Goal: Information Seeking & Learning: Check status

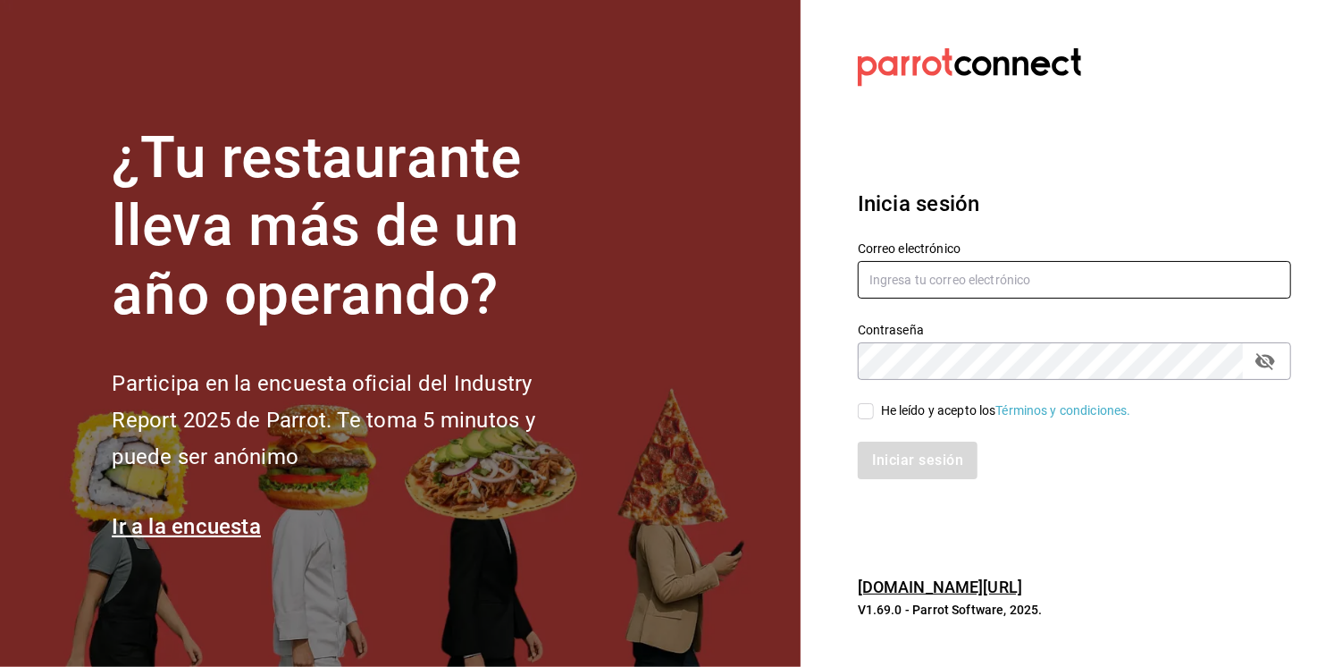
type input "multiuser@chuga.com"
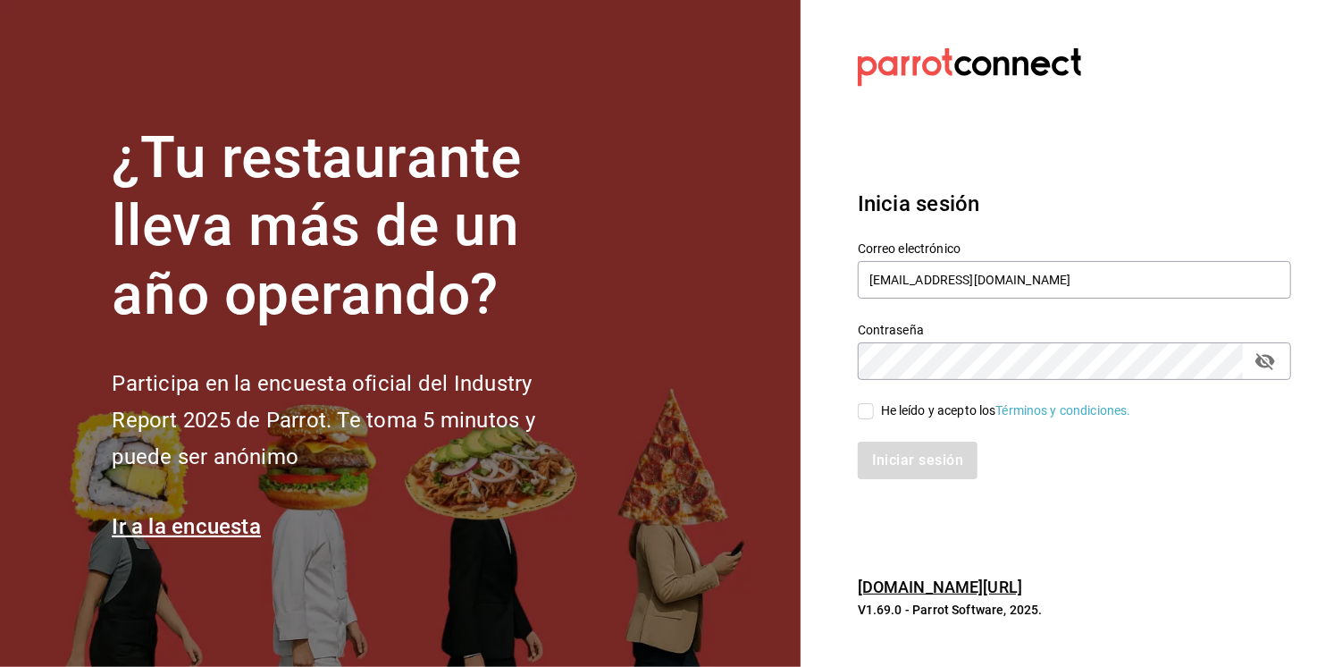
click at [864, 414] on input "He leído y acepto los Términos y condiciones." at bounding box center [866, 411] width 16 height 16
checkbox input "true"
click at [879, 463] on button "Iniciar sesión" at bounding box center [919, 460] width 122 height 38
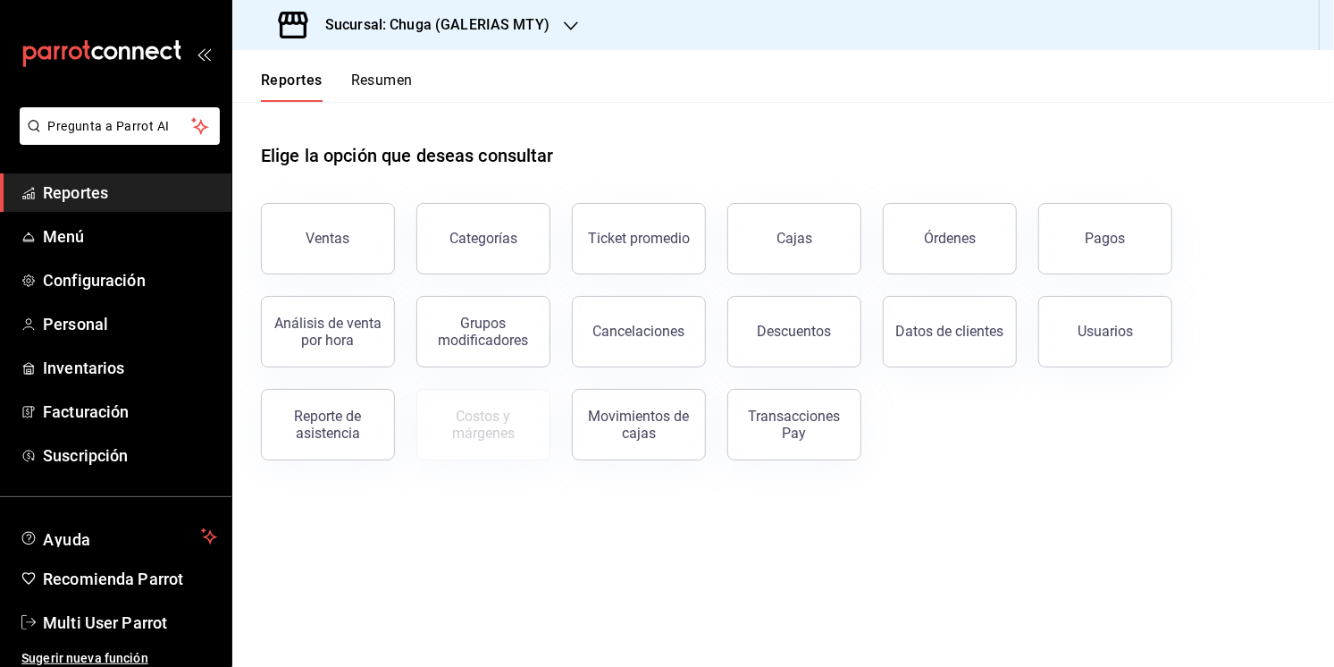
click at [949, 258] on button "Órdenes" at bounding box center [950, 238] width 134 height 71
click at [954, 236] on html "Pregunta a Parrot AI Reportes Menú Configuración Personal Inventarios Facturaci…" at bounding box center [667, 333] width 1334 height 667
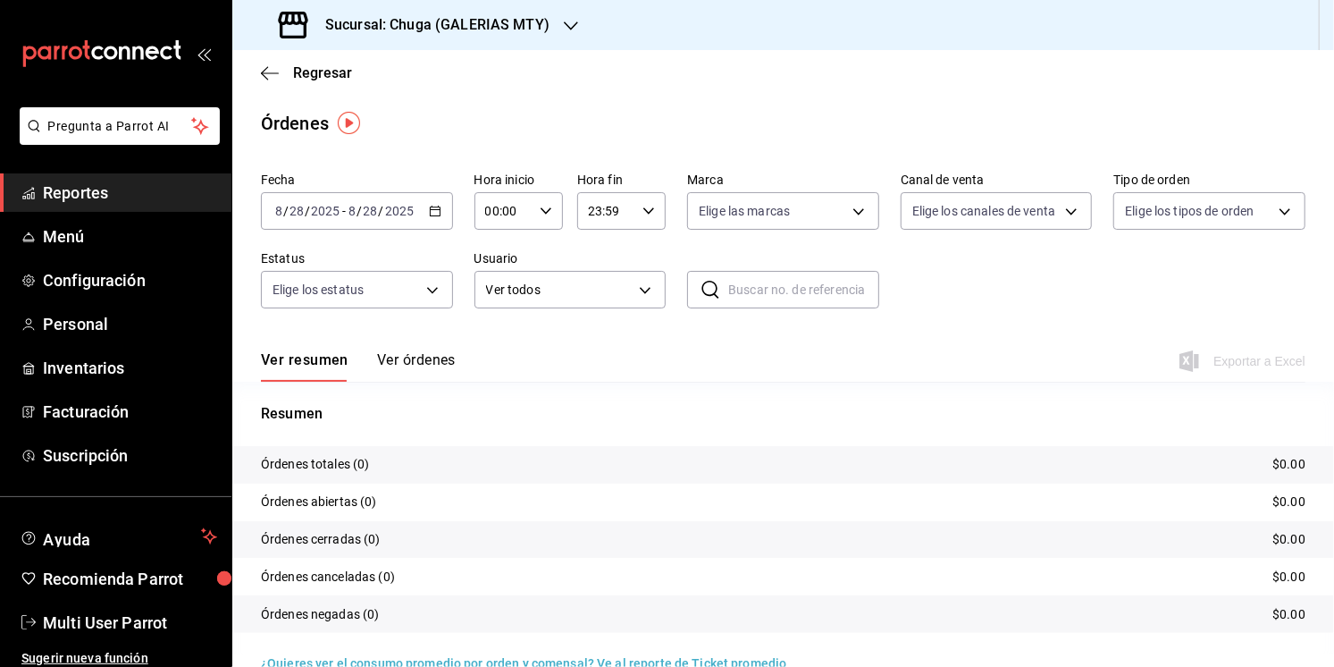
click at [393, 218] on input "2025" at bounding box center [399, 211] width 30 height 14
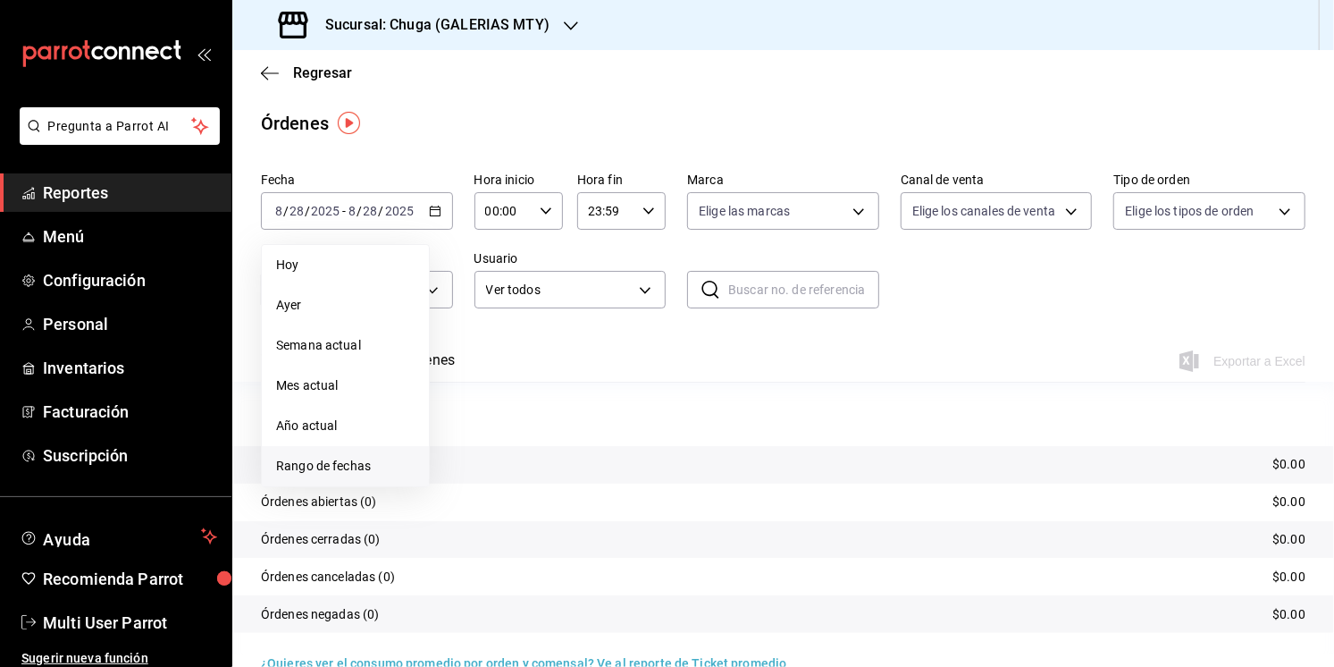
click at [311, 463] on span "Rango de fechas" at bounding box center [345, 466] width 139 height 19
click at [588, 450] on abbr "22" at bounding box center [594, 447] width 12 height 13
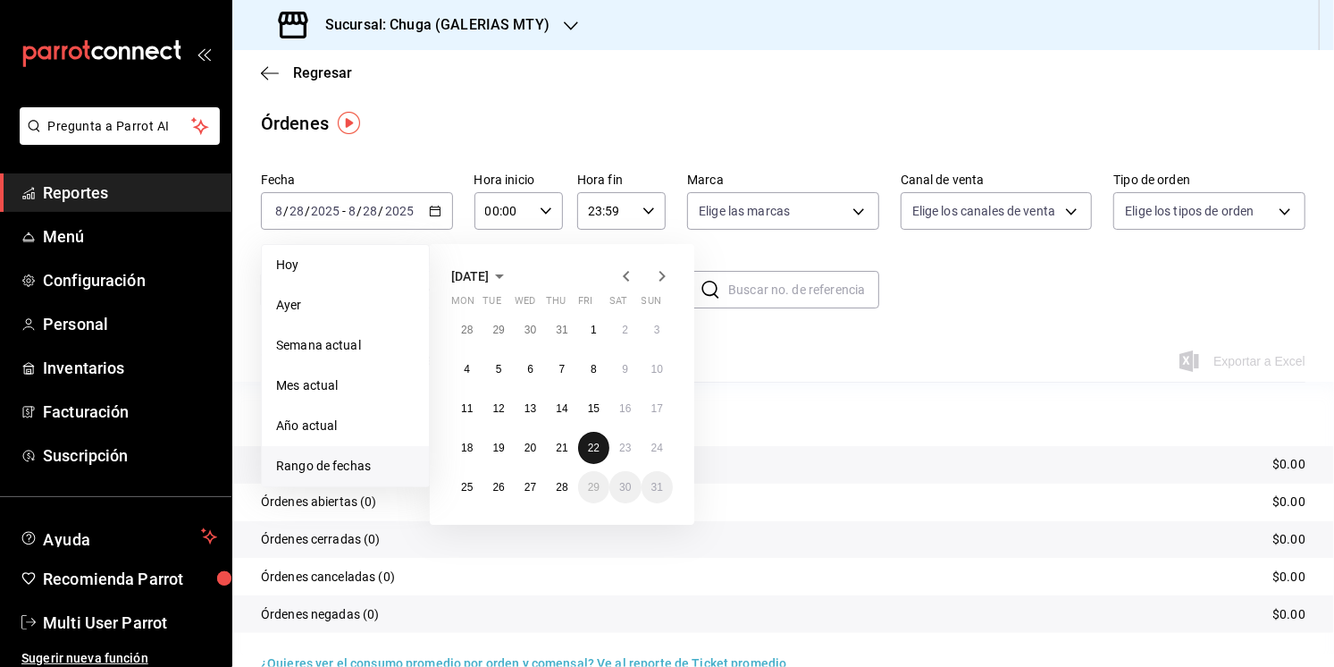
click at [588, 450] on abbr "22" at bounding box center [594, 447] width 12 height 13
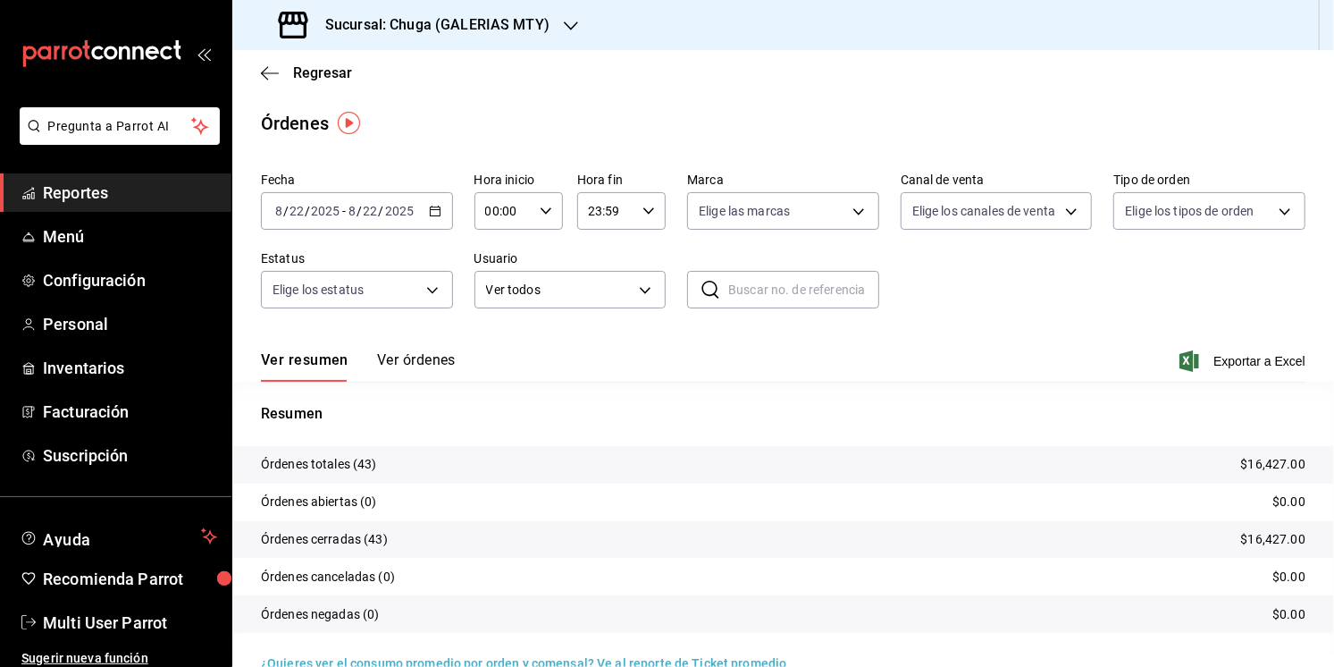
click at [449, 35] on h3 "Sucursal: Chuga (GALERIAS MTY)" at bounding box center [430, 24] width 239 height 21
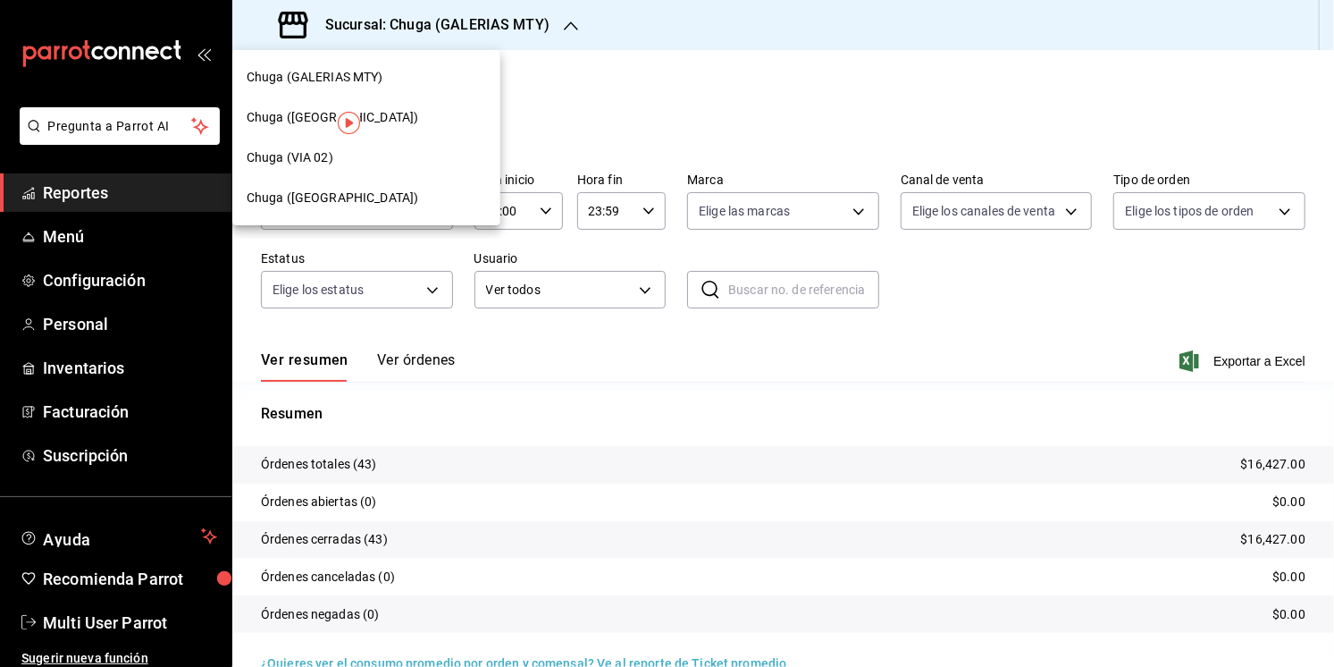
click at [340, 194] on span "Chuga ([GEOGRAPHIC_DATA])" at bounding box center [333, 198] width 172 height 19
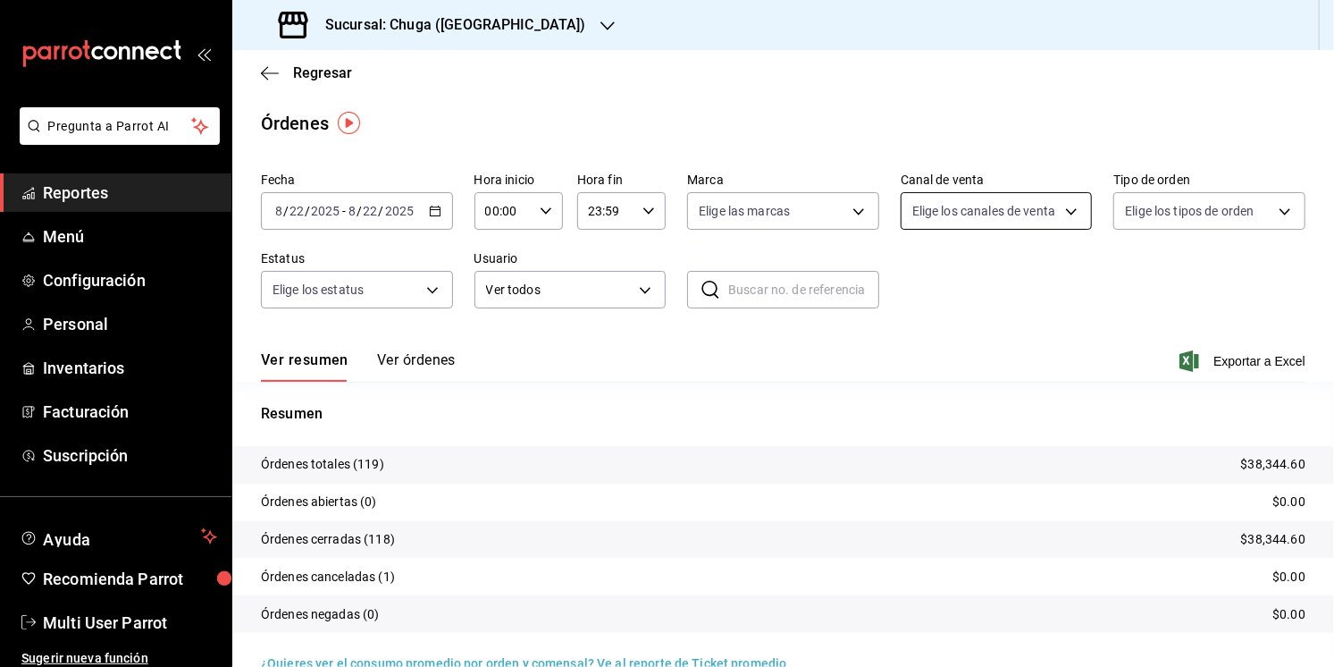
click at [949, 202] on body "Pregunta a Parrot AI Reportes Menú Configuración Personal Inventarios Facturaci…" at bounding box center [667, 333] width 1334 height 667
click at [953, 343] on span "Punto de venta" at bounding box center [1017, 340] width 135 height 19
type input "PARROT"
checkbox input "true"
click at [1273, 457] on div at bounding box center [667, 333] width 1334 height 667
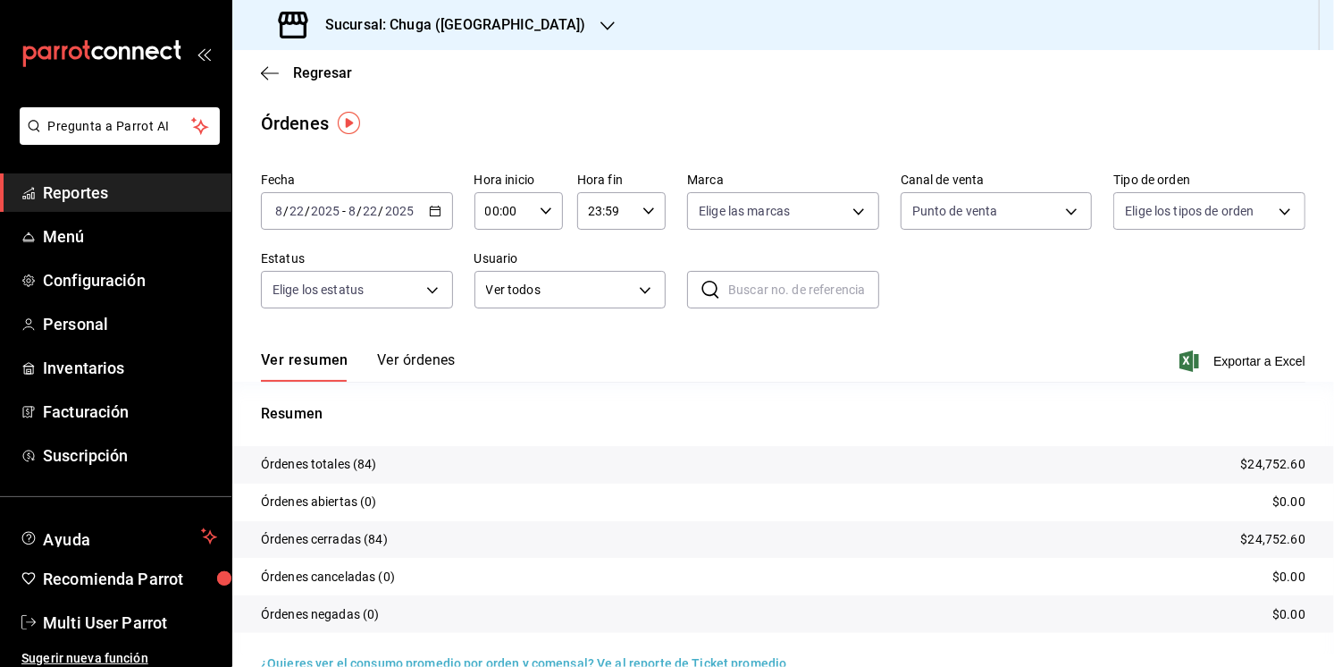
click at [1273, 457] on div at bounding box center [667, 333] width 1334 height 667
click at [1272, 462] on p "$24,752.60" at bounding box center [1273, 464] width 64 height 19
copy p "24,752.60"
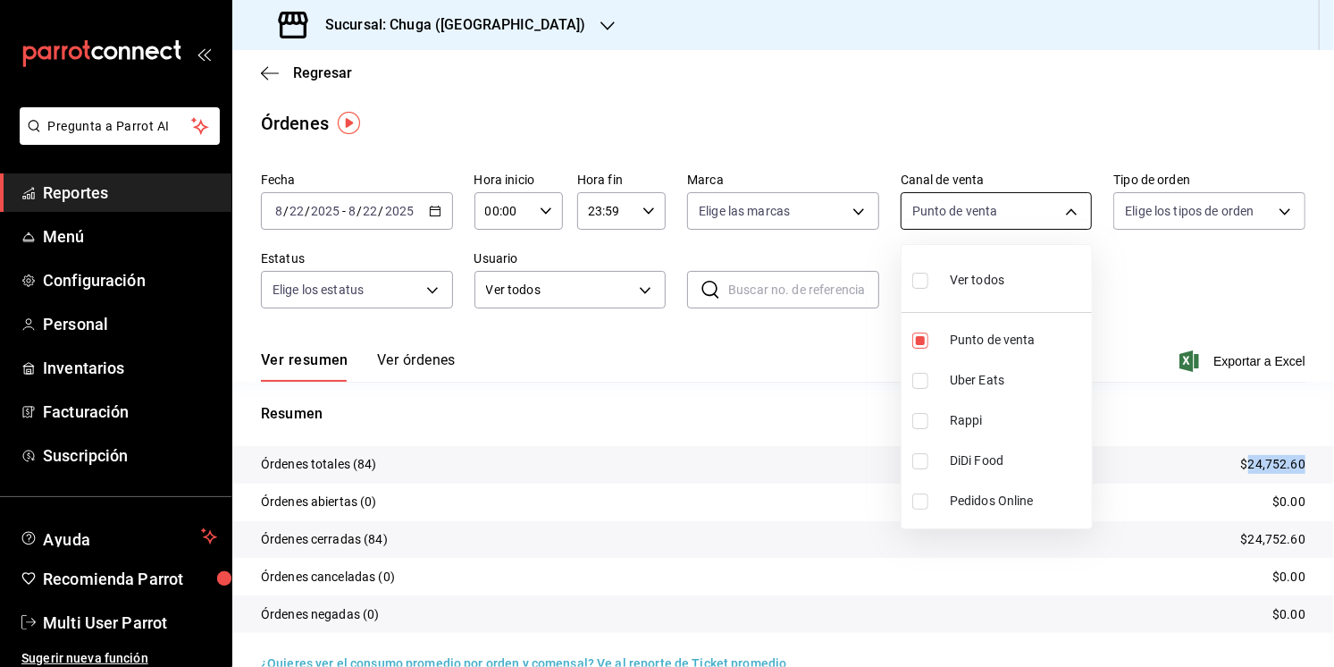
click at [957, 208] on body "Pregunta a Parrot AI Reportes Menú Configuración Personal Inventarios Facturaci…" at bounding box center [667, 333] width 1334 height 667
click at [958, 402] on li "Rappi" at bounding box center [997, 420] width 190 height 40
type input "PARROT,RAPPI"
checkbox input "true"
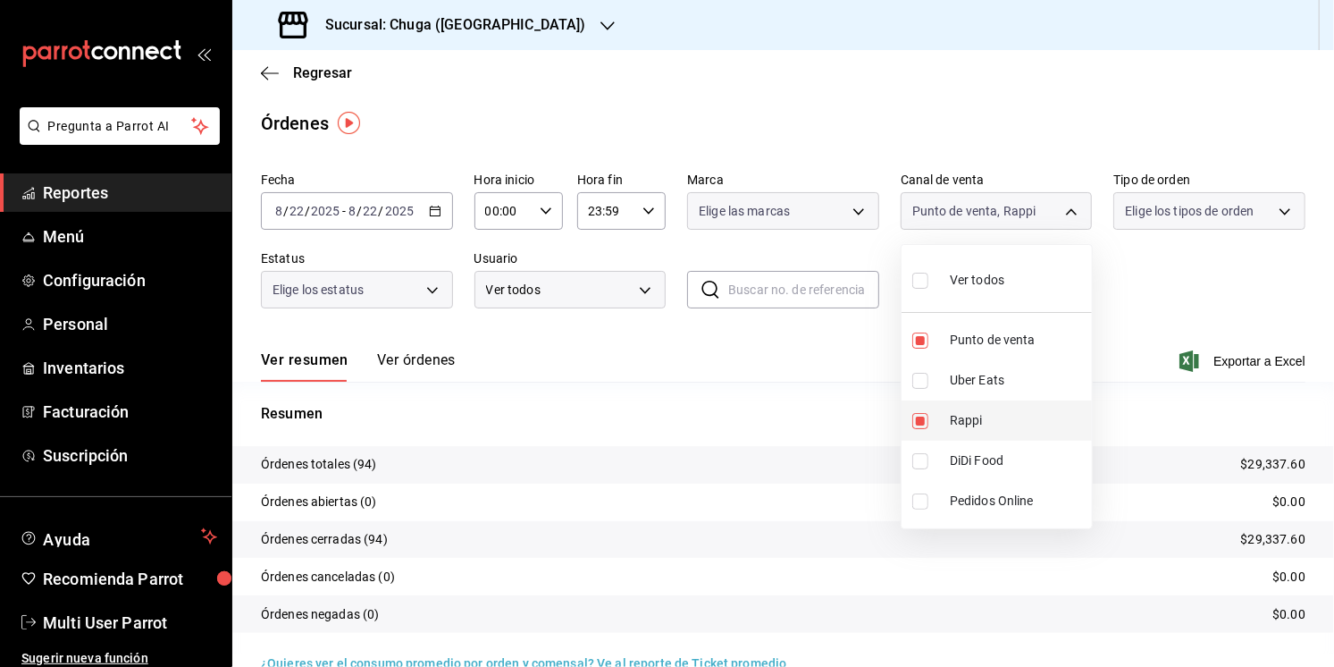
click at [959, 406] on li "Rappi" at bounding box center [997, 420] width 190 height 40
type input "PARROT"
checkbox input "false"
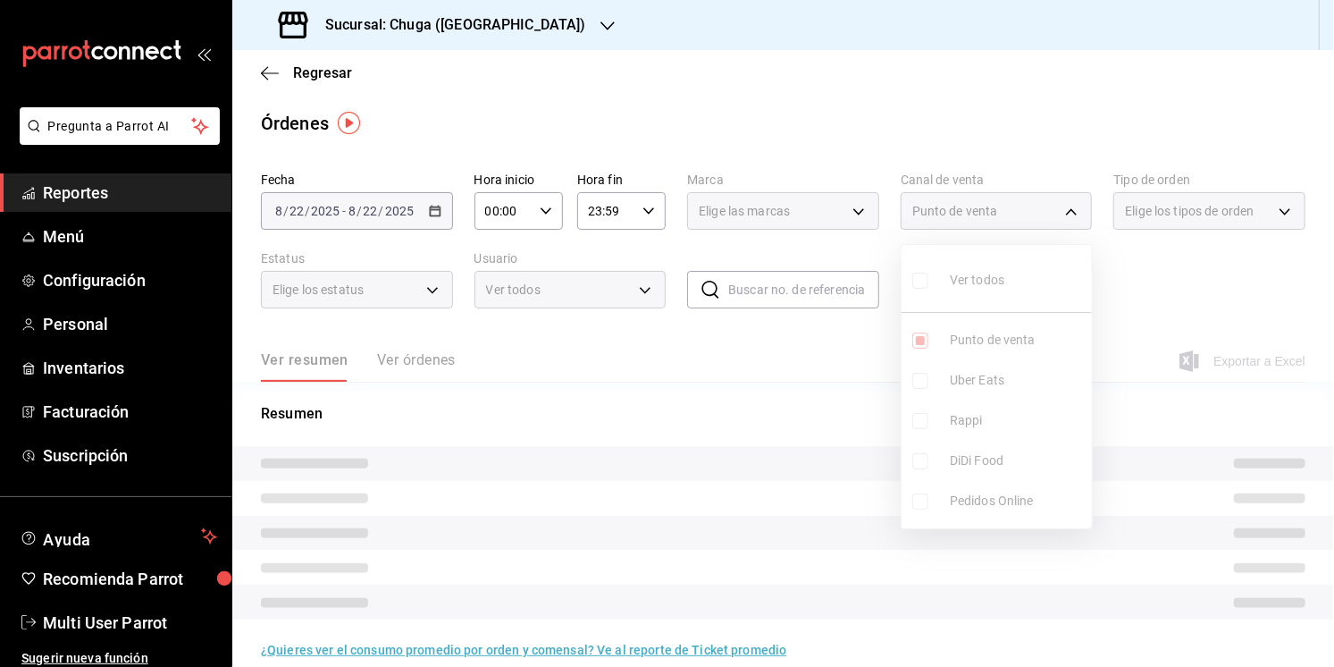
click at [965, 371] on span "Uber Eats" at bounding box center [1017, 380] width 135 height 19
type input "PARROT,UBER_EATS"
checkbox input "true"
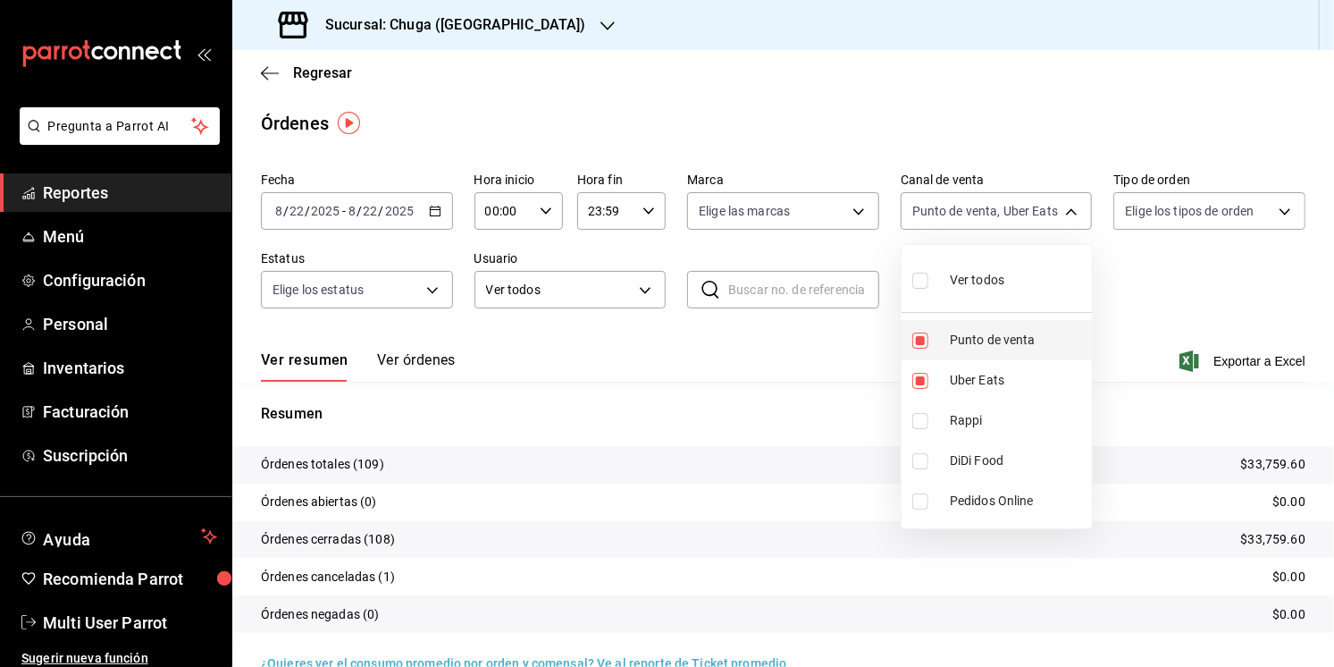
click at [971, 354] on li "Punto de venta" at bounding box center [997, 340] width 190 height 40
type input "UBER_EATS"
checkbox input "false"
click at [1173, 300] on div at bounding box center [667, 333] width 1334 height 667
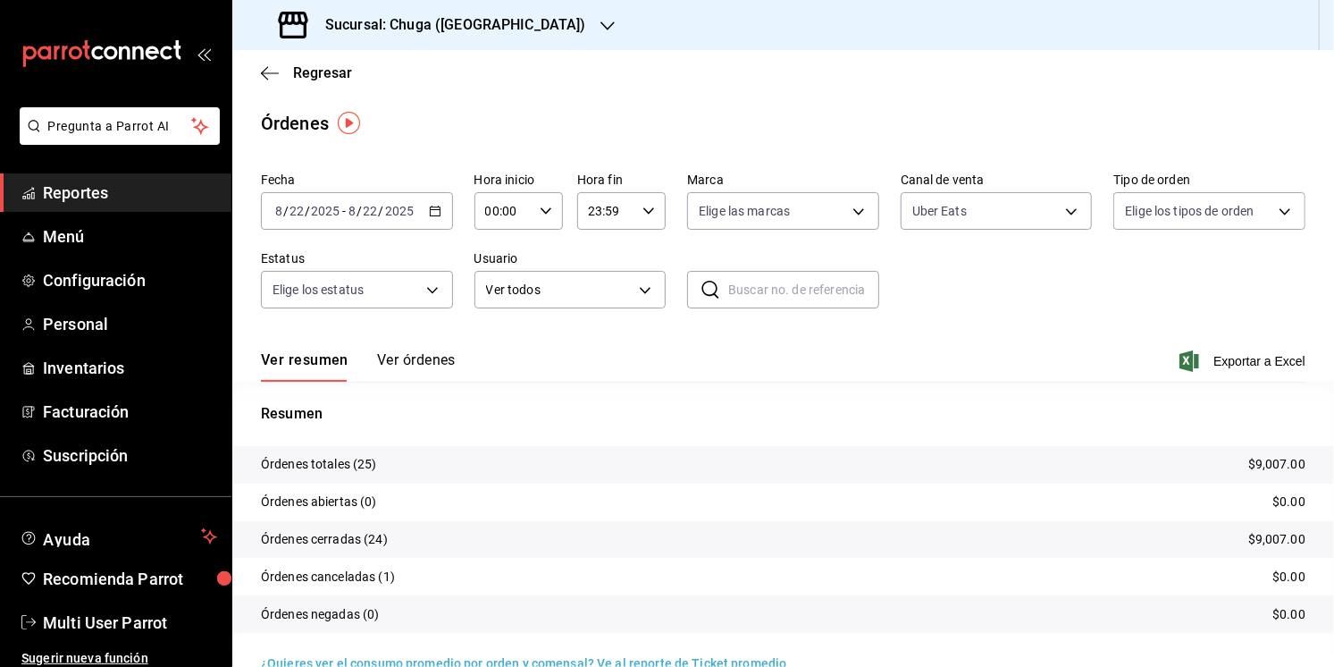
click at [1282, 462] on p "$9,007.00" at bounding box center [1276, 464] width 57 height 19
copy p "9,007.00"
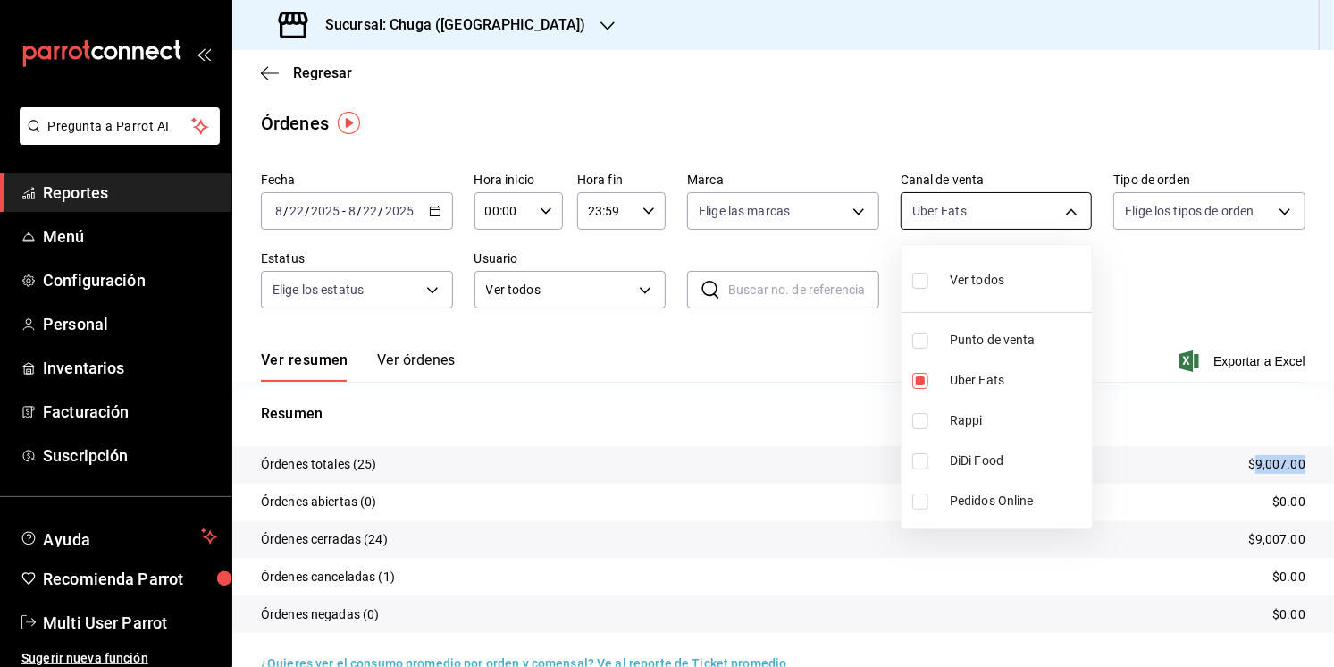
click at [993, 222] on body "Pregunta a Parrot AI Reportes Menú Configuración Personal Inventarios Facturaci…" at bounding box center [667, 333] width 1334 height 667
click at [950, 421] on span "Rappi" at bounding box center [1017, 420] width 135 height 19
type input "UBER_EATS,RAPPI"
checkbox input "true"
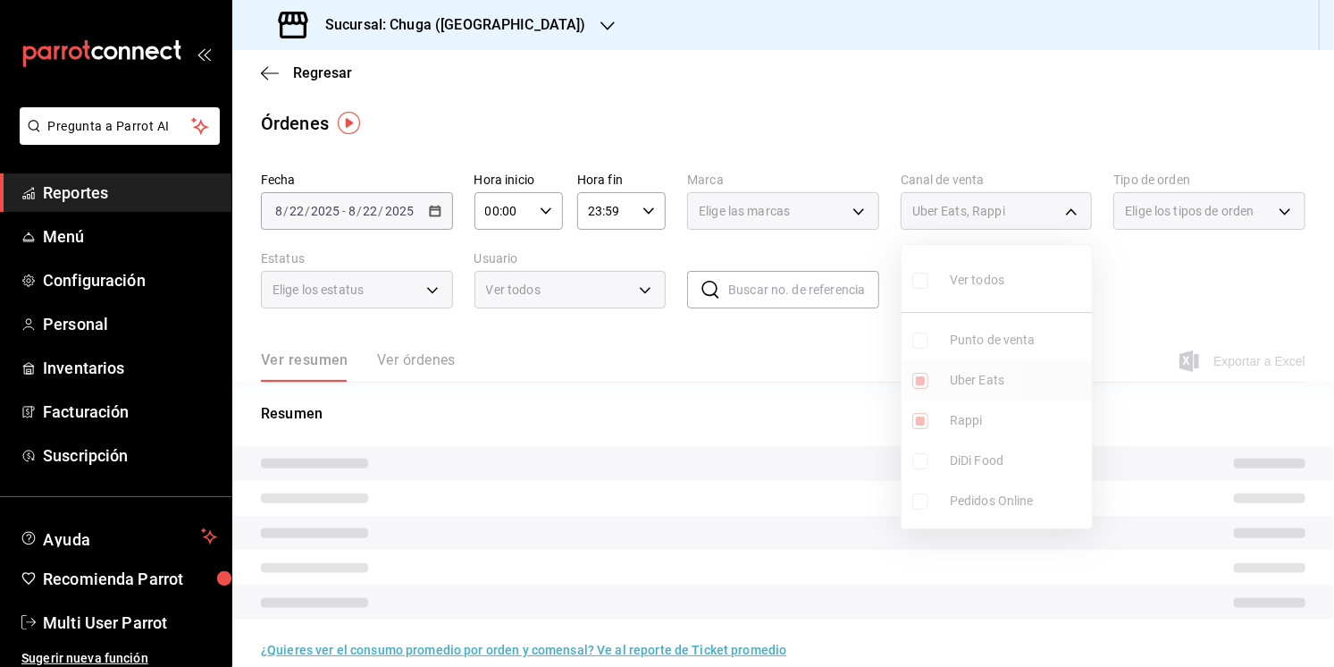
click at [954, 390] on li "Uber Eats" at bounding box center [997, 380] width 190 height 40
type input "RAPPI"
checkbox input "false"
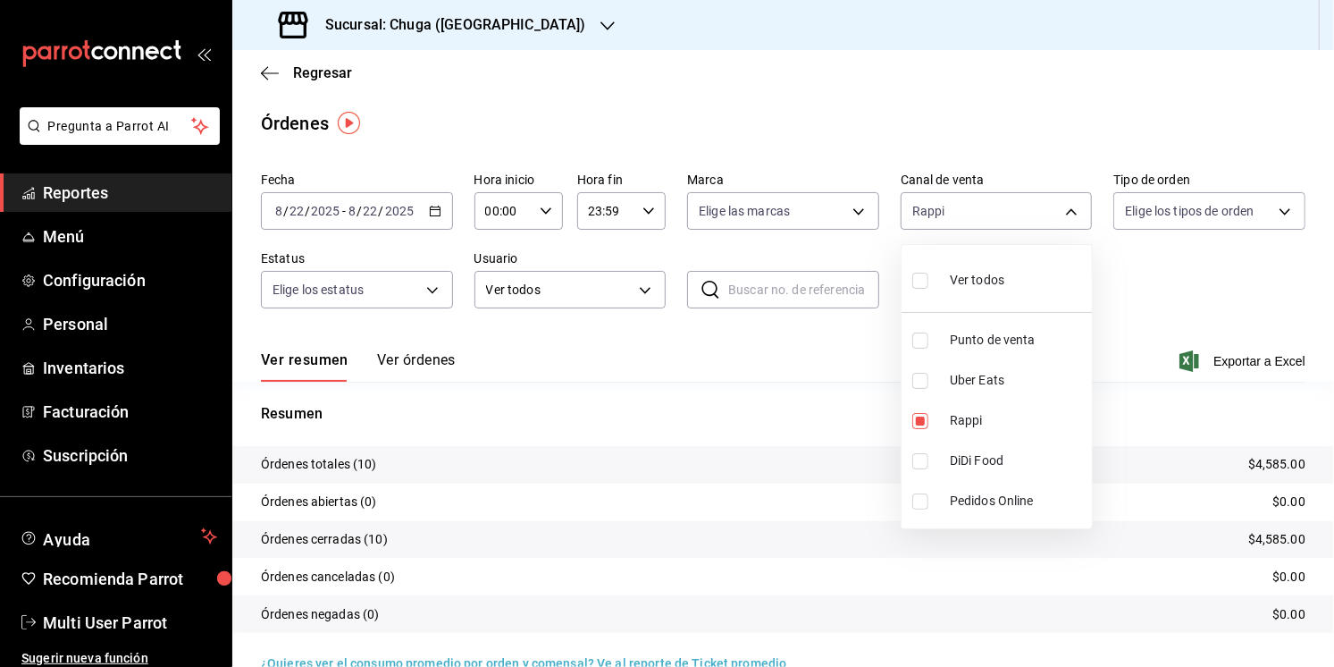
click at [1078, 368] on li "Uber Eats" at bounding box center [997, 380] width 190 height 40
type input "RAPPI,UBER_EATS"
checkbox input "true"
click at [1042, 373] on span "Uber Eats" at bounding box center [1017, 380] width 135 height 19
type input "RAPPI"
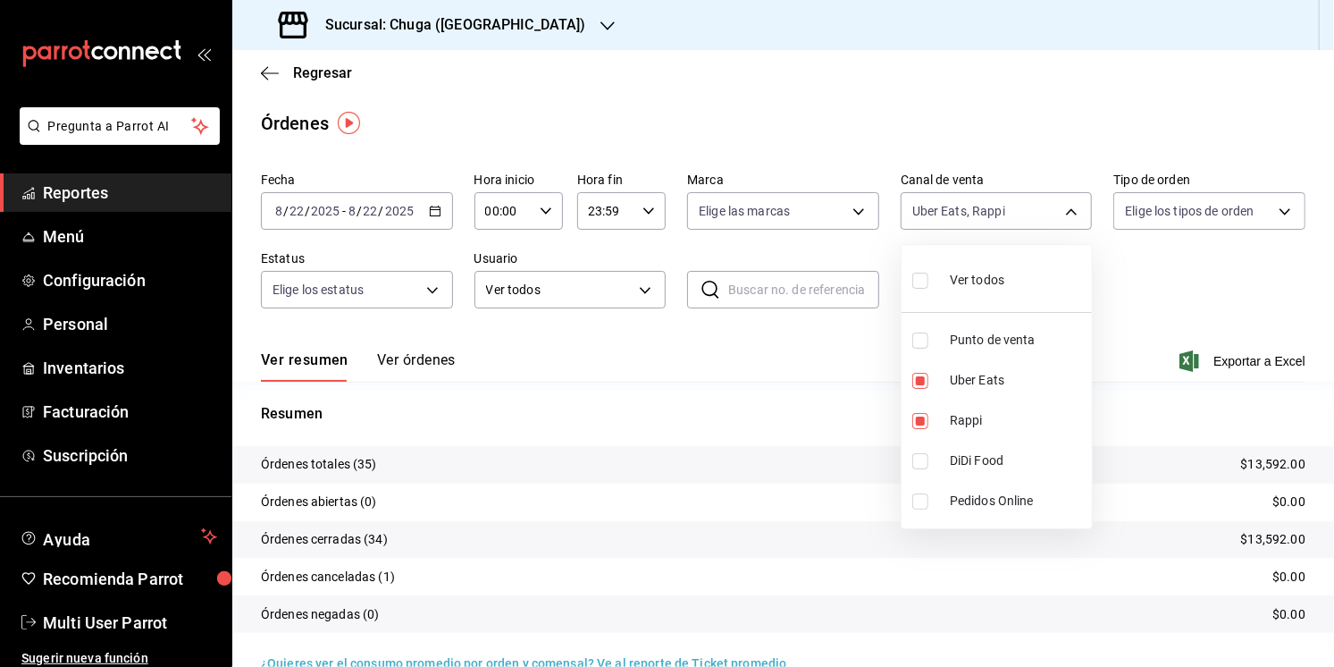
checkbox input "false"
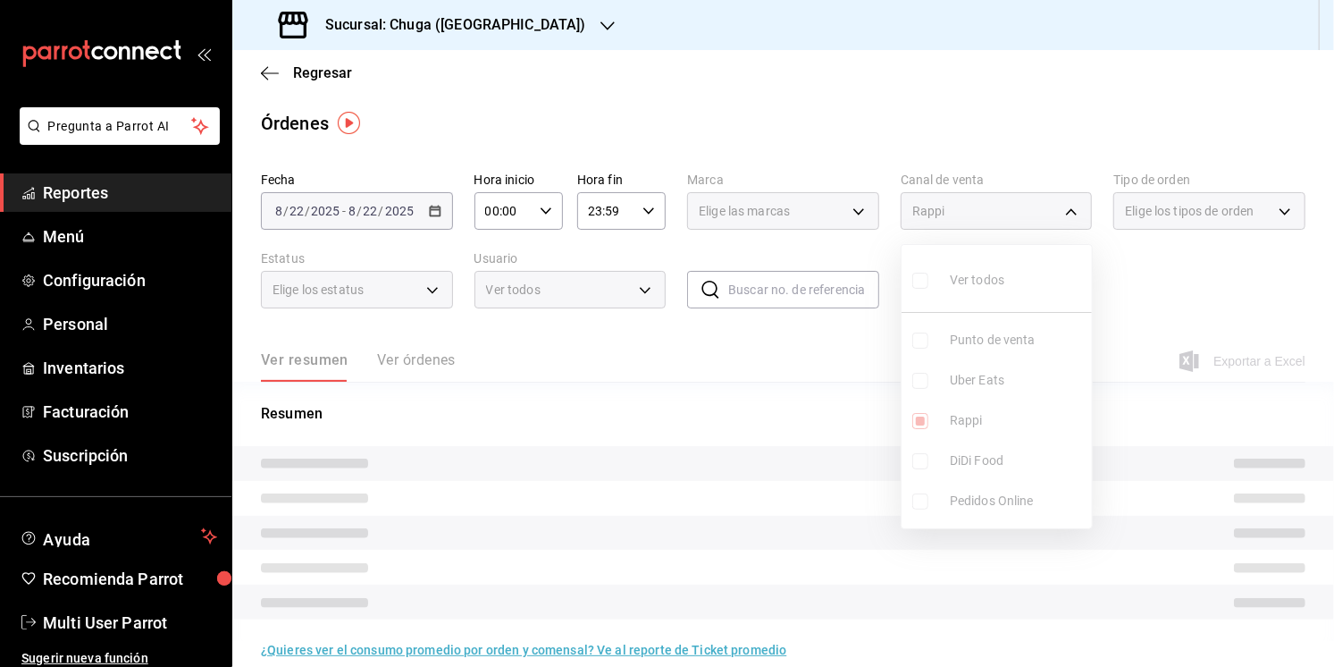
click at [1114, 350] on div at bounding box center [667, 333] width 1334 height 667
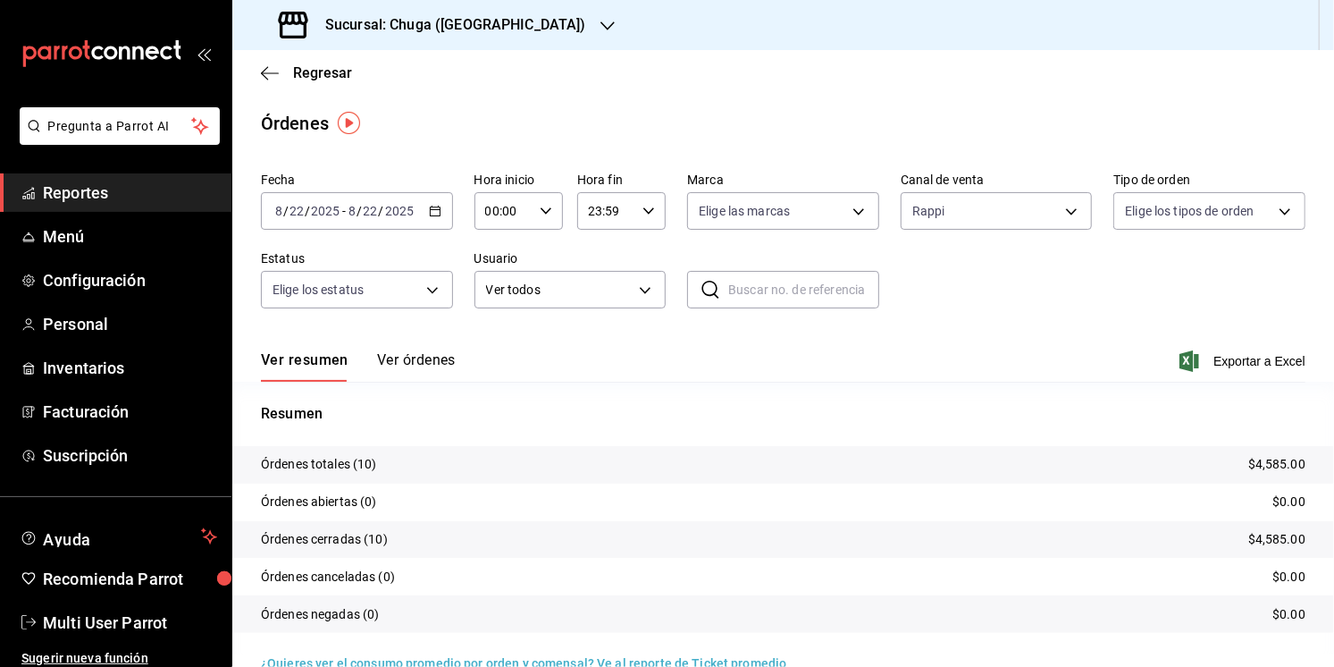
click at [1270, 463] on p "$4,585.00" at bounding box center [1276, 464] width 57 height 19
copy p "4,585.00"
click at [407, 217] on div "[DATE] [DATE] - [DATE] [DATE]" at bounding box center [357, 211] width 192 height 38
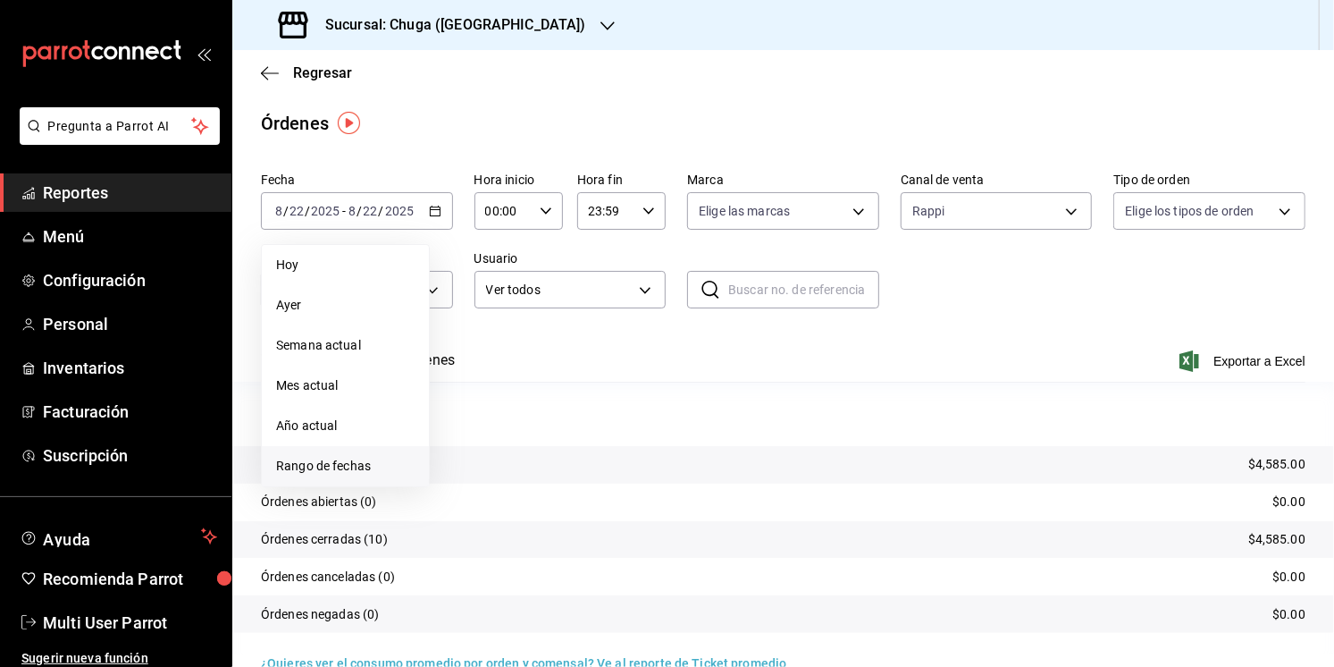
click at [334, 457] on span "Rango de fechas" at bounding box center [345, 466] width 139 height 19
click at [634, 452] on button "23" at bounding box center [625, 448] width 31 height 32
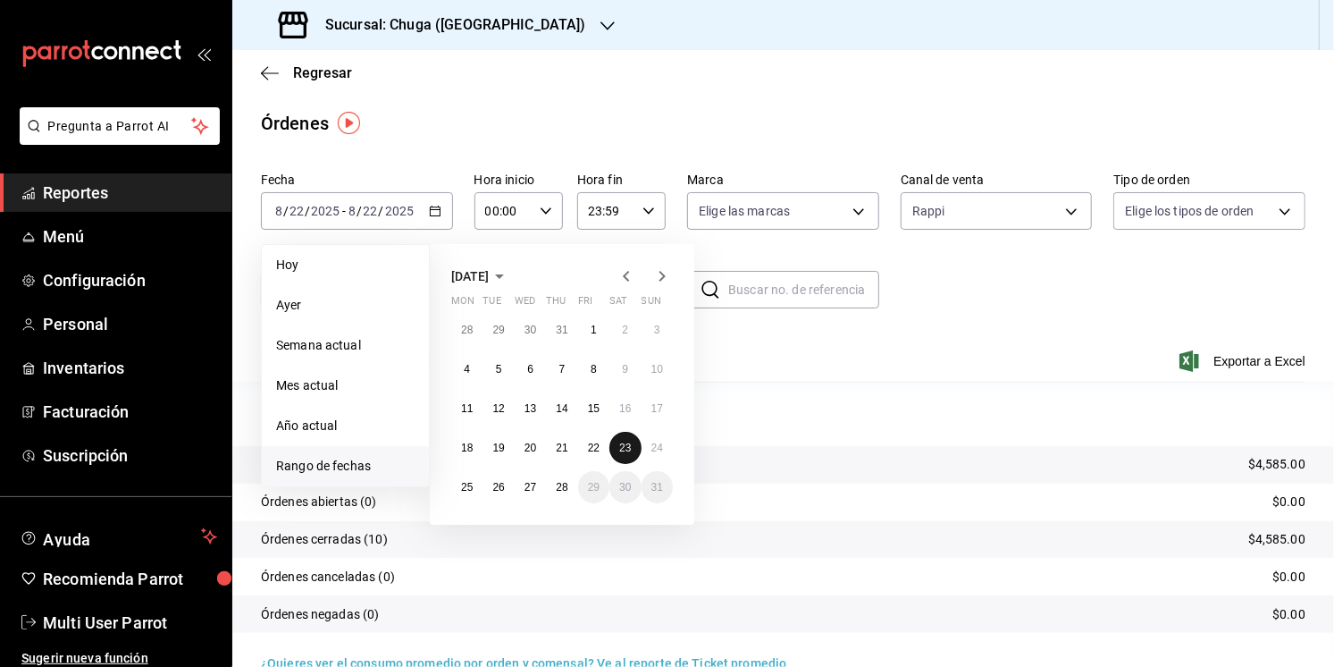
click at [634, 452] on button "23" at bounding box center [625, 448] width 31 height 32
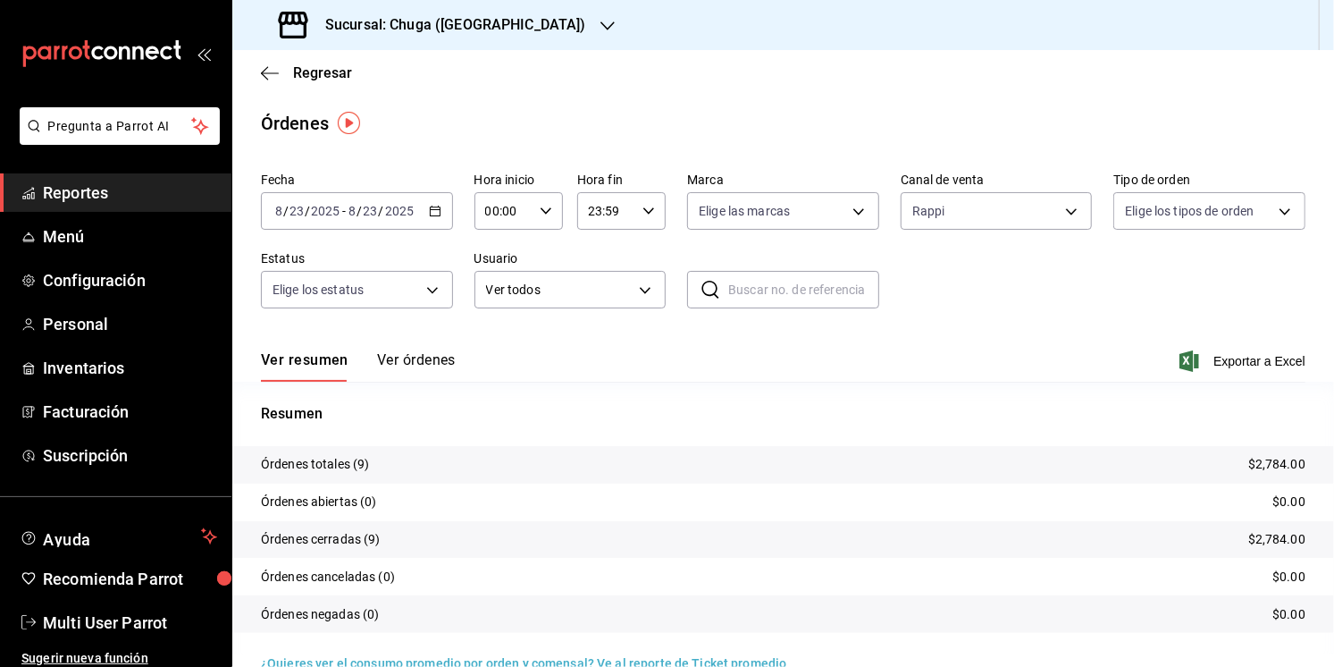
click at [1272, 470] on p "$2,784.00" at bounding box center [1276, 464] width 57 height 19
copy p "2,784.00"
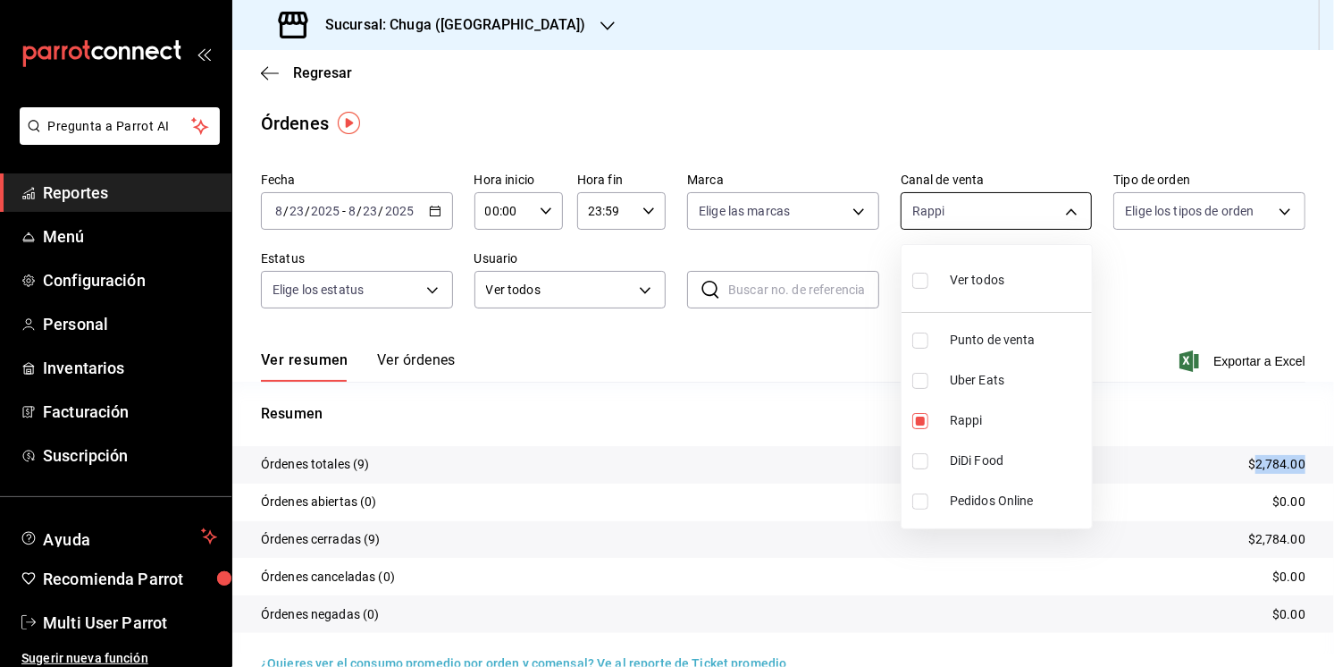
click at [1021, 198] on body "Pregunta a Parrot AI Reportes Menú Configuración Personal Inventarios Facturaci…" at bounding box center [667, 333] width 1334 height 667
click at [969, 394] on li "Uber Eats" at bounding box center [997, 380] width 190 height 40
type input "RAPPI,UBER_EATS"
checkbox input "true"
click at [966, 419] on span "Rappi" at bounding box center [1017, 420] width 135 height 19
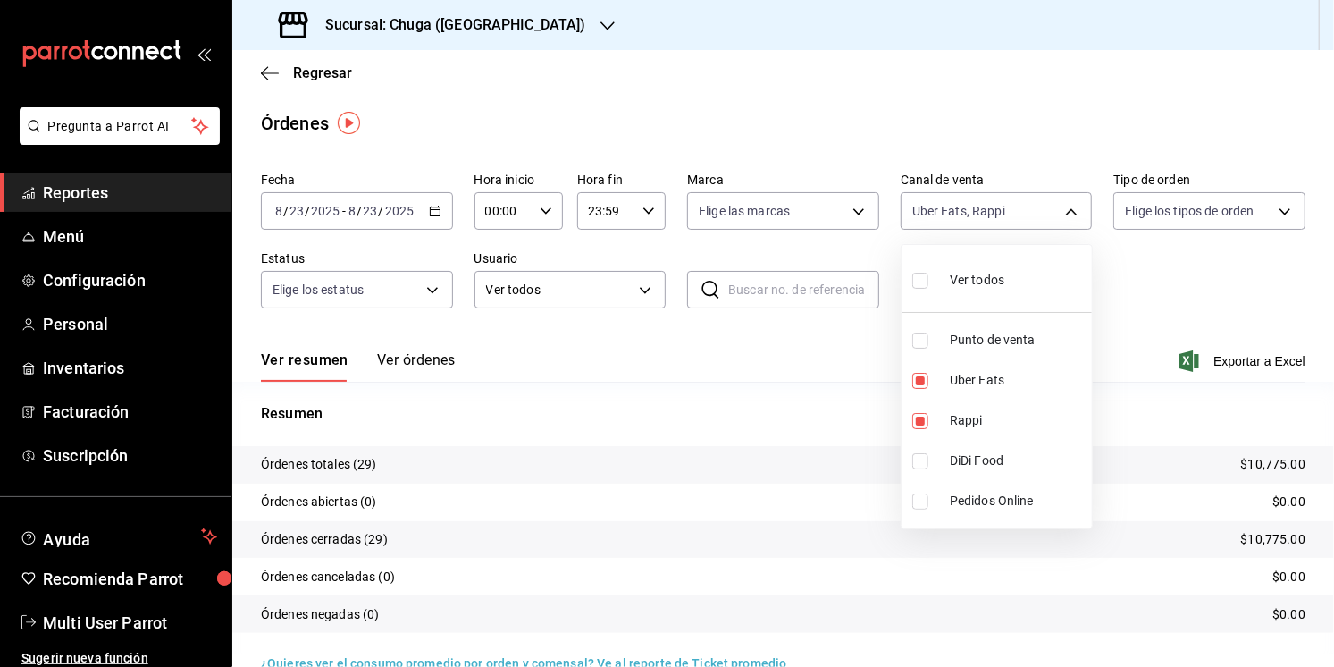
type input "UBER_EATS"
checkbox input "false"
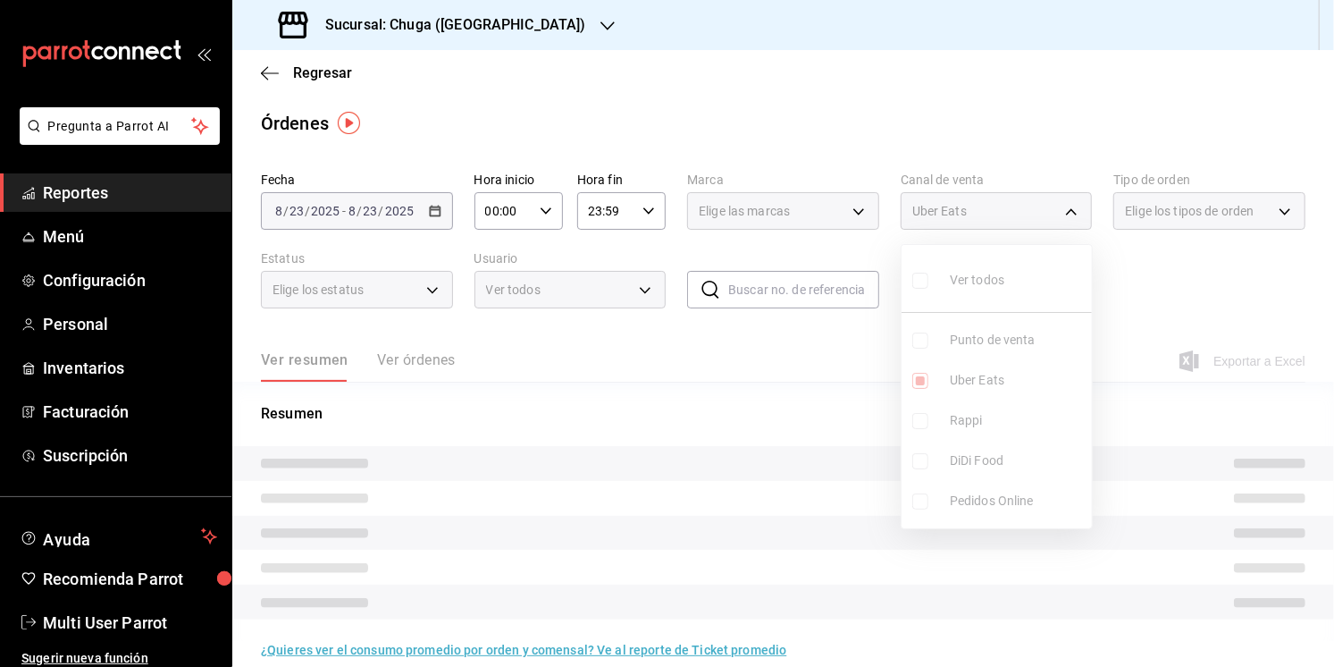
click at [736, 401] on div at bounding box center [667, 333] width 1334 height 667
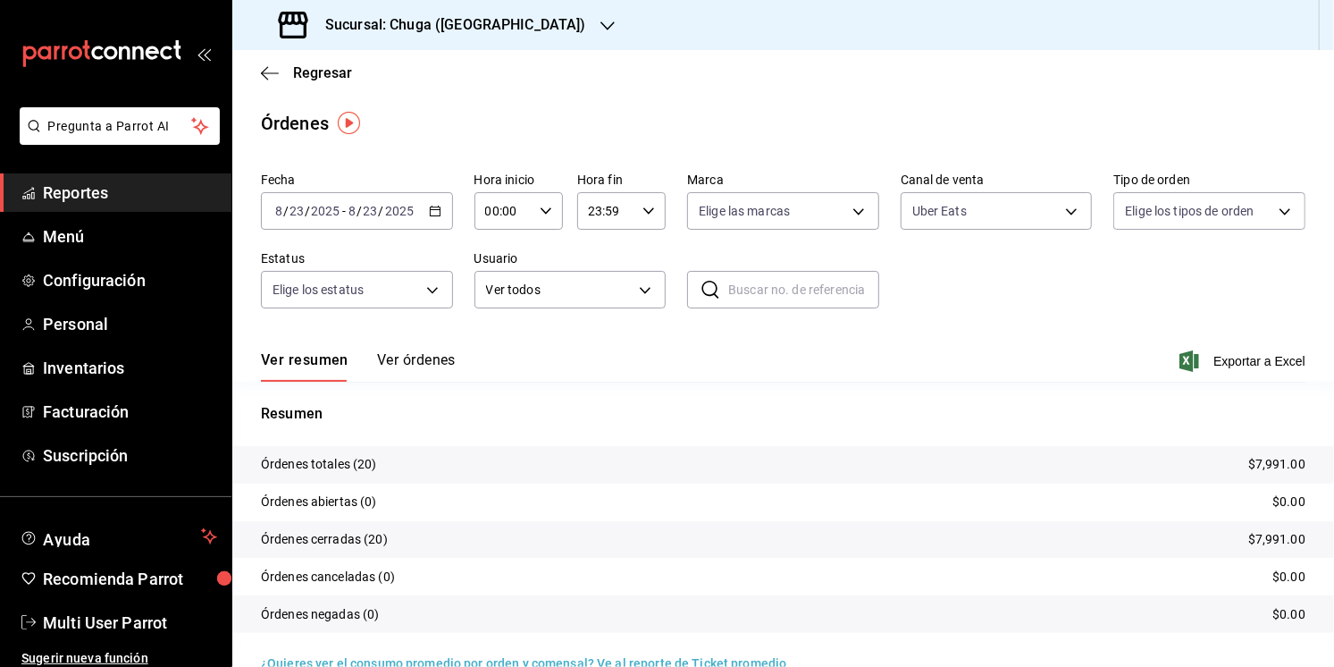
click at [1265, 451] on tr "Órdenes totales (20) $7,991.00" at bounding box center [783, 465] width 1102 height 38
click at [1269, 460] on p "$7,991.00" at bounding box center [1276, 464] width 57 height 19
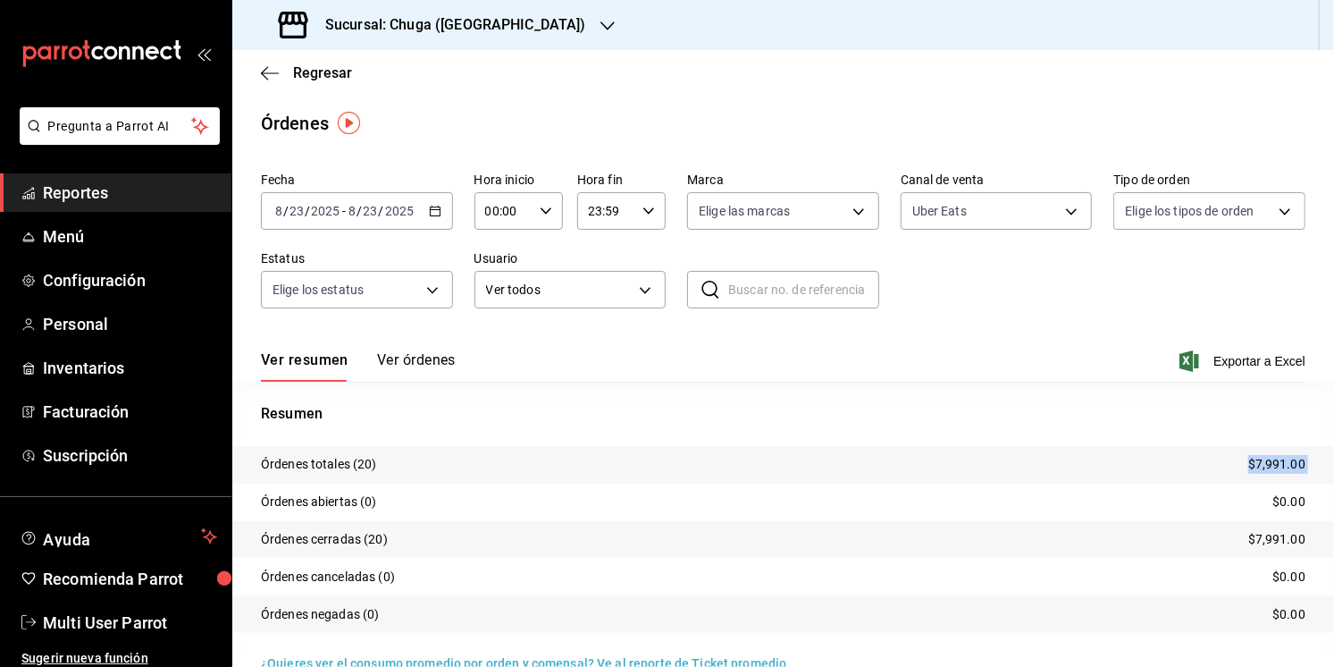
copy p "$7,991.00"
click at [996, 193] on body "Pregunta a Parrot AI Reportes Menú Configuración Personal Inventarios Facturaci…" at bounding box center [667, 333] width 1334 height 667
click at [977, 328] on li "Punto de venta" at bounding box center [997, 340] width 190 height 40
type input "UBER_EATS,PARROT"
checkbox input "true"
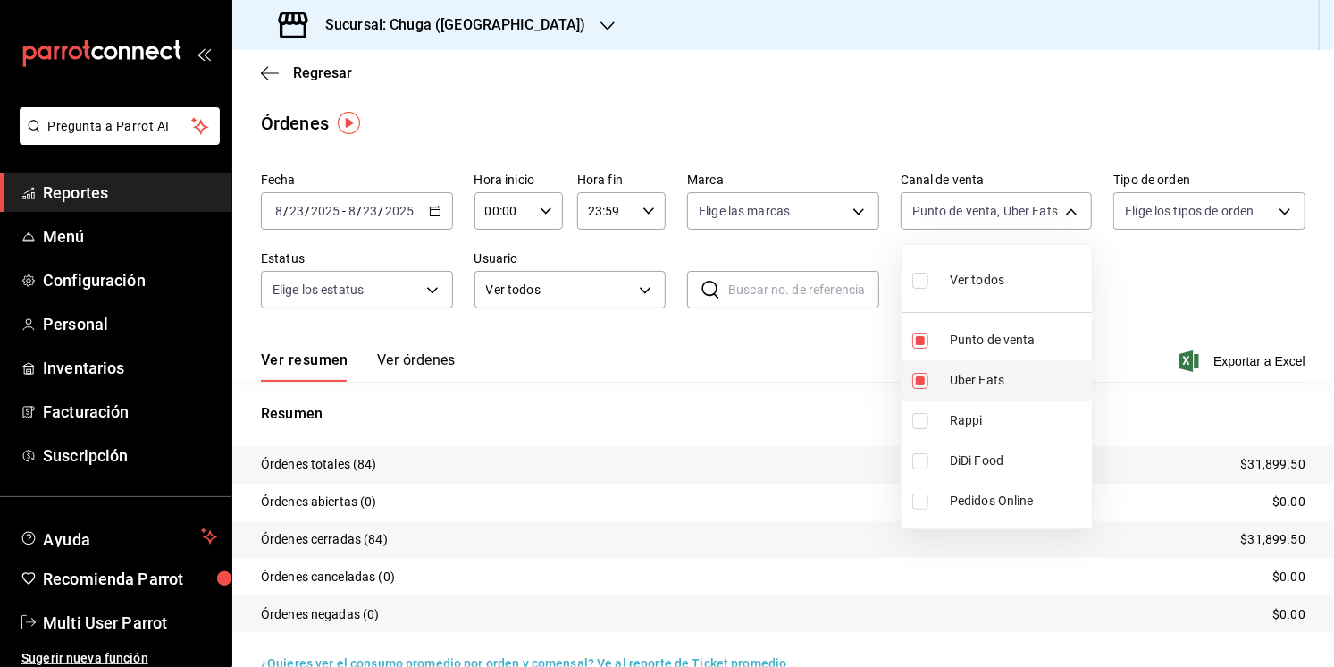
click at [982, 384] on span "Uber Eats" at bounding box center [1017, 380] width 135 height 19
type input "PARROT"
checkbox input "false"
click at [769, 407] on div at bounding box center [667, 333] width 1334 height 667
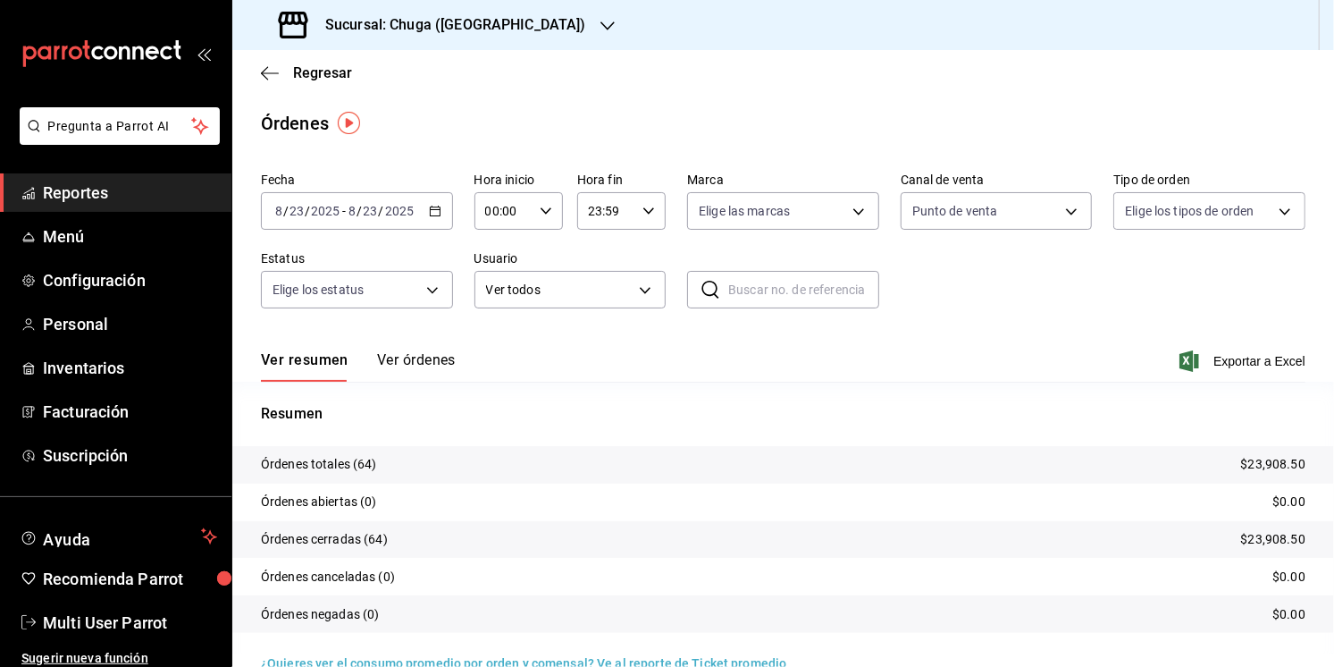
click at [1268, 466] on p "$23,908.50" at bounding box center [1273, 464] width 64 height 19
copy p "23,908.50"
click at [377, 213] on input "23" at bounding box center [371, 211] width 16 height 14
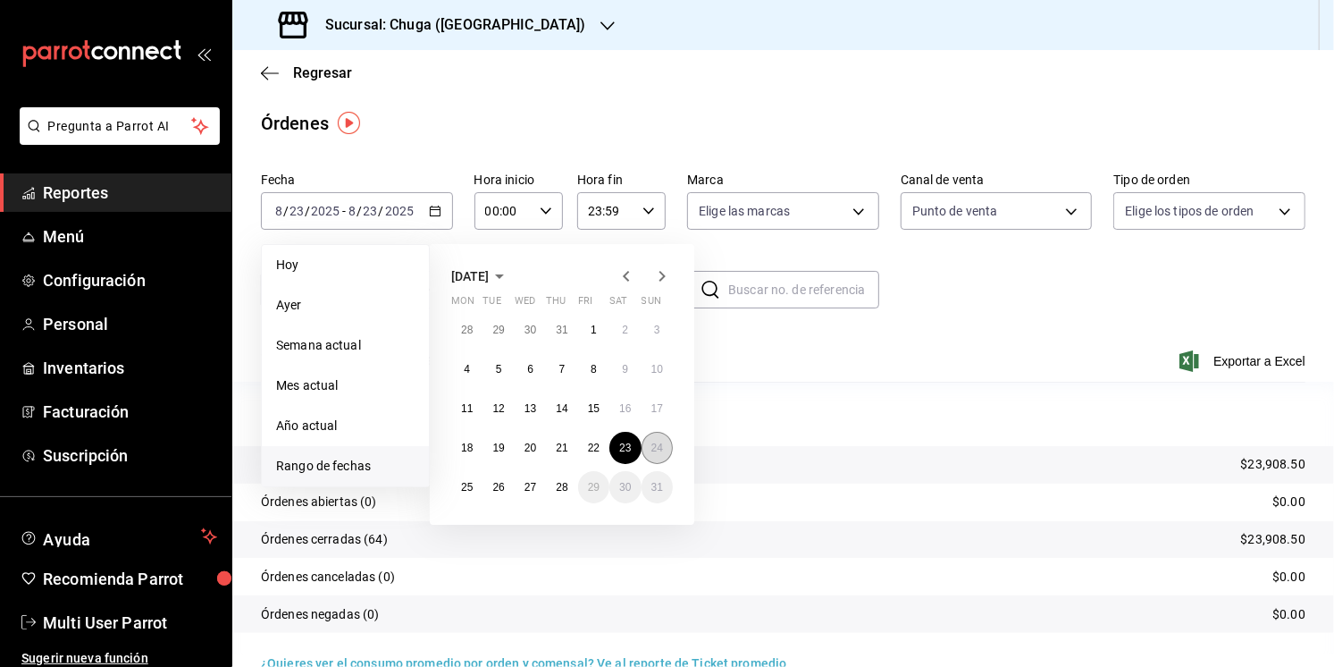
click at [656, 450] on abbr "24" at bounding box center [658, 447] width 12 height 13
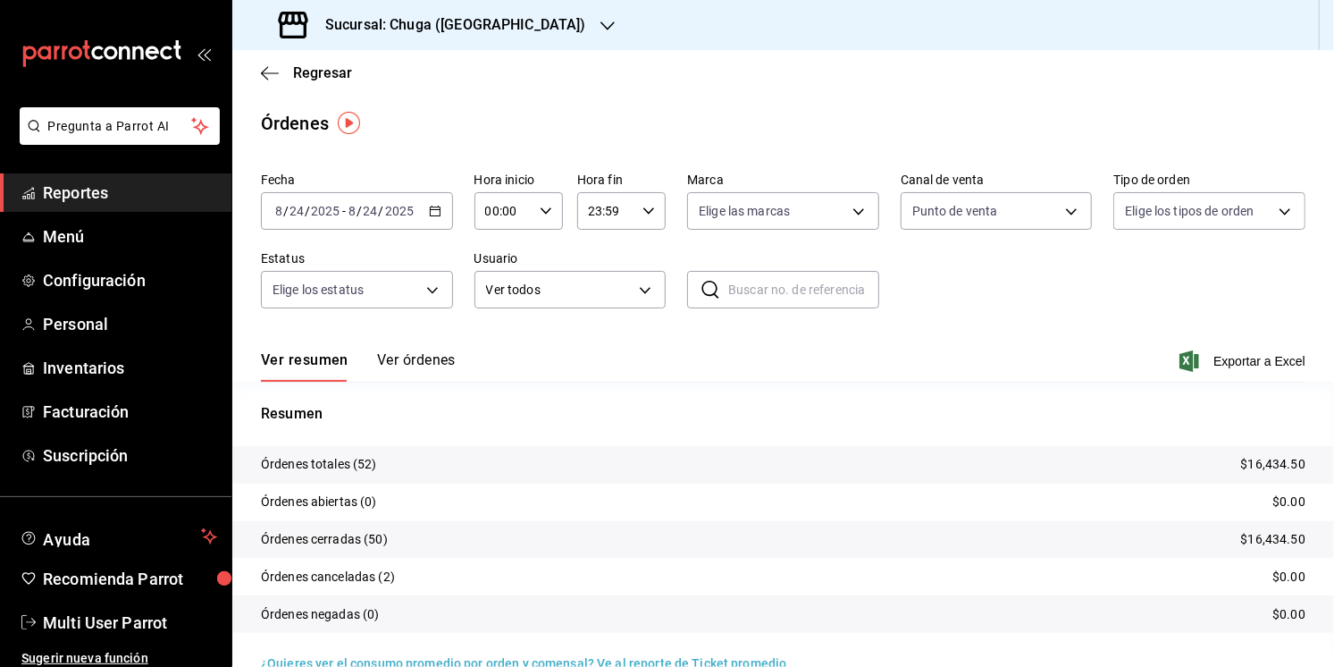
click at [1266, 450] on tr "Órdenes totales (52) $16,434.50" at bounding box center [783, 465] width 1102 height 38
click at [1273, 467] on p "$16,434.50" at bounding box center [1273, 464] width 64 height 19
copy p "16,434.50"
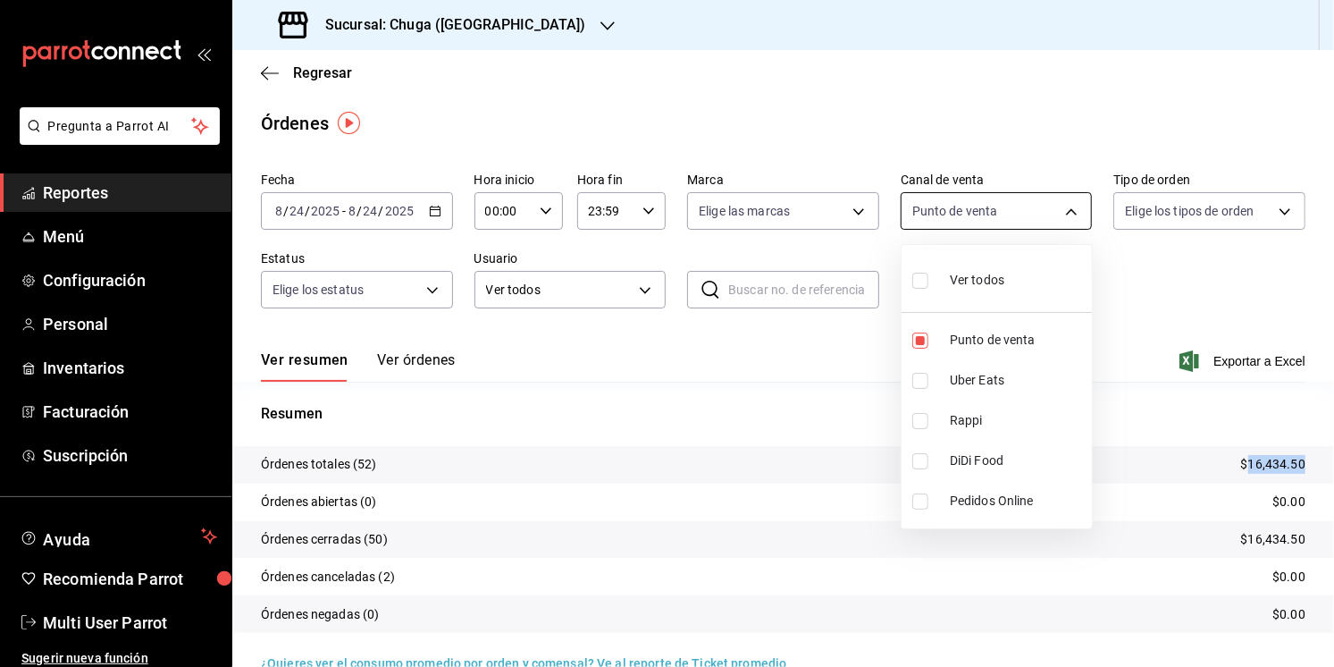
click at [1016, 227] on body "Pregunta a Parrot AI Reportes Menú Configuración Personal Inventarios Facturaci…" at bounding box center [667, 333] width 1334 height 667
click at [992, 372] on span "Uber Eats" at bounding box center [1017, 380] width 135 height 19
type input "PARROT,UBER_EATS"
checkbox input "true"
click at [996, 345] on span "Punto de venta" at bounding box center [1017, 340] width 135 height 19
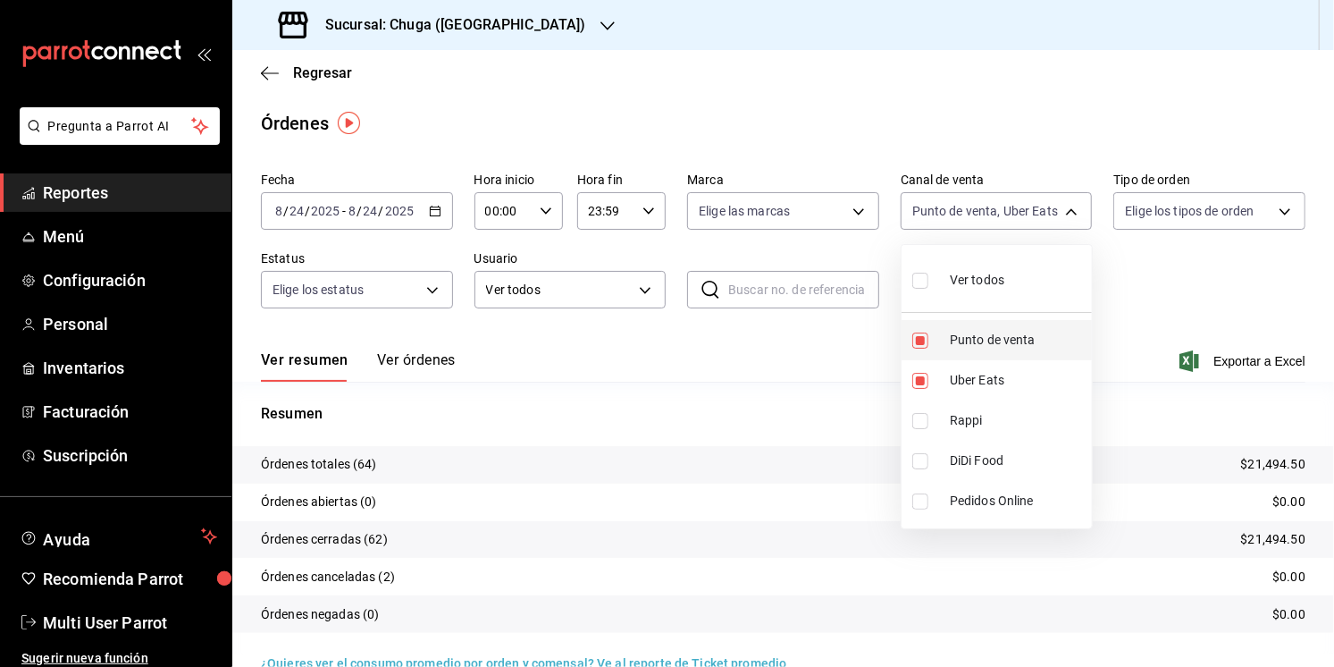
type input "UBER_EATS"
checkbox input "false"
click at [716, 408] on div at bounding box center [667, 333] width 1334 height 667
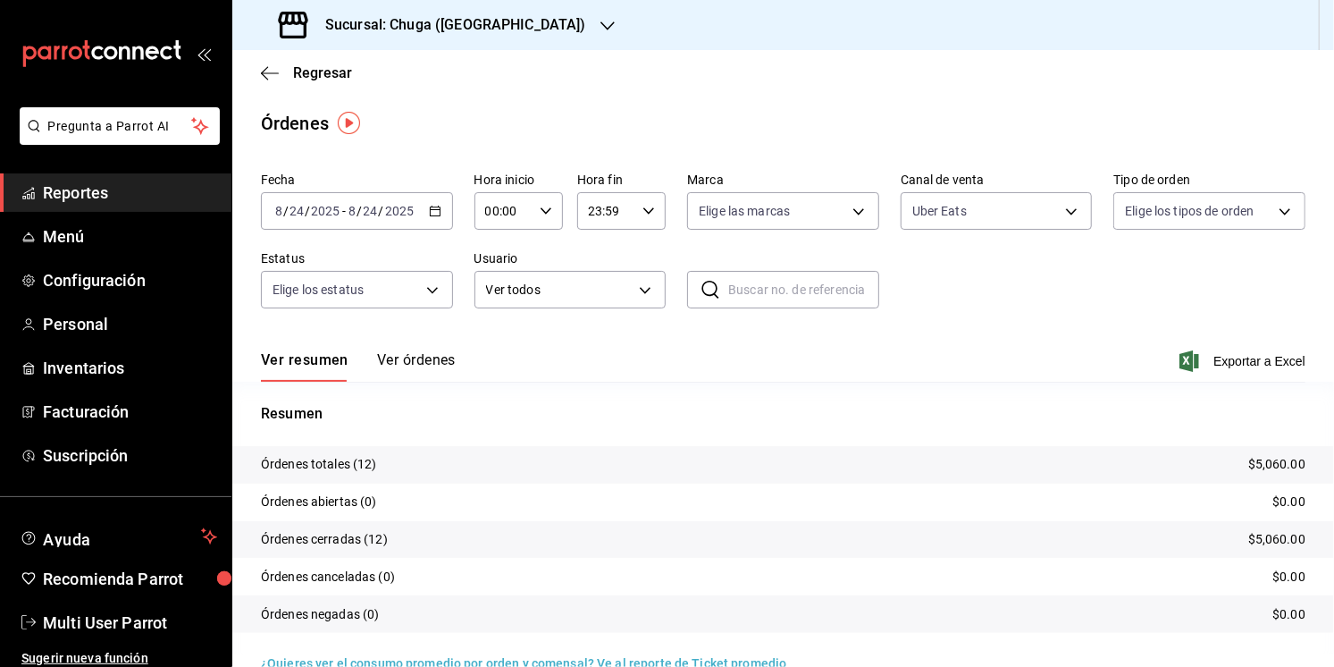
click at [1282, 462] on p "$5,060.00" at bounding box center [1276, 464] width 57 height 19
copy p "5,060.00"
click at [983, 227] on body "Pregunta a Parrot AI Reportes Menú Configuración Personal Inventarios Facturaci…" at bounding box center [667, 333] width 1334 height 667
click at [951, 407] on li "Rappi" at bounding box center [997, 420] width 190 height 40
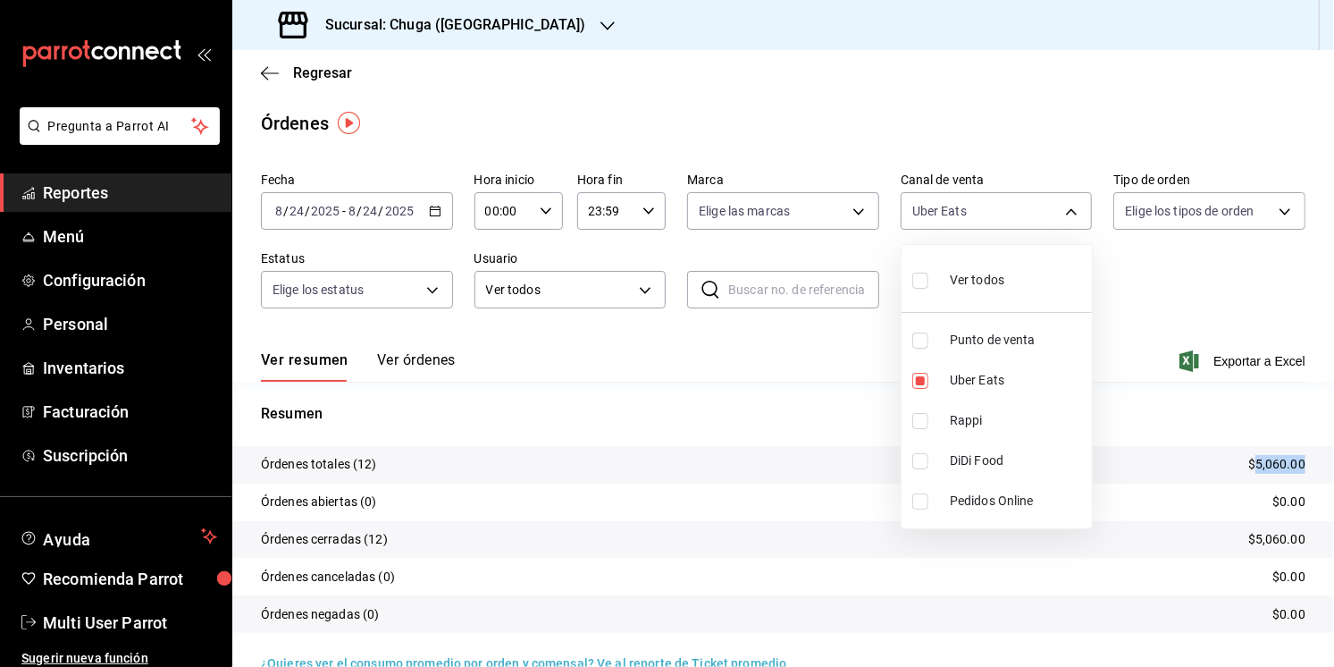
type input "UBER_EATS,RAPPI"
checkbox input "true"
click at [957, 388] on span "Uber Eats" at bounding box center [1017, 380] width 135 height 19
type input "RAPPI"
checkbox input "false"
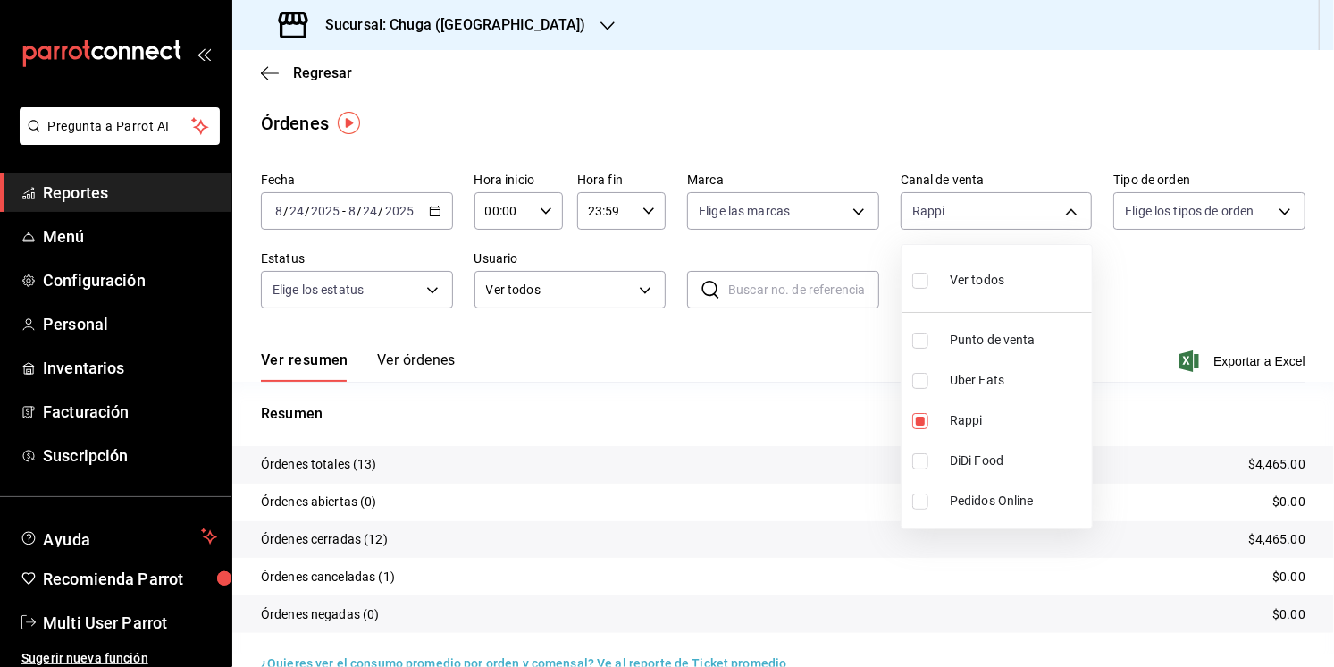
click at [744, 428] on div at bounding box center [667, 333] width 1334 height 667
click at [1279, 475] on tr "Órdenes totales (13) $4,465.00" at bounding box center [783, 465] width 1102 height 38
click at [1280, 457] on p "$4,465.00" at bounding box center [1276, 464] width 57 height 19
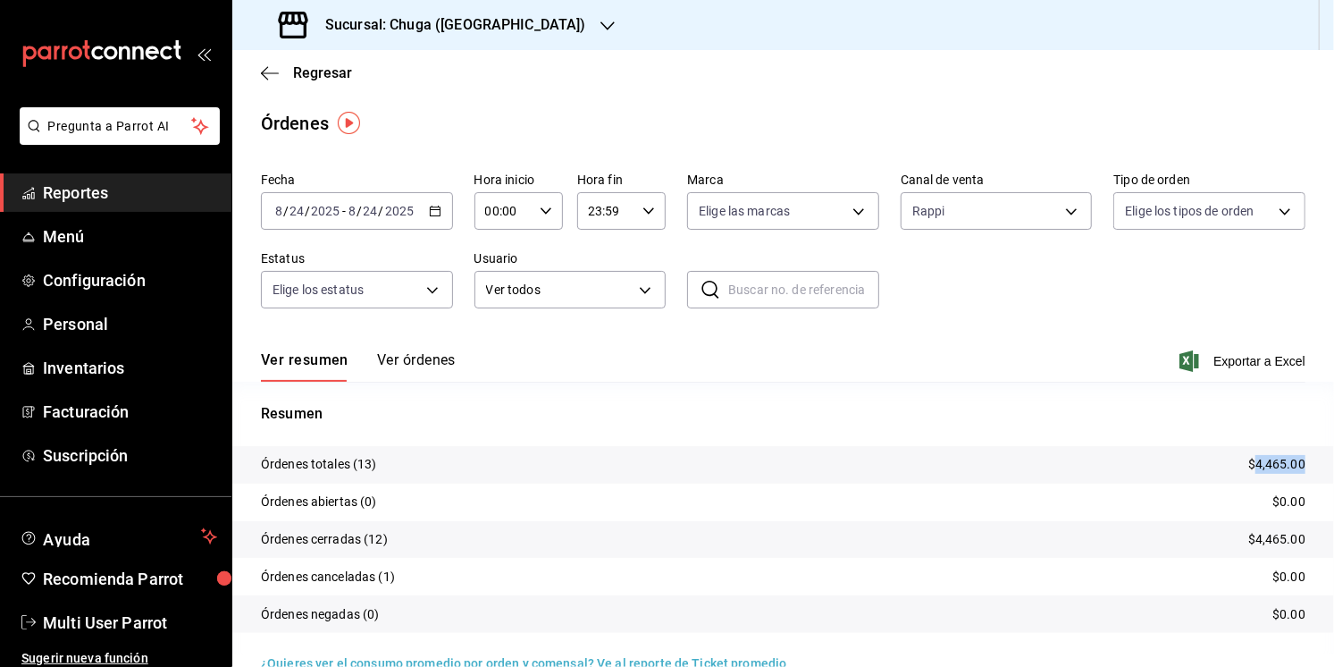
copy p "4,465.00"
click at [358, 226] on div "[DATE] [DATE] - [DATE] [DATE]" at bounding box center [357, 211] width 192 height 38
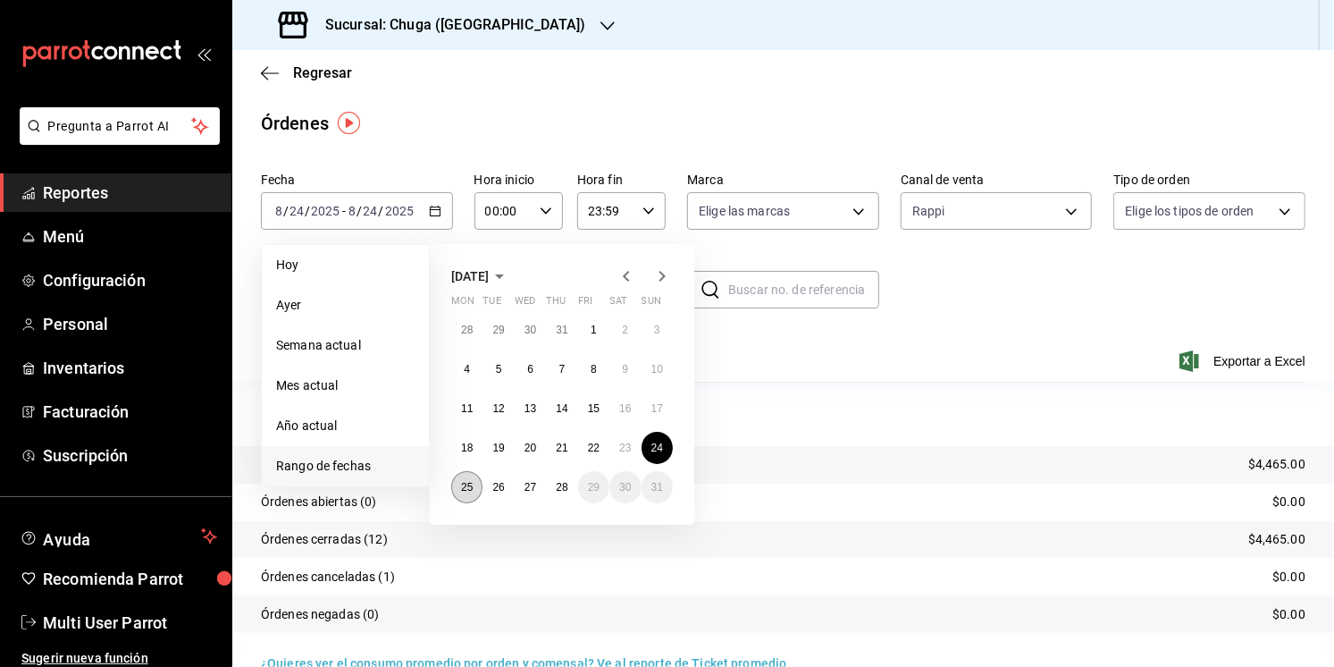
click at [472, 481] on abbr "25" at bounding box center [467, 487] width 12 height 13
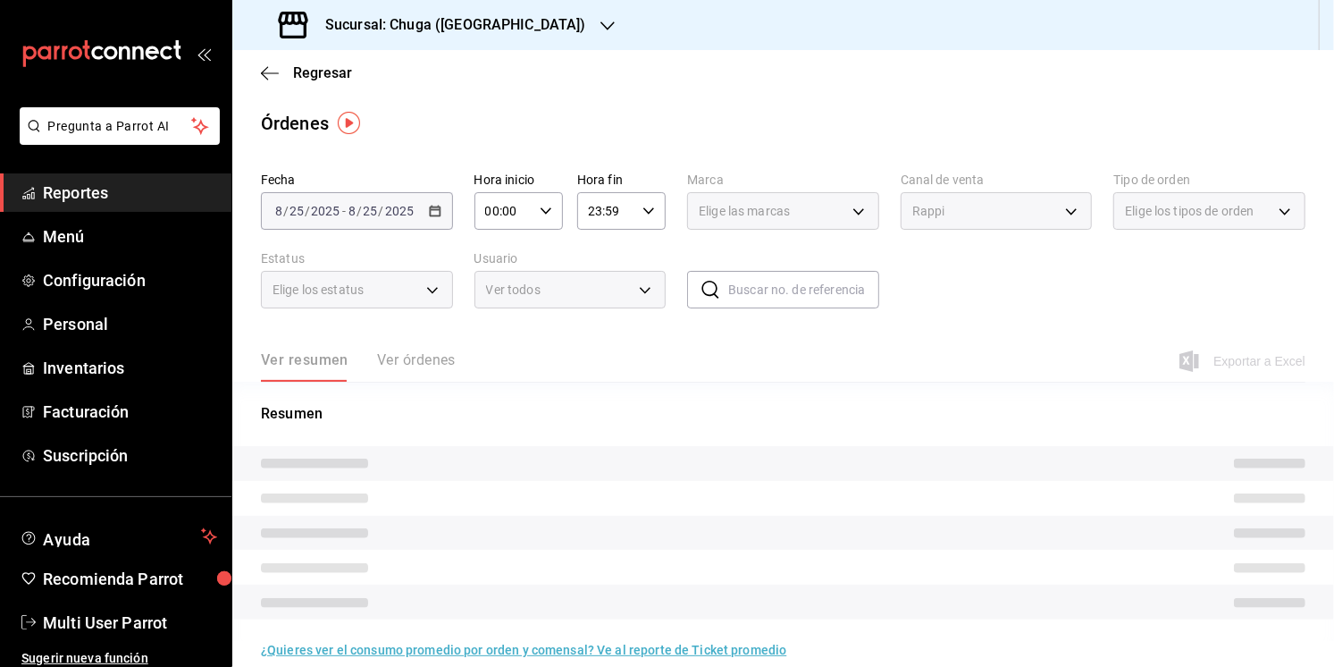
click at [1009, 423] on p "Resumen" at bounding box center [783, 413] width 1045 height 21
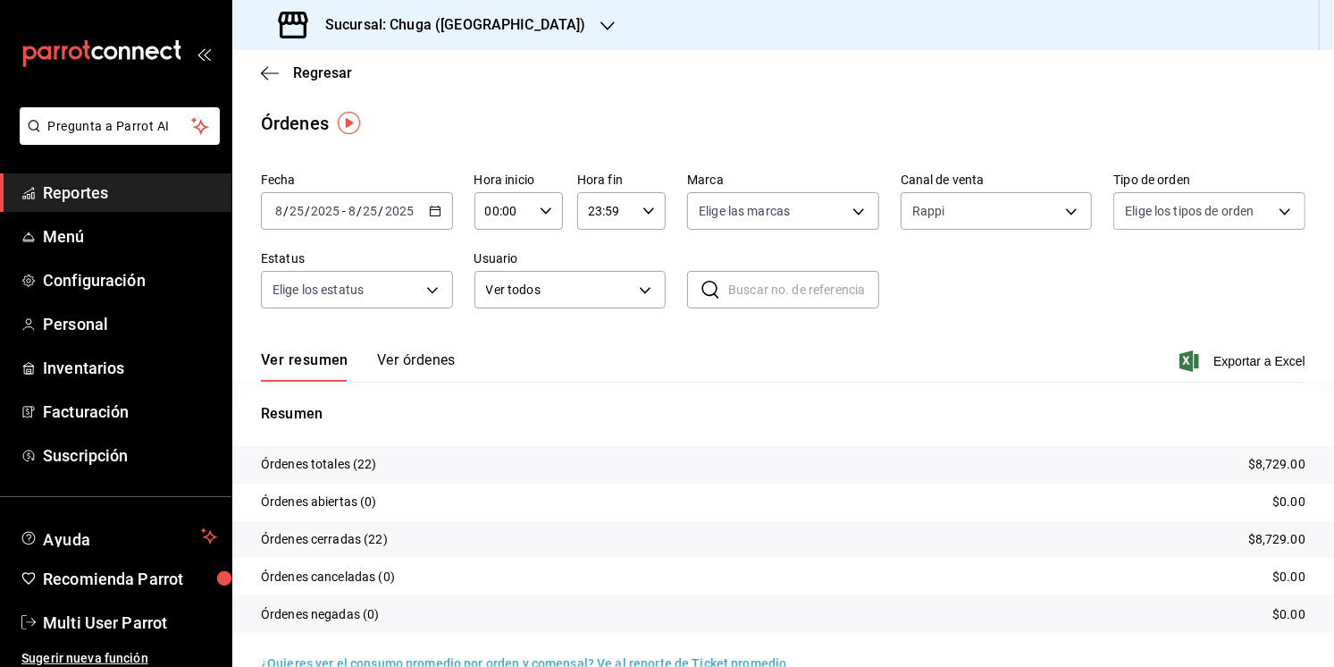
click at [1292, 461] on p "$8,729.00" at bounding box center [1276, 464] width 57 height 19
copy p "8,729.00"
click at [1030, 215] on body "Pregunta a Parrot AI Reportes Menú Configuración Personal Inventarios Facturaci…" at bounding box center [667, 333] width 1334 height 667
click at [1037, 386] on span "Uber Eats" at bounding box center [1017, 380] width 135 height 19
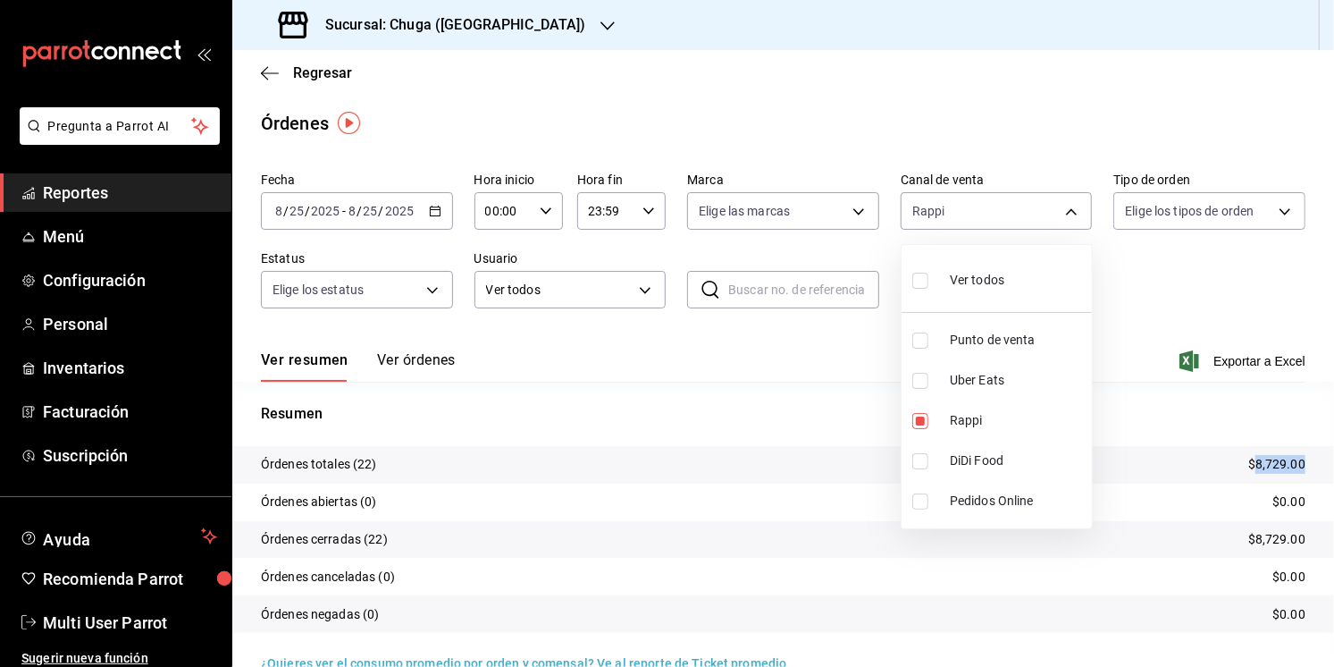
type input "RAPPI,UBER_EATS"
checkbox input "true"
click at [1000, 417] on span "Rappi" at bounding box center [1017, 420] width 135 height 19
type input "UBER_EATS"
checkbox input "false"
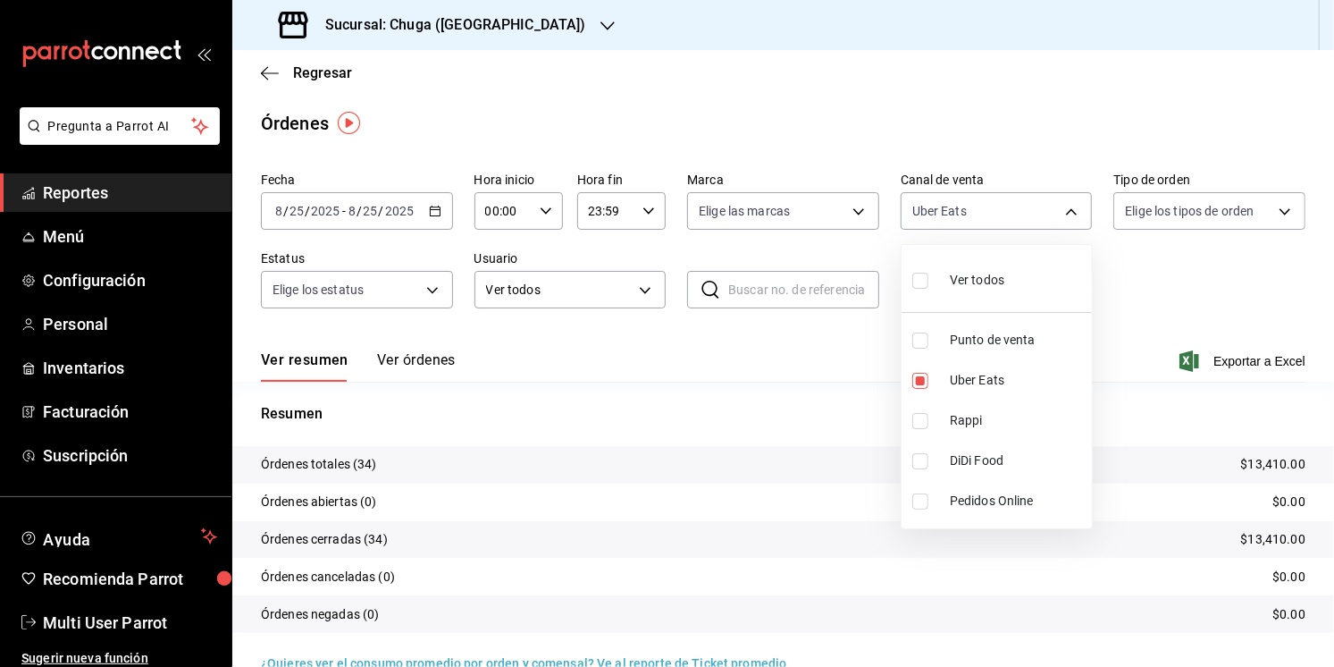
click at [1153, 311] on div at bounding box center [667, 333] width 1334 height 667
click at [1275, 467] on p "$13,410.00" at bounding box center [1273, 464] width 64 height 19
click at [928, 242] on div "Fecha [DATE] [DATE] - [DATE] [DATE] Hora inicio 00:00 Hora inicio Hora fin 23:5…" at bounding box center [783, 247] width 1045 height 164
click at [947, 223] on body "Pregunta a Parrot AI Reportes Menú Configuración Personal Inventarios Facturaci…" at bounding box center [667, 333] width 1334 height 667
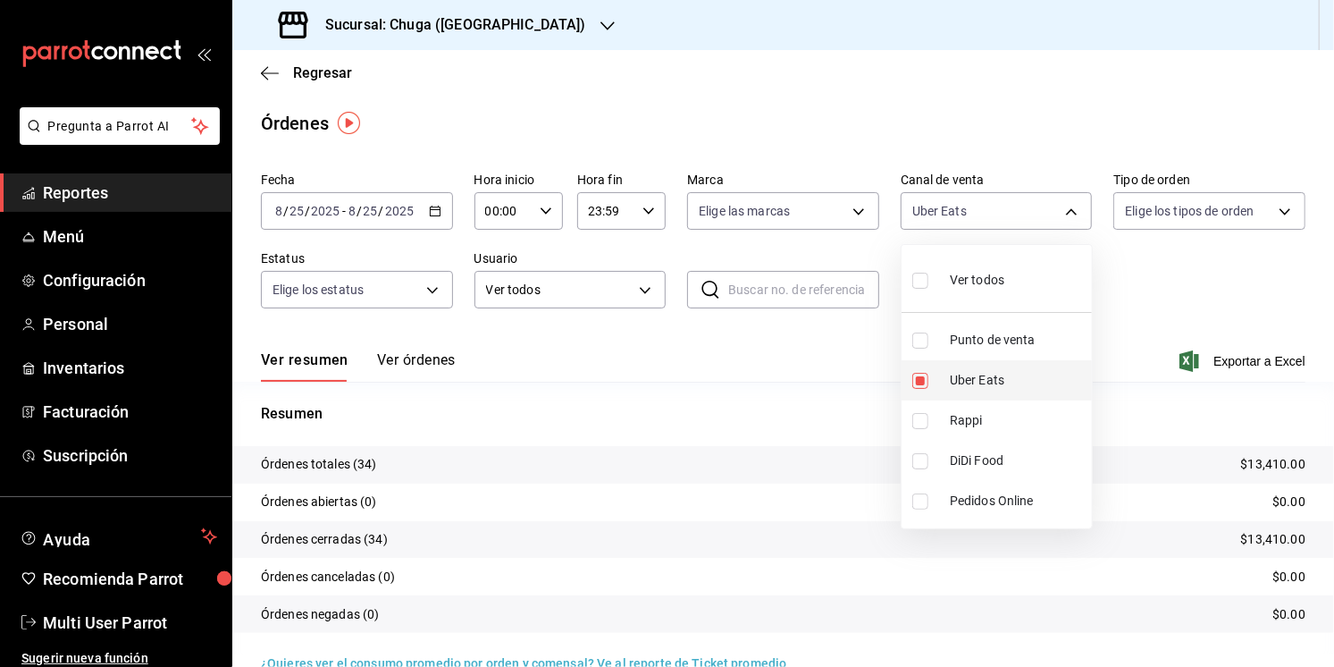
click at [950, 375] on span "Uber Eats" at bounding box center [1017, 380] width 135 height 19
checkbox input "false"
click at [964, 352] on li "Punto de venta" at bounding box center [997, 340] width 190 height 40
type input "PARROT"
checkbox input "true"
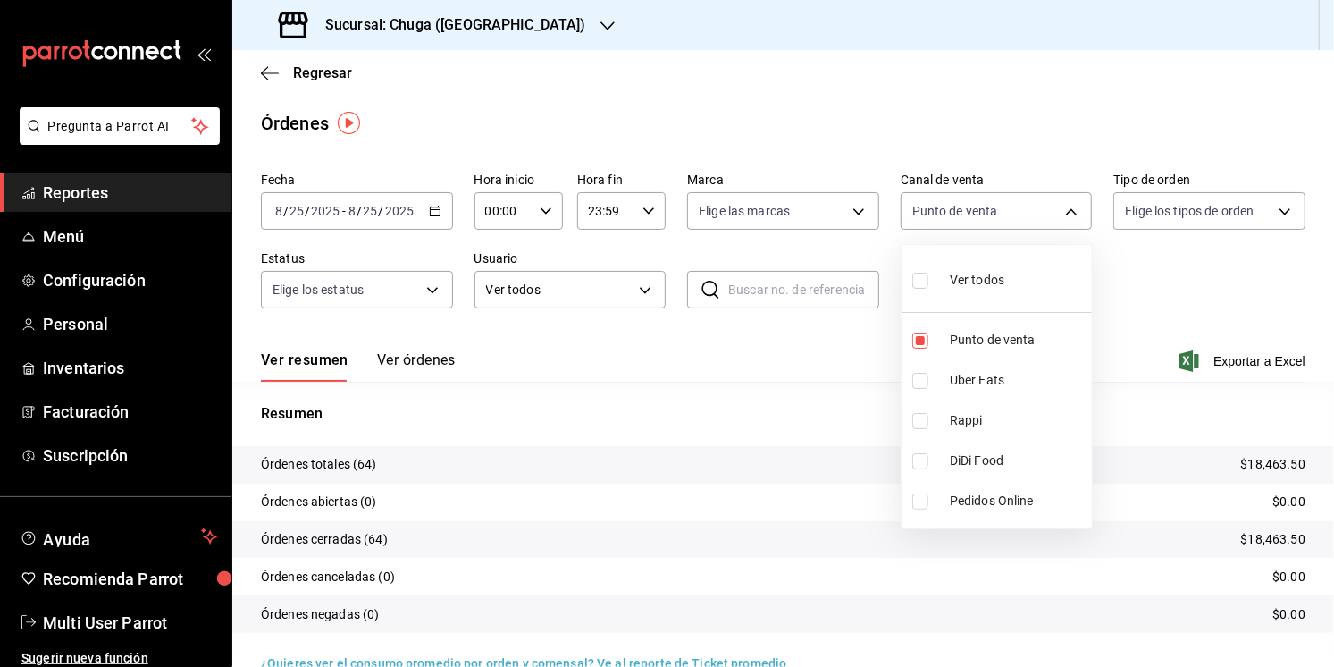
click at [1180, 434] on div at bounding box center [667, 333] width 1334 height 667
click at [1253, 463] on p "$18,463.50" at bounding box center [1273, 464] width 64 height 19
click at [338, 197] on div "[DATE] [DATE] - [DATE] [DATE]" at bounding box center [357, 211] width 192 height 38
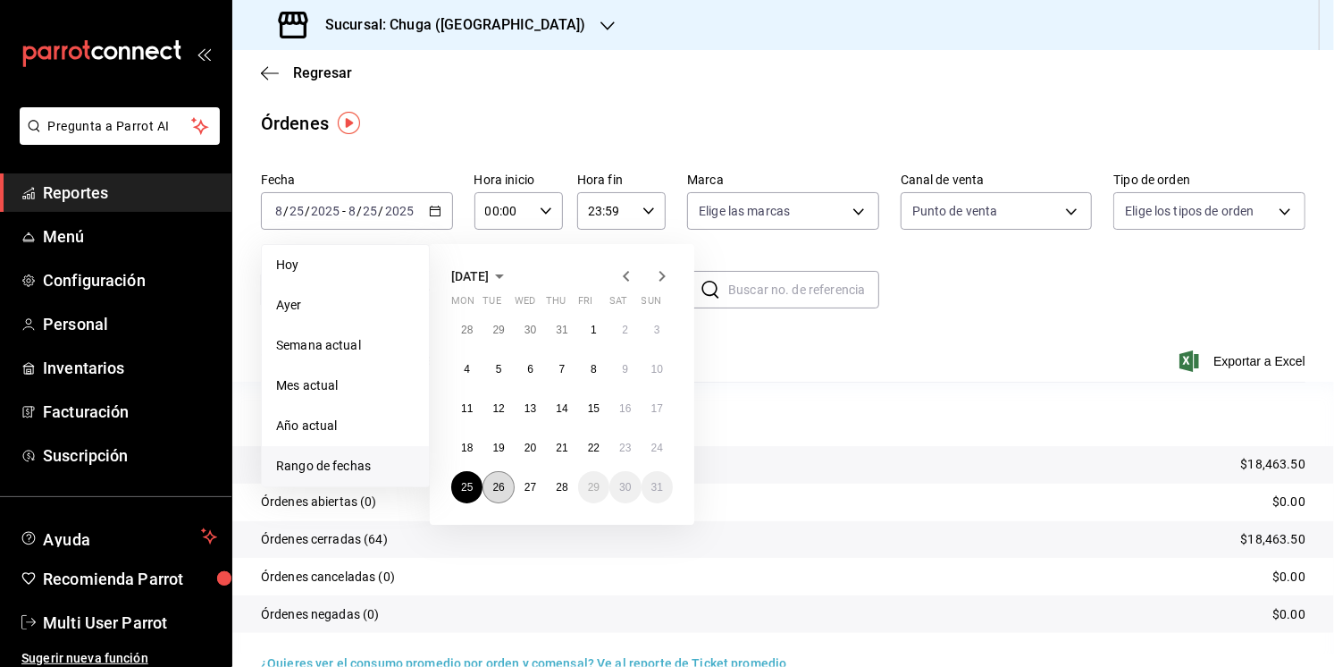
click at [502, 484] on abbr "26" at bounding box center [498, 487] width 12 height 13
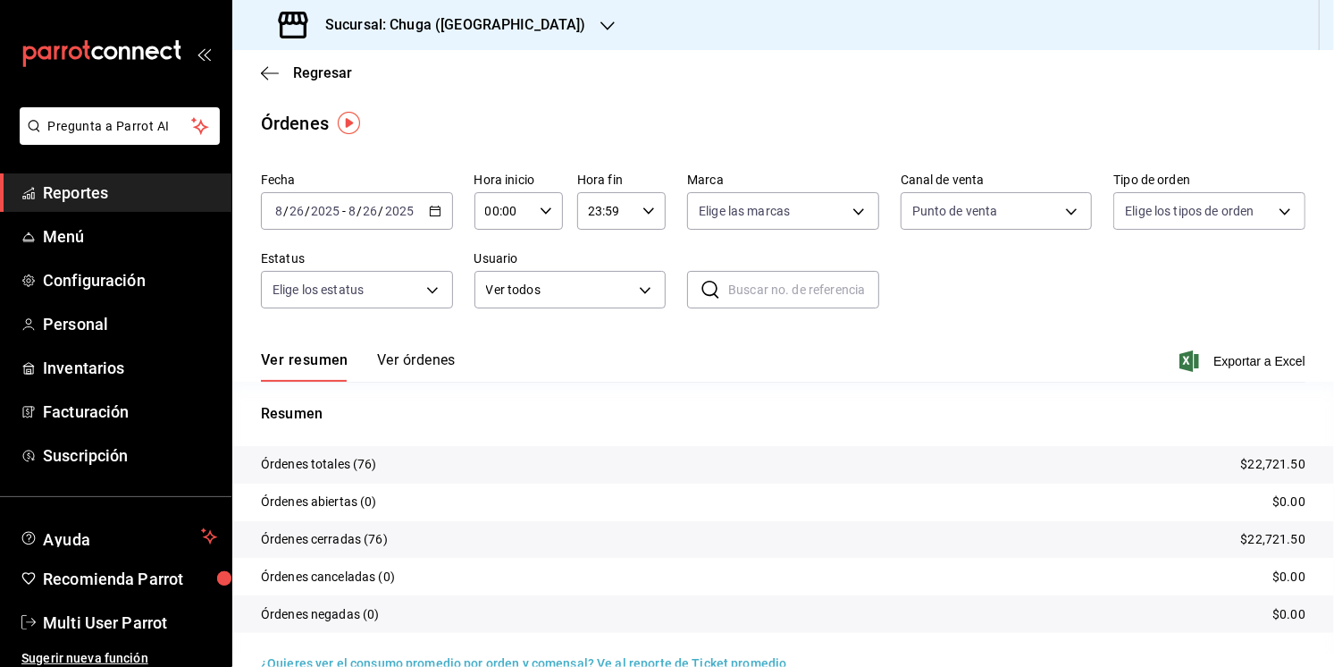
click at [1262, 469] on p "$22,721.50" at bounding box center [1273, 464] width 64 height 19
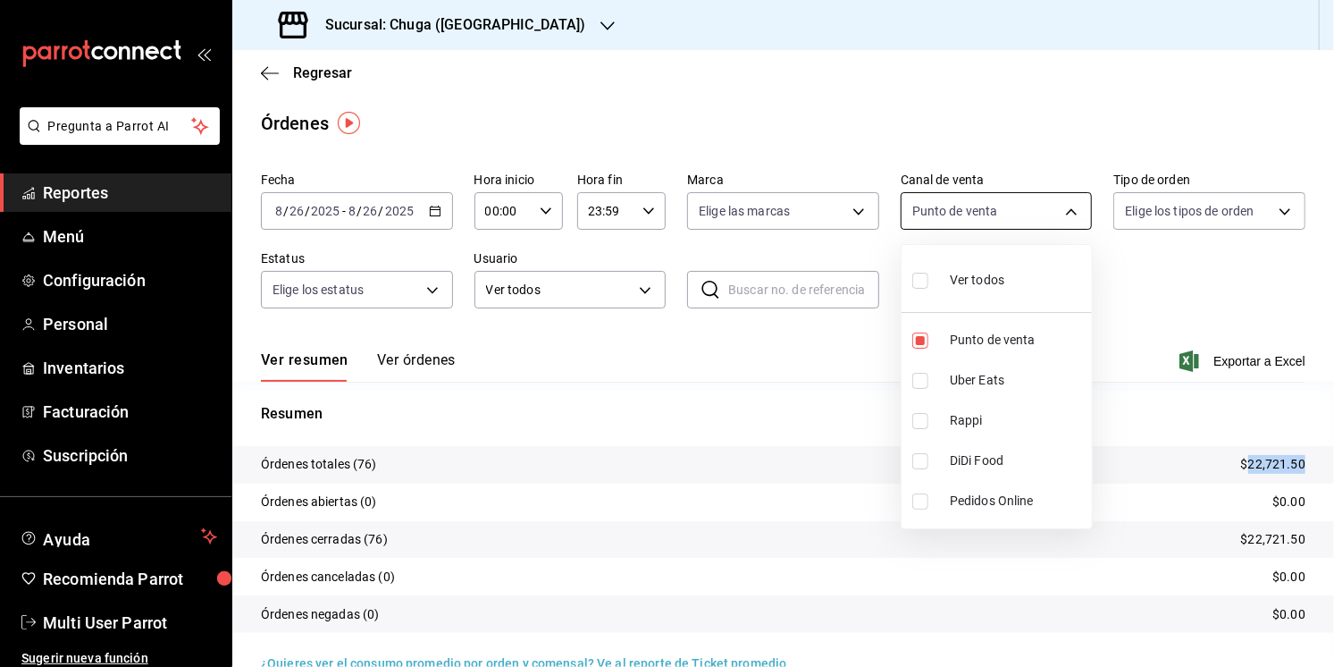
click at [1006, 223] on body "Pregunta a Parrot AI Reportes Menú Configuración Personal Inventarios Facturaci…" at bounding box center [667, 333] width 1334 height 667
click at [991, 385] on span "Uber Eats" at bounding box center [1017, 380] width 135 height 19
type input "PARROT,UBER_EATS"
checkbox input "true"
click at [992, 354] on li "Punto de venta" at bounding box center [997, 340] width 190 height 40
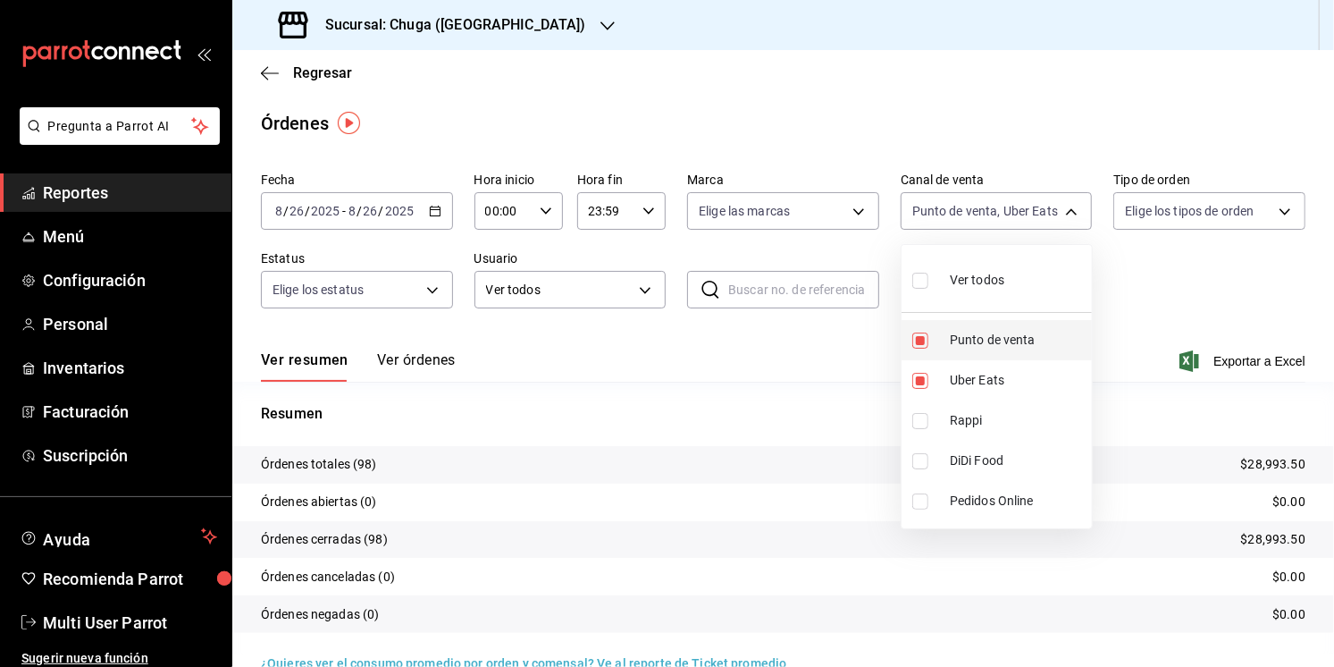
type input "UBER_EATS"
checkbox input "false"
click at [1148, 395] on div at bounding box center [667, 333] width 1334 height 667
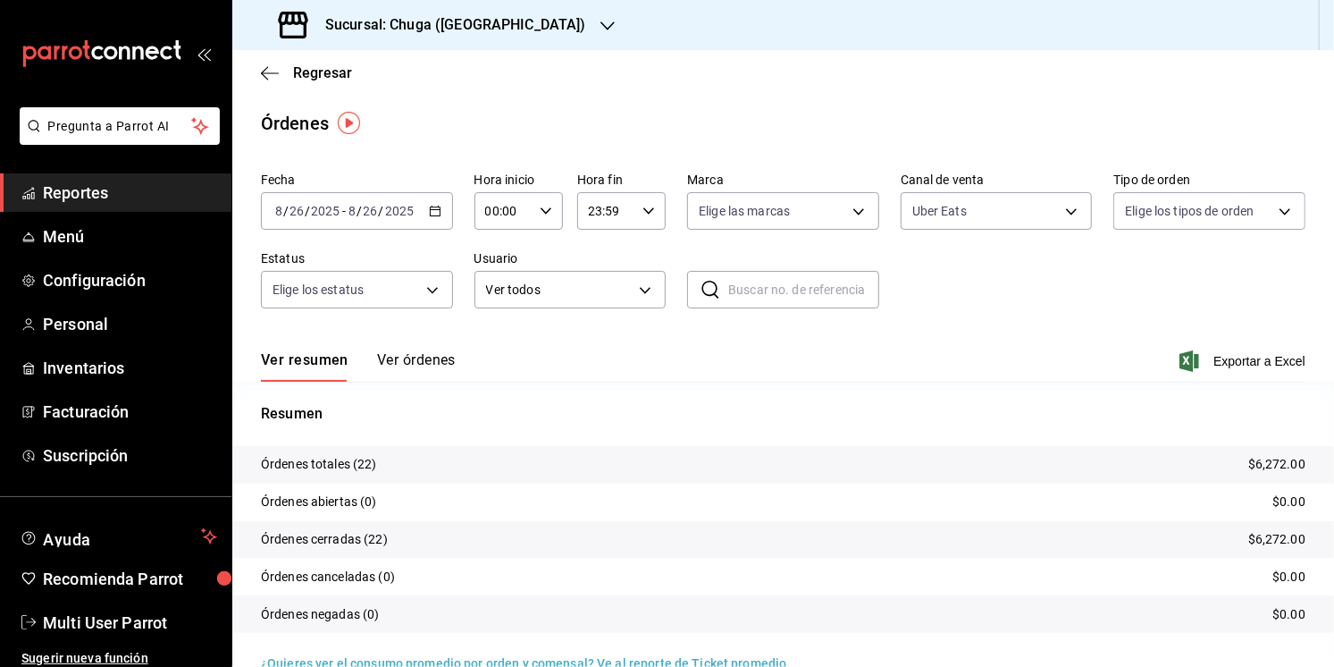
click at [1261, 458] on p "$6,272.00" at bounding box center [1276, 464] width 57 height 19
click at [995, 195] on body "Pregunta a Parrot AI Reportes Menú Configuración Personal Inventarios Facturaci…" at bounding box center [667, 333] width 1334 height 667
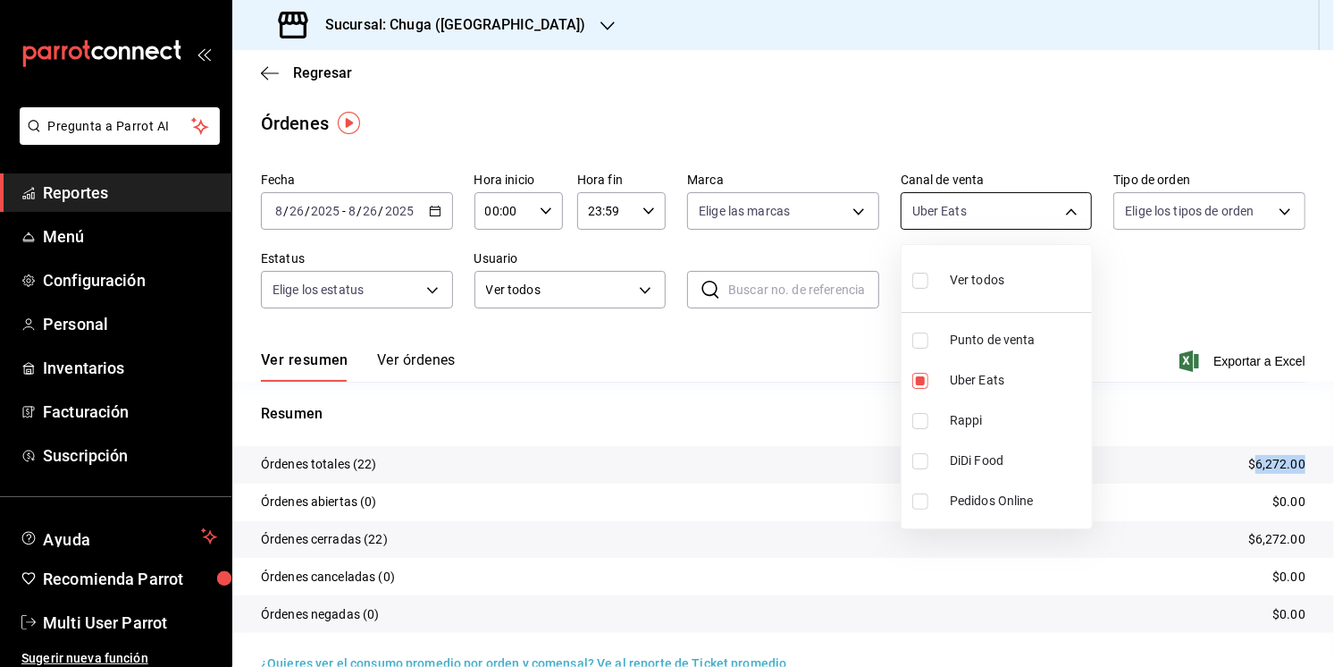
click at [995, 195] on div at bounding box center [667, 333] width 1334 height 667
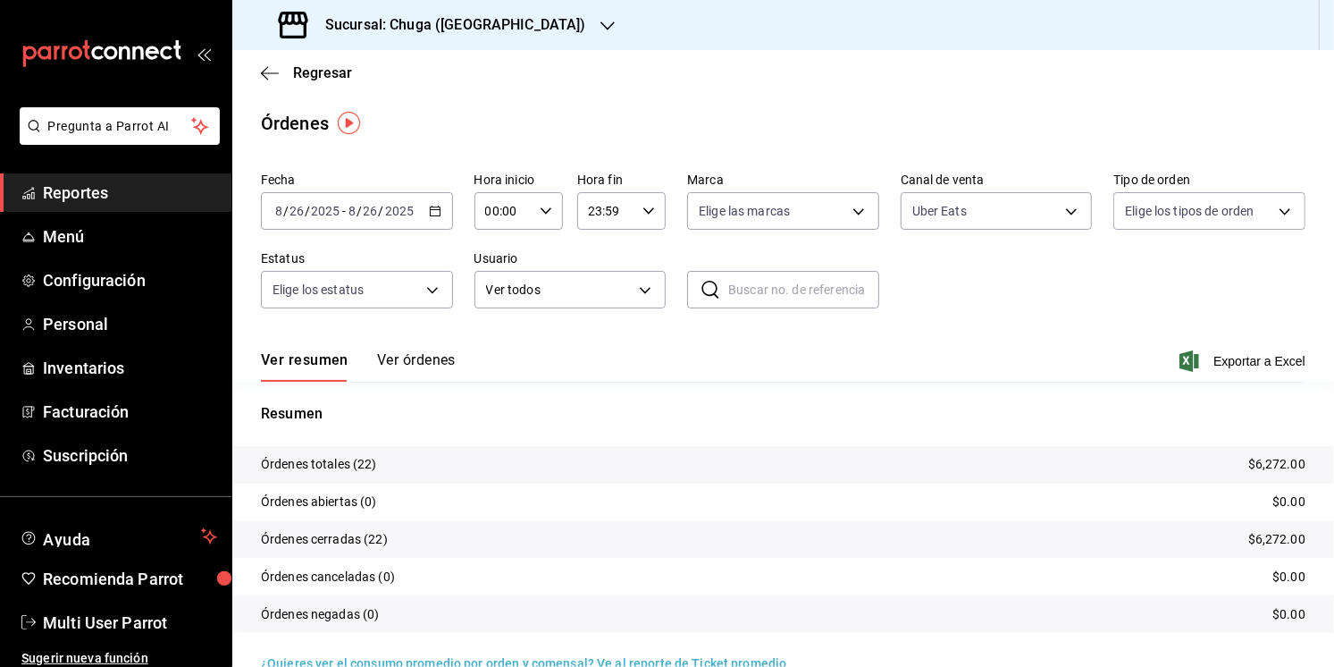
click at [985, 240] on div "Fecha [DATE] [DATE] - [DATE] [DATE] Hora inicio 00:00 Hora inicio Hora fin 23:5…" at bounding box center [783, 247] width 1045 height 164
click at [988, 231] on div "Fecha [DATE] [DATE] - [DATE] [DATE] Hora inicio 00:00 Hora inicio Hora fin 23:5…" at bounding box center [783, 247] width 1045 height 164
click at [989, 206] on body "Pregunta a Parrot AI Reportes Menú Configuración Personal Inventarios Facturaci…" at bounding box center [667, 333] width 1334 height 667
click at [956, 417] on span "Rappi" at bounding box center [1017, 420] width 135 height 19
type input "UBER_EATS,RAPPI"
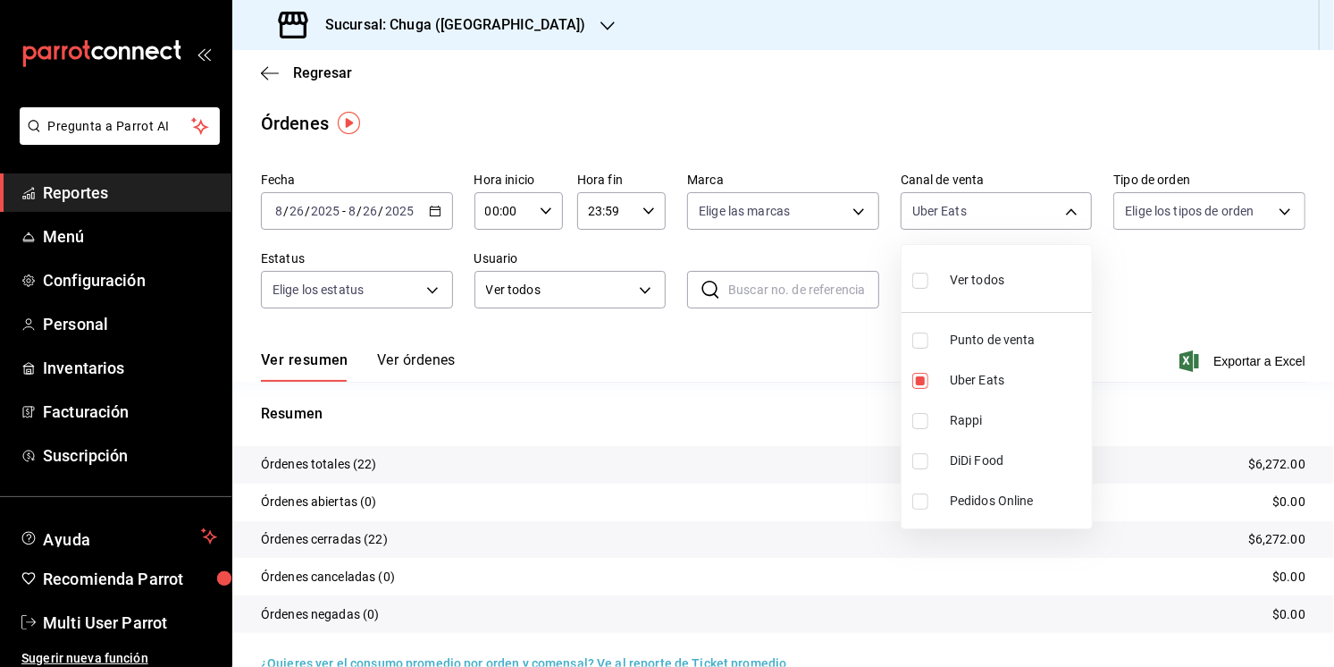
checkbox input "true"
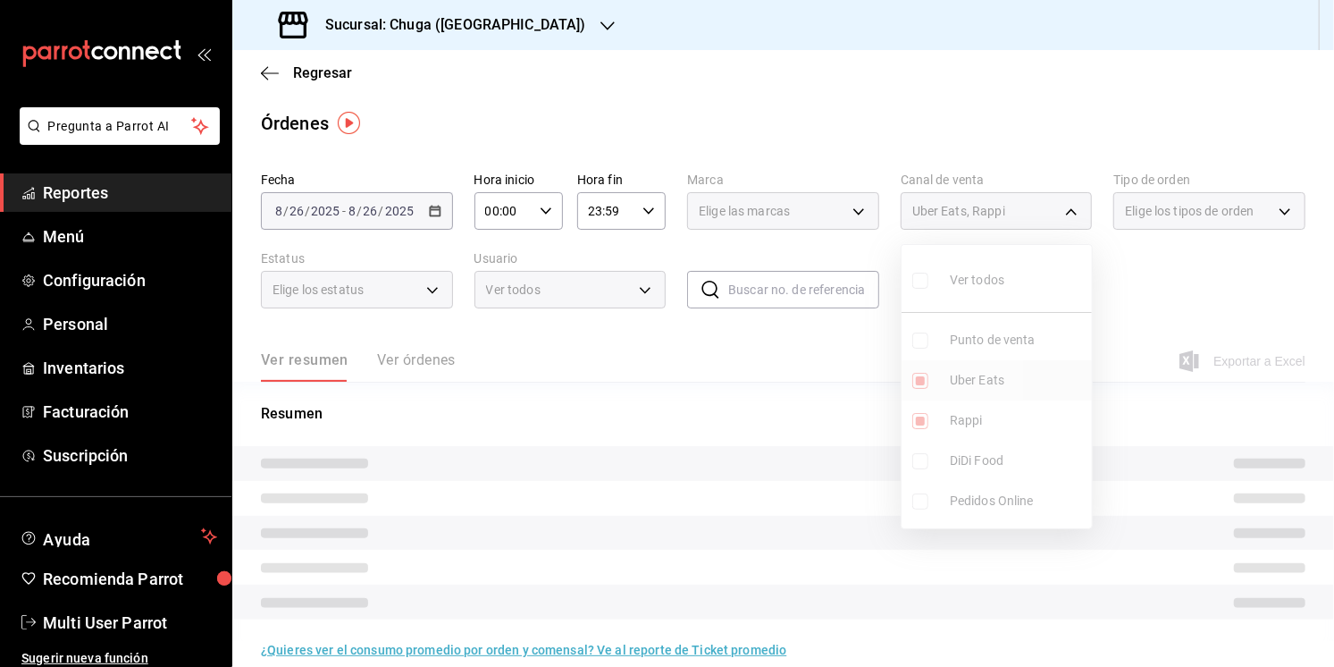
click at [963, 388] on span "Uber Eats" at bounding box center [1017, 380] width 135 height 19
type input "RAPPI"
checkbox input "false"
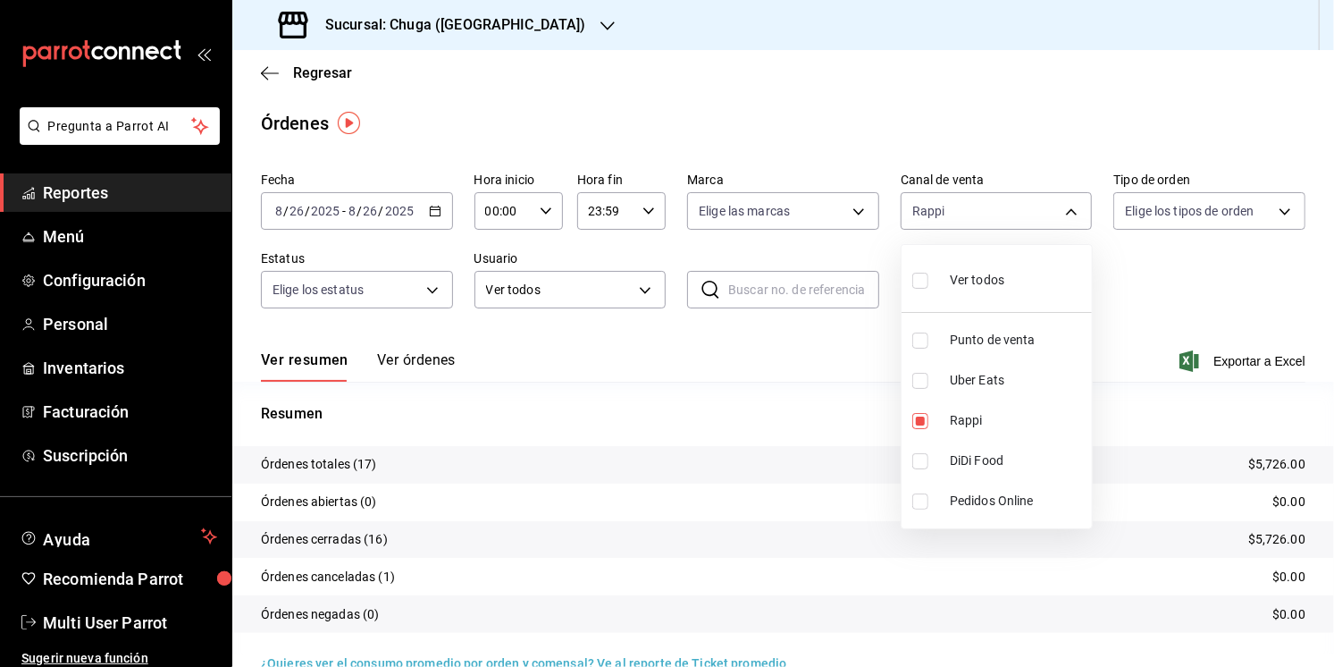
click at [771, 420] on div at bounding box center [667, 333] width 1334 height 667
click at [1284, 467] on p "$5,726.00" at bounding box center [1276, 464] width 57 height 19
click at [333, 204] on input "2025" at bounding box center [325, 211] width 30 height 14
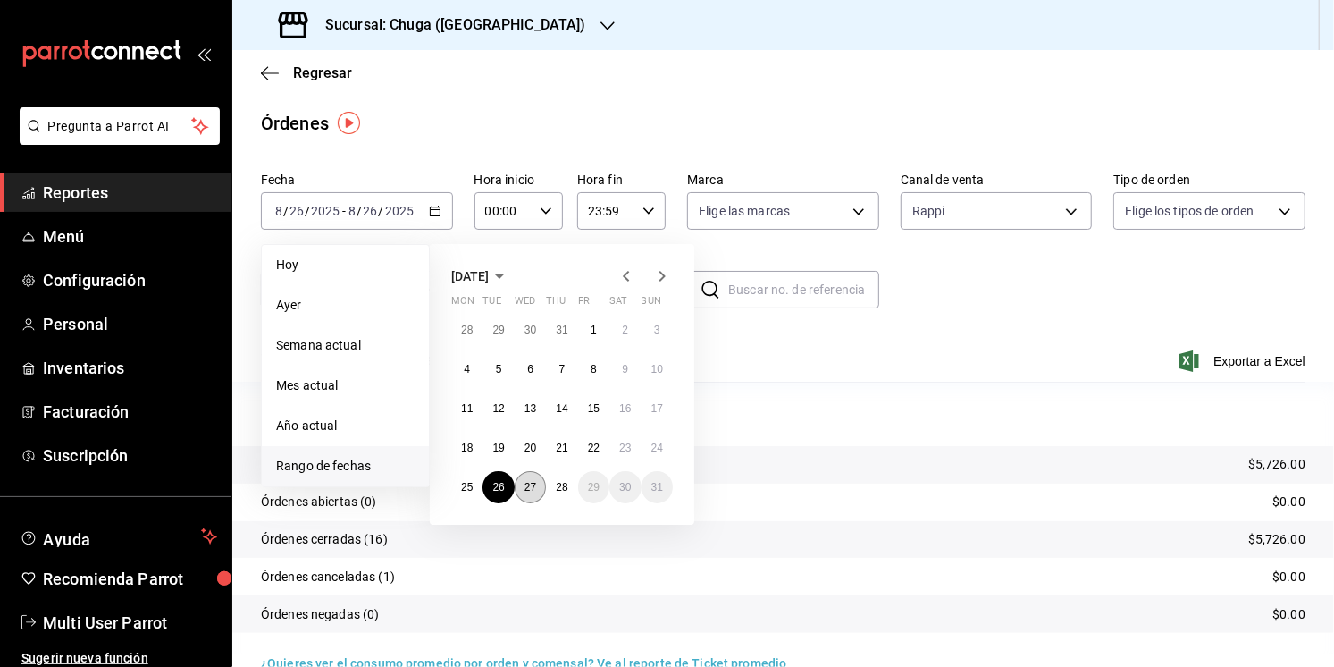
click at [542, 491] on button "27" at bounding box center [530, 487] width 31 height 32
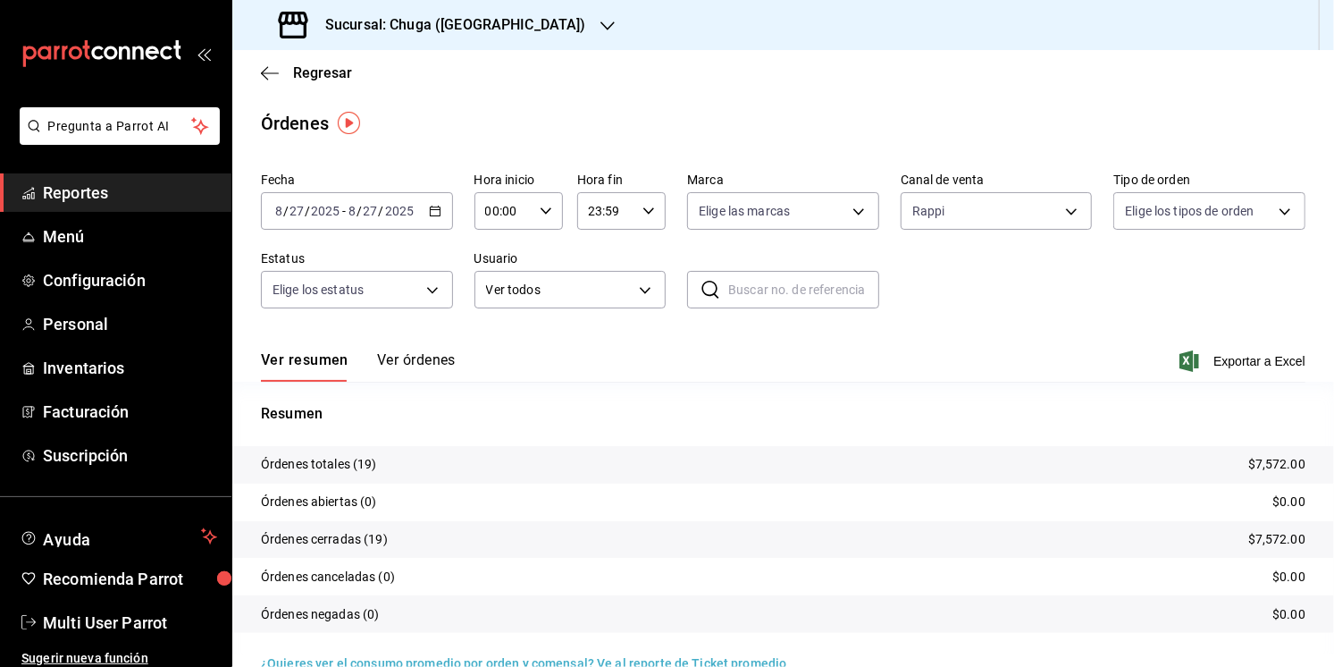
click at [1283, 466] on p "$7,572.00" at bounding box center [1276, 464] width 57 height 19
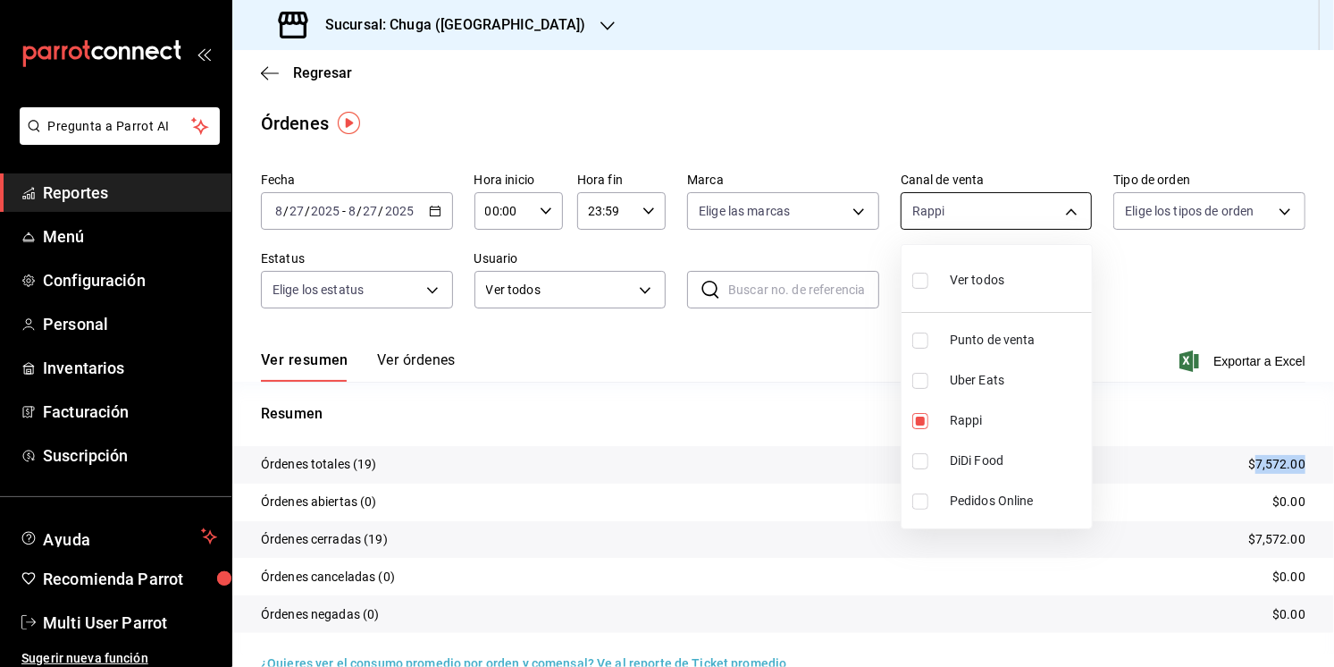
click at [1011, 199] on body "Pregunta a Parrot AI Reportes Menú Configuración Personal Inventarios Facturaci…" at bounding box center [667, 333] width 1334 height 667
click at [983, 349] on li "Punto de venta" at bounding box center [997, 340] width 190 height 40
type input "RAPPI,PARROT"
checkbox input "true"
click at [988, 333] on span "Punto de venta" at bounding box center [1017, 340] width 135 height 19
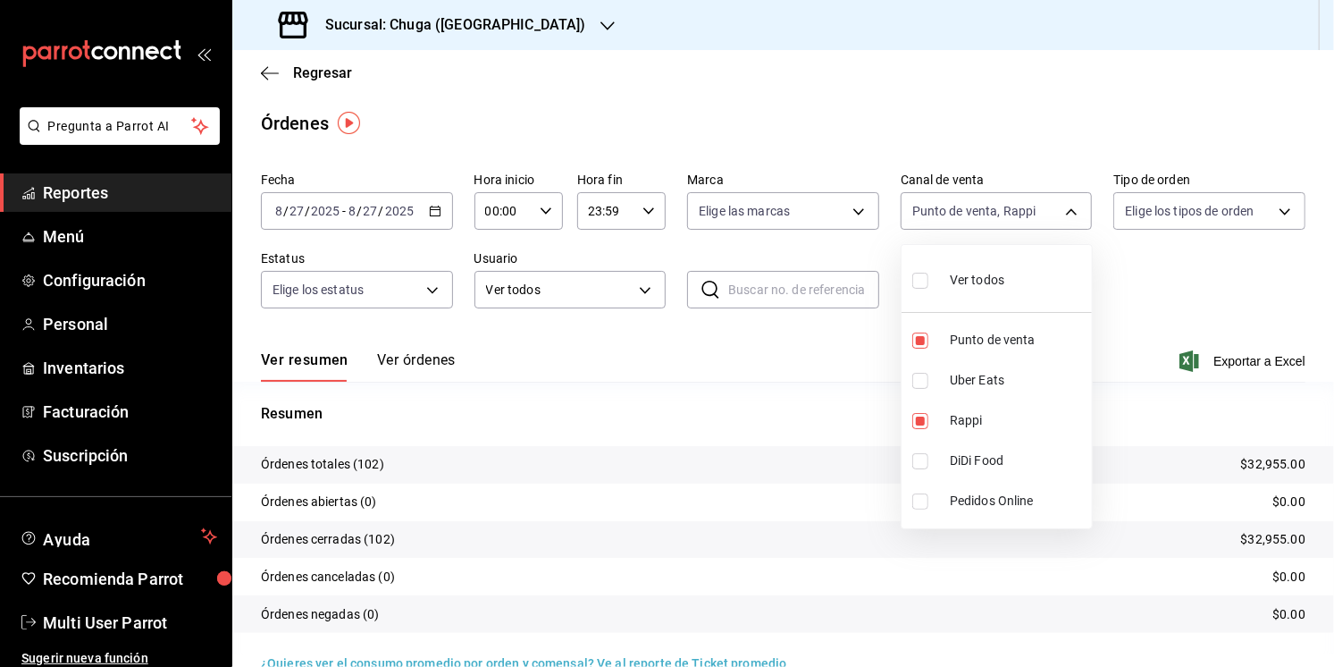
type input "RAPPI"
checkbox input "false"
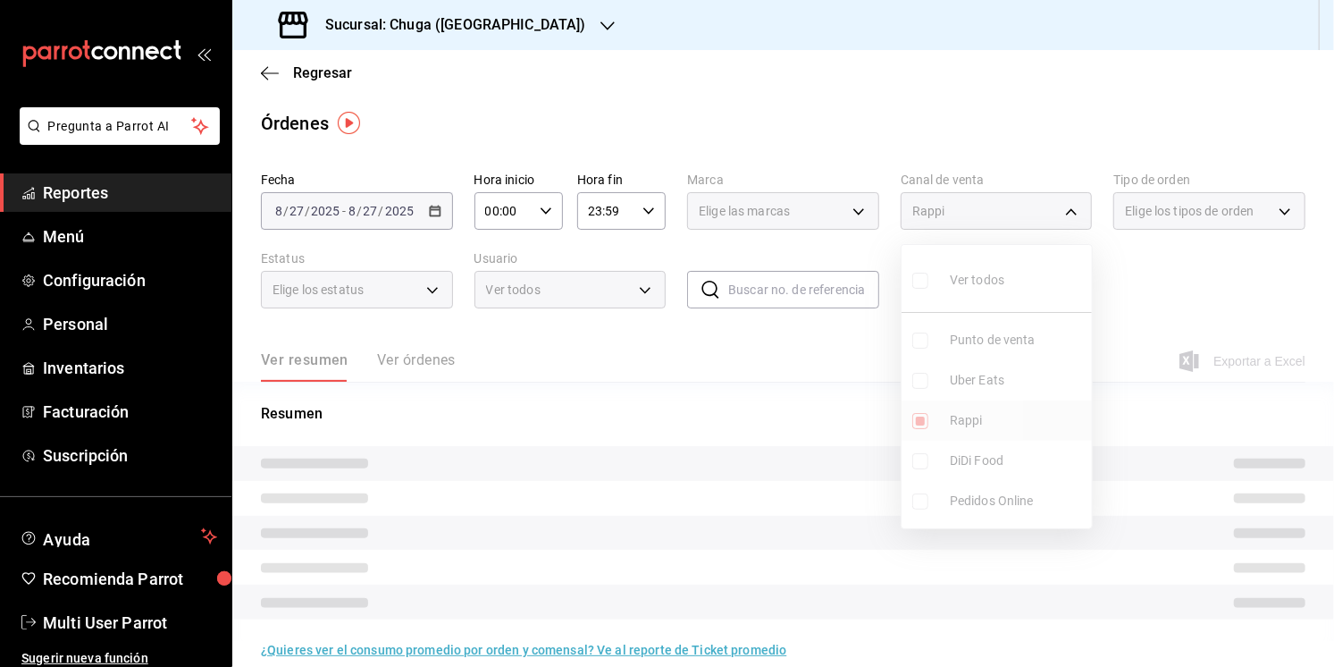
click at [980, 424] on span "Rappi" at bounding box center [1017, 420] width 135 height 19
checkbox input "false"
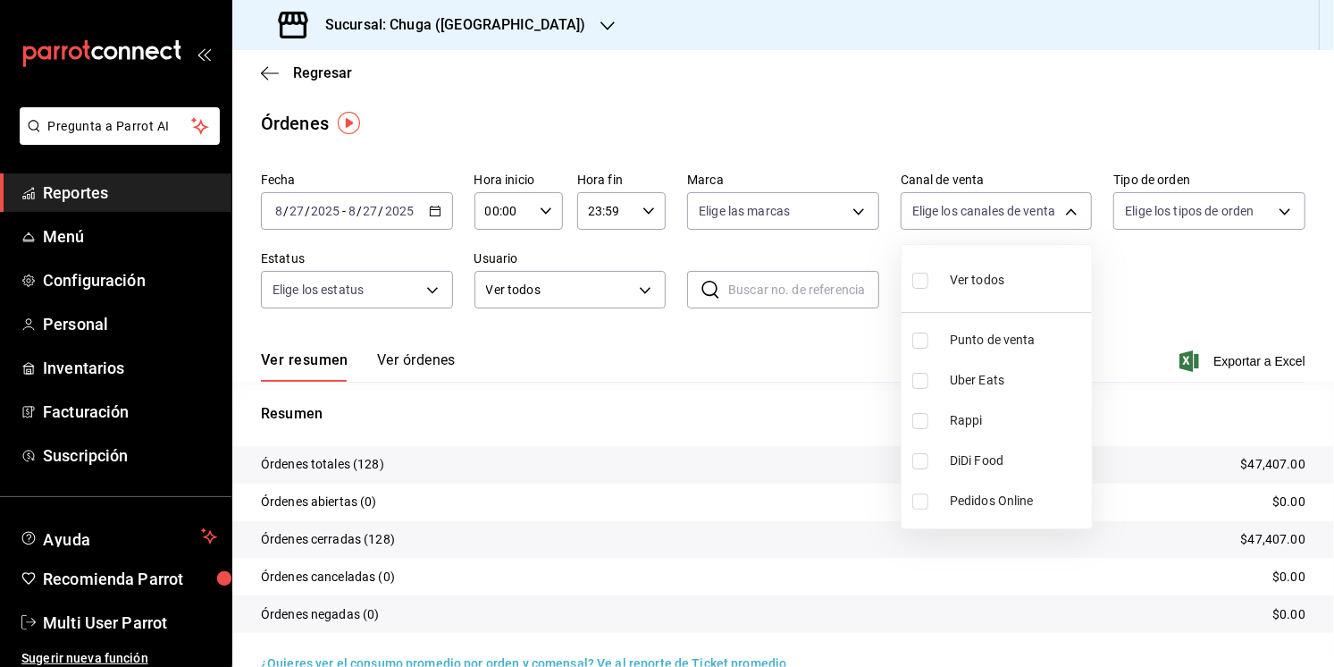
click at [971, 380] on span "Uber Eats" at bounding box center [1017, 380] width 135 height 19
type input "UBER_EATS"
checkbox input "true"
click at [703, 445] on div at bounding box center [667, 333] width 1334 height 667
click at [1263, 466] on p "$14,452.00" at bounding box center [1273, 464] width 64 height 19
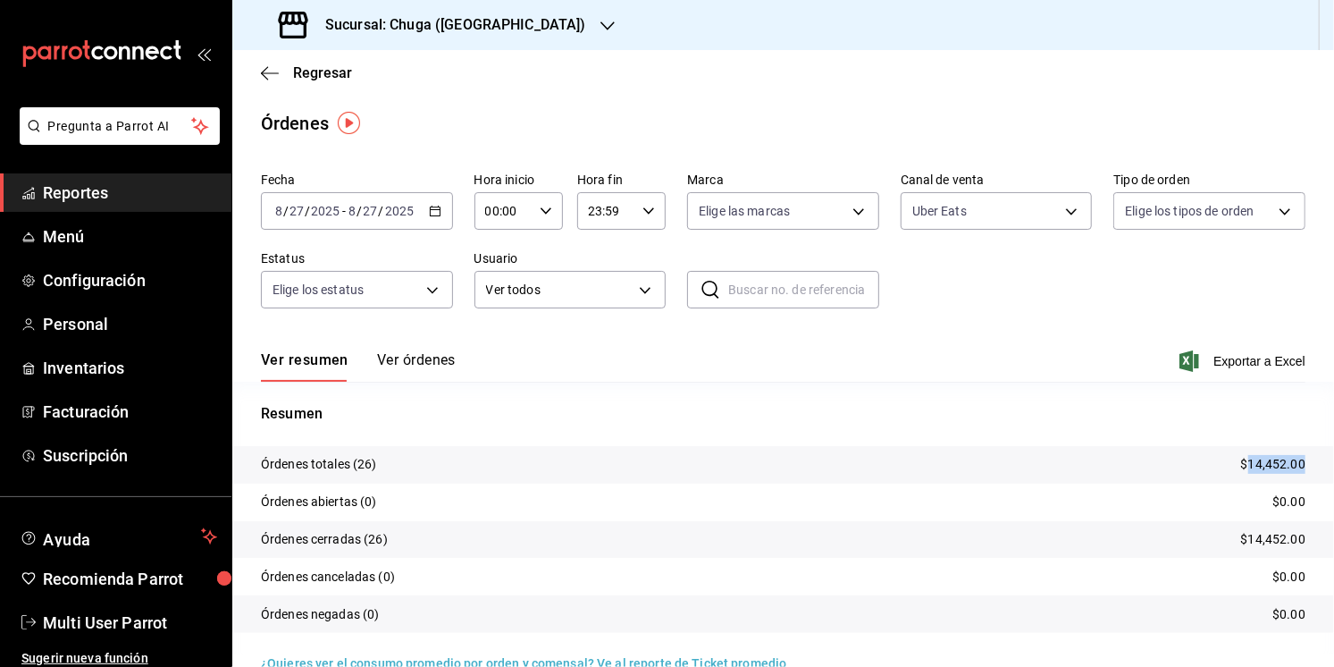
click at [1263, 466] on p "$14,452.00" at bounding box center [1273, 464] width 64 height 19
click at [962, 209] on body "Pregunta a Parrot AI Reportes Menú Configuración Personal Inventarios Facturaci…" at bounding box center [667, 333] width 1334 height 667
click at [977, 344] on span "Punto de venta" at bounding box center [1017, 340] width 135 height 19
type input "UBER_EATS,PARROT"
checkbox input "true"
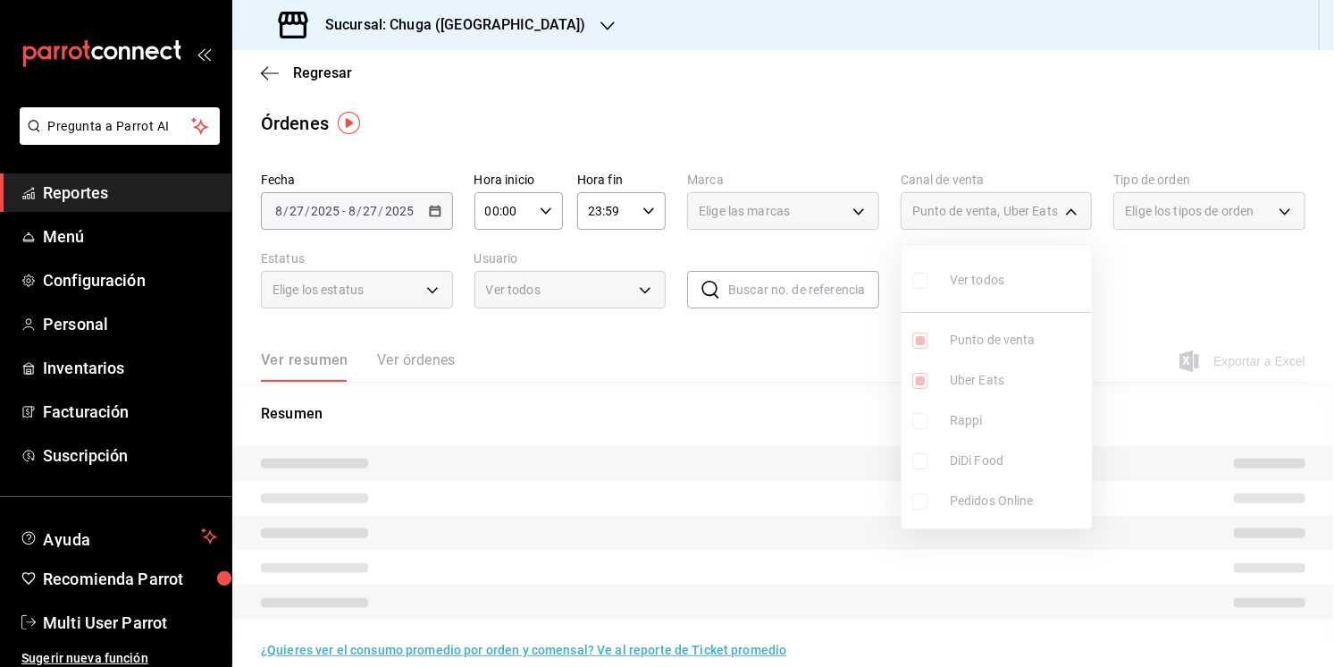
click at [979, 383] on ul "Ver todos Punto de venta Uber Eats Rappi DiDi Food Pedidos Online" at bounding box center [997, 386] width 190 height 283
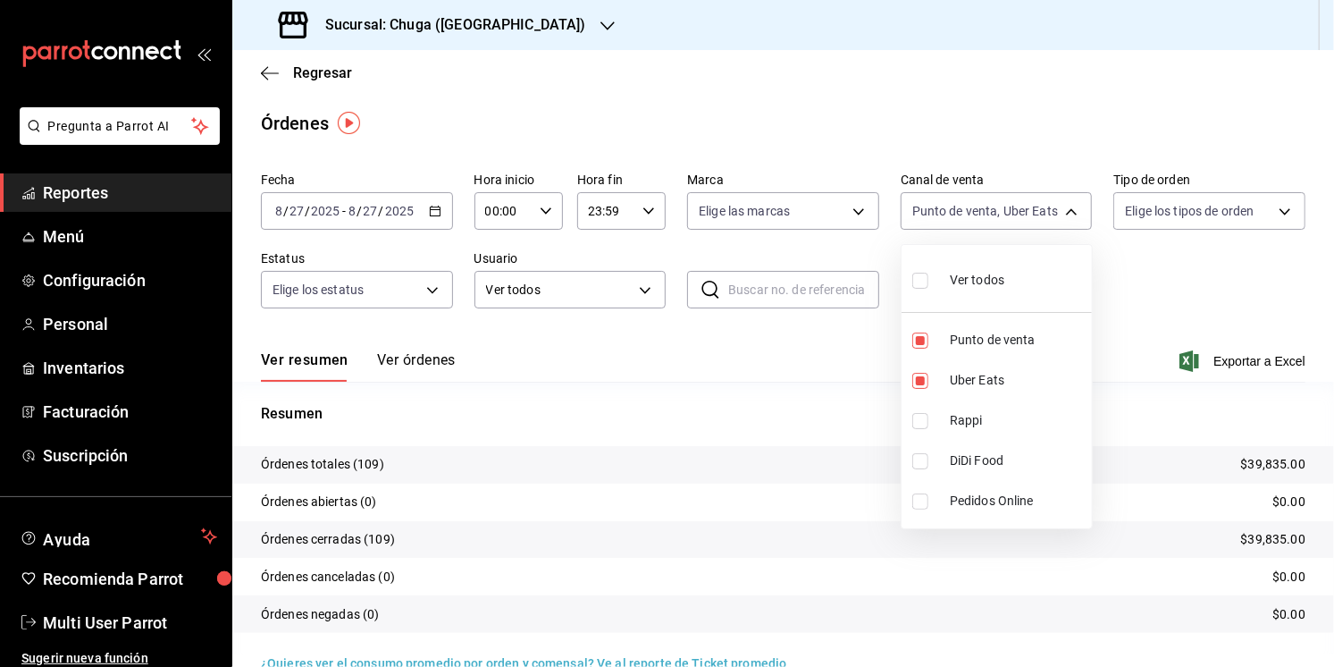
click at [979, 383] on span "Uber Eats" at bounding box center [1017, 380] width 135 height 19
type input "PARROT"
checkbox input "false"
click at [717, 399] on div at bounding box center [667, 333] width 1334 height 667
click at [1272, 466] on p "$25,383.00" at bounding box center [1273, 464] width 64 height 19
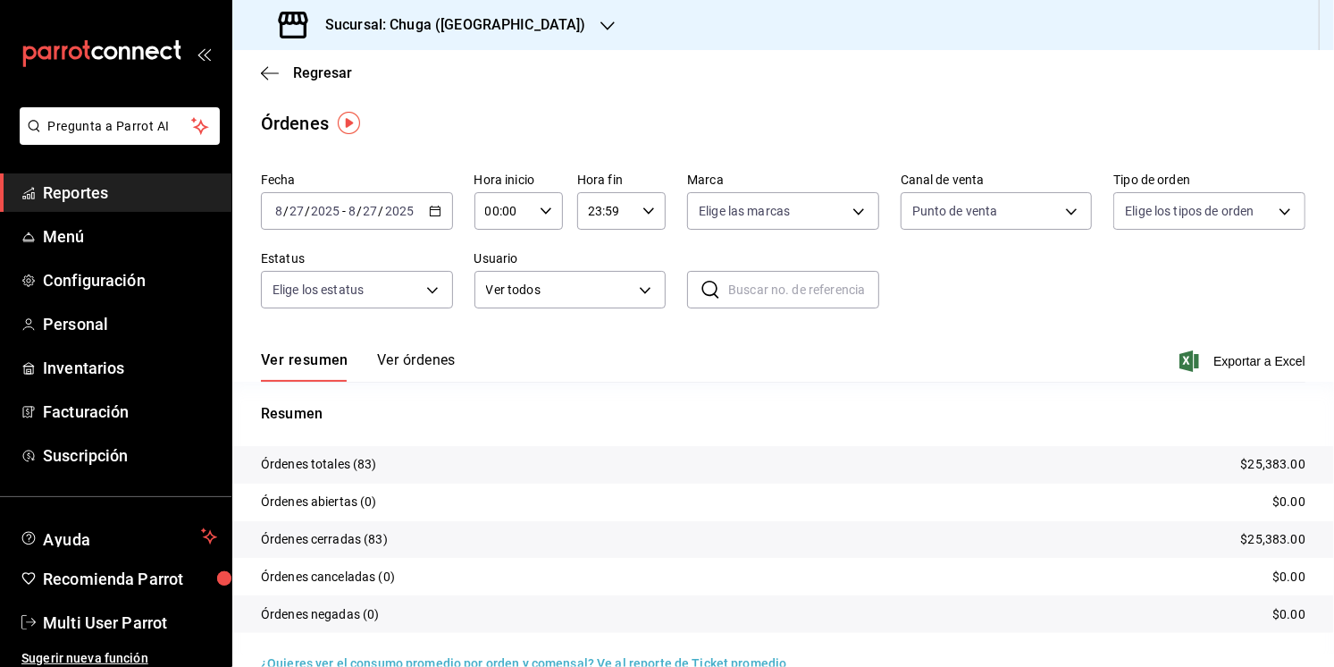
click at [1272, 466] on p "$25,383.00" at bounding box center [1273, 464] width 64 height 19
click at [362, 19] on h3 "Sucursal: Chuga ([GEOGRAPHIC_DATA])" at bounding box center [448, 24] width 275 height 21
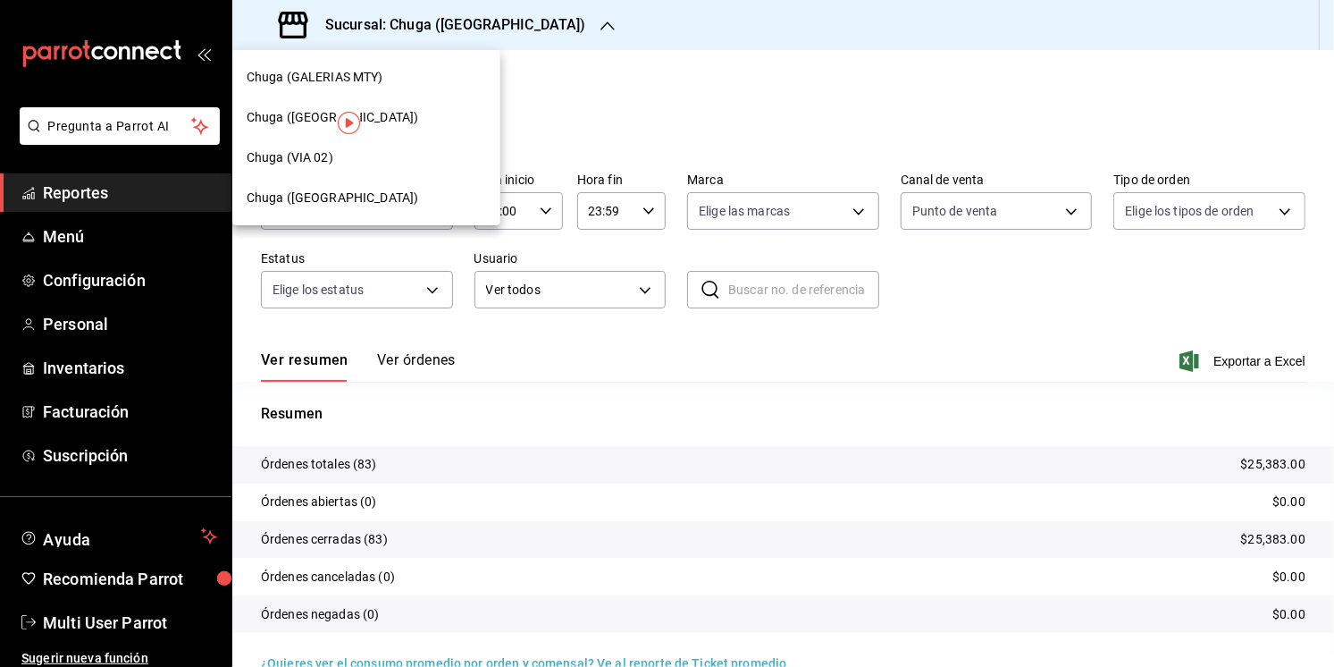
click at [369, 158] on div "Chuga (VIA 02)" at bounding box center [367, 157] width 240 height 19
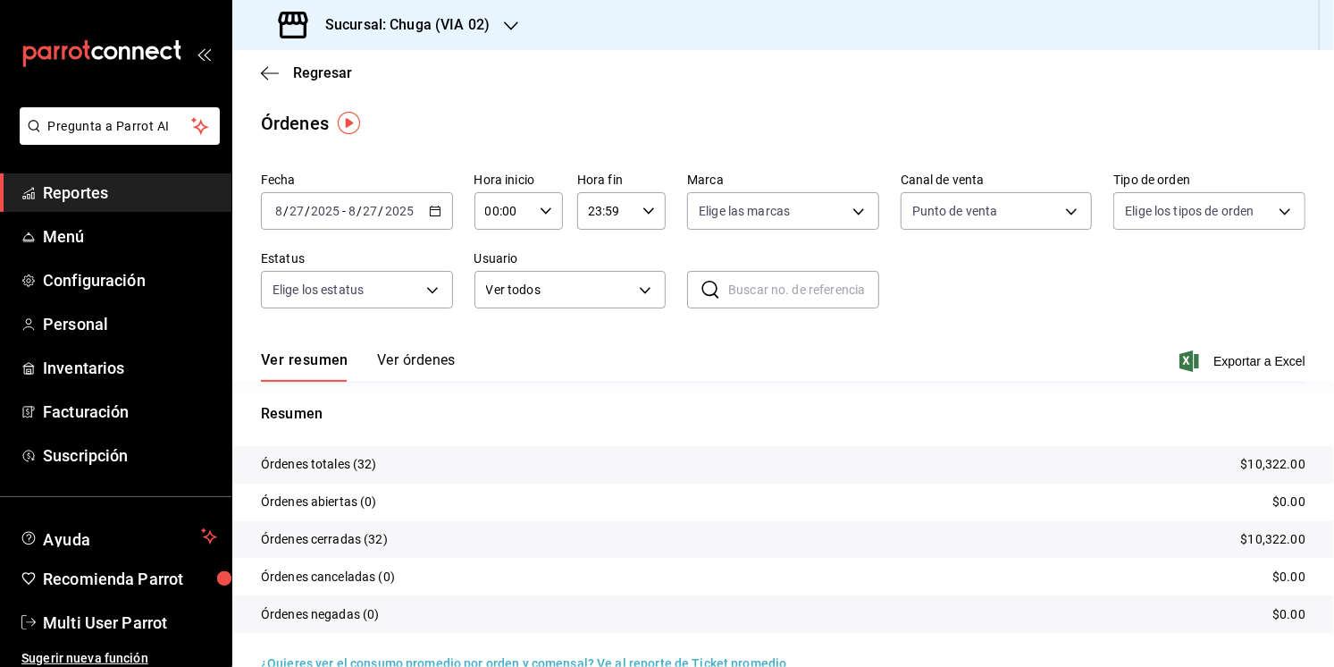
click at [349, 208] on input "8" at bounding box center [352, 211] width 9 height 14
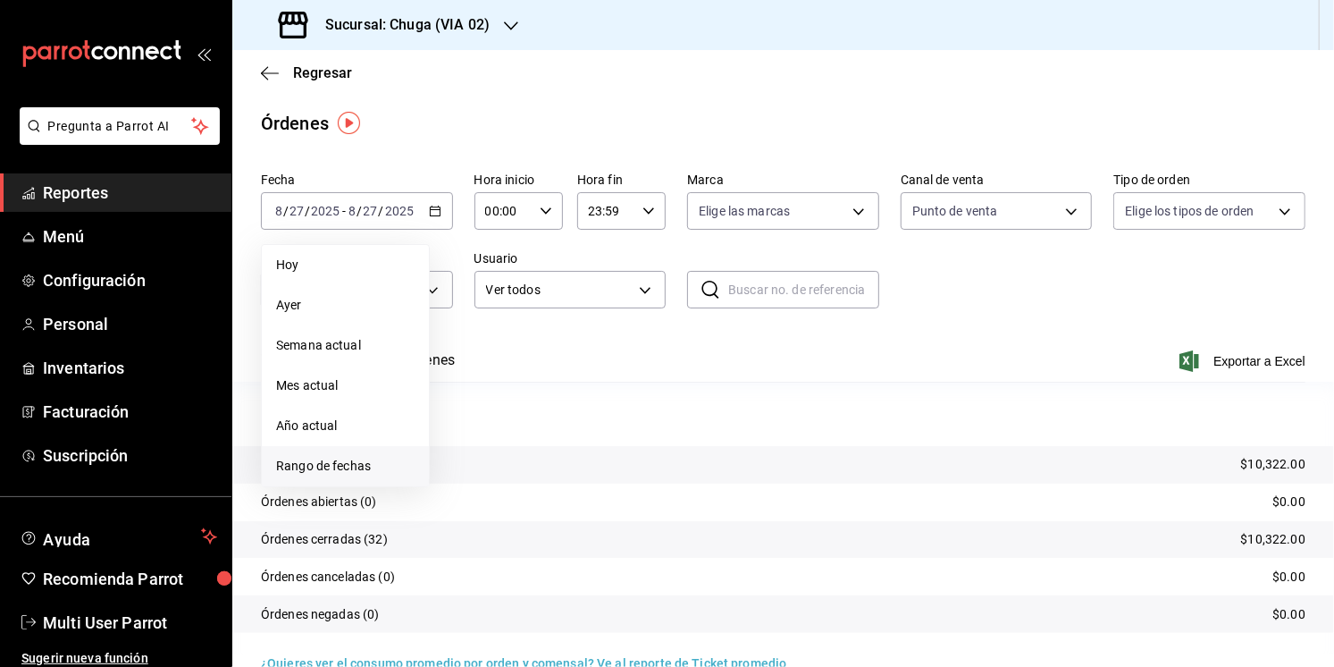
click at [317, 467] on span "Rango de fechas" at bounding box center [345, 466] width 139 height 19
click at [578, 447] on button "22" at bounding box center [593, 448] width 31 height 32
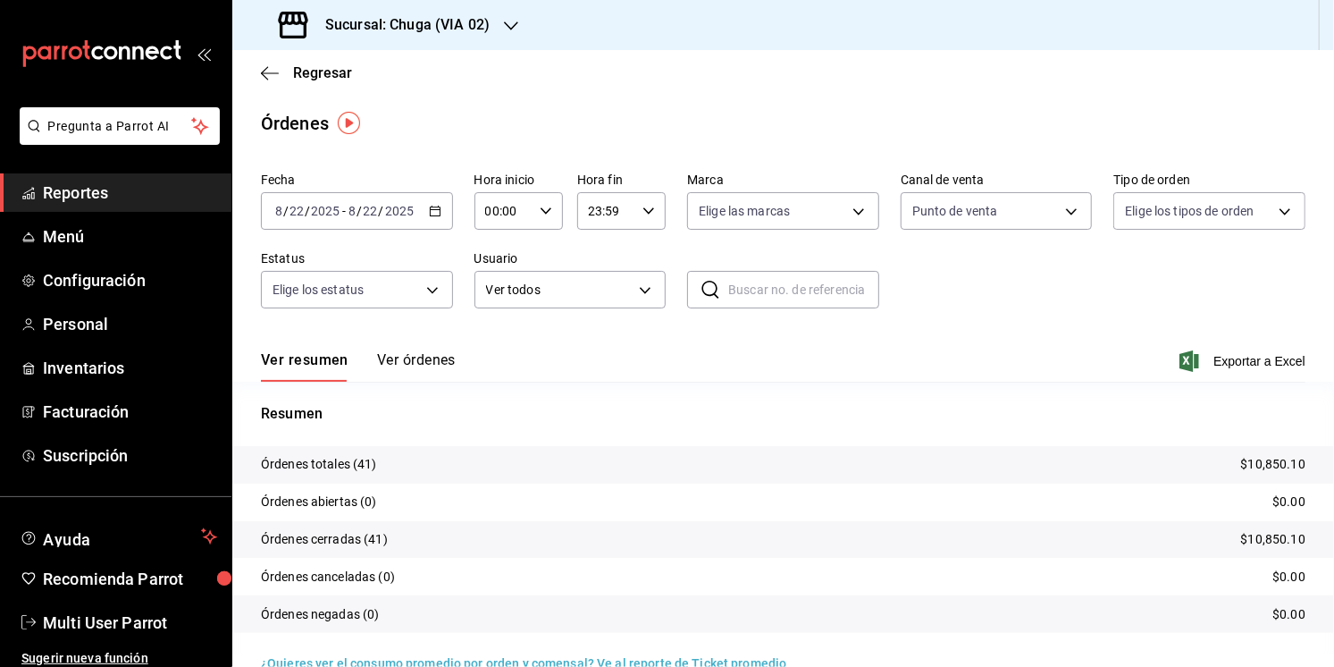
click at [1282, 475] on tr "Órdenes totales (41) $10,850.10" at bounding box center [783, 465] width 1102 height 38
click at [1269, 465] on p "$10,850.10" at bounding box center [1273, 464] width 64 height 19
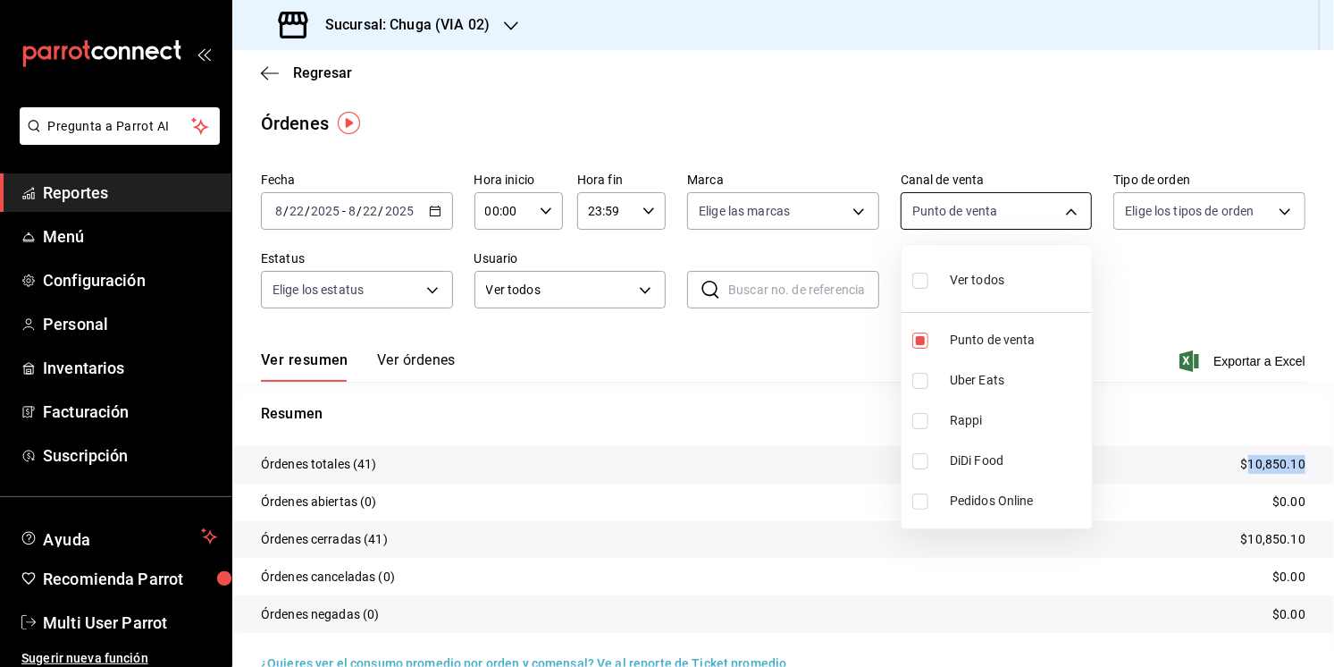
click at [978, 218] on body "Pregunta a Parrot AI Reportes Menú Configuración Personal Inventarios Facturaci…" at bounding box center [667, 333] width 1334 height 667
click at [926, 384] on input "checkbox" at bounding box center [920, 381] width 16 height 16
checkbox input "true"
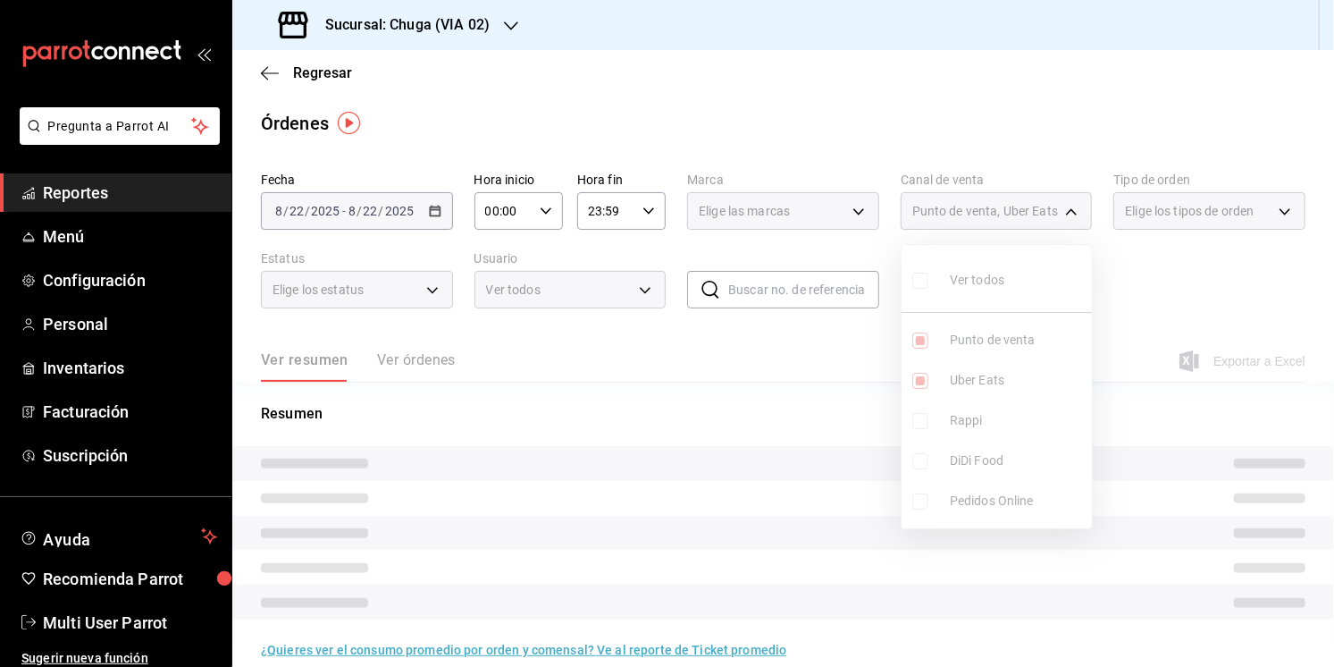
click at [931, 357] on ul "Ver todos Punto de venta Uber Eats Rappi DiDi Food Pedidos Online" at bounding box center [997, 386] width 190 height 283
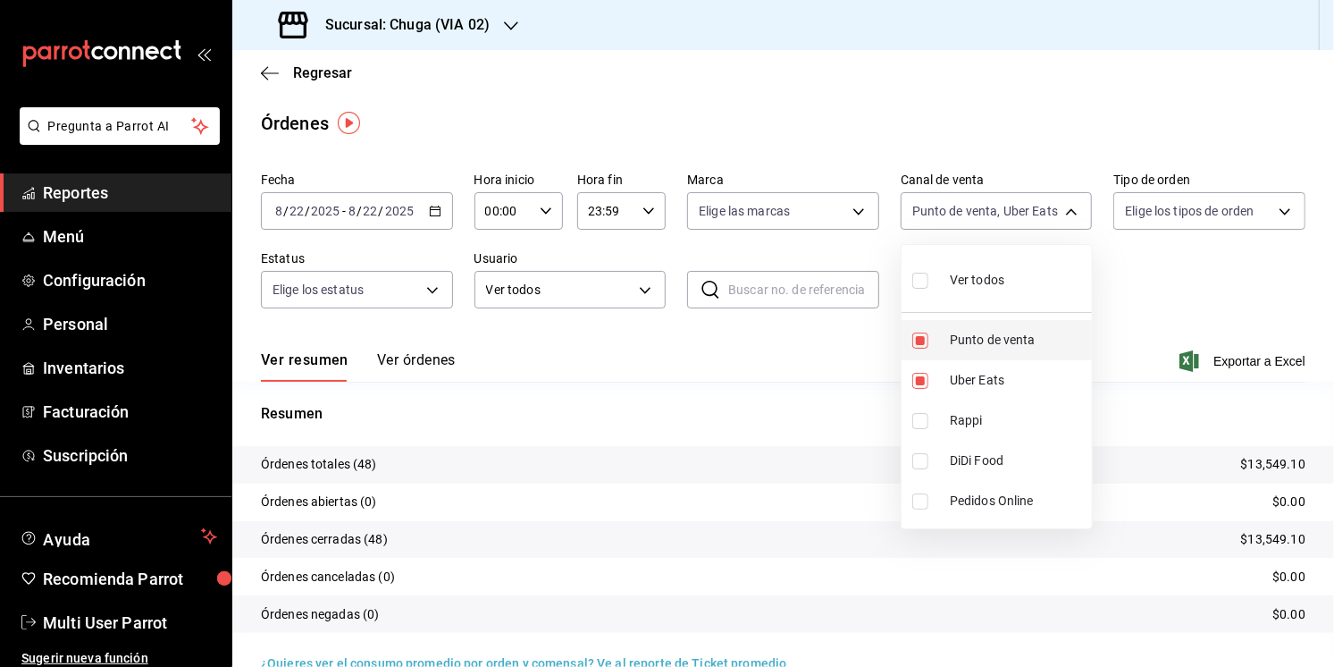
click at [972, 346] on span "Punto de venta" at bounding box center [1017, 340] width 135 height 19
type input "UBER_EATS"
checkbox input "false"
click at [1189, 282] on div at bounding box center [667, 333] width 1334 height 667
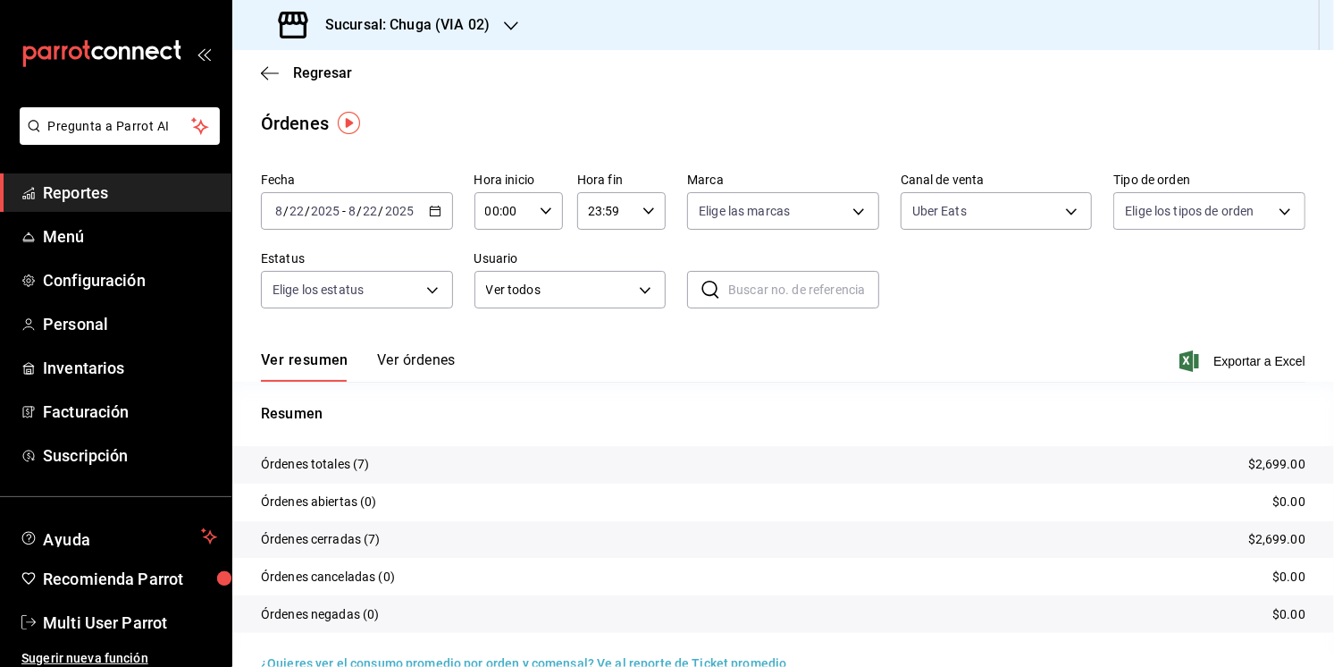
click at [1272, 463] on p "$2,699.00" at bounding box center [1276, 464] width 57 height 19
click at [934, 208] on body "Pregunta a Parrot AI Reportes Menú Configuración Personal Inventarios Facturaci…" at bounding box center [667, 333] width 1334 height 667
drag, startPoint x: 952, startPoint y: 394, endPoint x: 952, endPoint y: 406, distance: 11.6
click at [952, 406] on ul "Ver todos Punto de venta Uber Eats Rappi DiDi Food Pedidos Online" at bounding box center [997, 386] width 190 height 283
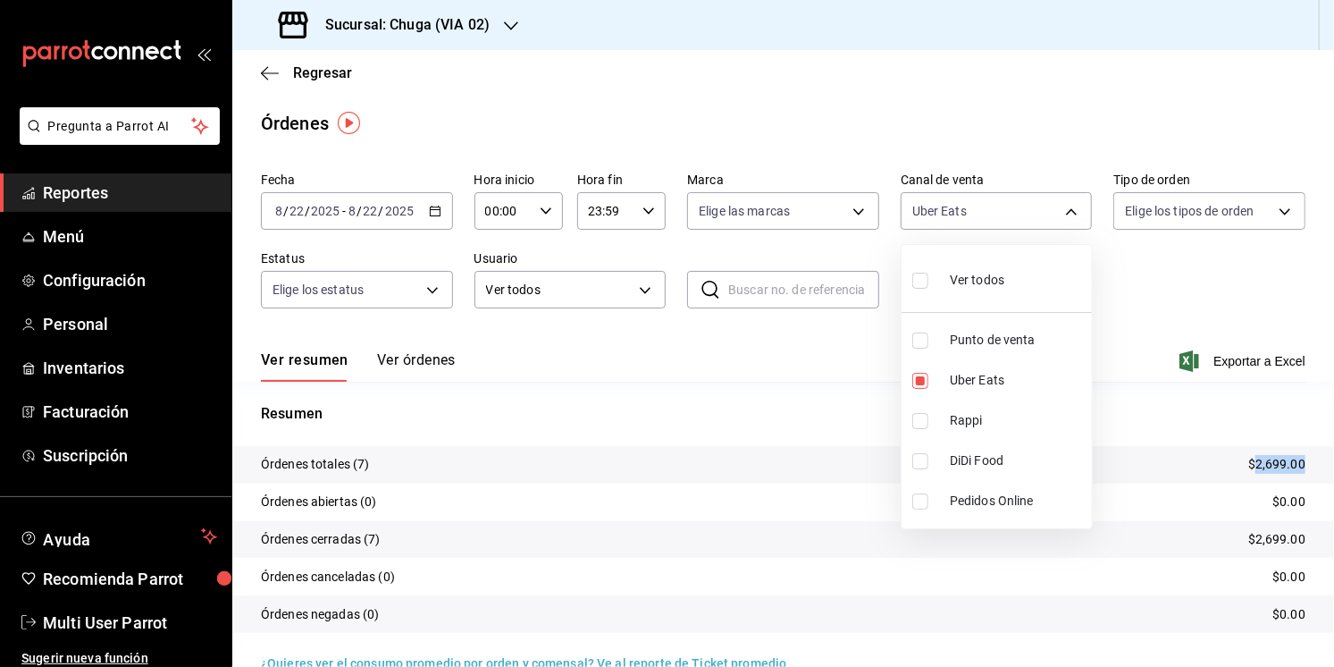
click at [953, 419] on span "Rappi" at bounding box center [1017, 420] width 135 height 19
type input "UBER_EATS,RAPPI"
checkbox input "true"
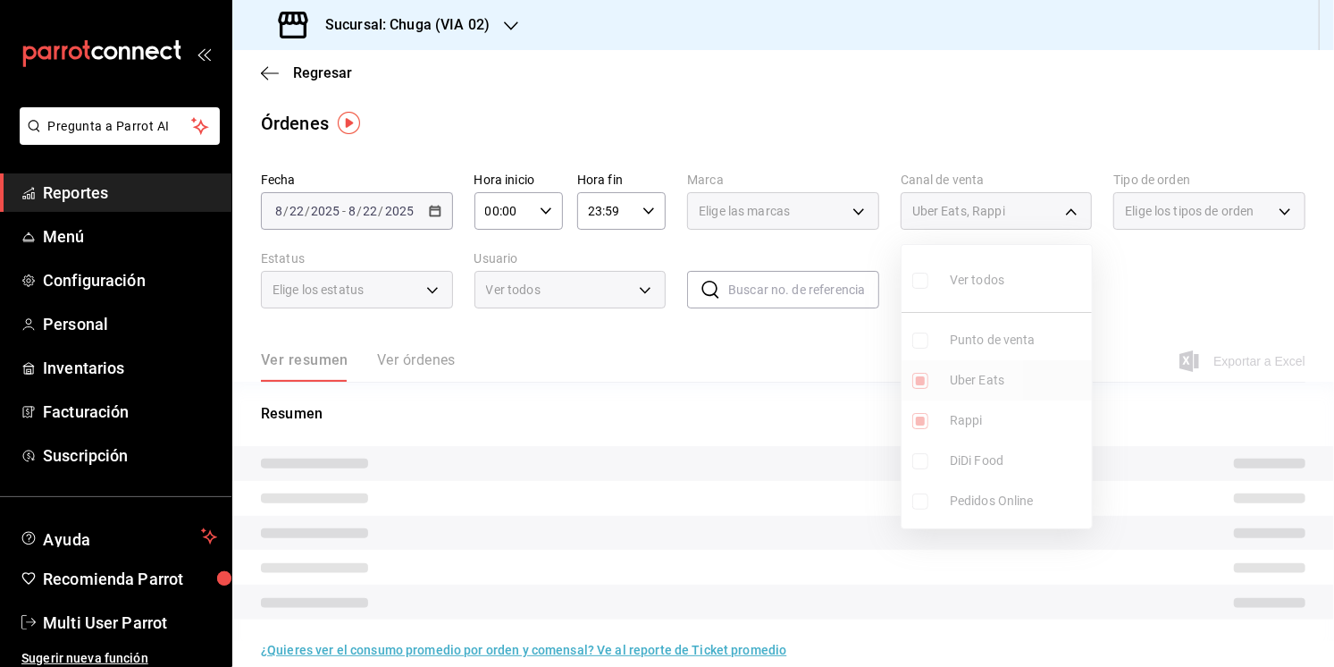
click at [962, 389] on span "Uber Eats" at bounding box center [1017, 380] width 135 height 19
type input "RAPPI"
checkbox input "false"
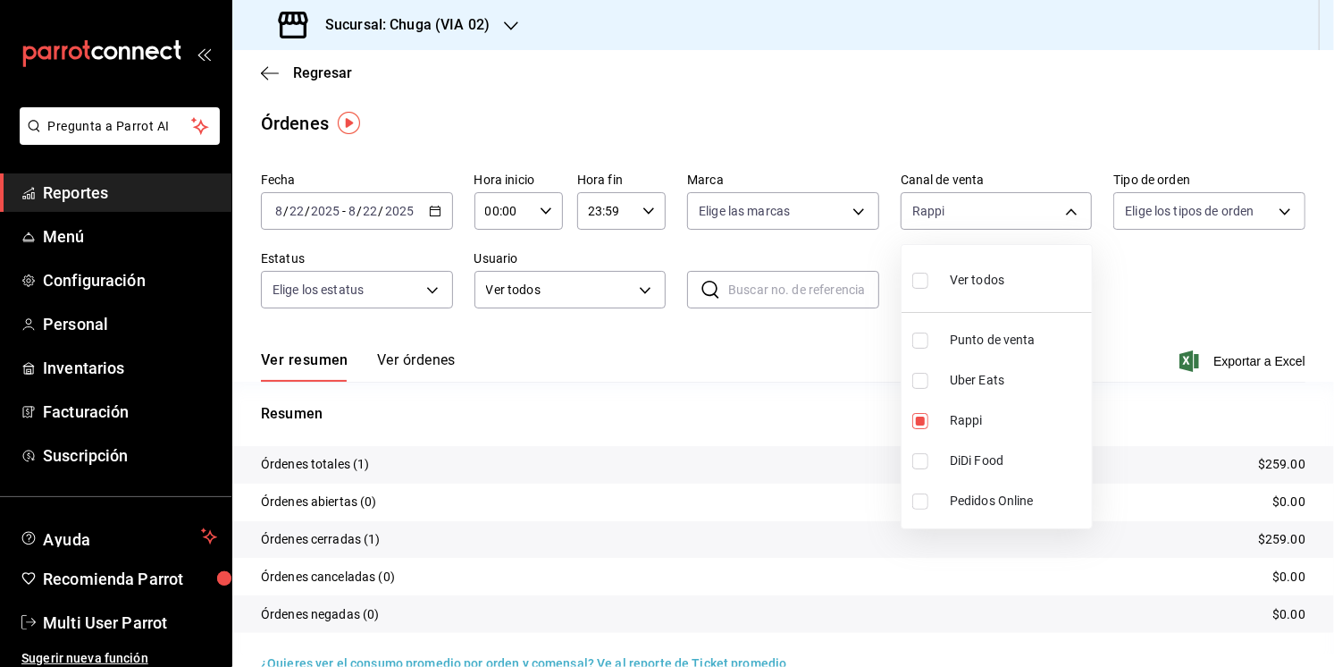
click at [678, 371] on div at bounding box center [667, 333] width 1334 height 667
click at [1280, 471] on p "$259.00" at bounding box center [1281, 464] width 47 height 19
click at [423, 204] on div "[DATE] [DATE] - [DATE] [DATE]" at bounding box center [357, 211] width 192 height 38
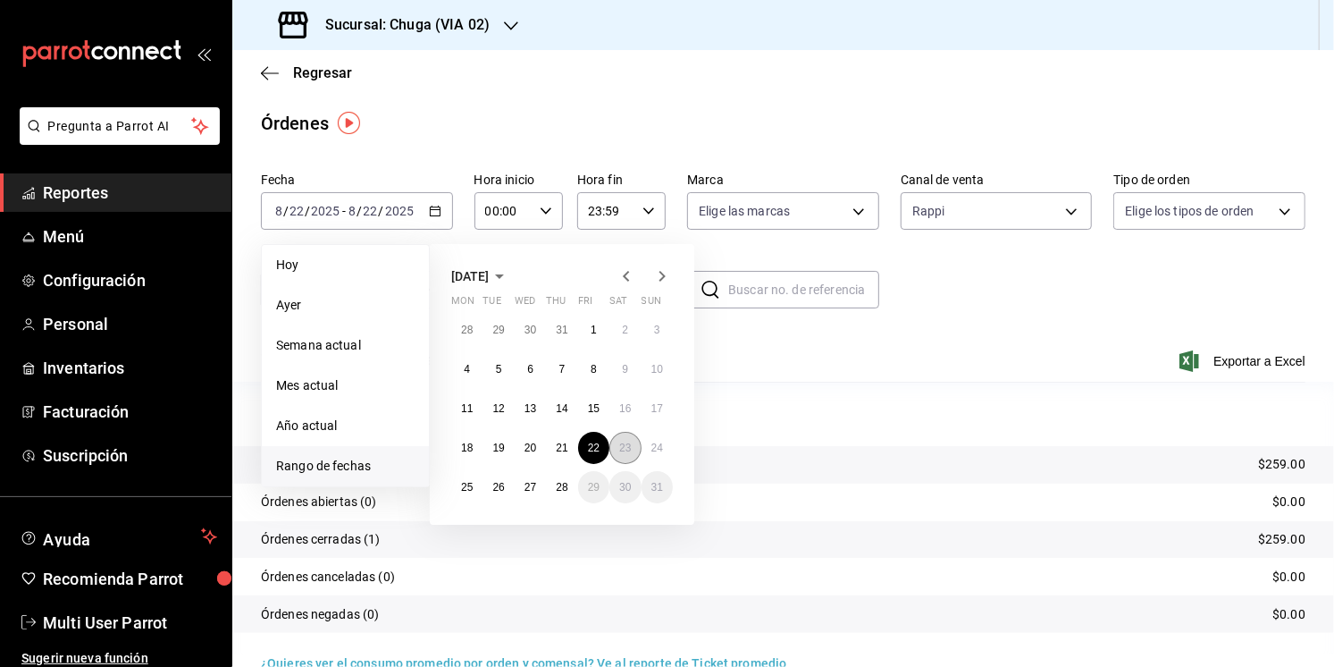
click at [620, 450] on abbr "23" at bounding box center [625, 447] width 12 height 13
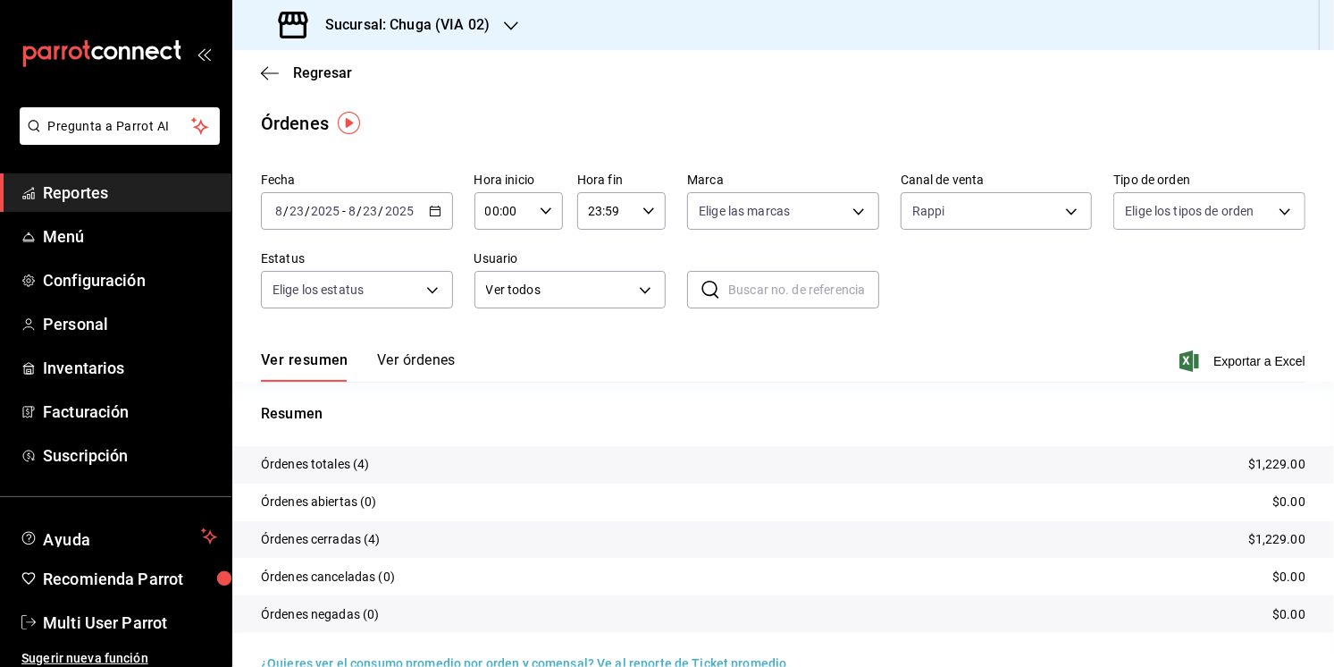
click at [904, 408] on p "Resumen" at bounding box center [783, 413] width 1045 height 21
click at [1261, 477] on tr "Órdenes totales (4) $1,229.00" at bounding box center [783, 465] width 1102 height 38
click at [1268, 463] on p "$1,229.00" at bounding box center [1276, 464] width 57 height 19
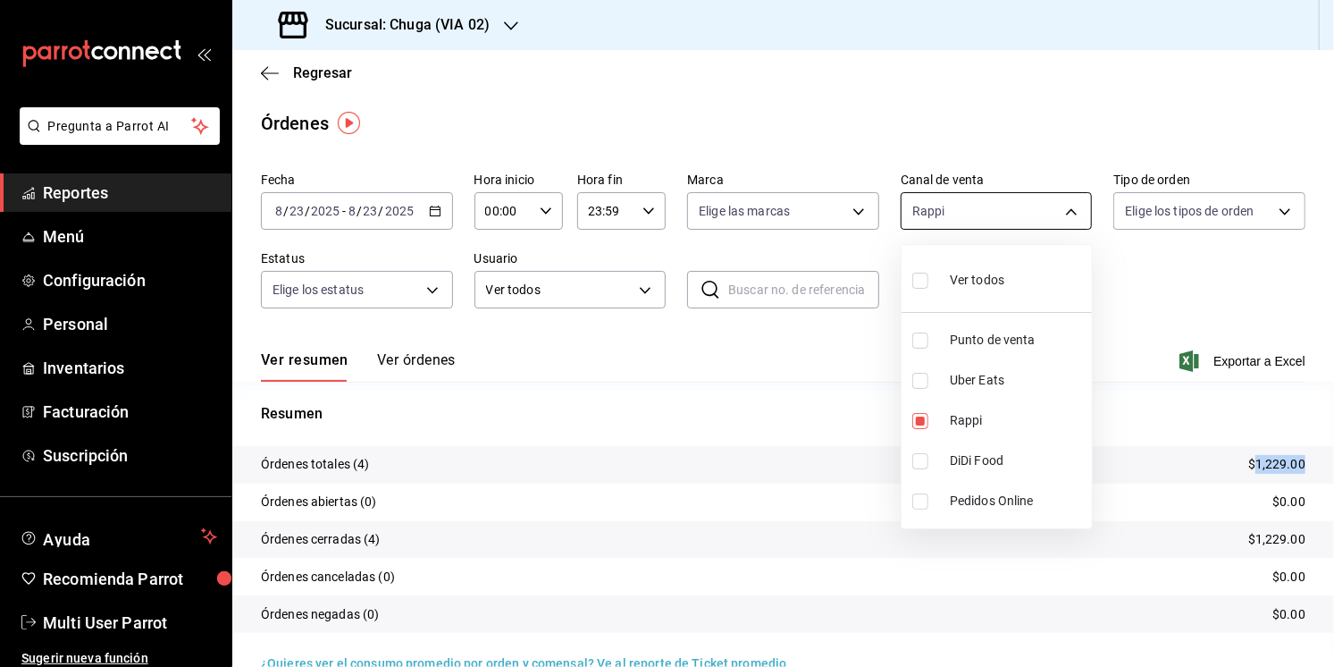
click at [1013, 199] on body "Pregunta a Parrot AI Reportes Menú Configuración Personal Inventarios Facturaci…" at bounding box center [667, 333] width 1334 height 667
click at [961, 392] on li "Uber Eats" at bounding box center [997, 380] width 190 height 40
type input "RAPPI,UBER_EATS"
checkbox input "true"
click at [961, 422] on span "Rappi" at bounding box center [1017, 420] width 135 height 19
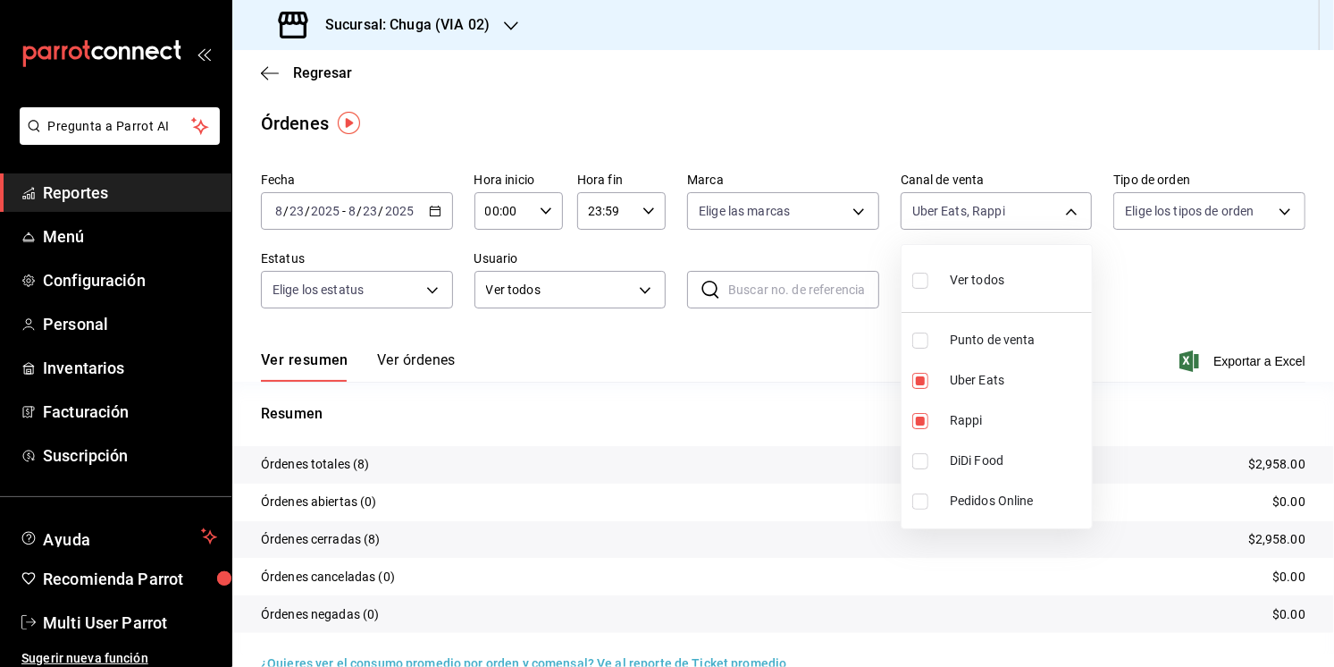
type input "UBER_EATS"
checkbox input "false"
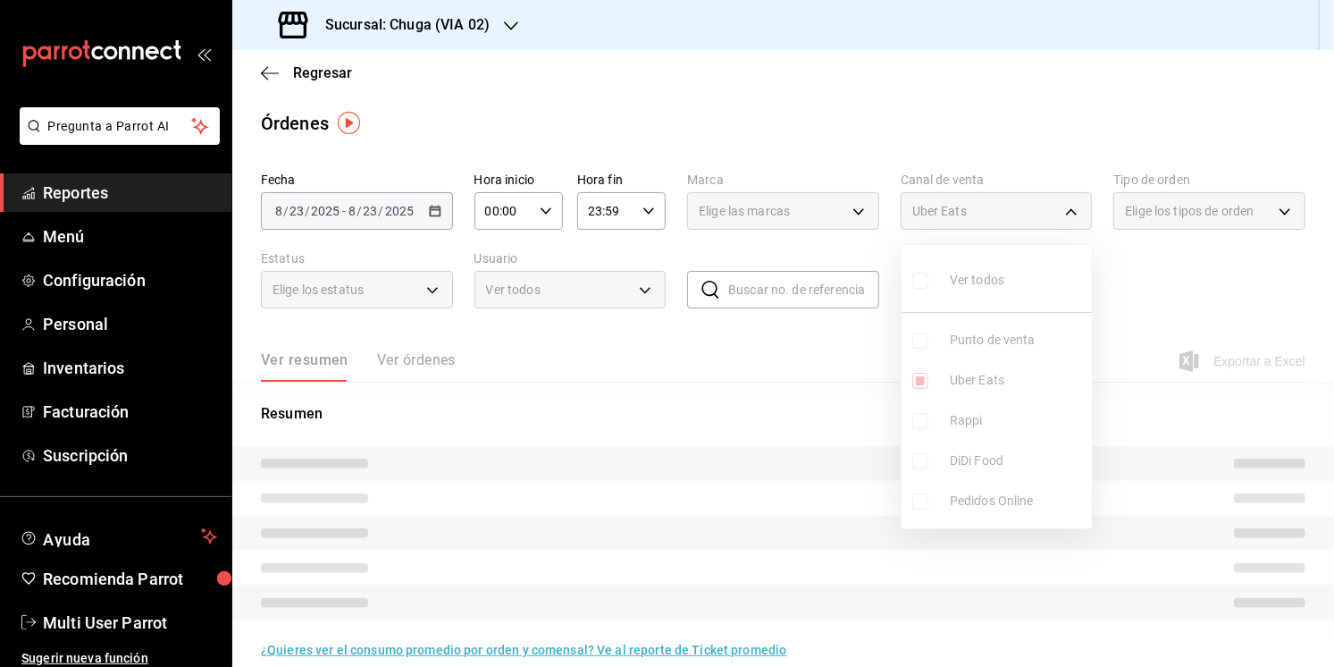
click at [735, 440] on div at bounding box center [667, 333] width 1334 height 667
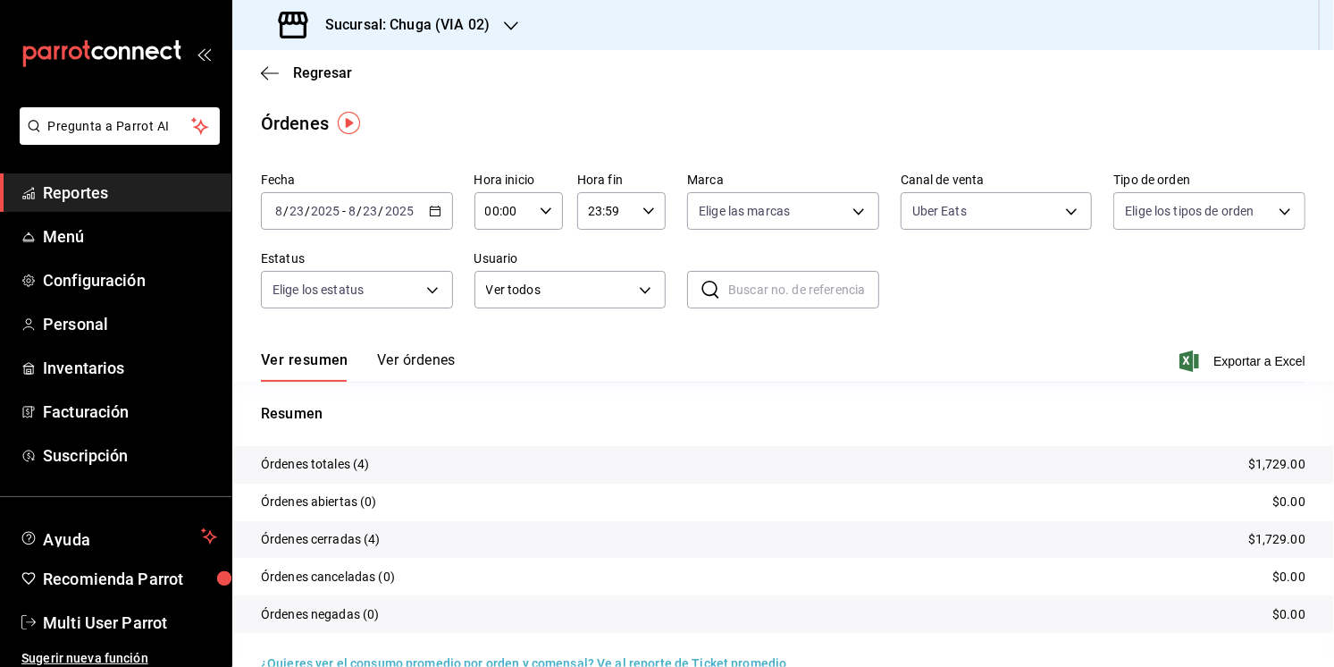
click at [1280, 464] on p "$1,729.00" at bounding box center [1276, 464] width 57 height 19
click at [937, 257] on div "Fecha [DATE] [DATE] - [DATE] [DATE] Hora inicio 00:00 Hora inicio Hora fin 23:5…" at bounding box center [783, 247] width 1045 height 164
click at [954, 217] on body "Pregunta a Parrot AI Reportes Menú Configuración Personal Inventarios Facturaci…" at bounding box center [667, 333] width 1334 height 667
click at [938, 320] on li "Punto de venta" at bounding box center [997, 340] width 190 height 40
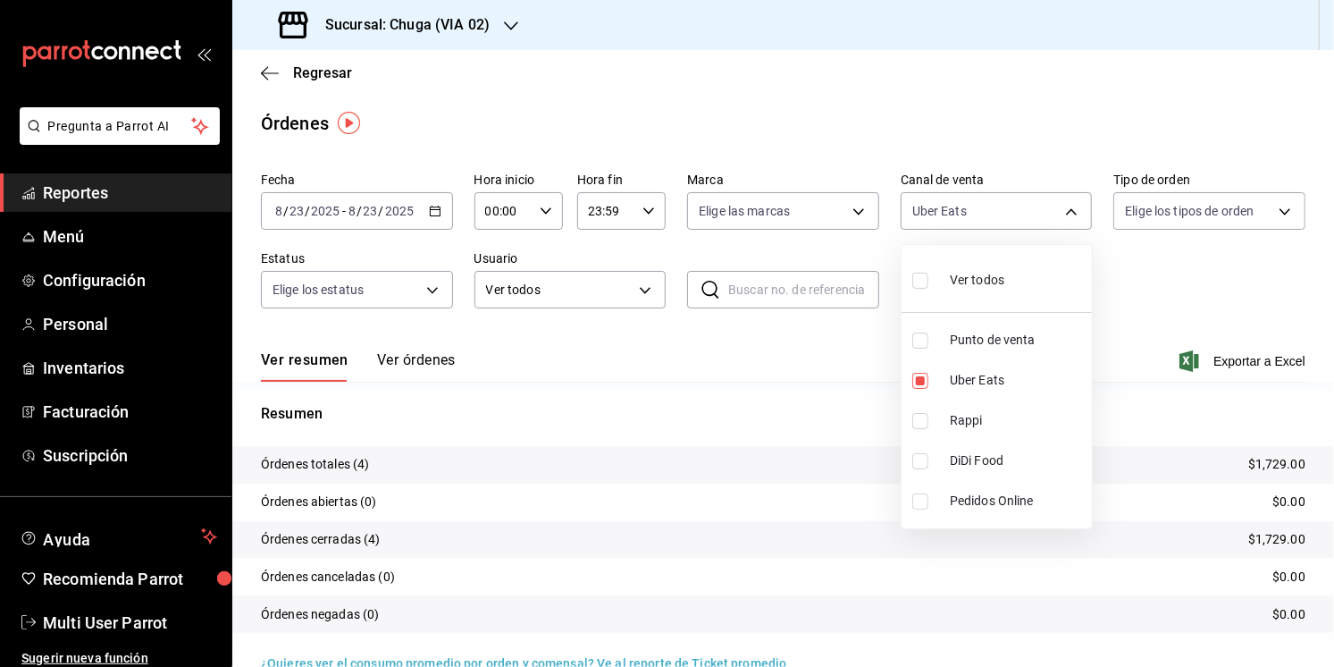
type input "UBER_EATS,PARROT"
checkbox input "true"
click at [935, 379] on label at bounding box center [923, 381] width 23 height 16
click at [929, 379] on input "checkbox" at bounding box center [920, 381] width 16 height 16
checkbox input "true"
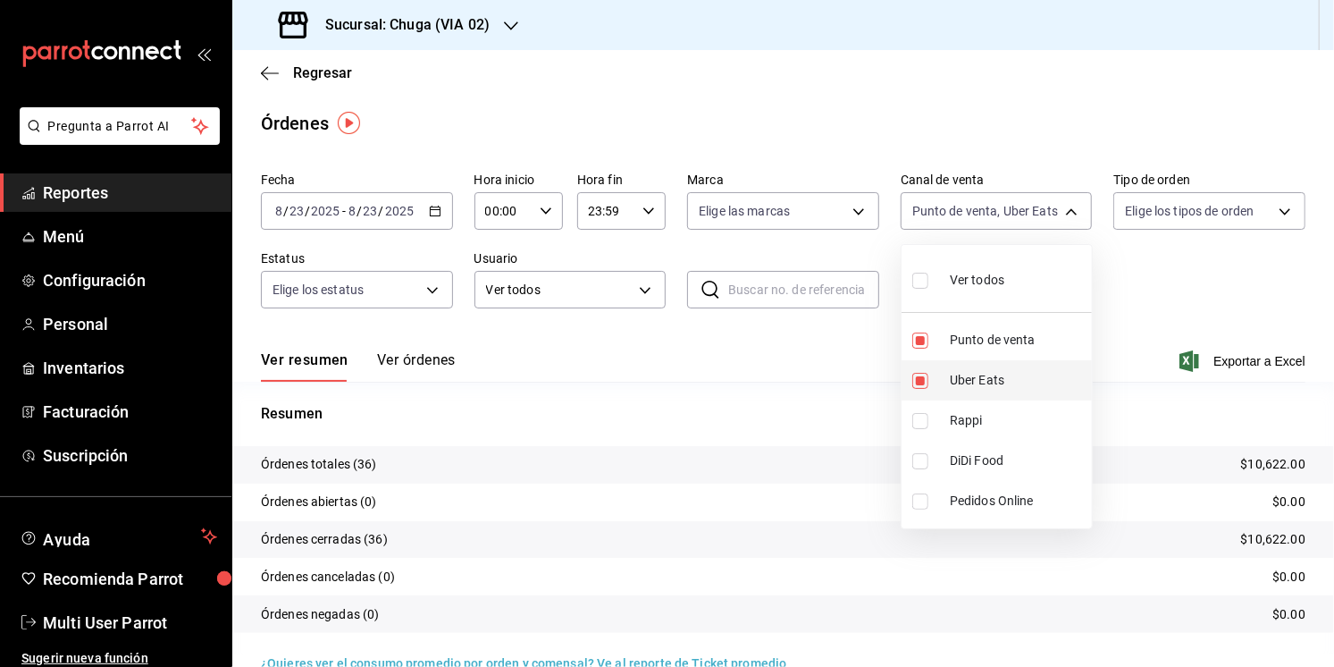
type input "PARROT,UBER_EATS"
click at [916, 386] on input "checkbox" at bounding box center [920, 381] width 16 height 16
checkbox input "false"
click at [824, 394] on div at bounding box center [667, 333] width 1334 height 667
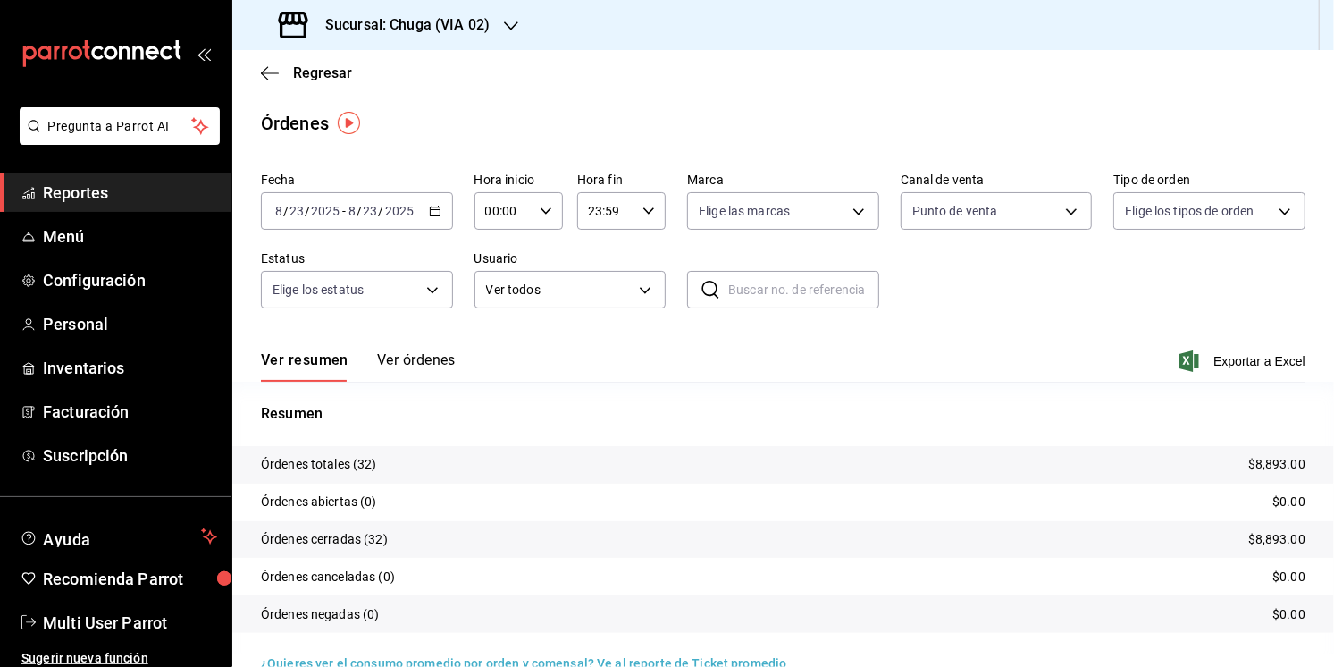
click at [1285, 462] on p "$8,893.00" at bounding box center [1276, 464] width 57 height 19
click at [345, 200] on div "[DATE] [DATE] - [DATE] [DATE]" at bounding box center [357, 211] width 192 height 38
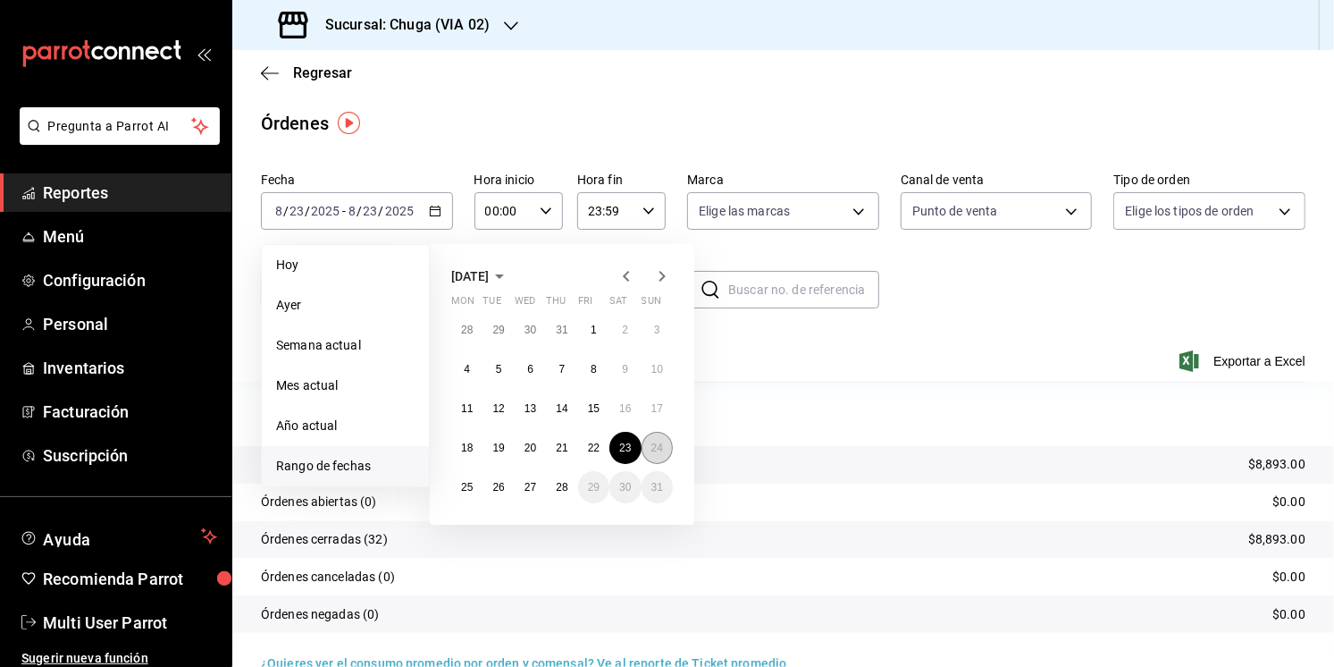
click at [653, 445] on abbr "24" at bounding box center [658, 447] width 12 height 13
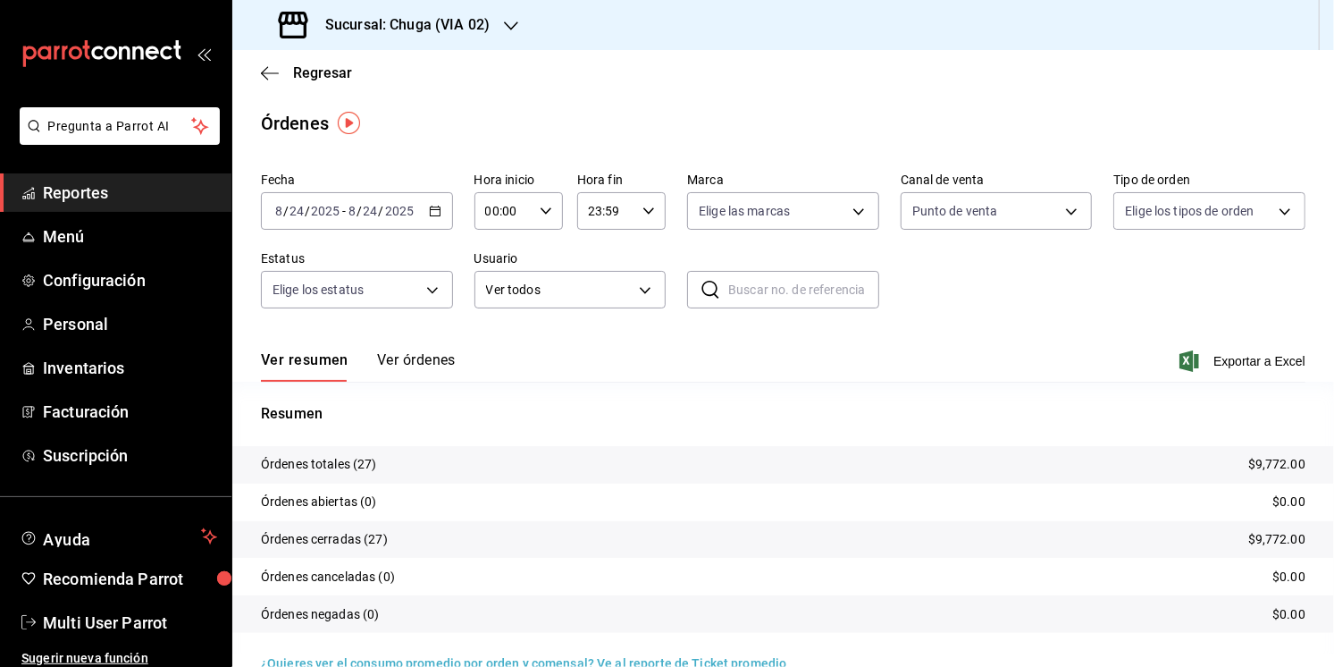
click at [1277, 457] on p "$9,772.00" at bounding box center [1276, 464] width 57 height 19
click at [1009, 183] on label "Canal de venta" at bounding box center [997, 180] width 192 height 13
click at [992, 230] on div "Fecha [DATE] [DATE] - [DATE] [DATE] Hora inicio 00:00 Hora inicio Hora fin 23:5…" at bounding box center [783, 247] width 1045 height 164
click at [993, 218] on body "Pregunta a Parrot AI Reportes Menú Configuración Personal Inventarios Facturaci…" at bounding box center [667, 333] width 1334 height 667
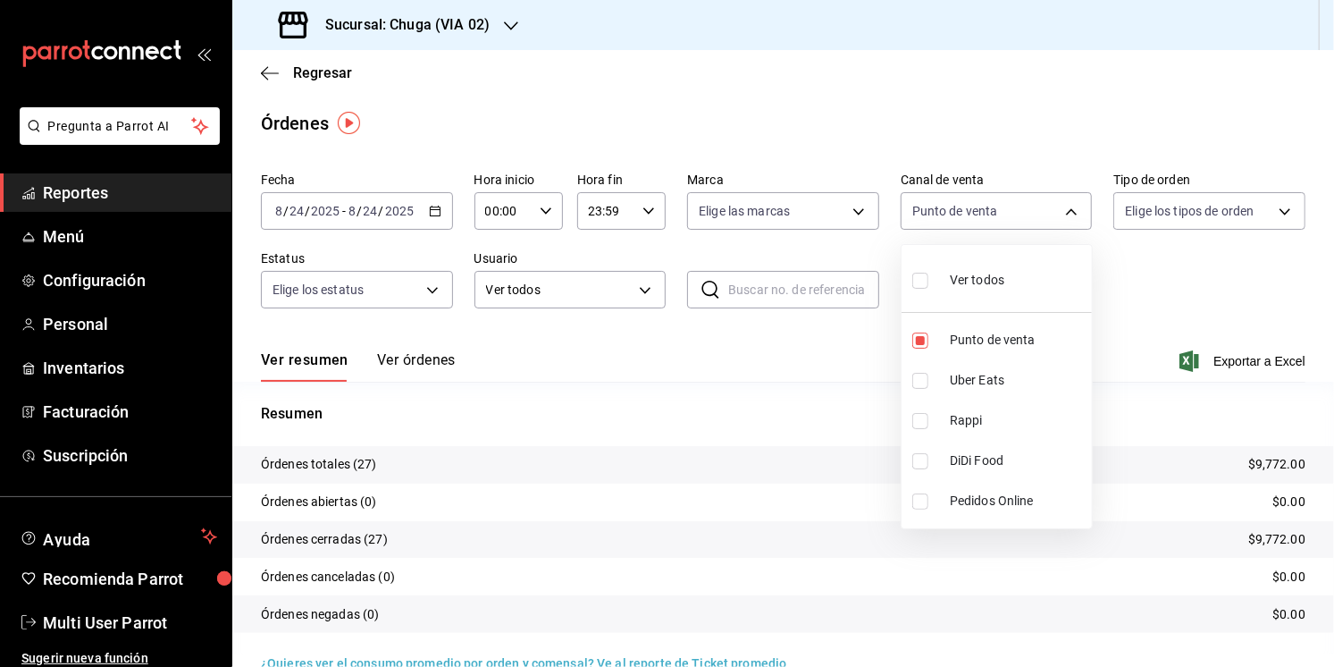
click at [968, 392] on li "Uber Eats" at bounding box center [997, 380] width 190 height 40
type input "PARROT,UBER_EATS"
checkbox input "true"
click at [973, 343] on span "Punto de venta" at bounding box center [1017, 340] width 135 height 19
type input "UBER_EATS"
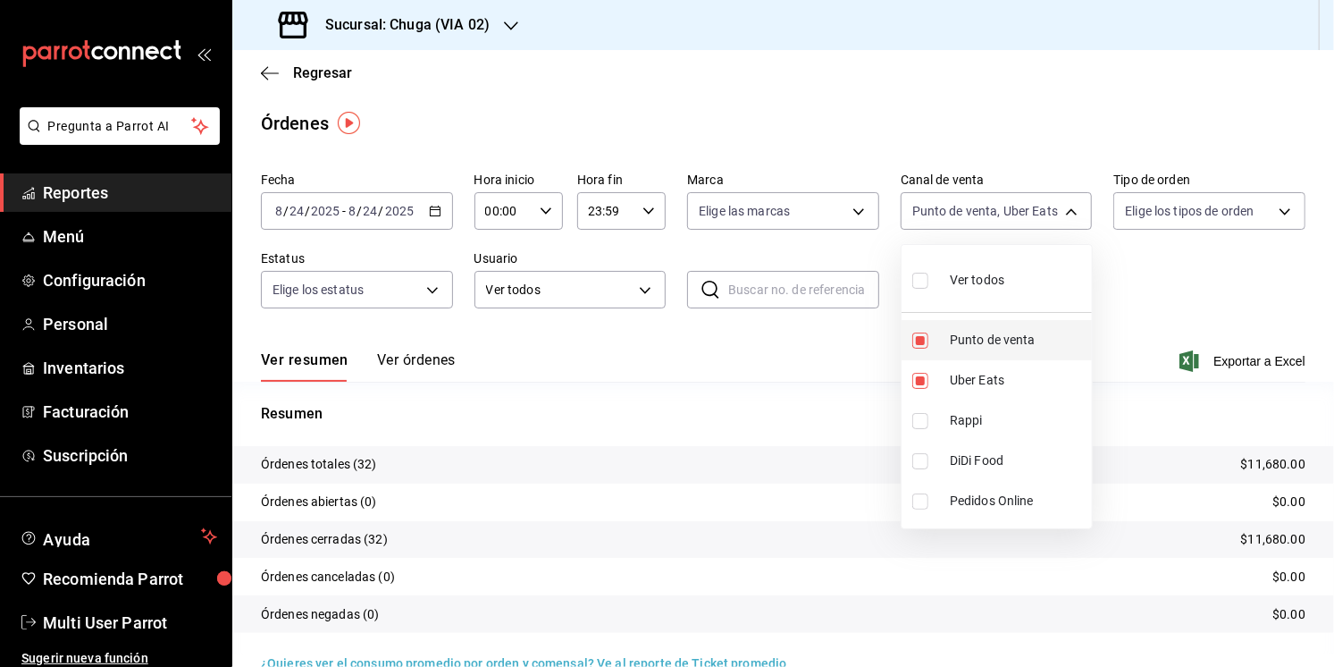
checkbox input "false"
click at [784, 390] on div at bounding box center [667, 333] width 1334 height 667
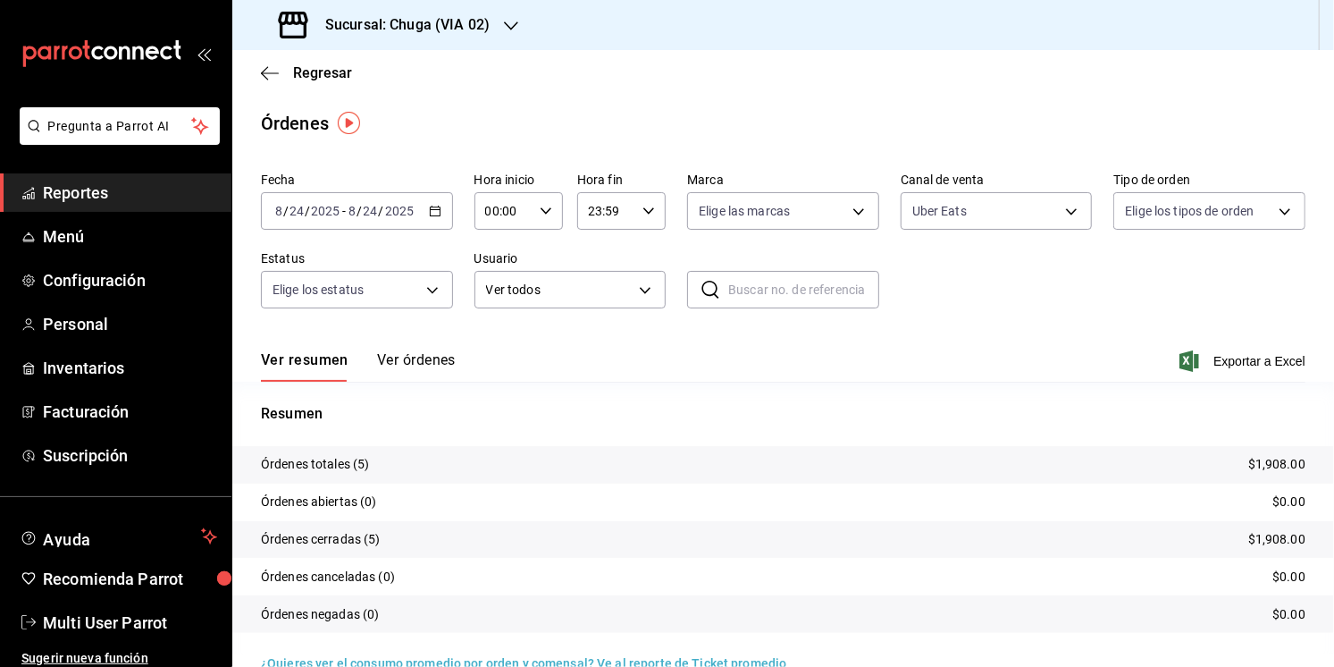
click at [1281, 459] on p "$1,908.00" at bounding box center [1276, 464] width 57 height 19
click at [963, 212] on body "Pregunta a Parrot AI Reportes Menú Configuración Personal Inventarios Facturaci…" at bounding box center [667, 333] width 1334 height 667
click at [977, 412] on span "Rappi" at bounding box center [1017, 420] width 135 height 19
type input "UBER_EATS,RAPPI"
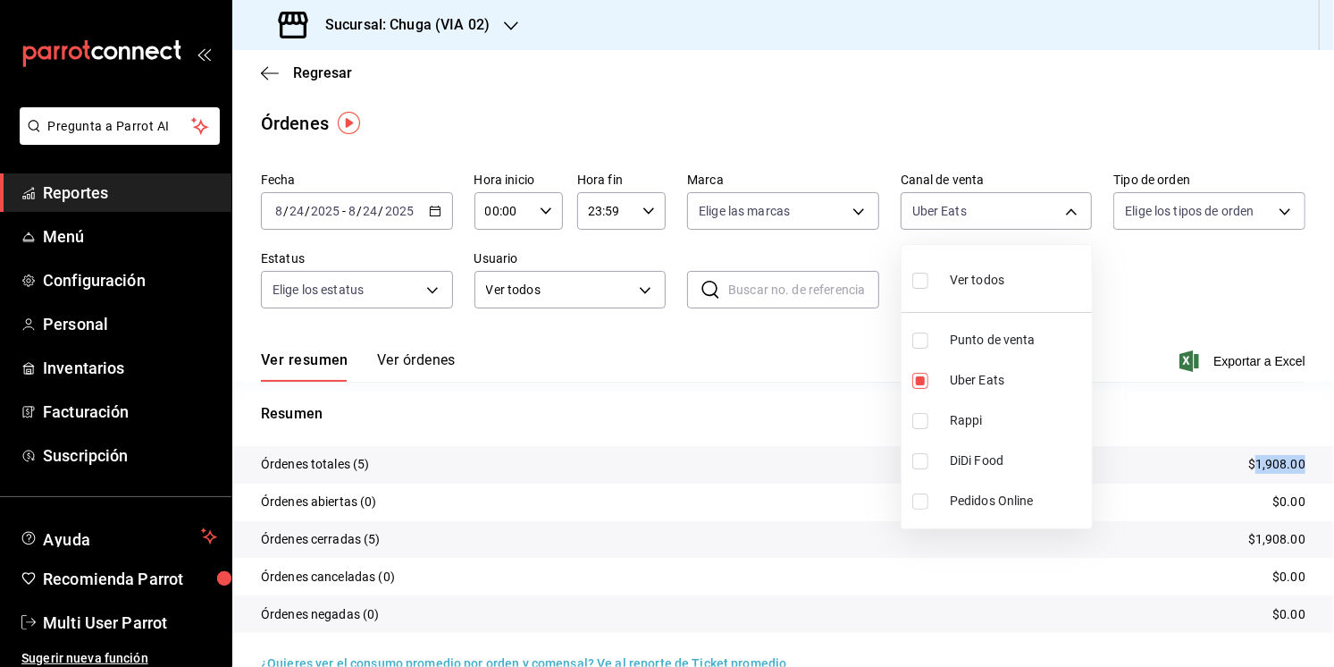
checkbox input "true"
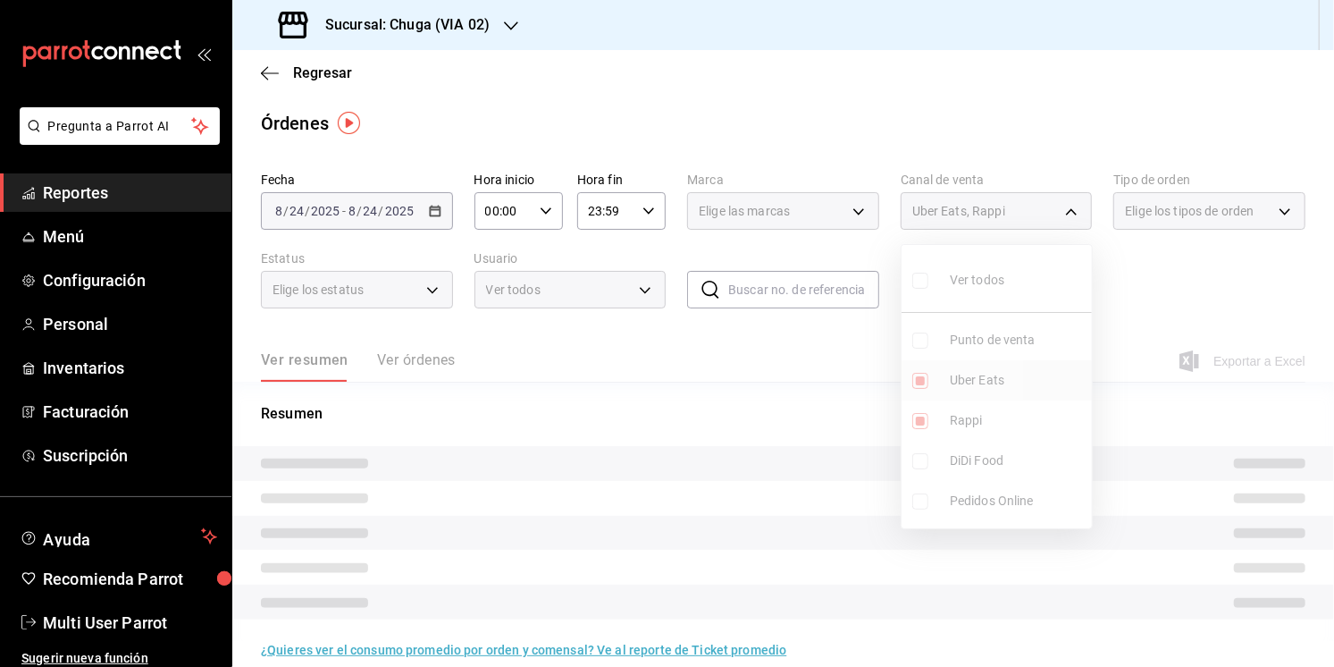
click at [973, 380] on span "Uber Eats" at bounding box center [1017, 380] width 135 height 19
type input "RAPPI"
checkbox input "false"
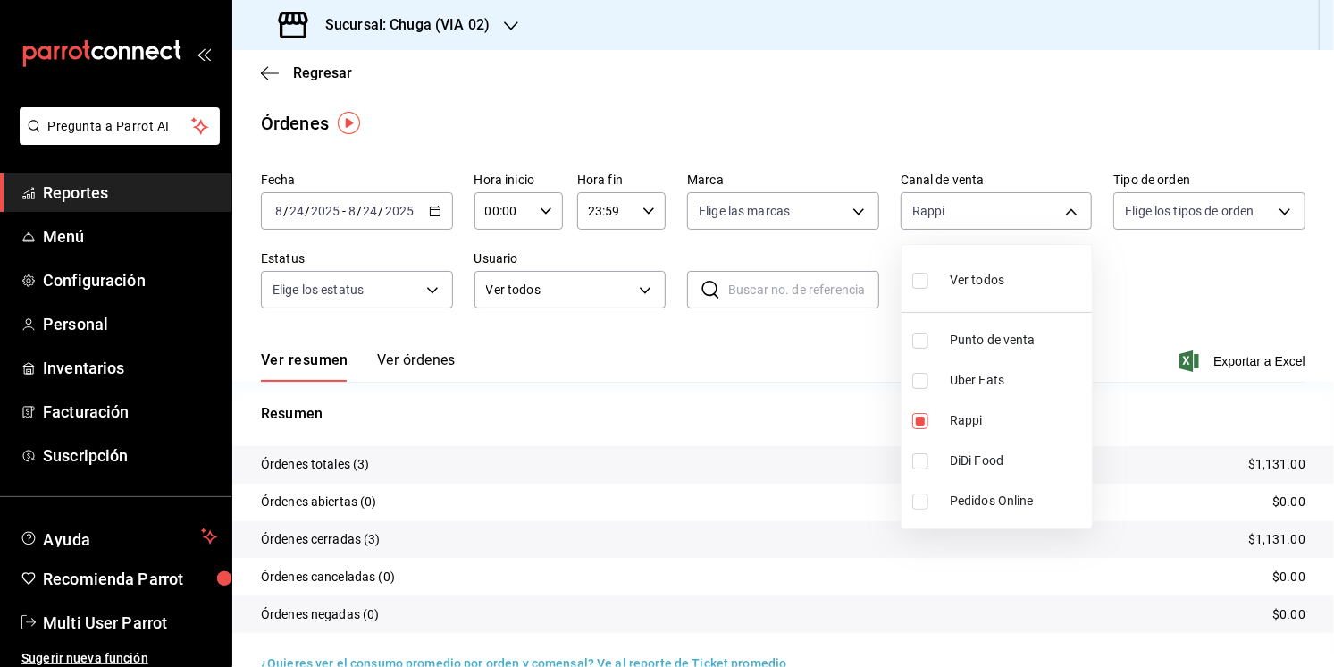
click at [735, 426] on div at bounding box center [667, 333] width 1334 height 667
click at [1269, 466] on p "$1,131.00" at bounding box center [1276, 464] width 57 height 19
click at [401, 233] on div "Fecha [DATE] [DATE] - [DATE] [DATE] Hora inicio 00:00 Hora inicio Hora fin 23:5…" at bounding box center [783, 247] width 1045 height 164
click at [408, 220] on div "[DATE] [DATE] - [DATE] [DATE]" at bounding box center [357, 211] width 192 height 38
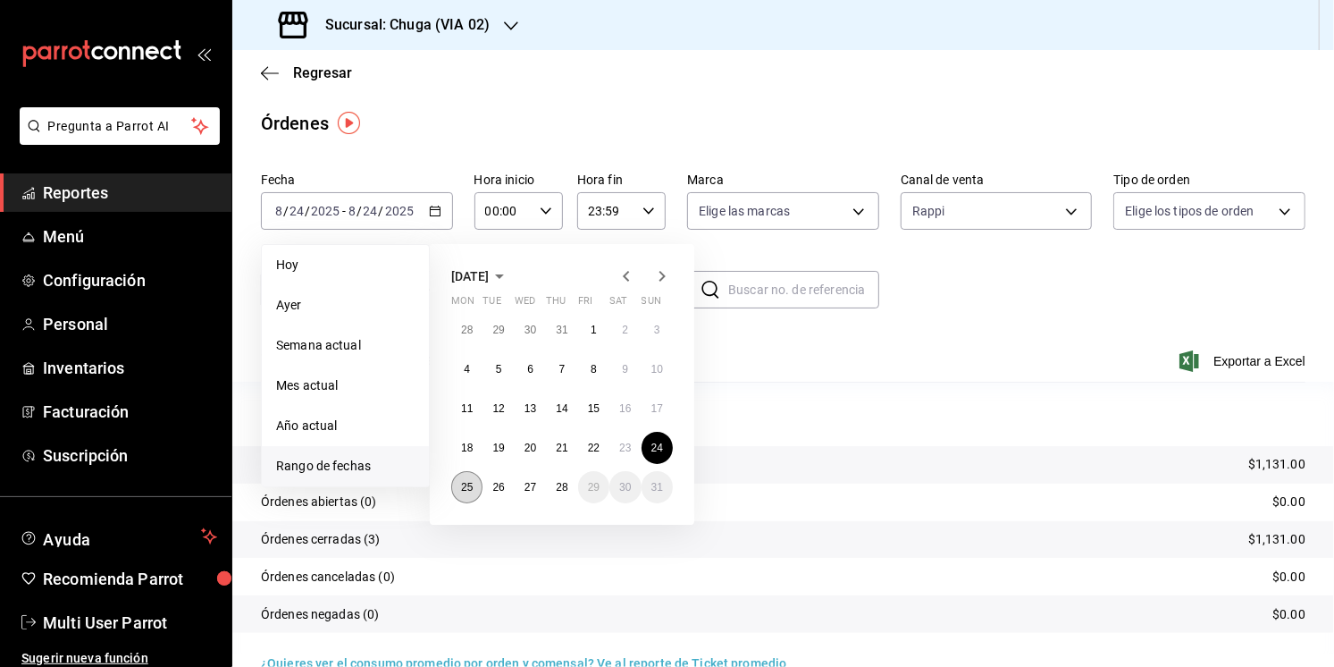
click at [471, 478] on button "25" at bounding box center [466, 487] width 31 height 32
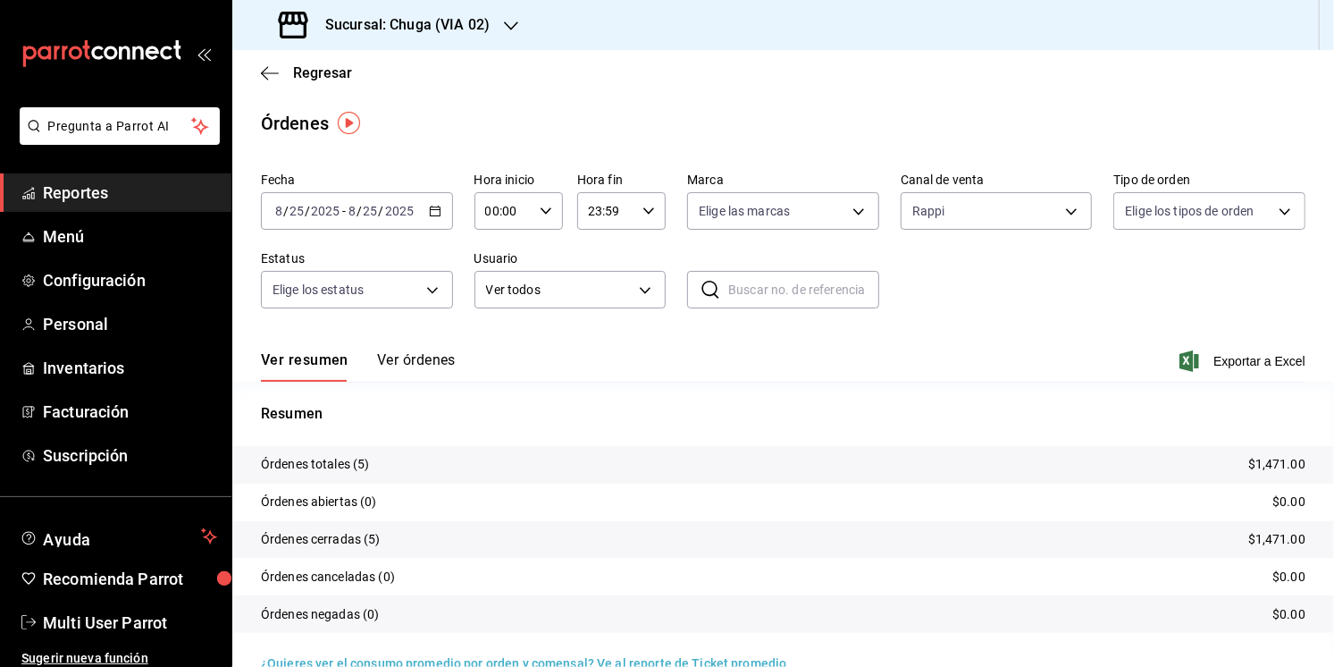
click at [1278, 470] on p "$1,471.00" at bounding box center [1276, 464] width 57 height 19
click at [1026, 227] on body "Pregunta a Parrot AI Reportes Menú Configuración Personal Inventarios Facturaci…" at bounding box center [667, 333] width 1334 height 667
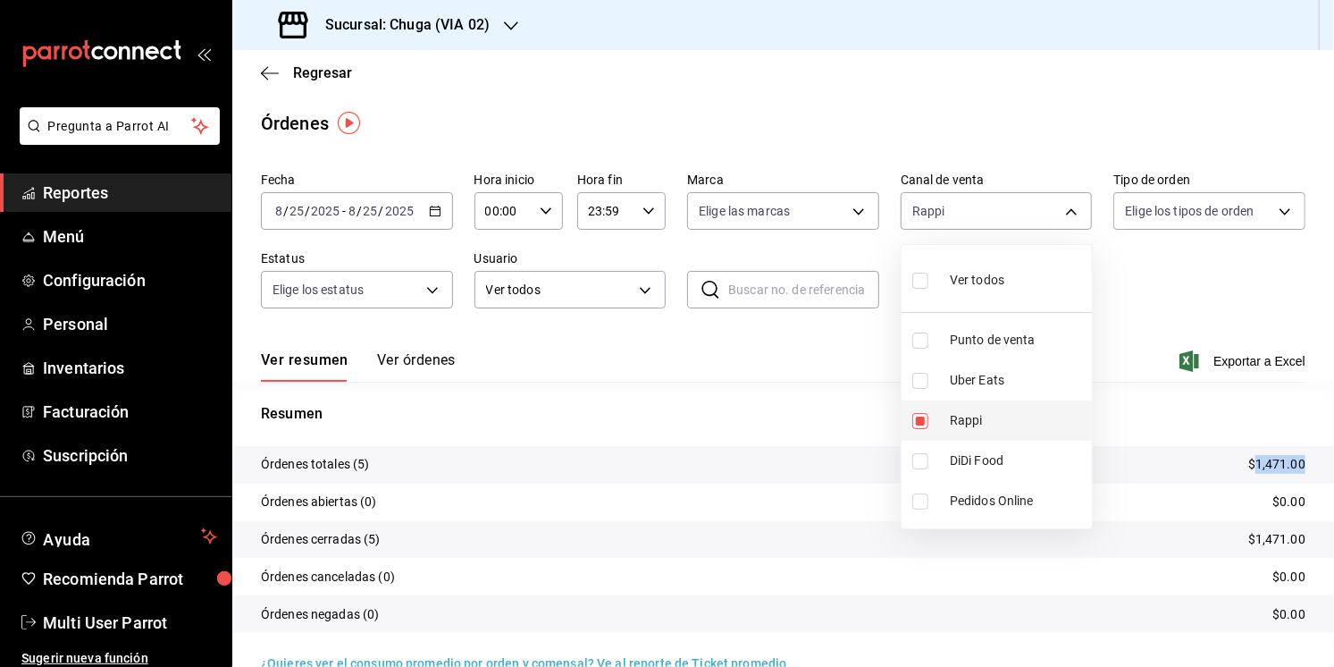
click at [1002, 411] on span "Rappi" at bounding box center [1017, 420] width 135 height 19
checkbox input "false"
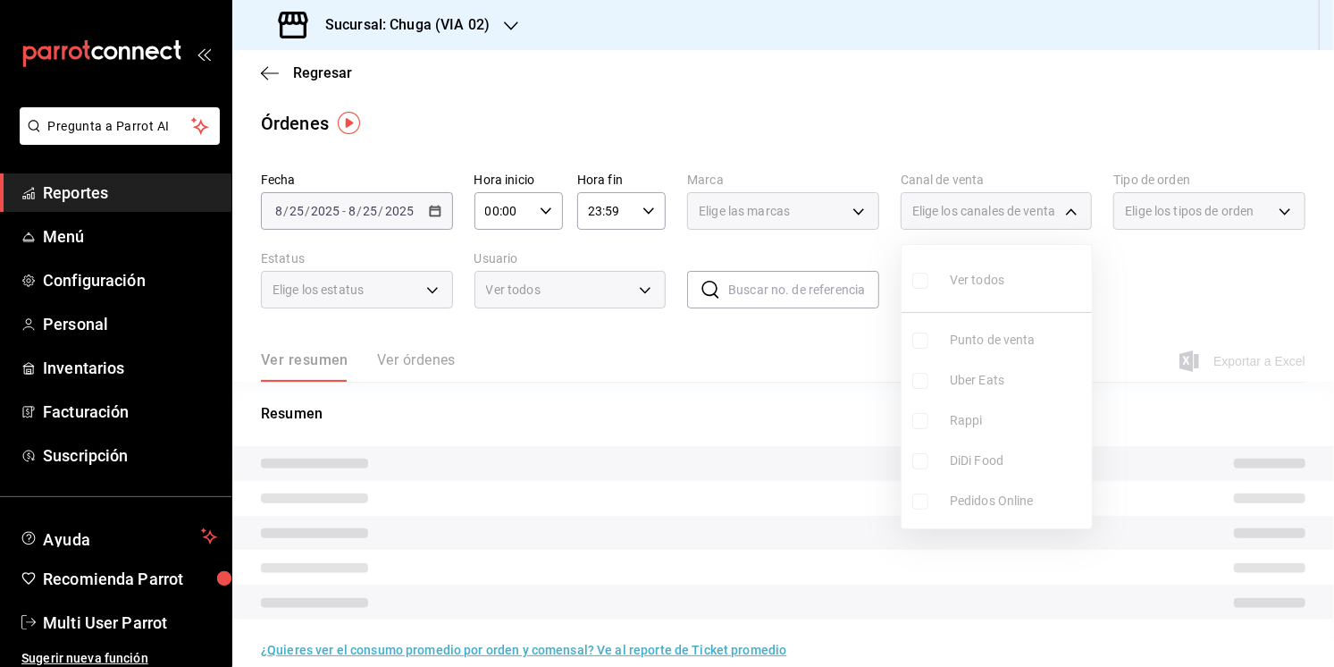
click at [1002, 387] on span "Uber Eats" at bounding box center [1017, 380] width 135 height 19
type input "UBER_EATS"
checkbox input "true"
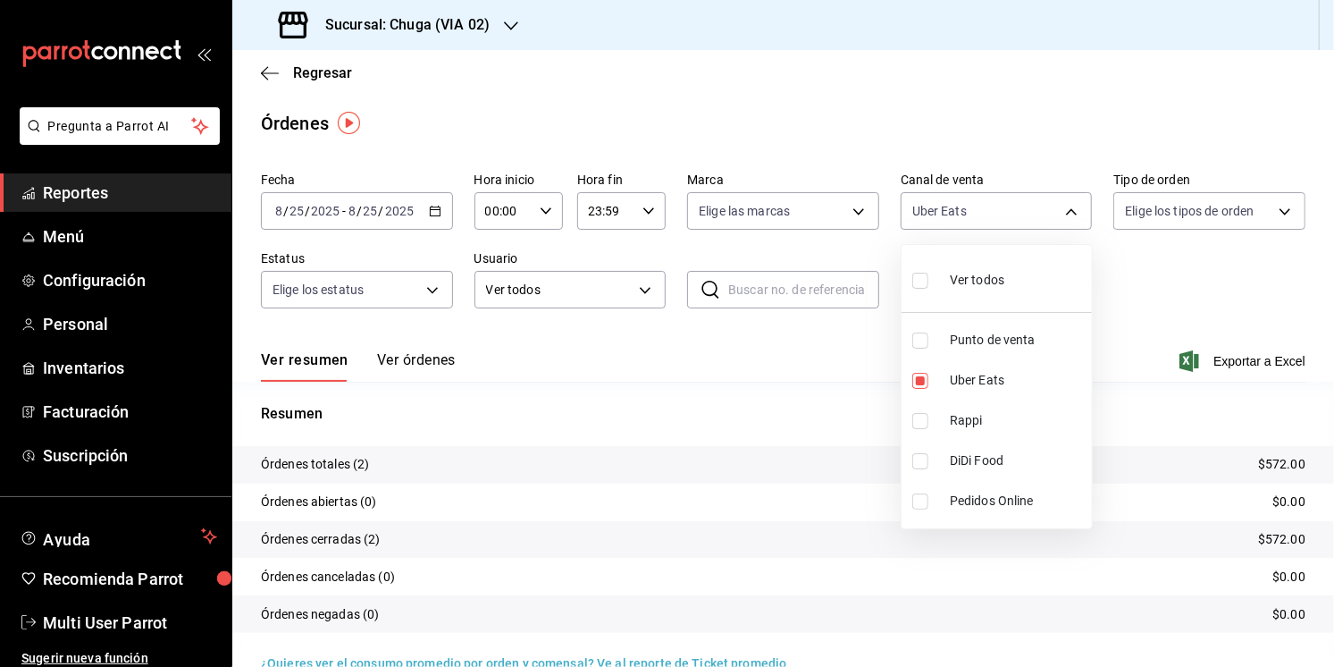
click at [623, 368] on div at bounding box center [667, 333] width 1334 height 667
click at [1285, 464] on p "$572.00" at bounding box center [1281, 464] width 47 height 19
click at [966, 203] on body "Pregunta a Parrot AI Reportes Menú Configuración Personal Inventarios Facturaci…" at bounding box center [667, 333] width 1334 height 667
click at [994, 341] on span "Punto de venta" at bounding box center [1017, 340] width 135 height 19
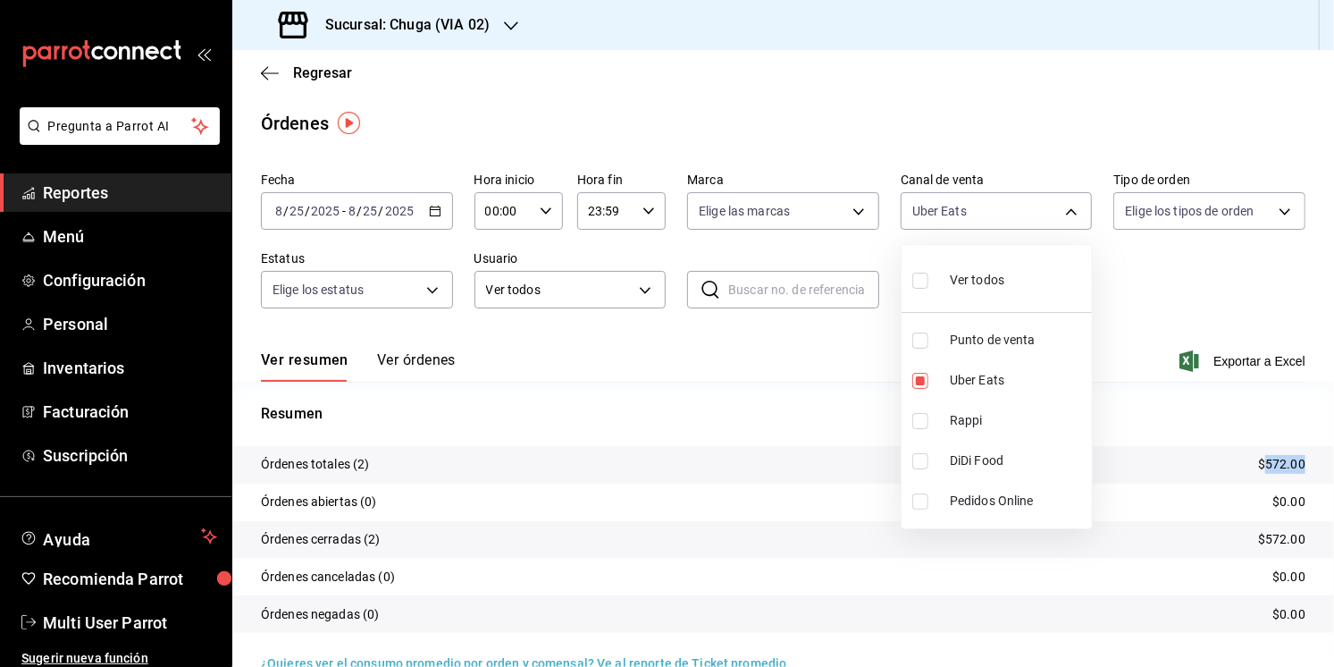
type input "UBER_EATS,PARROT"
checkbox input "true"
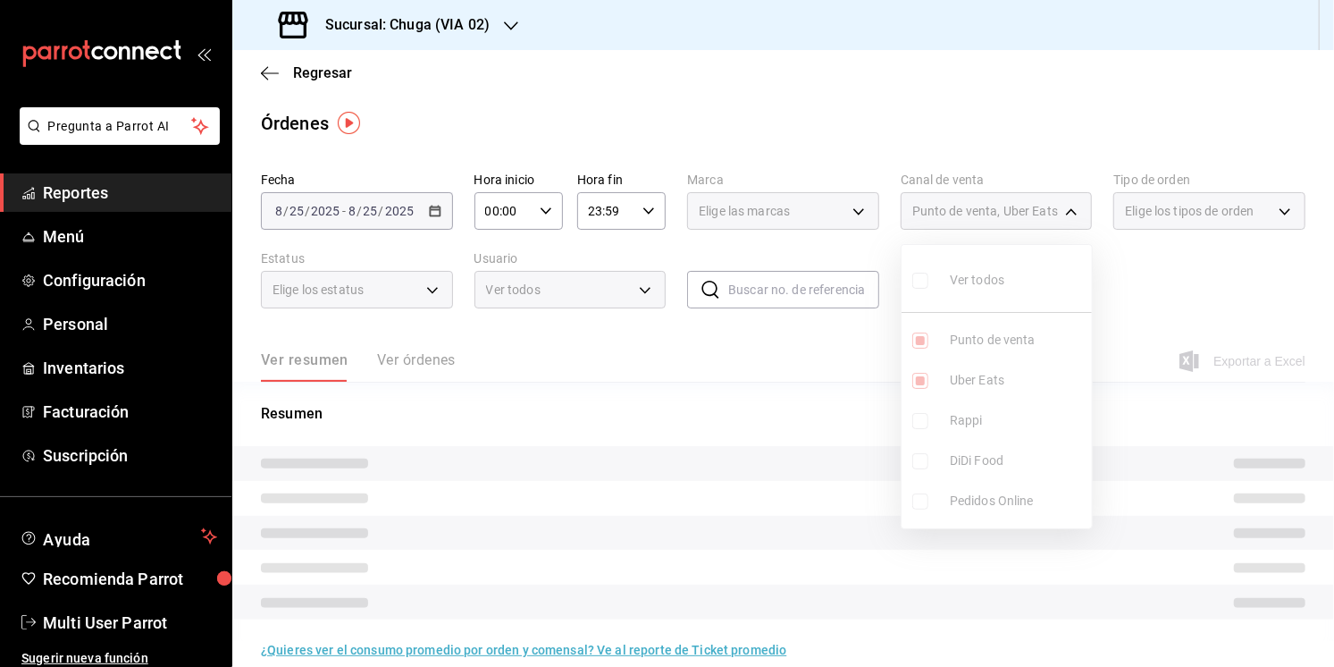
click at [988, 401] on li "Rappi" at bounding box center [997, 420] width 190 height 40
type input "UBER_EATS,PARROT,RAPPI"
checkbox input "true"
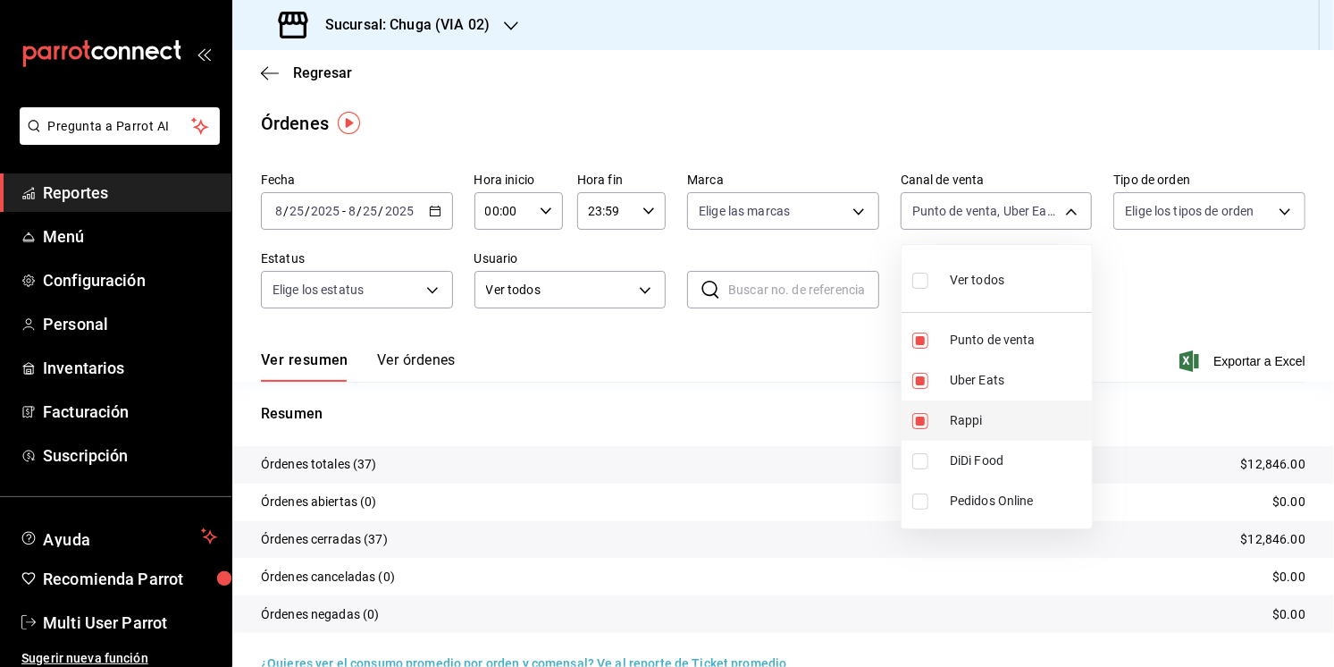
click at [987, 418] on span "Rappi" at bounding box center [1017, 420] width 135 height 19
type input "UBER_EATS,PARROT"
checkbox input "false"
click at [987, 391] on li "Uber Eats" at bounding box center [997, 380] width 190 height 40
type input "PARROT"
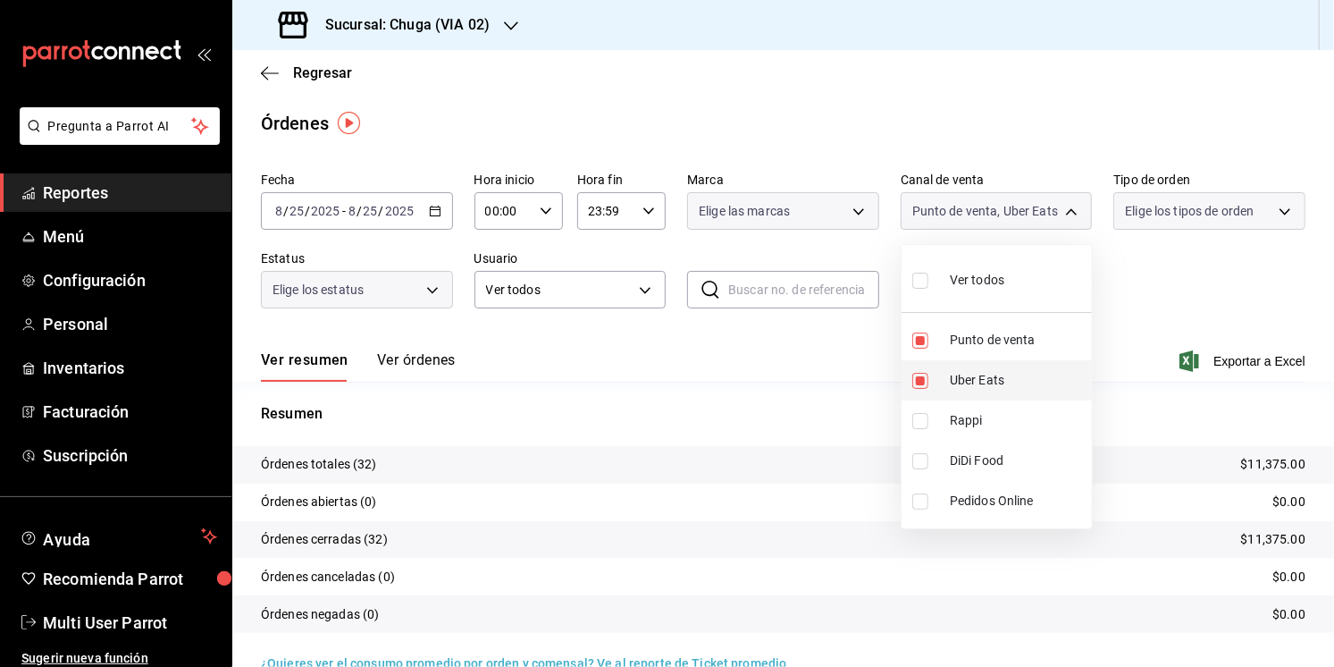
checkbox input "false"
click at [1240, 339] on div at bounding box center [667, 333] width 1334 height 667
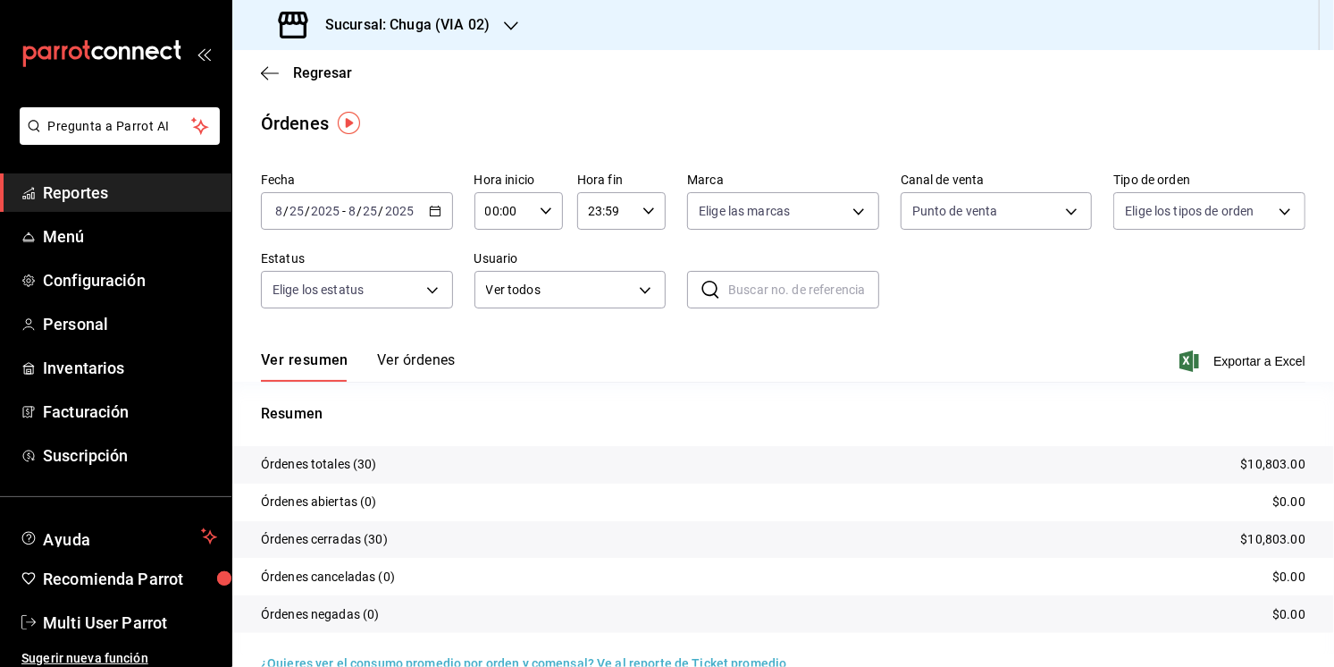
click at [1265, 458] on p "$10,803.00" at bounding box center [1273, 464] width 64 height 19
click at [357, 229] on div "[DATE] [DATE] - [DATE] [DATE]" at bounding box center [357, 211] width 192 height 38
click at [359, 223] on div "[DATE] [DATE] - [DATE] [DATE]" at bounding box center [357, 211] width 192 height 38
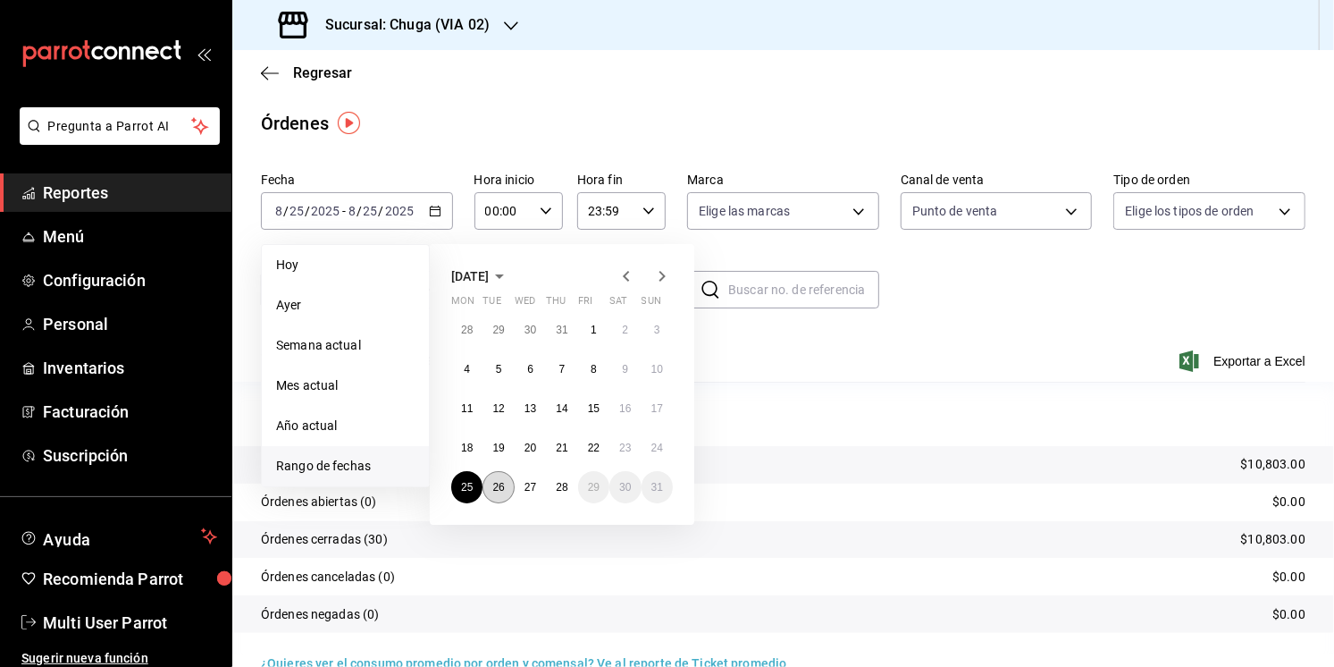
click at [500, 483] on abbr "26" at bounding box center [498, 487] width 12 height 13
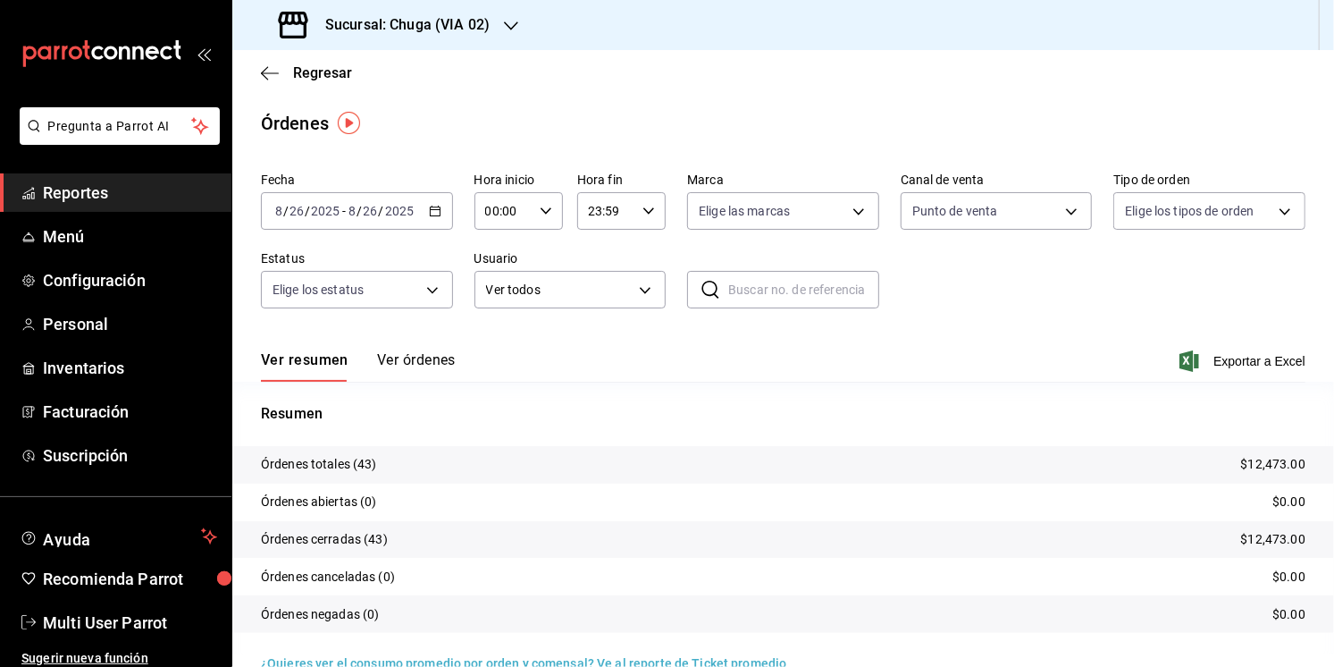
click at [961, 441] on div "Resumen Órdenes totales (43) $12,473.00 Órdenes abiertas (0) $0.00 Órdenes cerr…" at bounding box center [783, 528] width 1102 height 251
click at [1297, 459] on p "$12,473.00" at bounding box center [1273, 464] width 64 height 19
click at [341, 224] on div "[DATE] [DATE] - [DATE] [DATE]" at bounding box center [357, 211] width 192 height 38
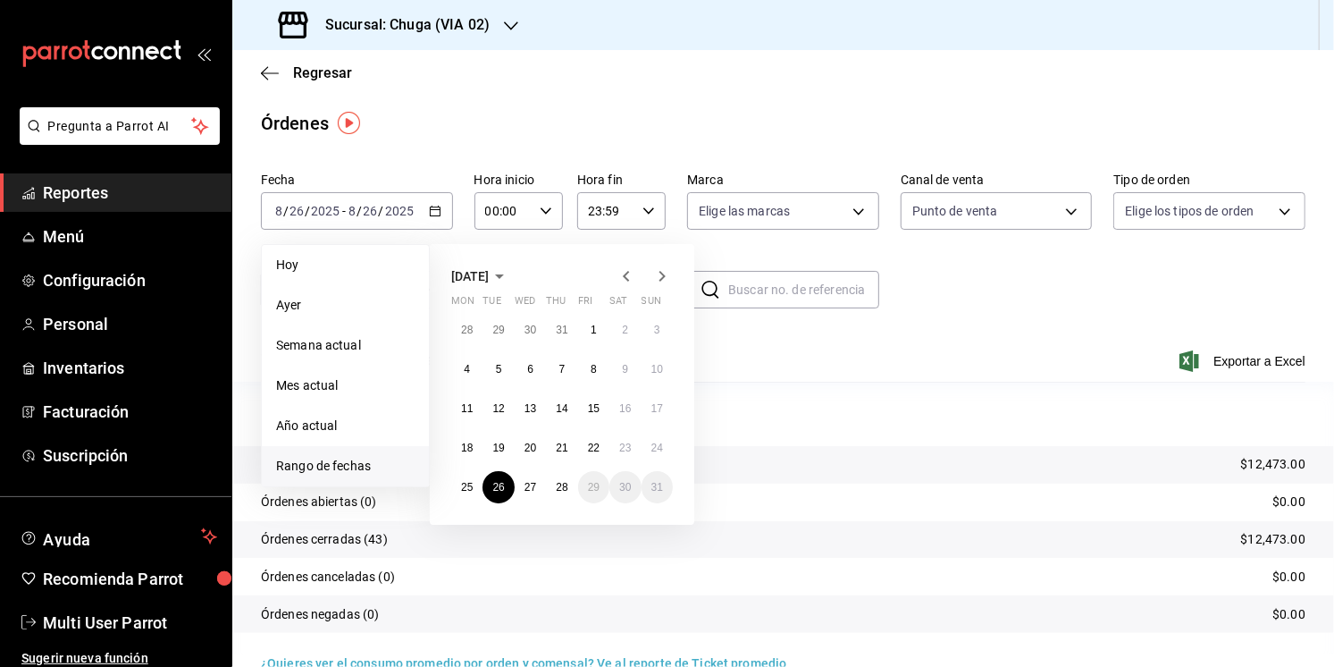
click at [416, 144] on main "Regresar Órdenes Fecha [DATE] [DATE] - [DATE] [DATE] [DATE] [DATE] Semana actua…" at bounding box center [783, 376] width 1102 height 652
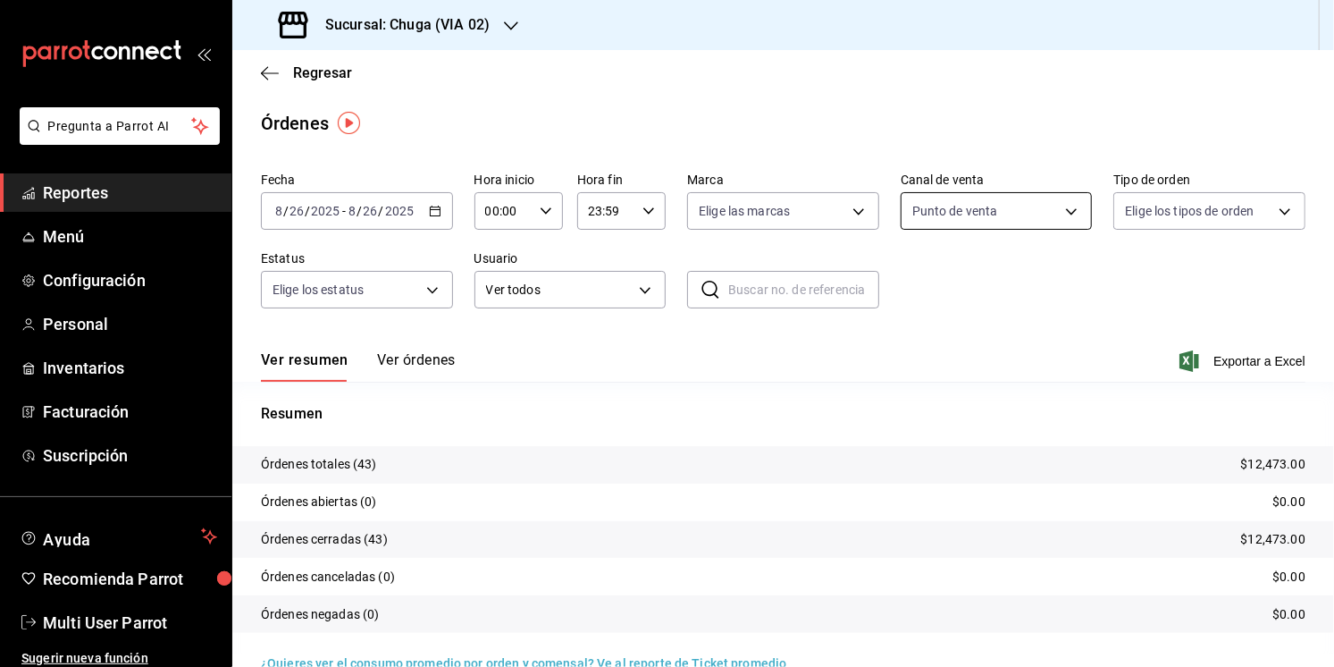
click at [985, 216] on body "Pregunta a Parrot AI Reportes Menú Configuración Personal Inventarios Facturaci…" at bounding box center [667, 333] width 1334 height 667
click at [991, 375] on span "Uber Eats" at bounding box center [1017, 380] width 135 height 19
type input "PARROT,UBER_EATS"
checkbox input "true"
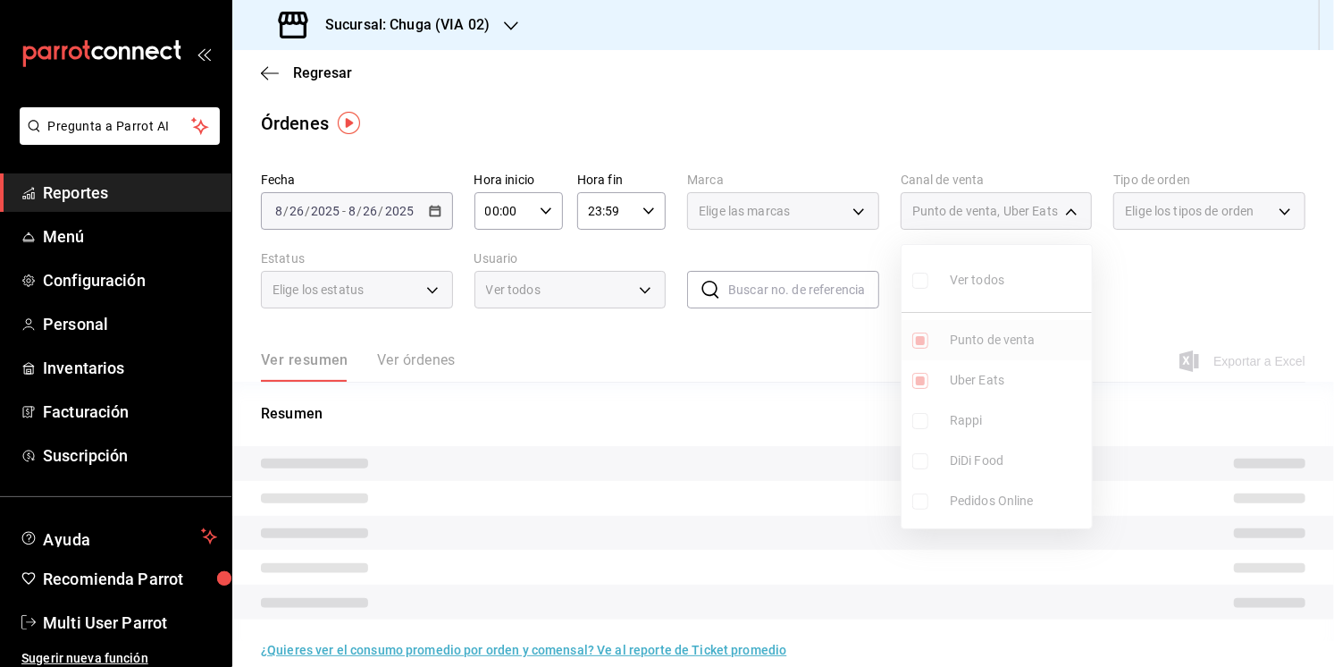
click at [989, 334] on span "Punto de venta" at bounding box center [1017, 340] width 135 height 19
type input "UBER_EATS"
checkbox input "false"
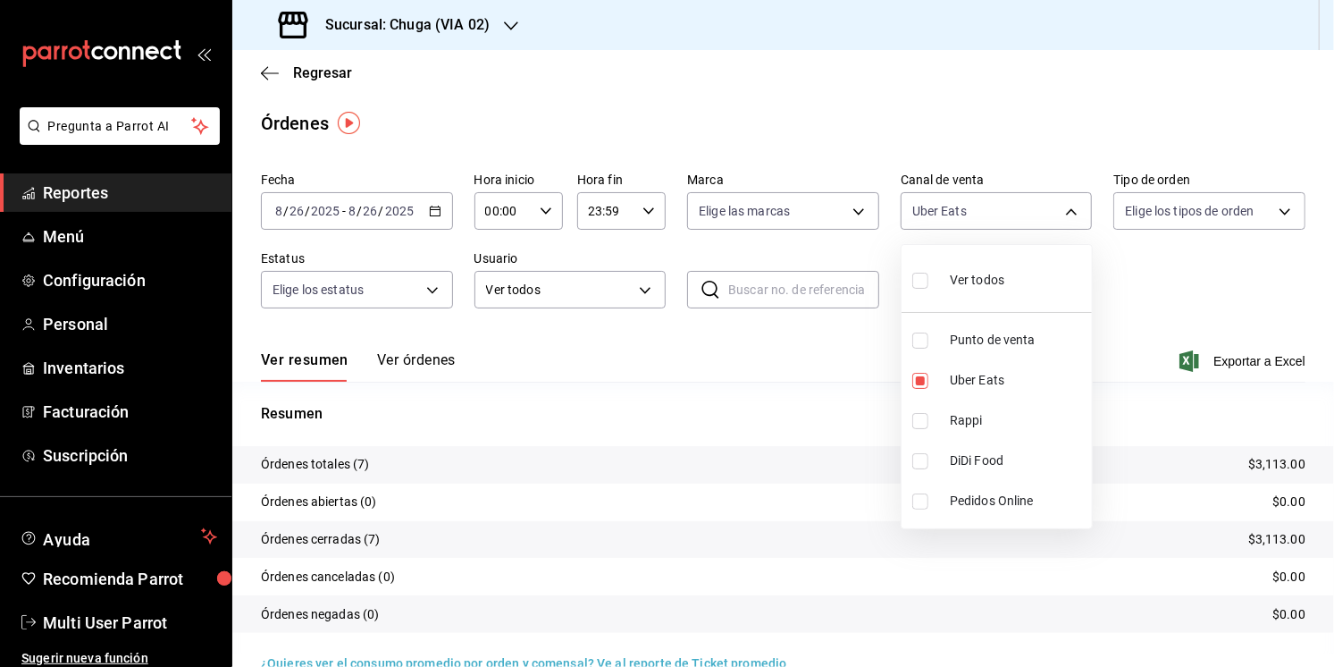
click at [752, 370] on div at bounding box center [667, 333] width 1334 height 667
click at [1263, 466] on p "$3,113.00" at bounding box center [1276, 464] width 57 height 19
click at [976, 223] on body "Pregunta a Parrot AI Reportes Menú Configuración Personal Inventarios Facturaci…" at bounding box center [667, 333] width 1334 height 667
click at [972, 411] on span "Rappi" at bounding box center [1017, 420] width 135 height 19
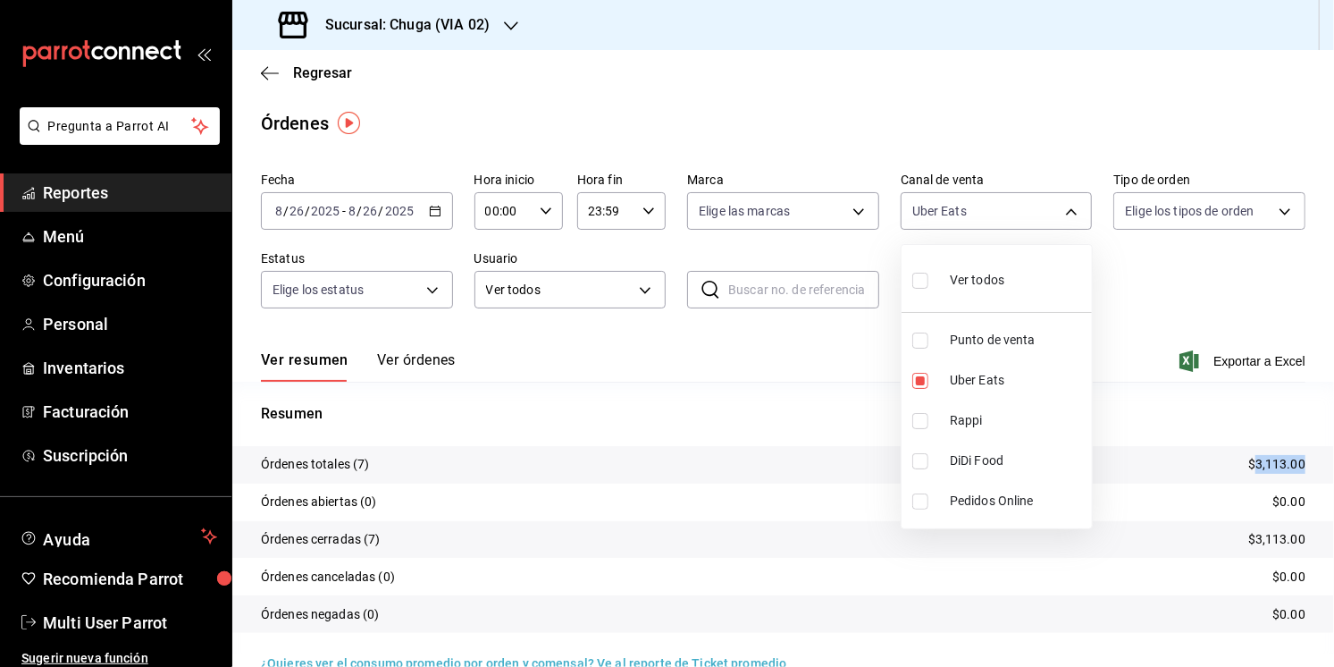
type input "UBER_EATS,RAPPI"
checkbox input "true"
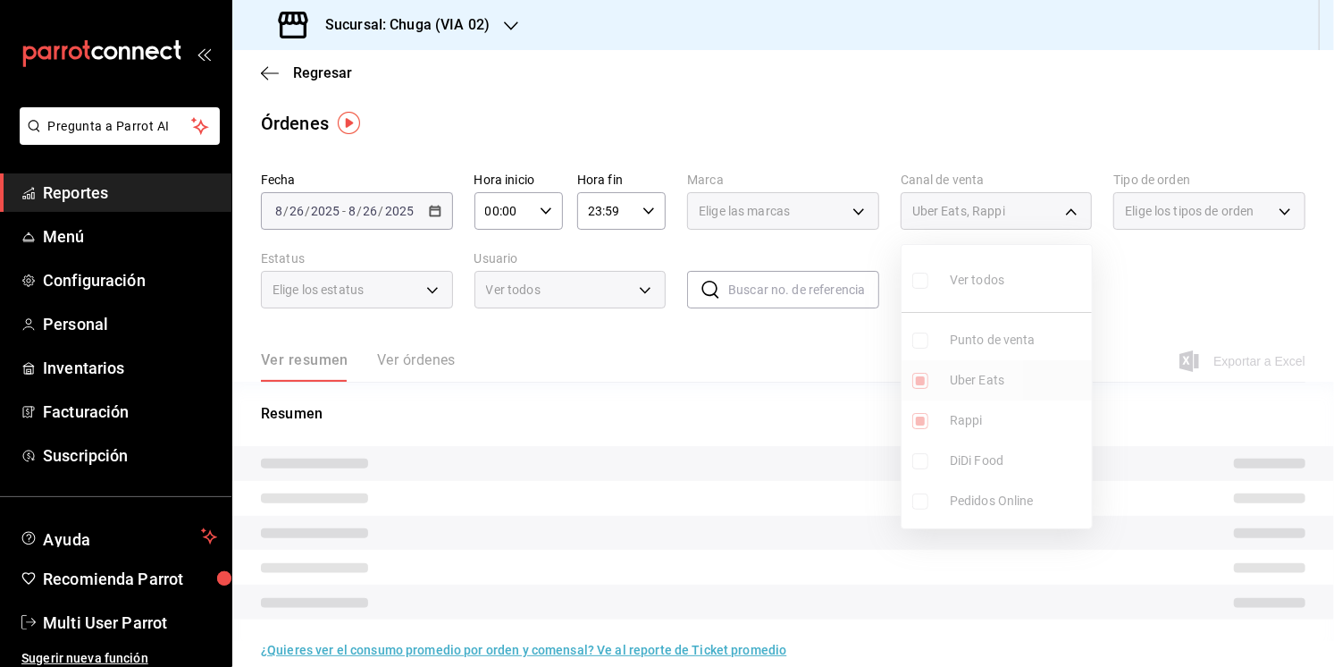
click at [979, 377] on span "Uber Eats" at bounding box center [1017, 380] width 135 height 19
type input "RAPPI"
checkbox input "false"
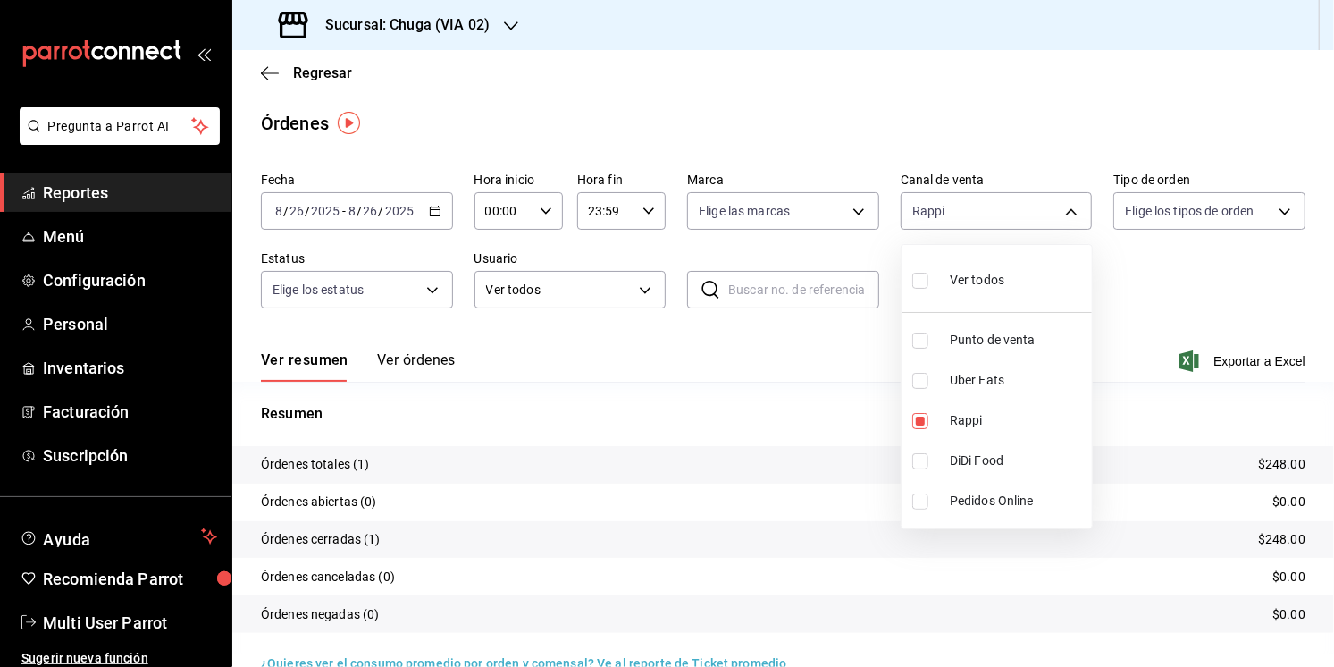
click at [694, 412] on div at bounding box center [667, 333] width 1334 height 667
click at [1278, 465] on p "$248.00" at bounding box center [1281, 464] width 47 height 19
click at [346, 228] on div "[DATE] [DATE] - [DATE] [DATE]" at bounding box center [357, 211] width 192 height 38
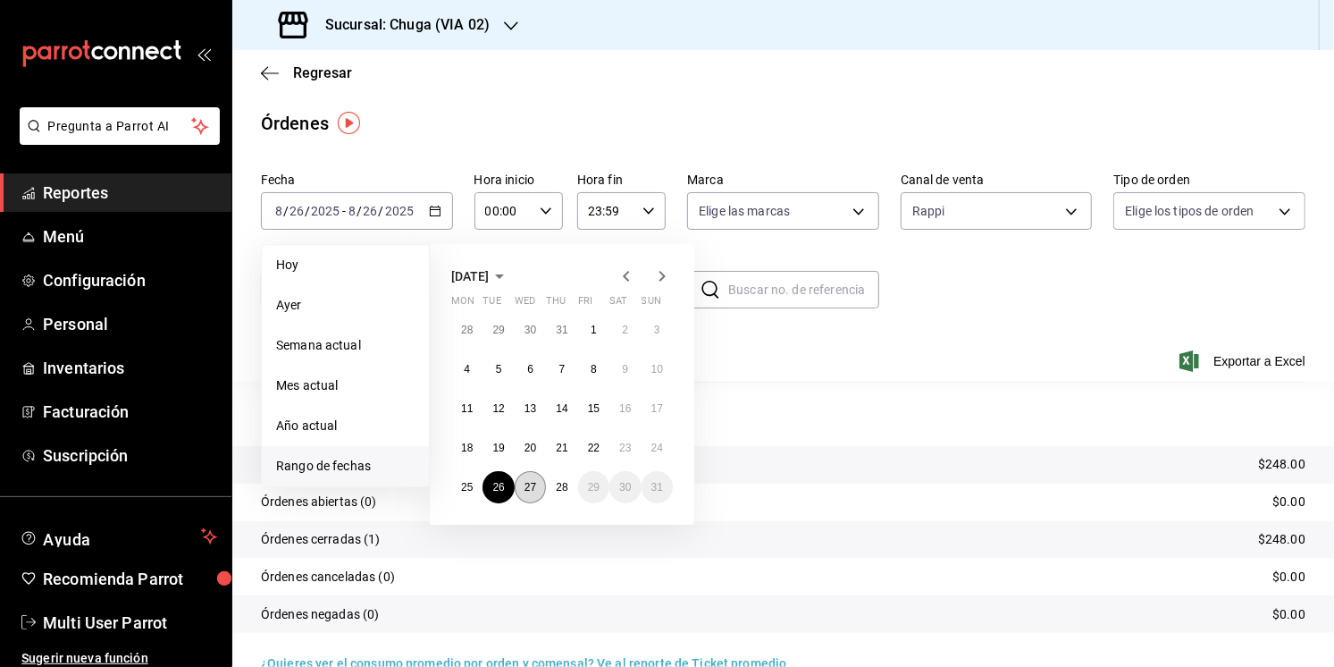
click at [537, 485] on button "27" at bounding box center [530, 487] width 31 height 32
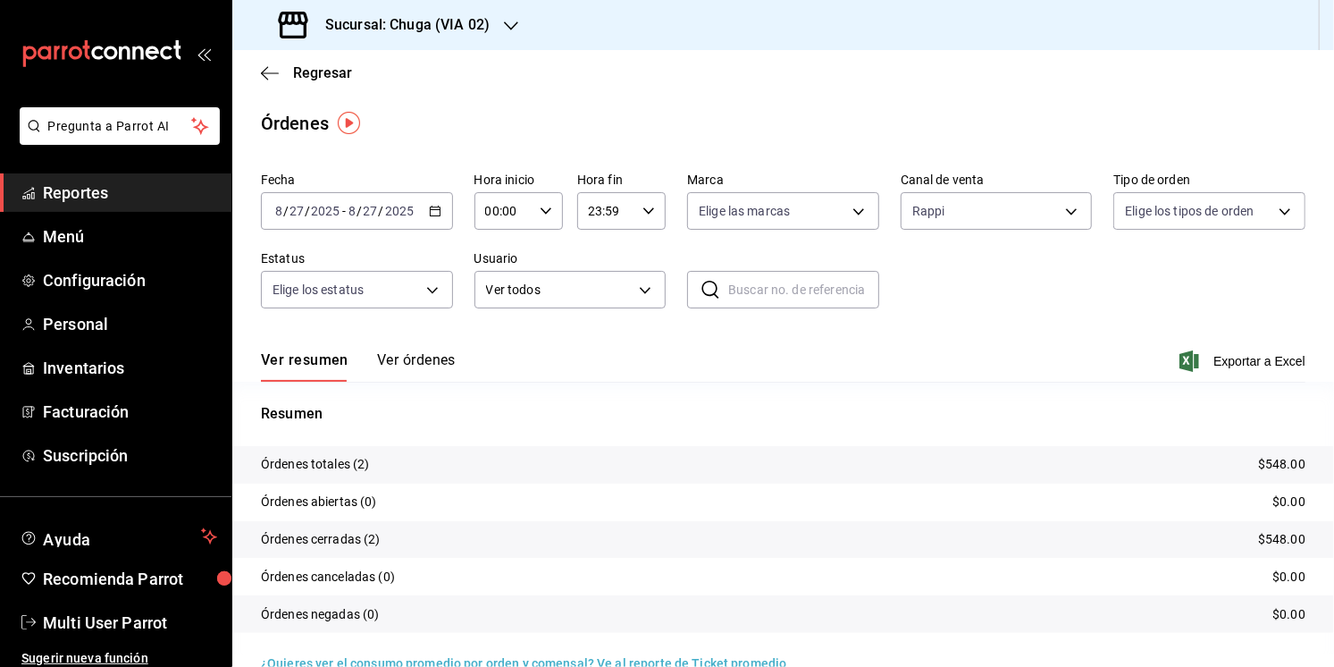
click at [899, 365] on div "Ver resumen Ver órdenes Exportar a Excel" at bounding box center [783, 356] width 1045 height 52
click at [1287, 470] on p "$548.00" at bounding box center [1281, 464] width 47 height 19
click at [1018, 198] on body "Pregunta a Parrot AI Reportes Menú Configuración Personal Inventarios Facturaci…" at bounding box center [667, 333] width 1334 height 667
click at [946, 385] on li "Uber Eats" at bounding box center [997, 380] width 190 height 40
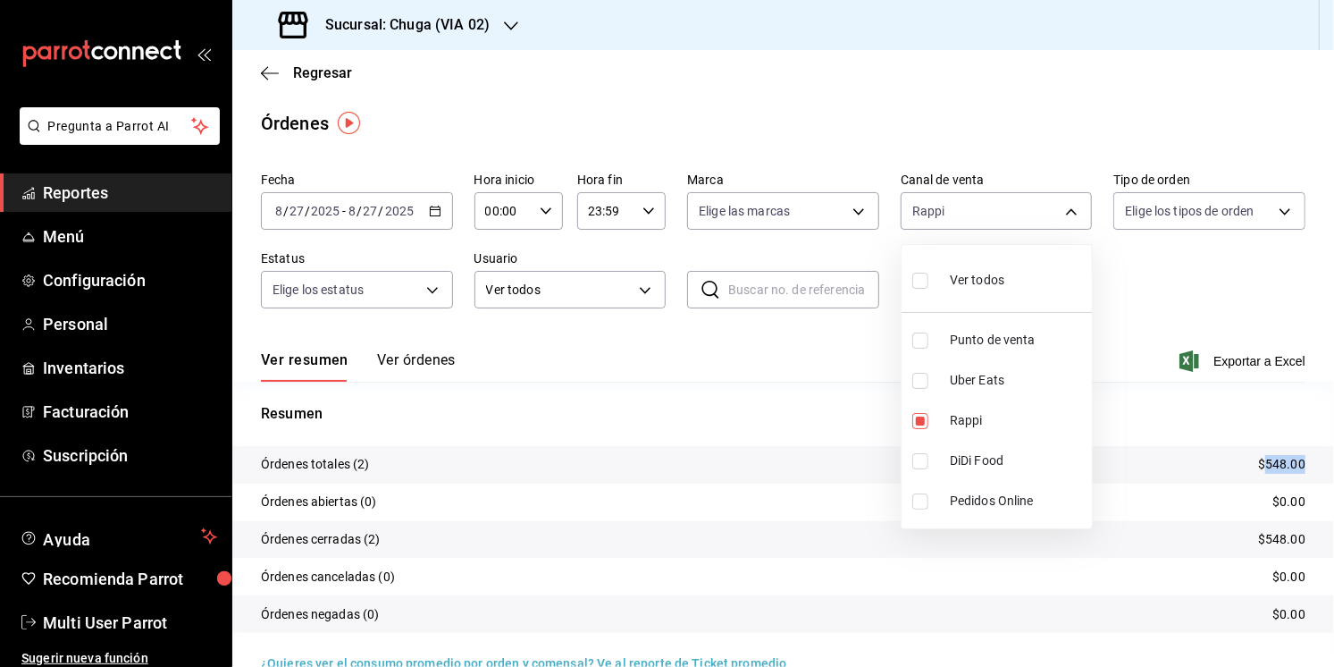
type input "RAPPI,UBER_EATS"
checkbox input "true"
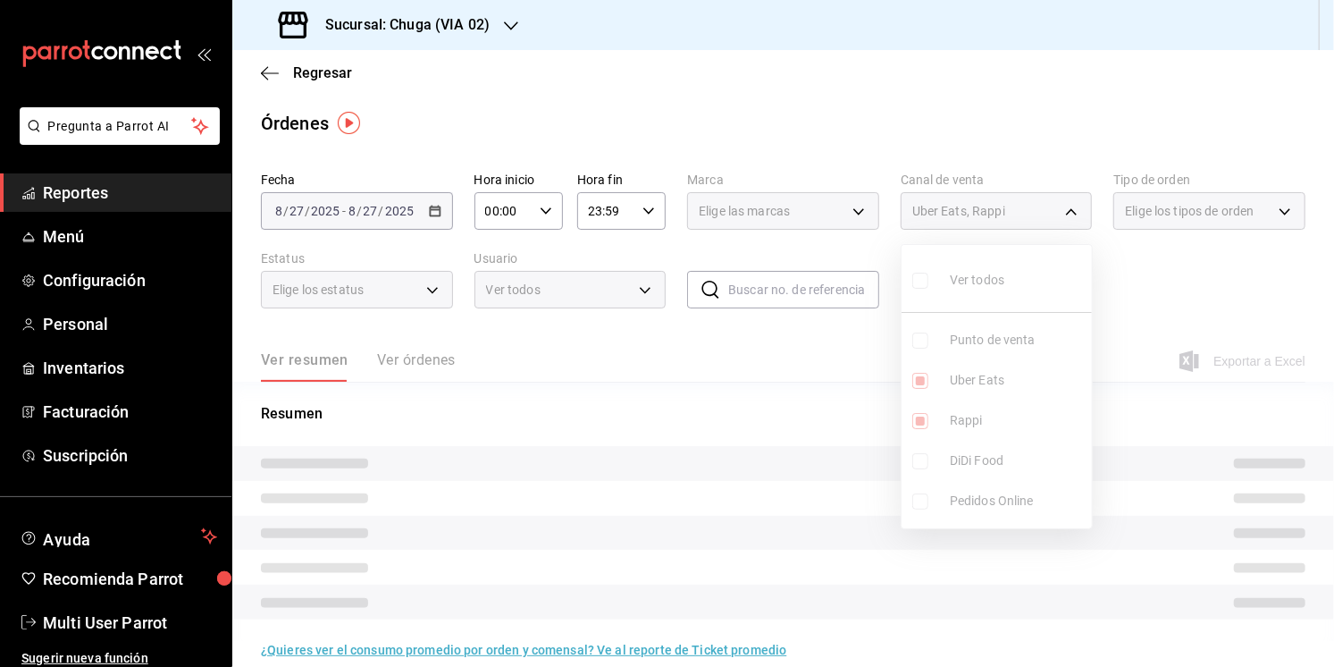
click at [951, 433] on li "Rappi" at bounding box center [997, 420] width 190 height 40
type input "UBER_EATS"
checkbox input "false"
click at [774, 453] on div at bounding box center [667, 333] width 1334 height 667
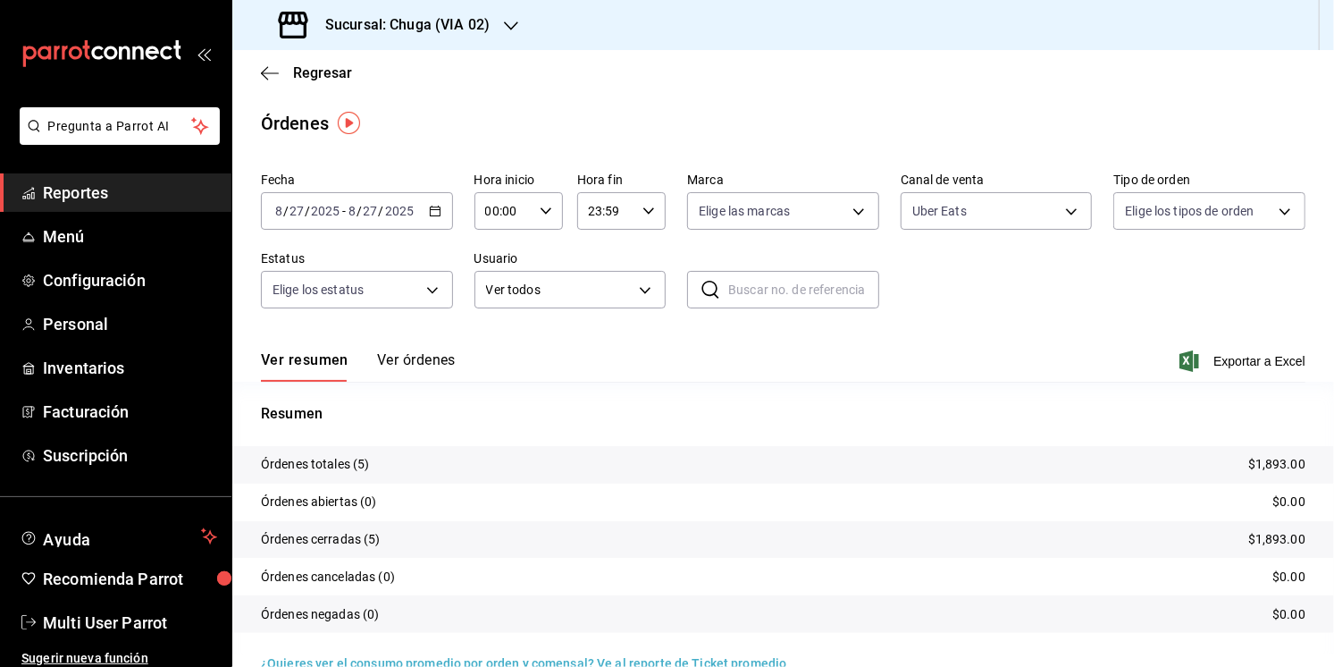
click at [1287, 467] on p "$1,893.00" at bounding box center [1276, 464] width 57 height 19
click at [1055, 232] on div "Fecha [DATE] [DATE] - [DATE] [DATE] Hora inicio 00:00 Hora inicio Hora fin 23:5…" at bounding box center [783, 247] width 1045 height 164
click at [1055, 223] on body "Pregunta a Parrot AI Reportes Menú Configuración Personal Inventarios Facturaci…" at bounding box center [667, 333] width 1334 height 667
click at [1021, 325] on li "Punto de venta" at bounding box center [997, 340] width 190 height 40
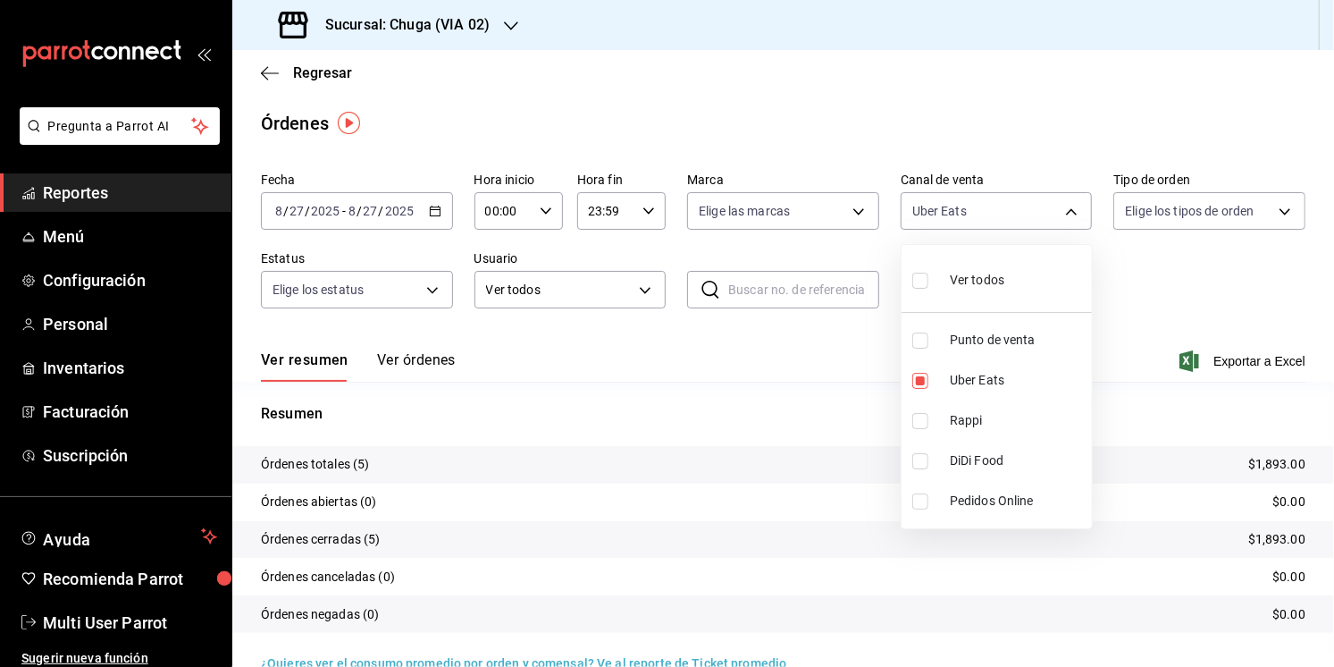
type input "UBER_EATS,PARROT"
checkbox input "true"
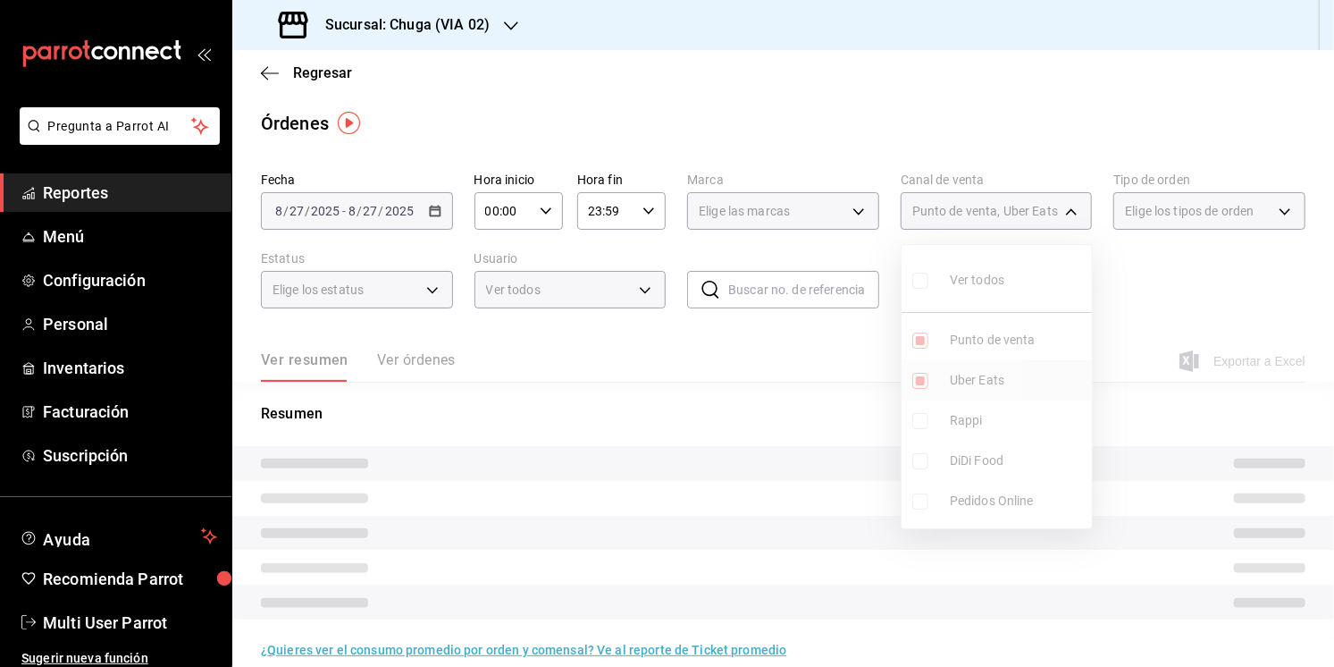
click at [992, 379] on span "Uber Eats" at bounding box center [1017, 380] width 135 height 19
type input "PARROT"
checkbox input "false"
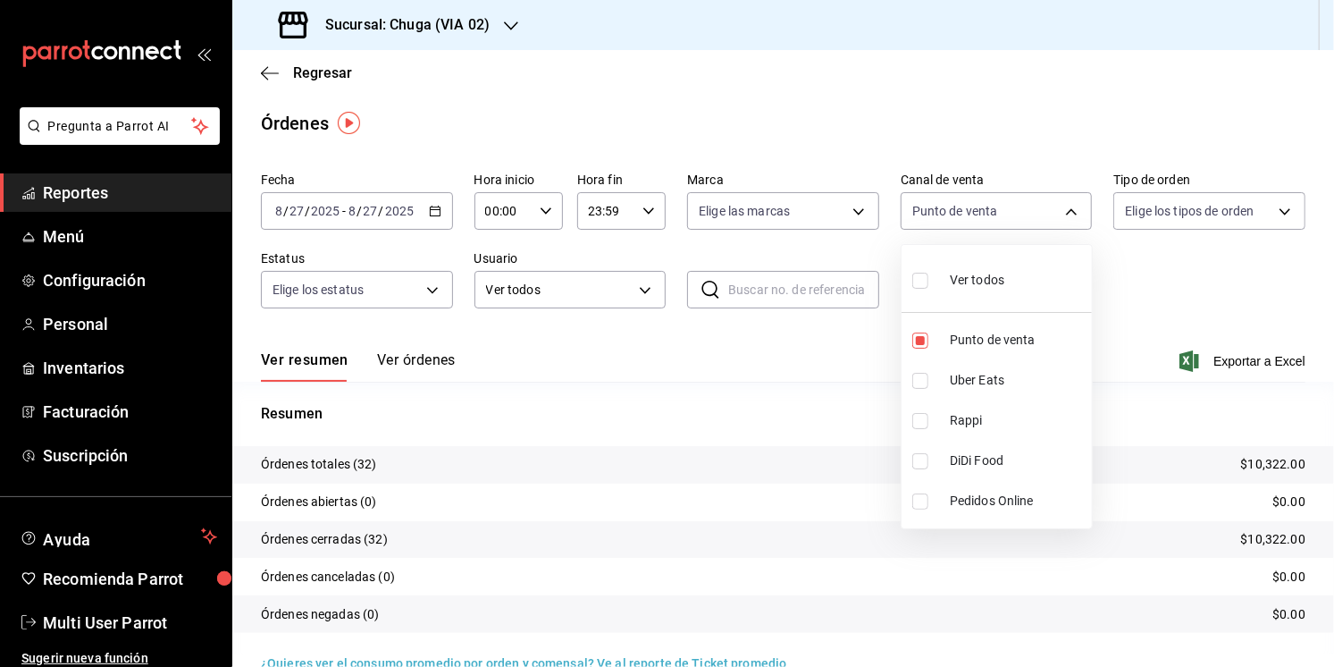
click at [802, 374] on div at bounding box center [667, 333] width 1334 height 667
click at [1252, 463] on p "$10,322.00" at bounding box center [1273, 464] width 64 height 19
click at [374, 31] on h3 "Sucursal: Chuga (VIA 02)" at bounding box center [400, 24] width 179 height 21
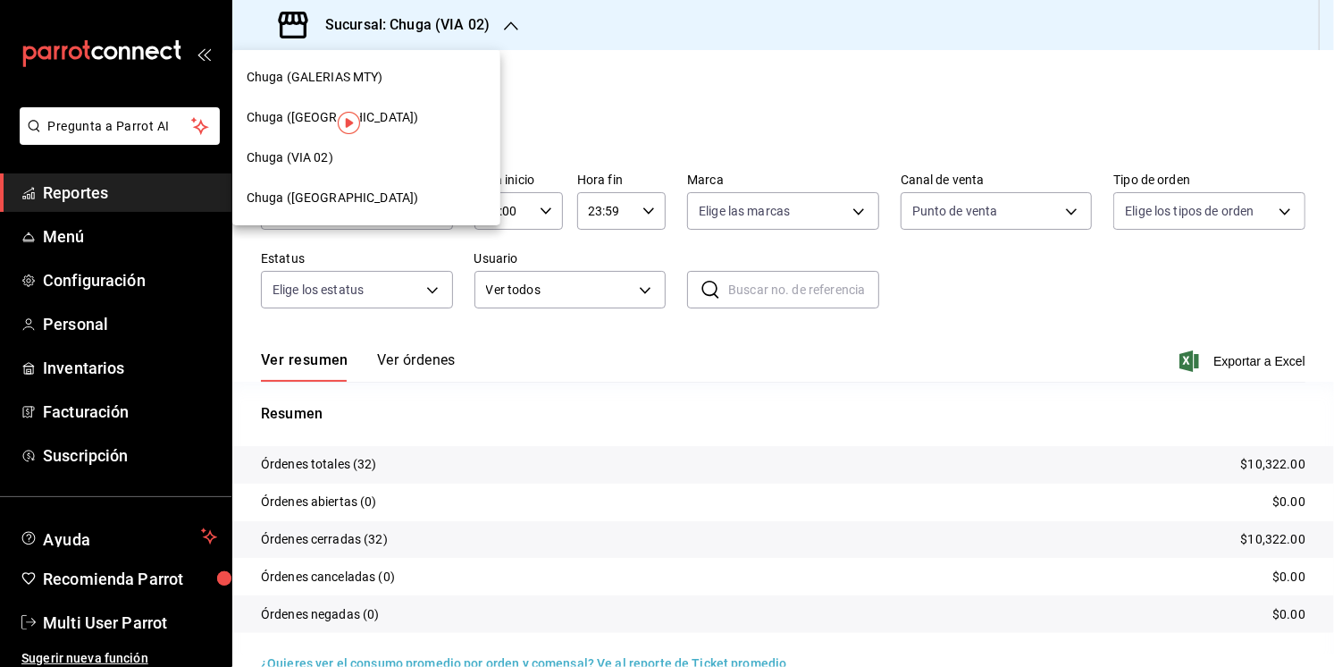
click at [357, 108] on span "Chuga ([GEOGRAPHIC_DATA])" at bounding box center [333, 117] width 172 height 19
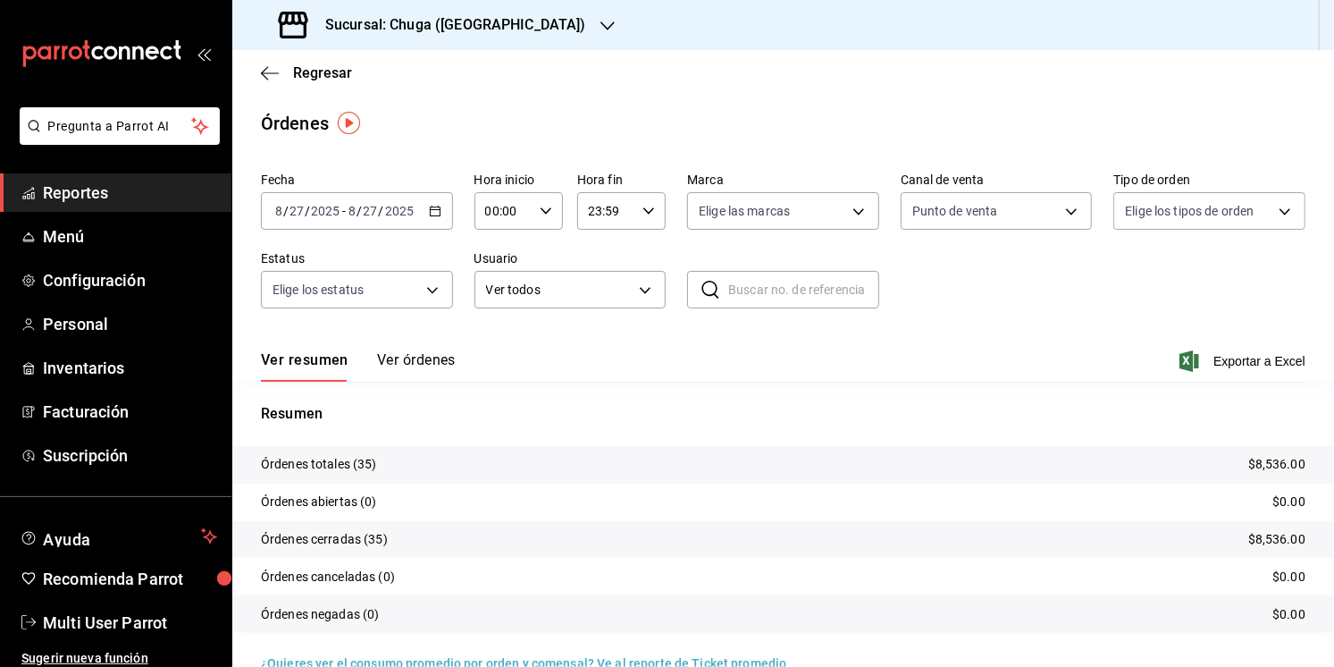
click at [408, 223] on div "[DATE] [DATE] - [DATE] [DATE]" at bounding box center [357, 211] width 192 height 38
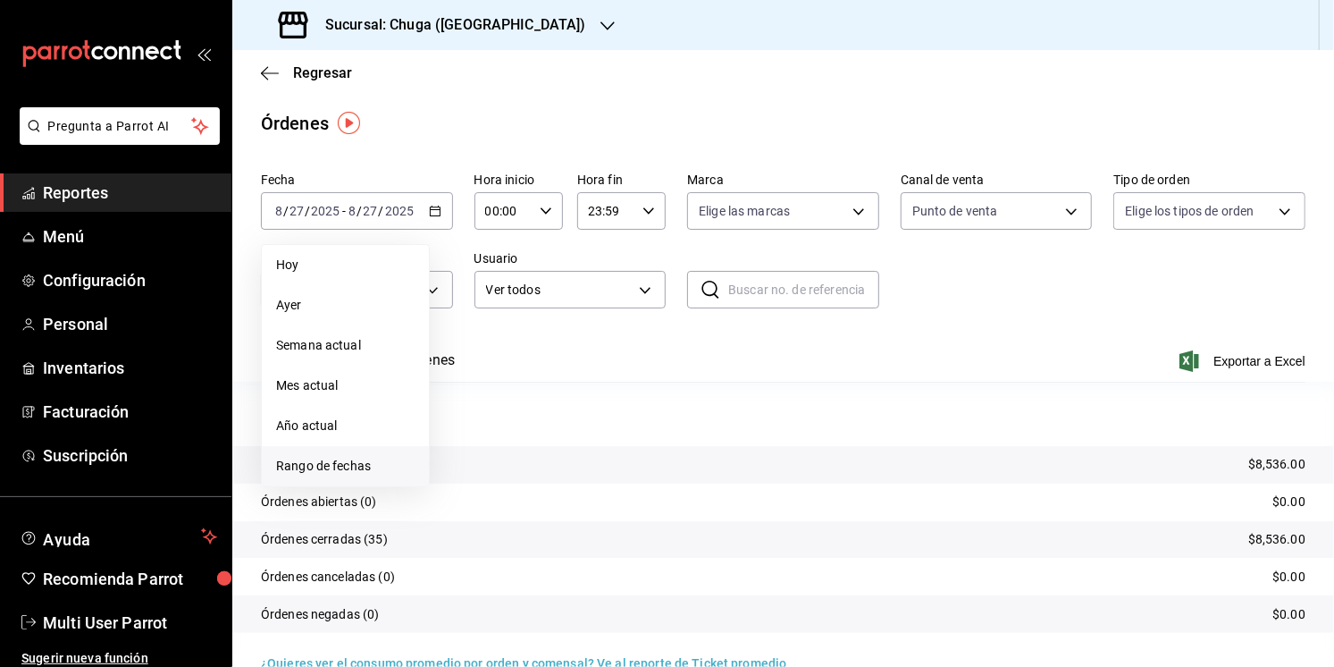
click at [291, 457] on span "Rango de fechas" at bounding box center [345, 466] width 139 height 19
click at [589, 441] on abbr "22" at bounding box center [594, 447] width 12 height 13
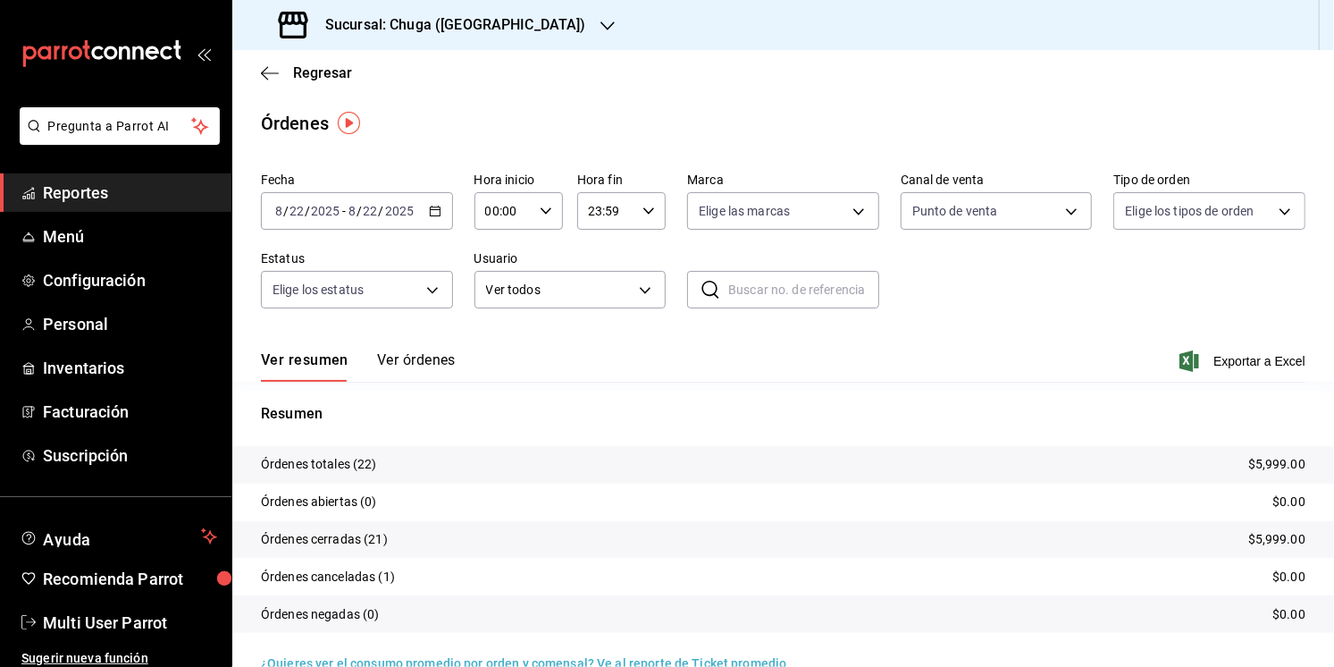
click at [1274, 462] on p "$5,999.00" at bounding box center [1276, 464] width 57 height 19
click at [1002, 236] on div "Fecha [DATE] [DATE] - [DATE] [DATE] Hora inicio 00:00 Hora inicio Hora fin 23:5…" at bounding box center [783, 247] width 1045 height 164
click at [1002, 230] on div "Fecha [DATE] [DATE] - [DATE] [DATE] Hora inicio 00:00 Hora inicio Hora fin 23:5…" at bounding box center [783, 247] width 1045 height 164
click at [1005, 219] on body "Pregunta a Parrot AI Reportes Menú Configuración Personal Inventarios Facturaci…" at bounding box center [667, 333] width 1334 height 667
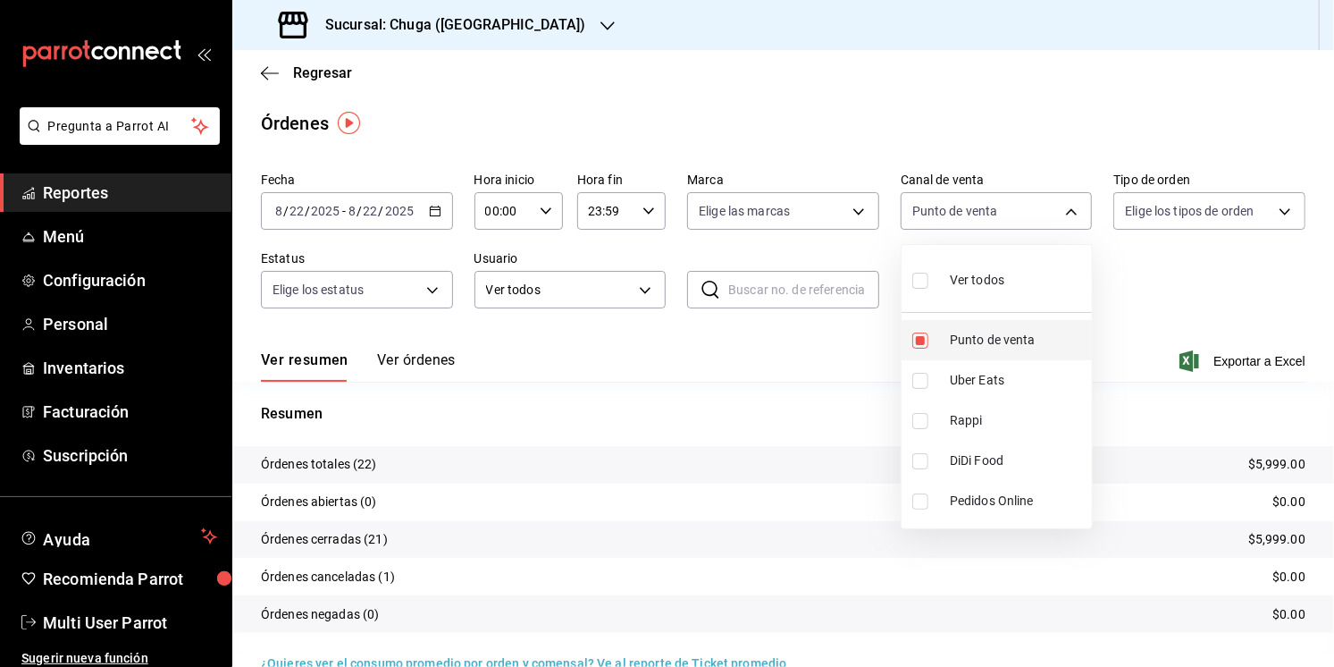
click at [985, 339] on span "Punto de venta" at bounding box center [1017, 340] width 135 height 19
checkbox input "false"
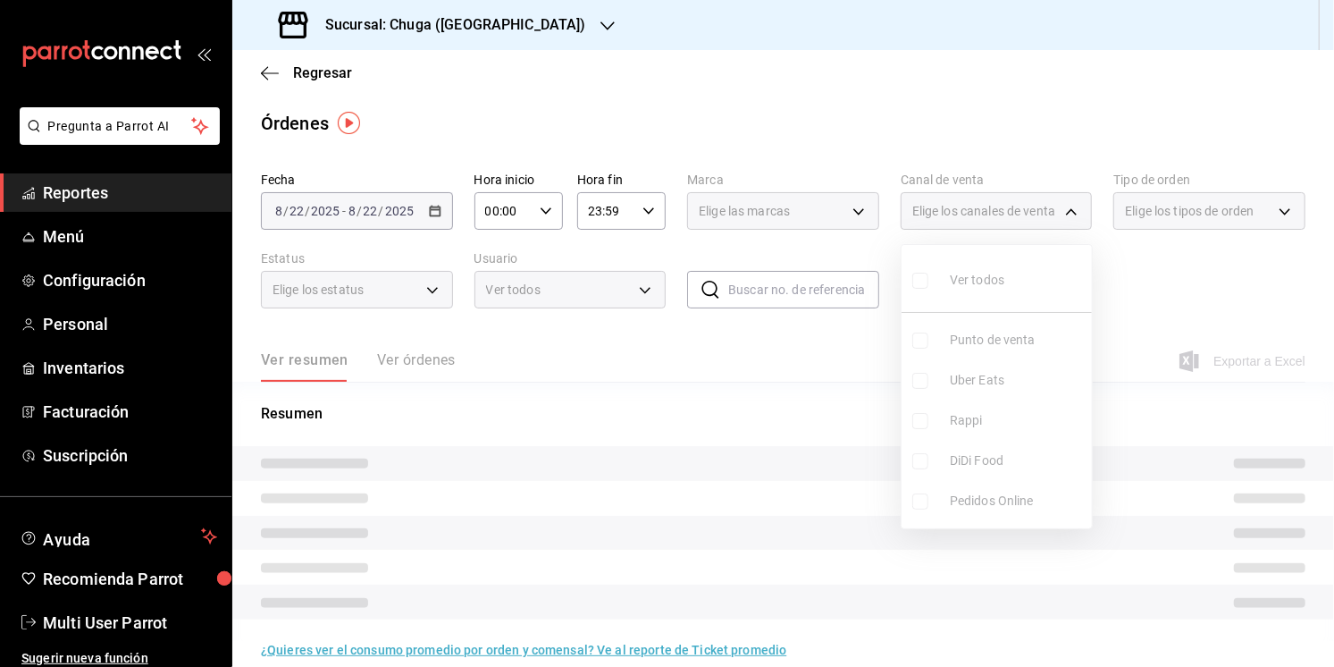
click at [981, 374] on span "Uber Eats" at bounding box center [1017, 380] width 135 height 19
type input "UBER_EATS"
checkbox input "true"
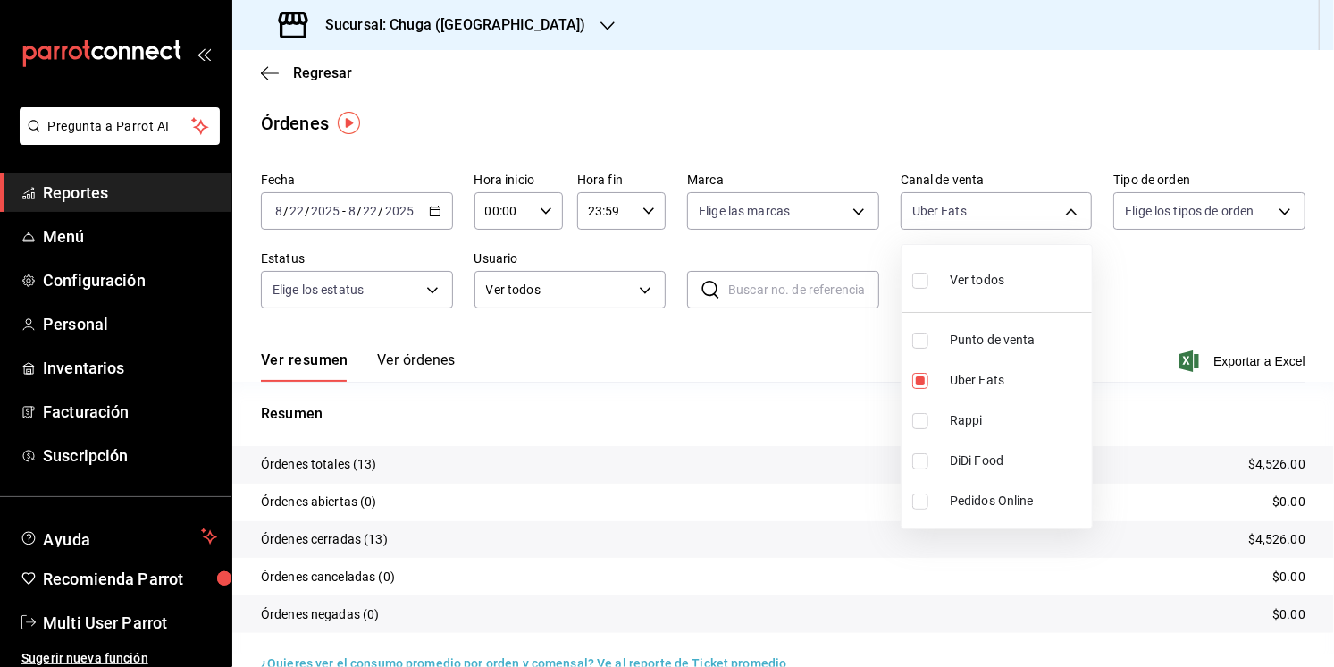
click at [736, 391] on div at bounding box center [667, 333] width 1334 height 667
click at [1271, 465] on p "$4,526.00" at bounding box center [1276, 464] width 57 height 19
click at [975, 219] on body "Pregunta a Parrot AI Reportes Menú Configuración Personal Inventarios Facturaci…" at bounding box center [667, 333] width 1334 height 667
click at [936, 417] on li "Rappi" at bounding box center [997, 420] width 190 height 40
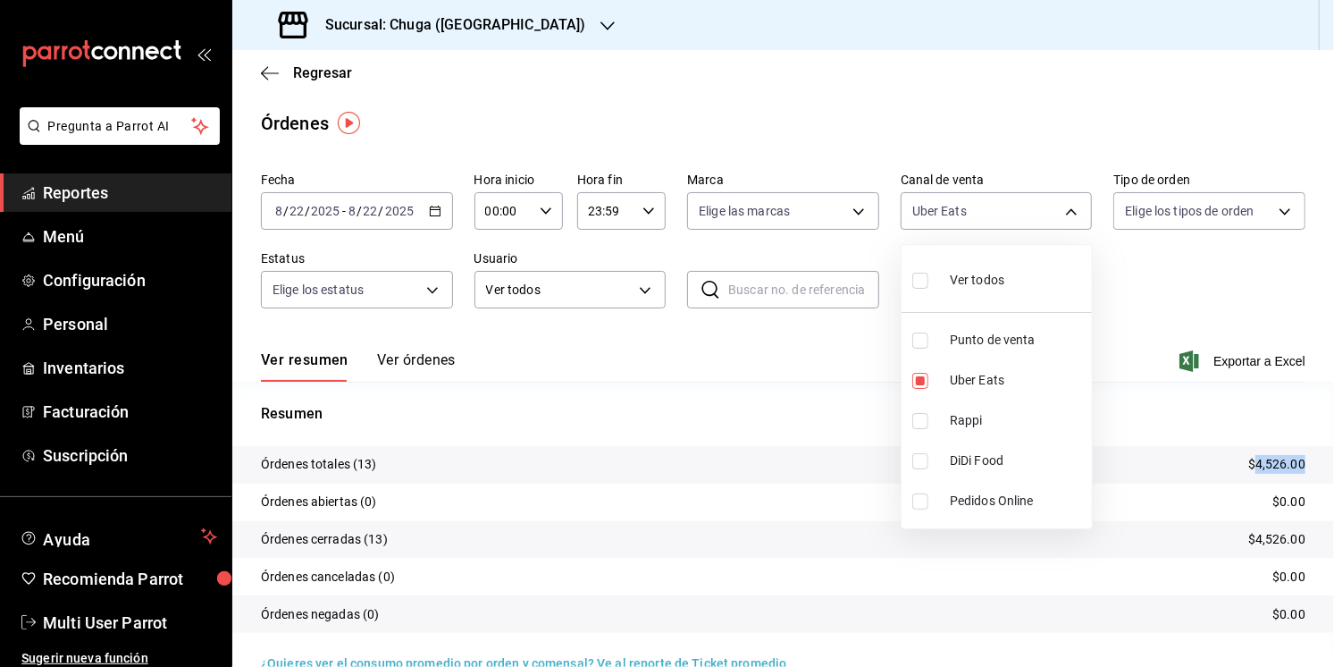
type input "UBER_EATS,RAPPI"
checkbox input "true"
click at [952, 379] on span "Uber Eats" at bounding box center [1017, 380] width 135 height 19
type input "RAPPI"
checkbox input "false"
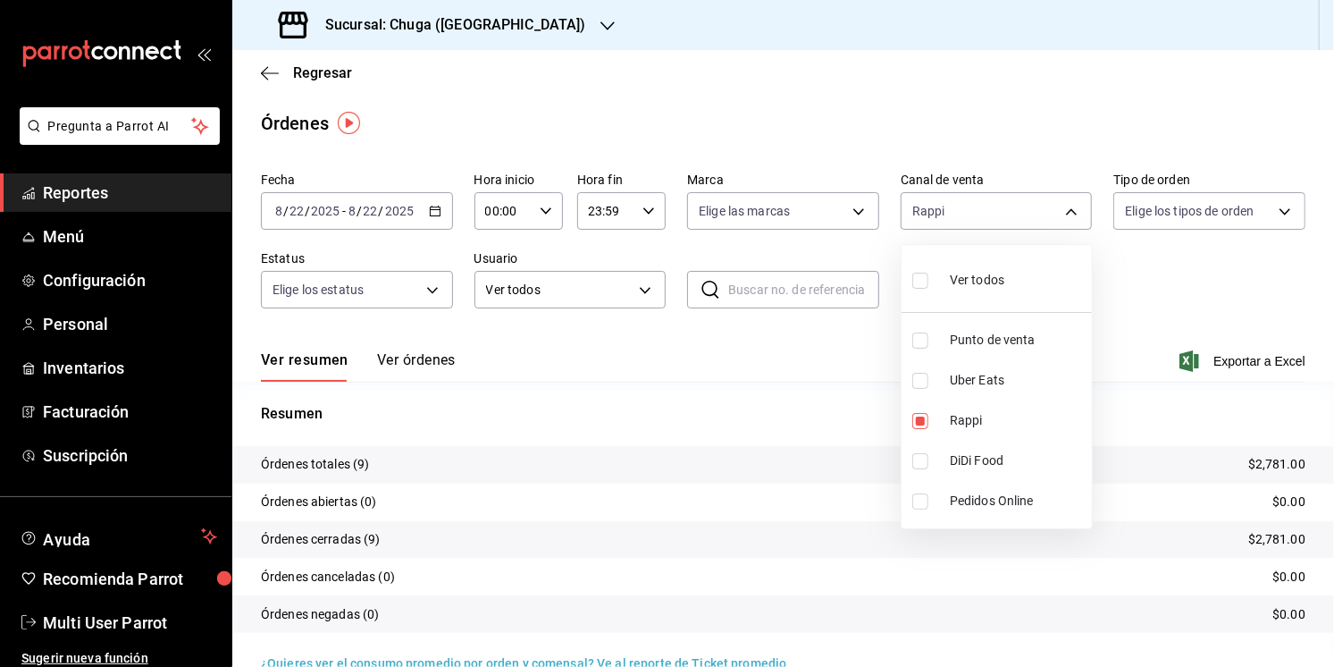
click at [645, 397] on div at bounding box center [667, 333] width 1334 height 667
click at [1276, 465] on p "$2,781.00" at bounding box center [1276, 464] width 57 height 19
click at [401, 223] on div "[DATE] [DATE] - [DATE] [DATE]" at bounding box center [357, 211] width 192 height 38
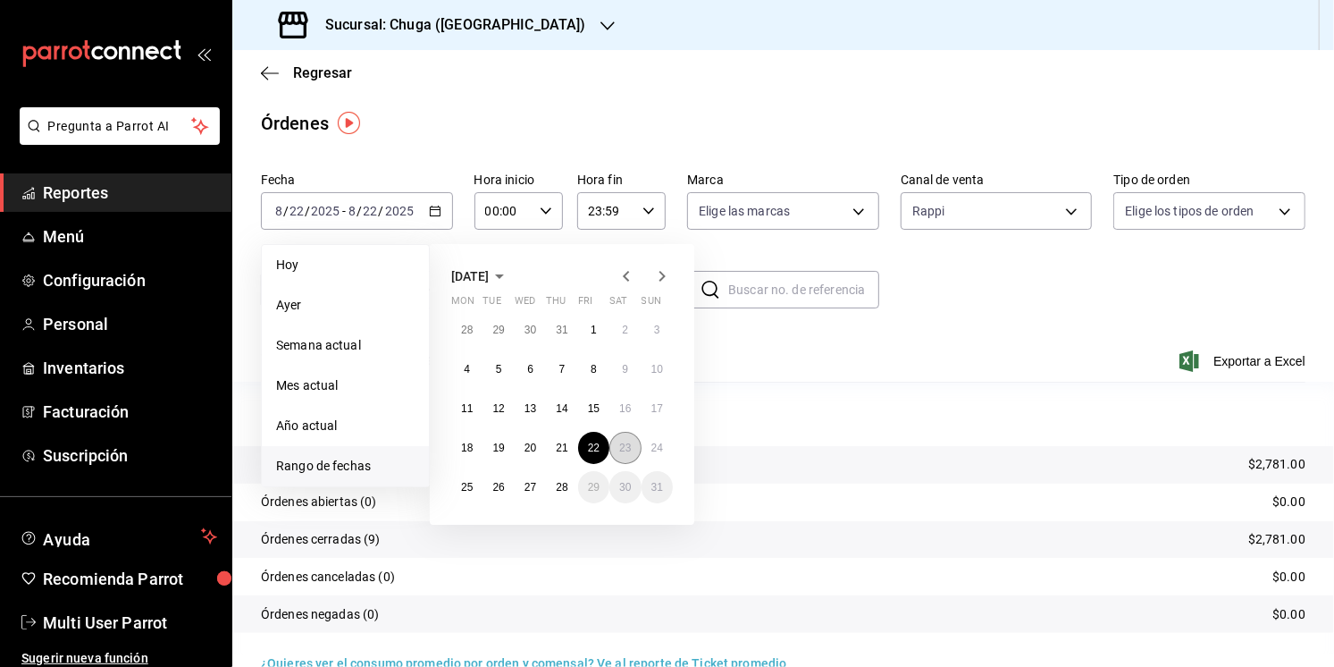
click at [635, 458] on button "23" at bounding box center [625, 448] width 31 height 32
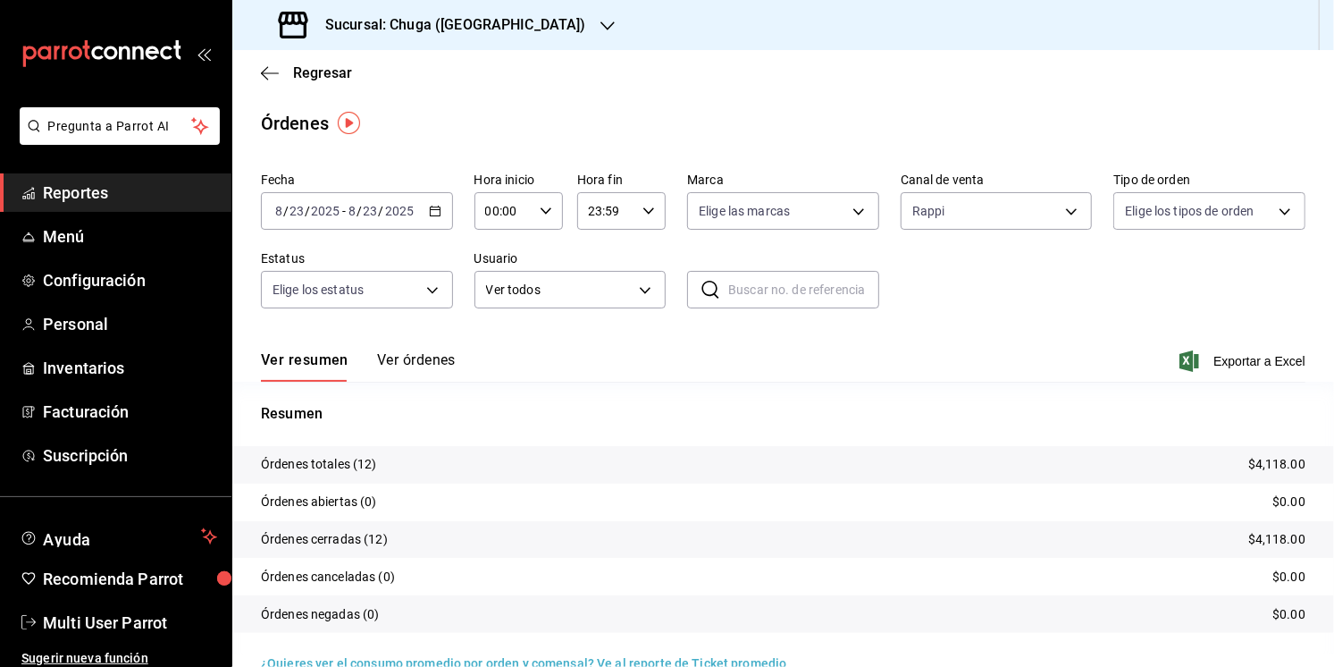
click at [959, 420] on p "Resumen" at bounding box center [783, 413] width 1045 height 21
click at [1265, 464] on p "$4,118.00" at bounding box center [1276, 464] width 57 height 19
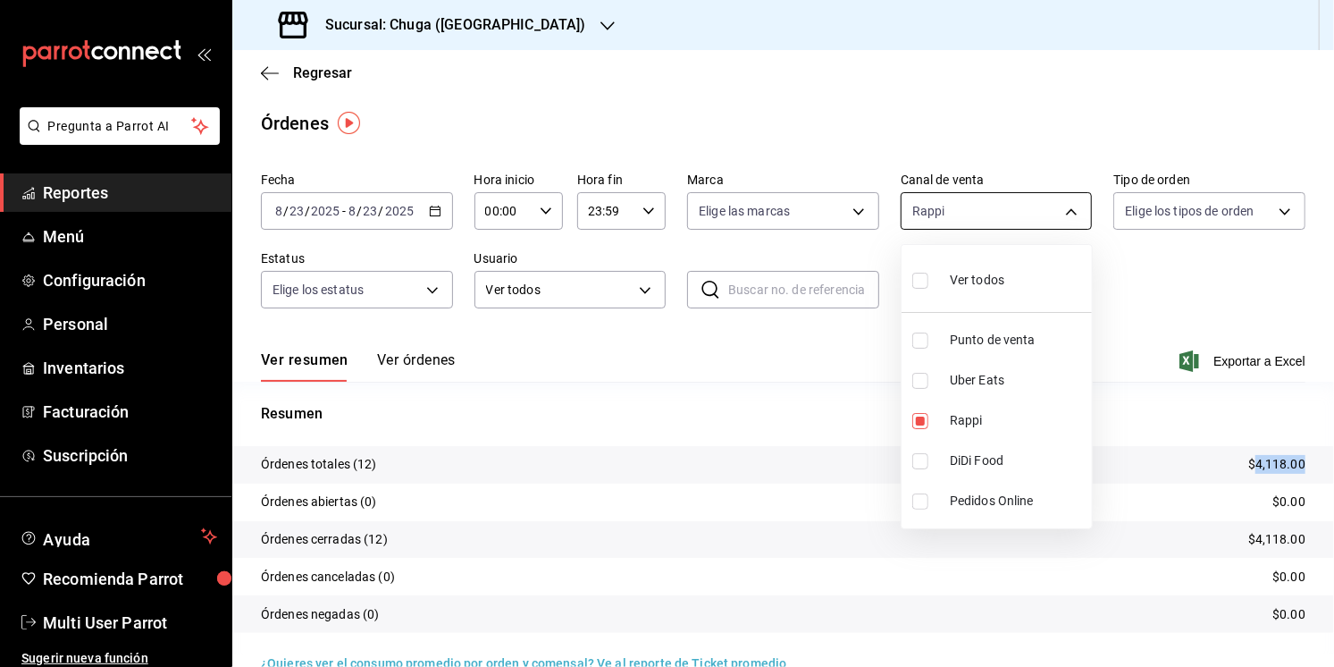
click at [952, 207] on body "Pregunta a Parrot AI Reportes Menú Configuración Personal Inventarios Facturaci…" at bounding box center [667, 333] width 1334 height 667
click at [972, 405] on li "Rappi" at bounding box center [997, 420] width 190 height 40
checkbox input "false"
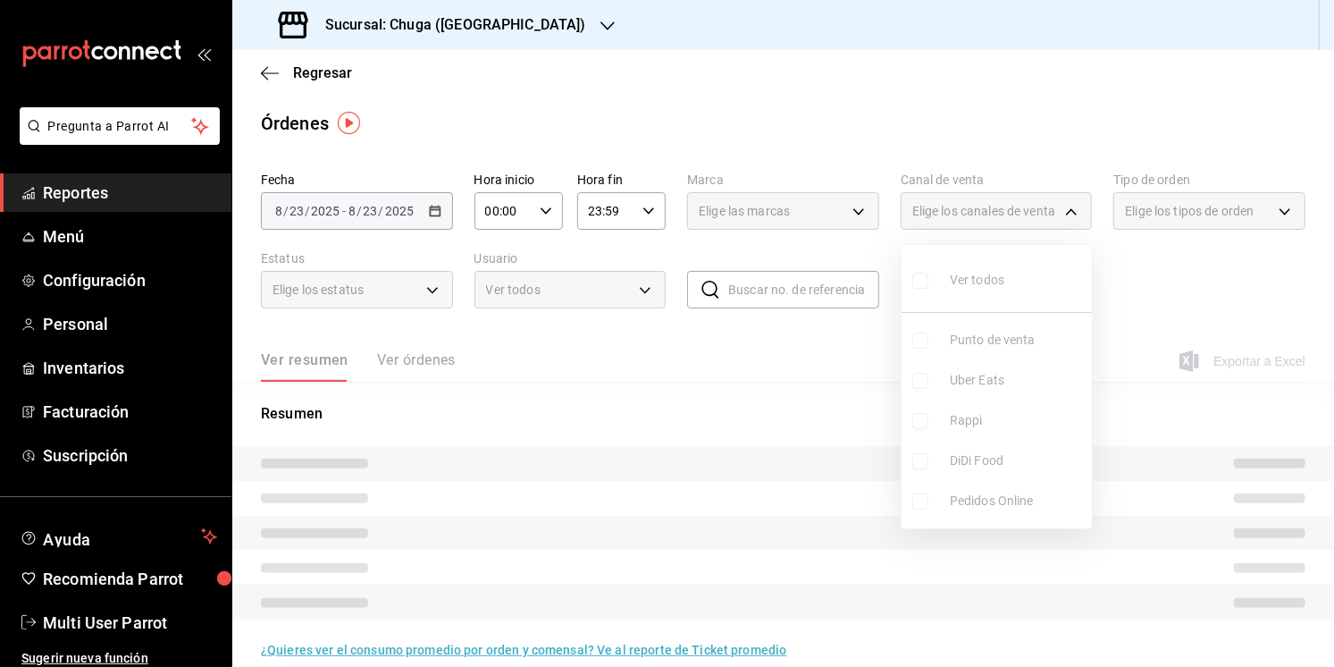
click at [980, 372] on span "Uber Eats" at bounding box center [1017, 380] width 135 height 19
type input "UBER_EATS"
checkbox input "true"
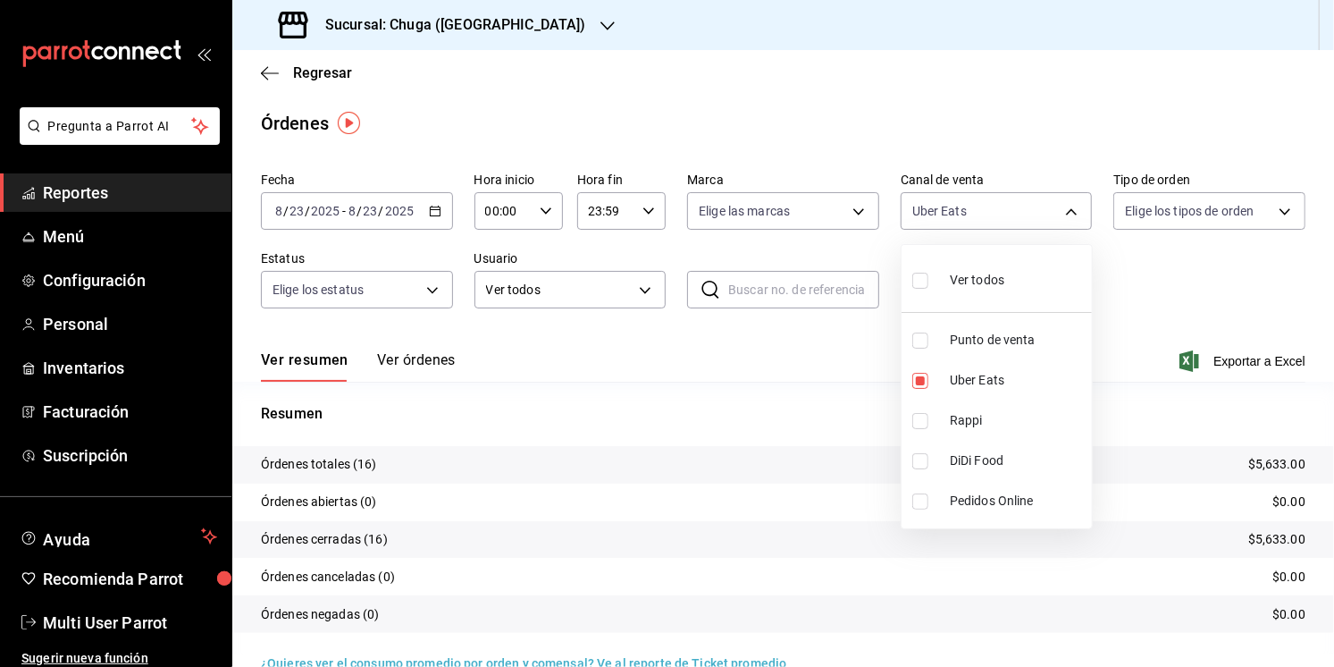
click at [731, 395] on div at bounding box center [667, 333] width 1334 height 667
click at [1272, 458] on p "$5,633.00" at bounding box center [1276, 464] width 57 height 19
click at [922, 206] on body "Pregunta a Parrot AI Reportes Menú Configuración Personal Inventarios Facturaci…" at bounding box center [667, 333] width 1334 height 667
click at [950, 348] on span "Punto de venta" at bounding box center [1017, 340] width 135 height 19
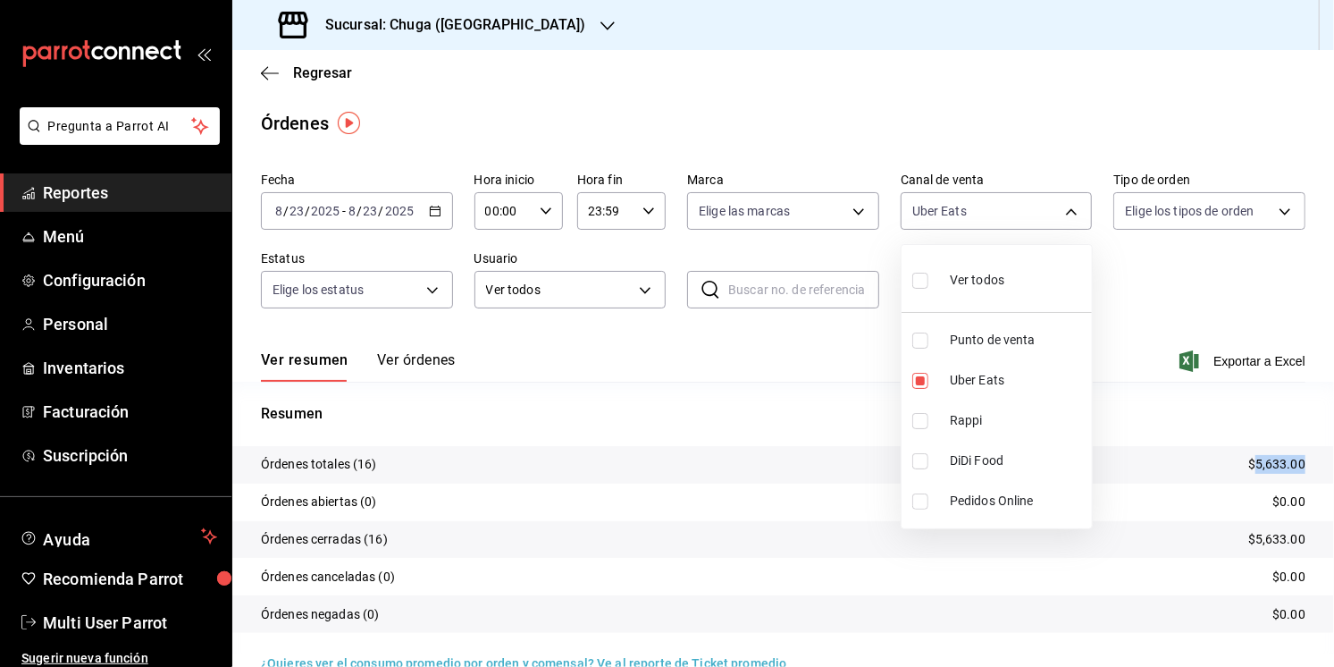
type input "UBER_EATS,PARROT"
checkbox input "true"
click at [950, 366] on li "Uber Eats" at bounding box center [997, 380] width 190 height 40
click at [794, 395] on div at bounding box center [667, 333] width 1334 height 667
type input "PARROT"
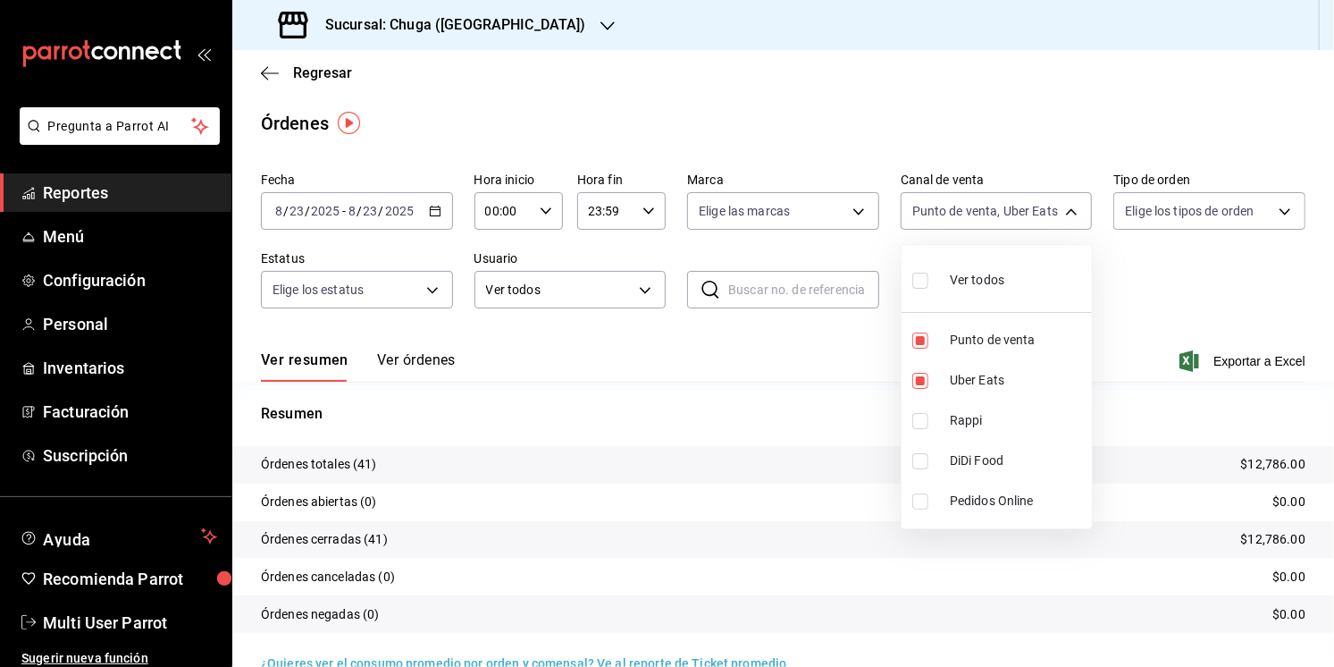
checkbox input "false"
click at [1272, 469] on p "$7,153.00" at bounding box center [1276, 464] width 57 height 19
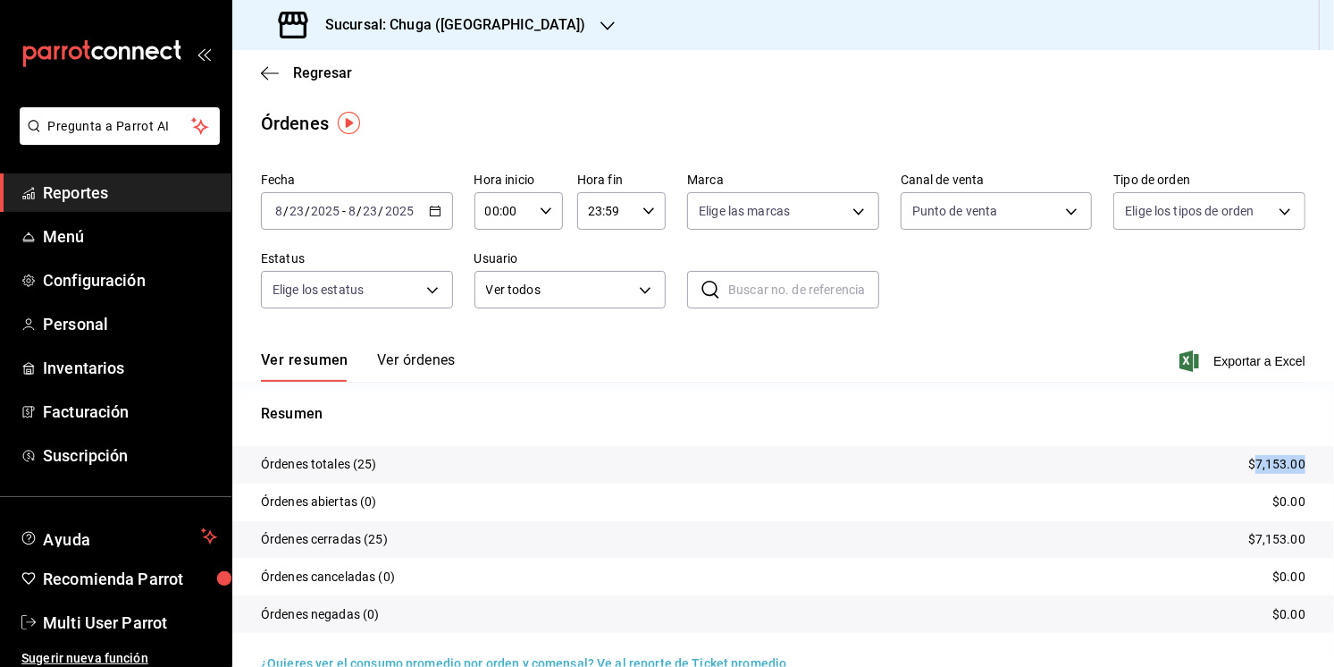
click at [1272, 469] on p "$7,153.00" at bounding box center [1276, 464] width 57 height 19
click at [390, 198] on div "[DATE] [DATE] - [DATE] [DATE]" at bounding box center [357, 211] width 192 height 38
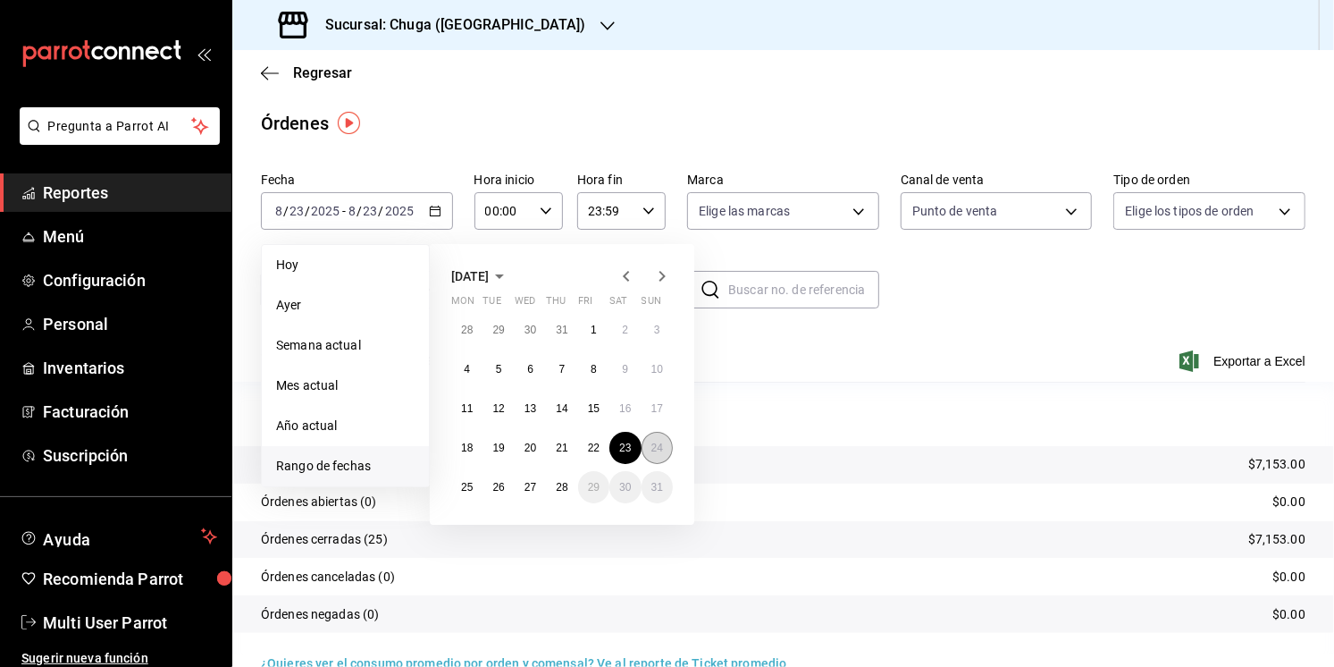
click at [660, 446] on abbr "24" at bounding box center [658, 447] width 12 height 13
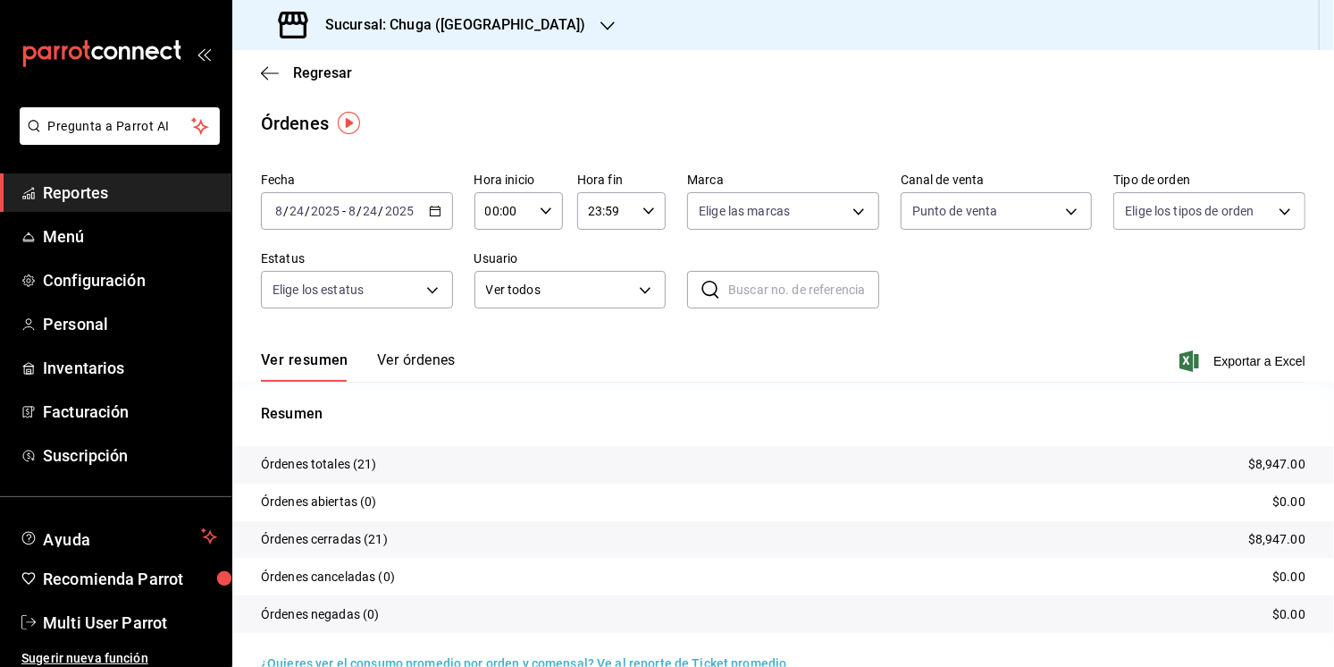
click at [1283, 467] on p "$8,947.00" at bounding box center [1276, 464] width 57 height 19
click at [1004, 200] on body "Pregunta a Parrot AI Reportes Menú Configuración Personal Inventarios Facturaci…" at bounding box center [667, 333] width 1334 height 667
click at [1000, 379] on span "Uber Eats" at bounding box center [1017, 380] width 135 height 19
type input "PARROT,UBER_EATS"
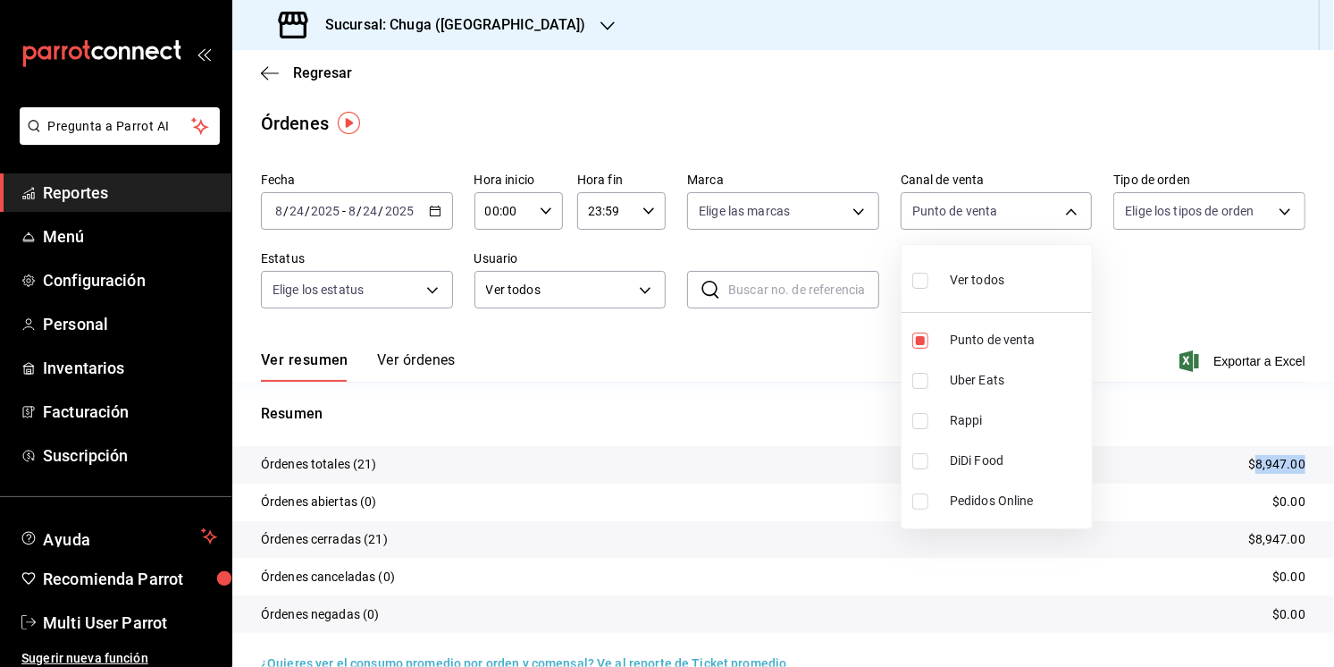
checkbox input "true"
click at [1003, 347] on span "Punto de venta" at bounding box center [1017, 340] width 135 height 19
type input "UBER_EATS"
checkbox input "false"
click at [807, 395] on div at bounding box center [667, 333] width 1334 height 667
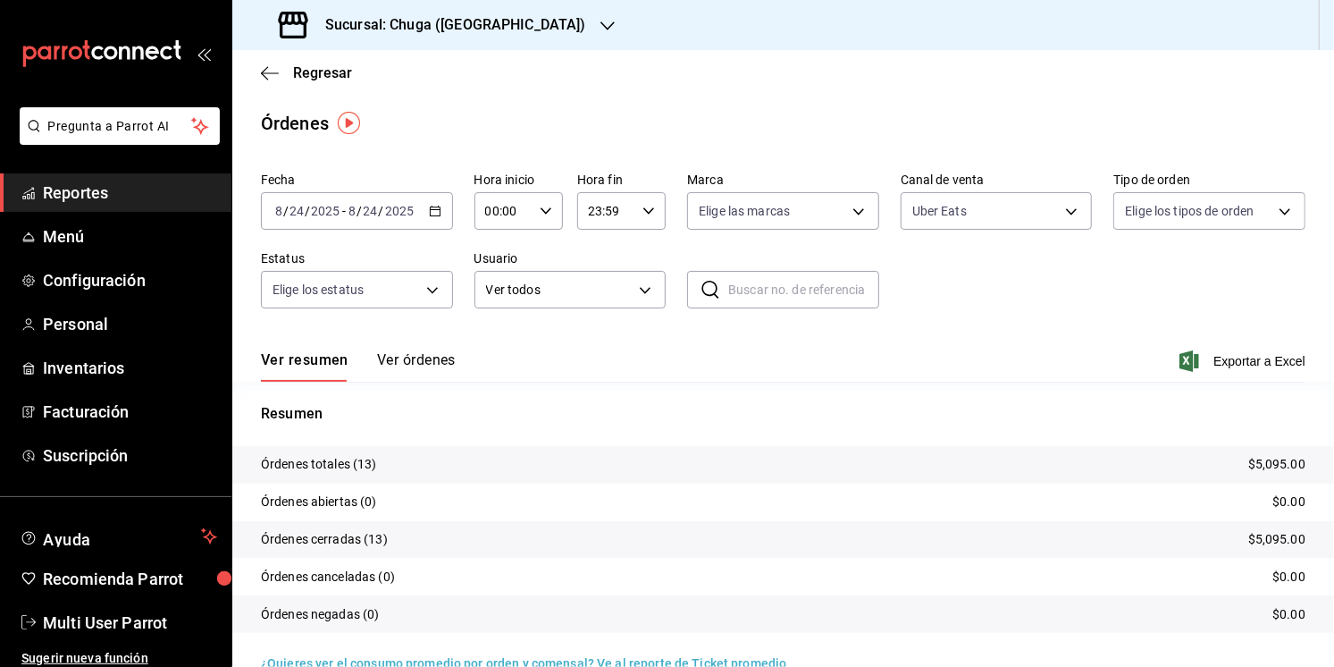
click at [1278, 467] on p "$5,095.00" at bounding box center [1276, 464] width 57 height 19
click at [944, 228] on body "Pregunta a Parrot AI Reportes Menú Configuración Personal Inventarios Facturaci…" at bounding box center [667, 333] width 1334 height 667
click at [974, 247] on div "Fecha [DATE] [DATE] - [DATE] [DATE] Hora inicio 00:00 Hora inicio Hora fin 23:5…" at bounding box center [783, 247] width 1045 height 164
click at [982, 216] on body "Pregunta a Parrot AI Reportes Menú Configuración Personal Inventarios Facturaci…" at bounding box center [667, 333] width 1334 height 667
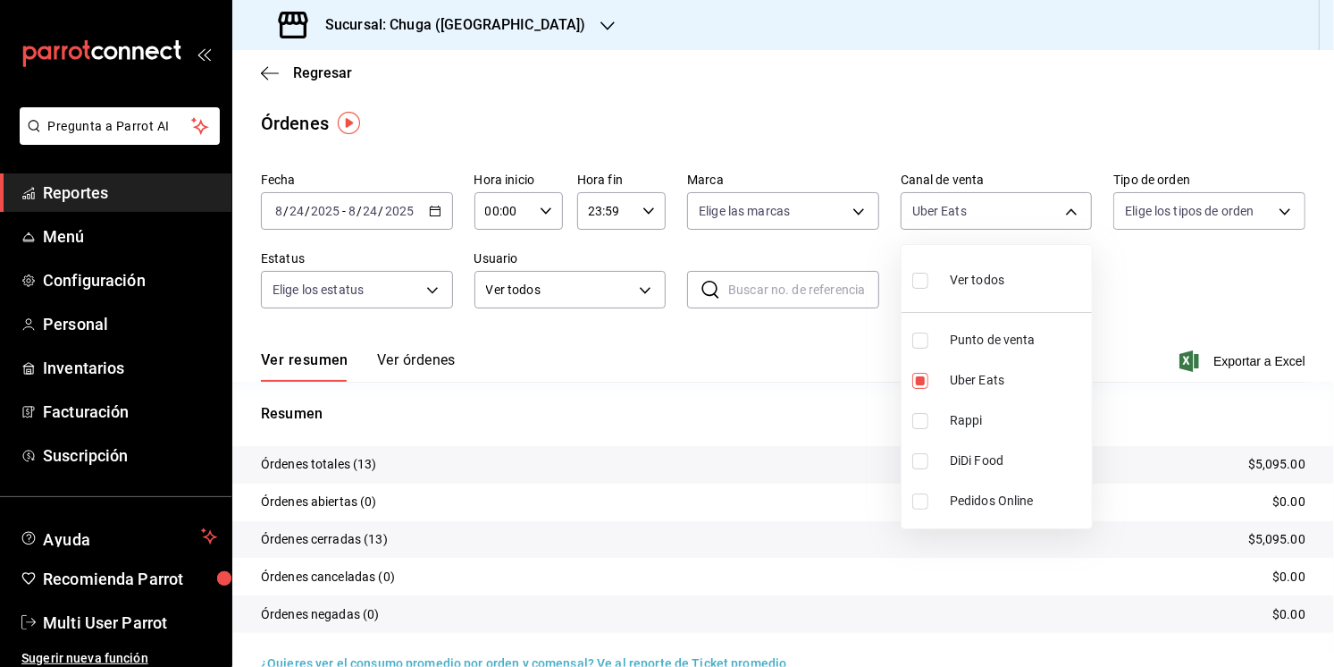
click at [958, 417] on span "Rappi" at bounding box center [1017, 420] width 135 height 19
type input "UBER_EATS,RAPPI"
checkbox input "true"
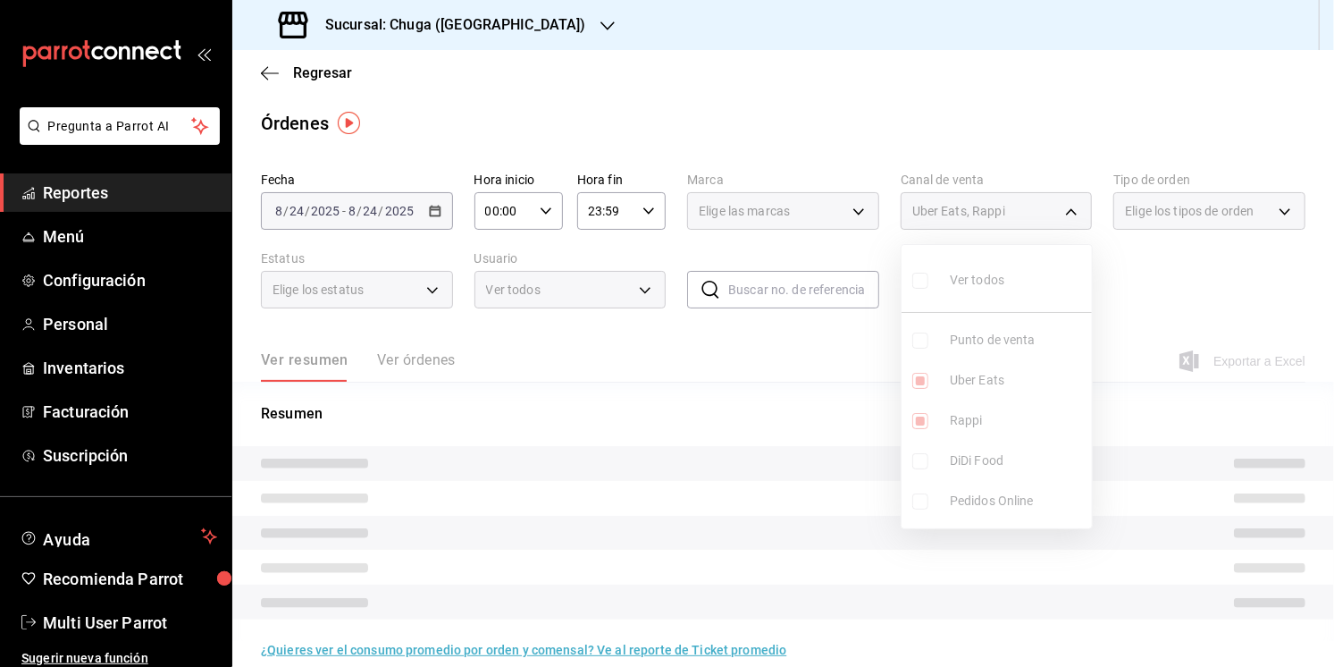
click at [965, 378] on ul "Ver todos Punto de venta Uber Eats Rappi DiDi Food Pedidos Online" at bounding box center [997, 386] width 190 height 283
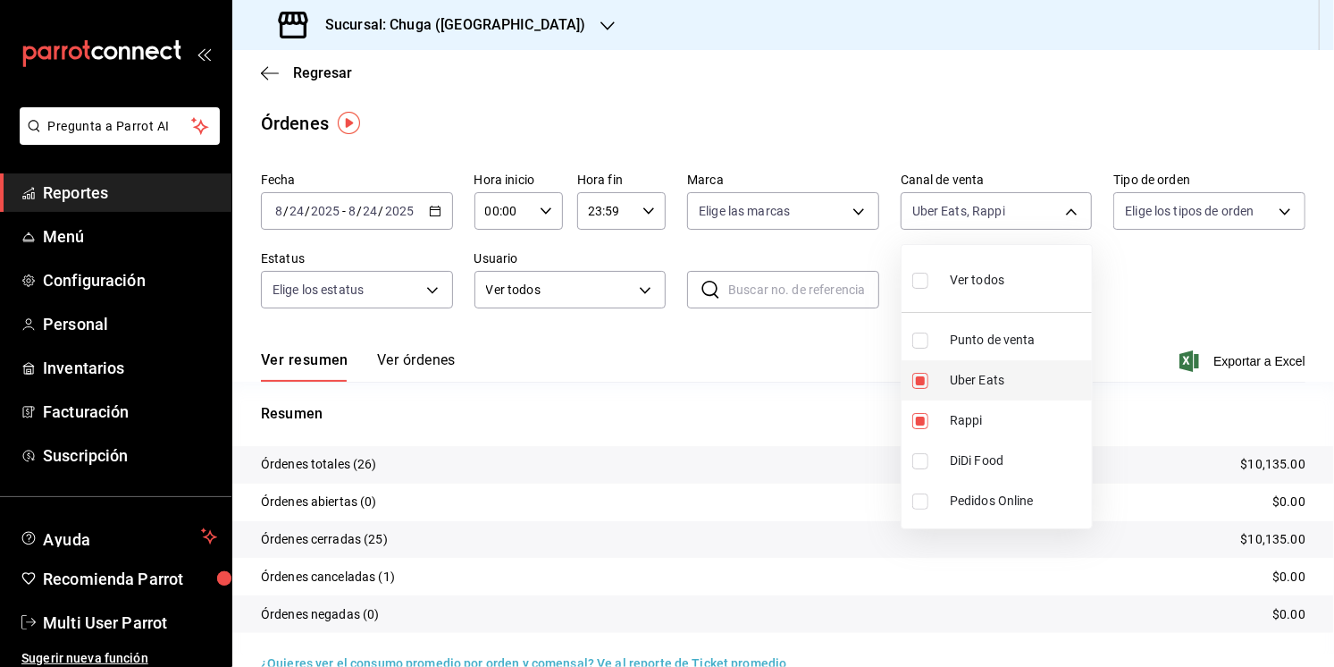
click at [937, 393] on li "Uber Eats" at bounding box center [997, 380] width 190 height 40
type input "RAPPI"
checkbox input "false"
click at [804, 429] on div at bounding box center [667, 333] width 1334 height 667
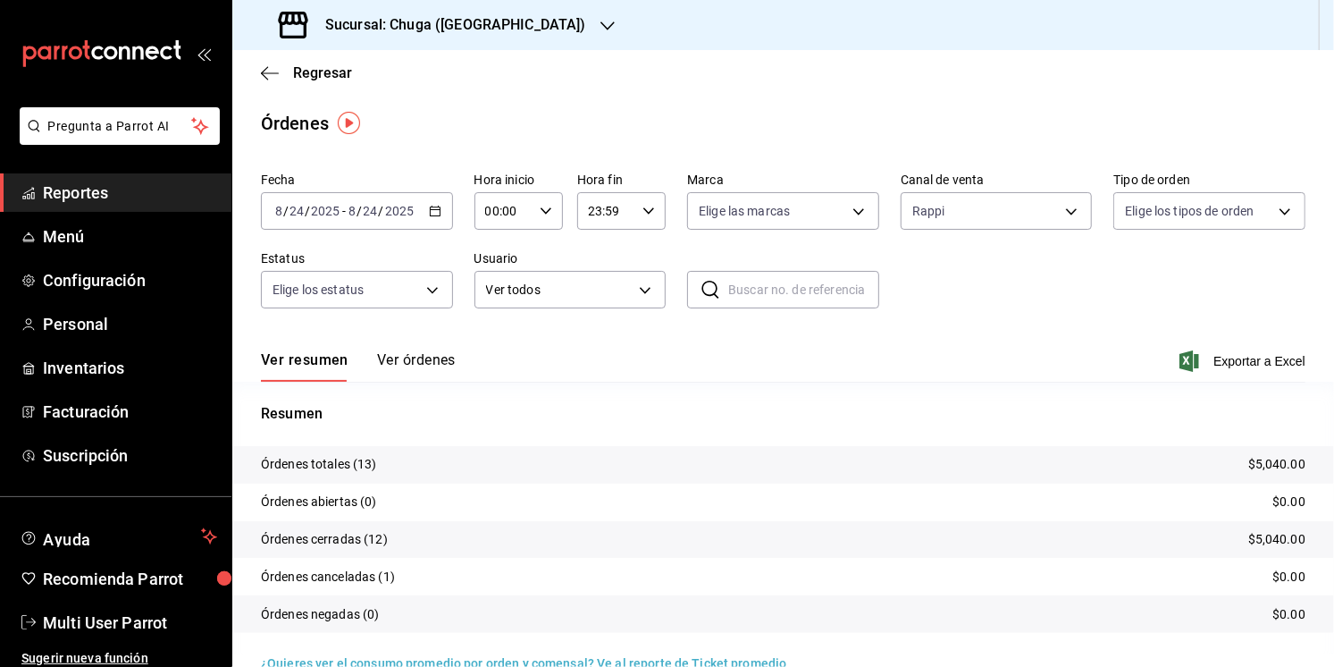
click at [1265, 464] on p "$5,040.00" at bounding box center [1276, 464] width 57 height 19
click at [348, 214] on input "8" at bounding box center [352, 211] width 9 height 14
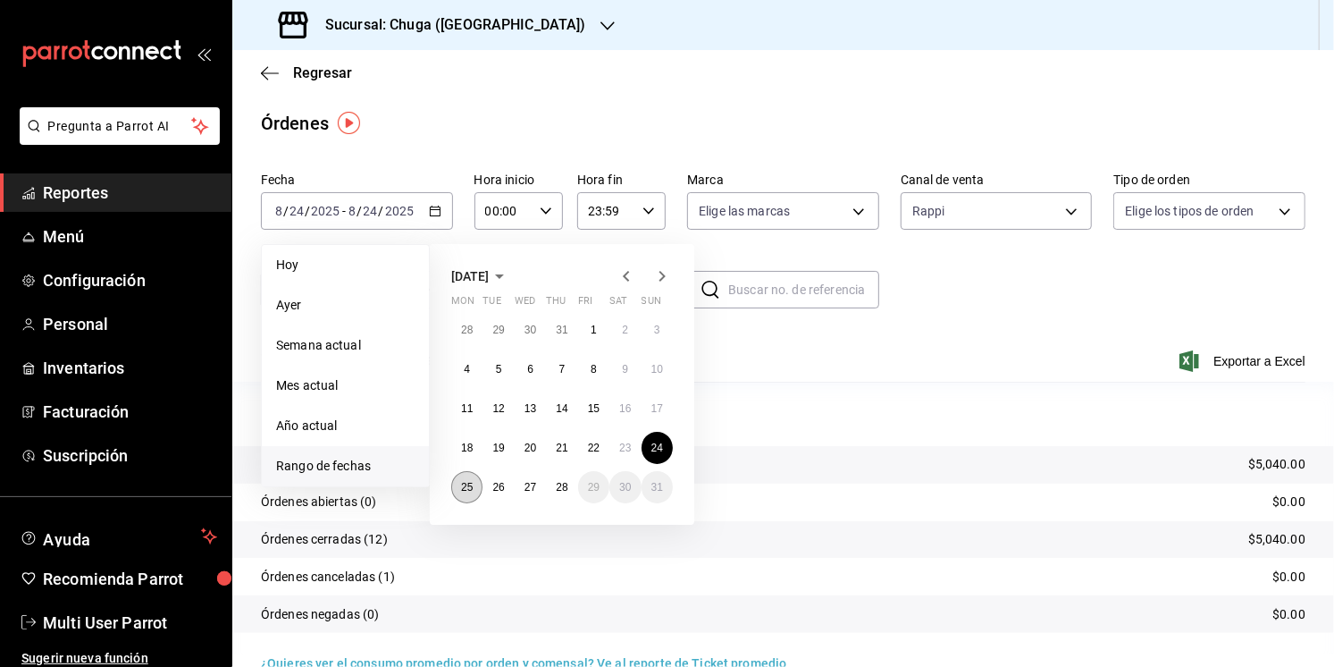
click at [472, 475] on button "25" at bounding box center [466, 487] width 31 height 32
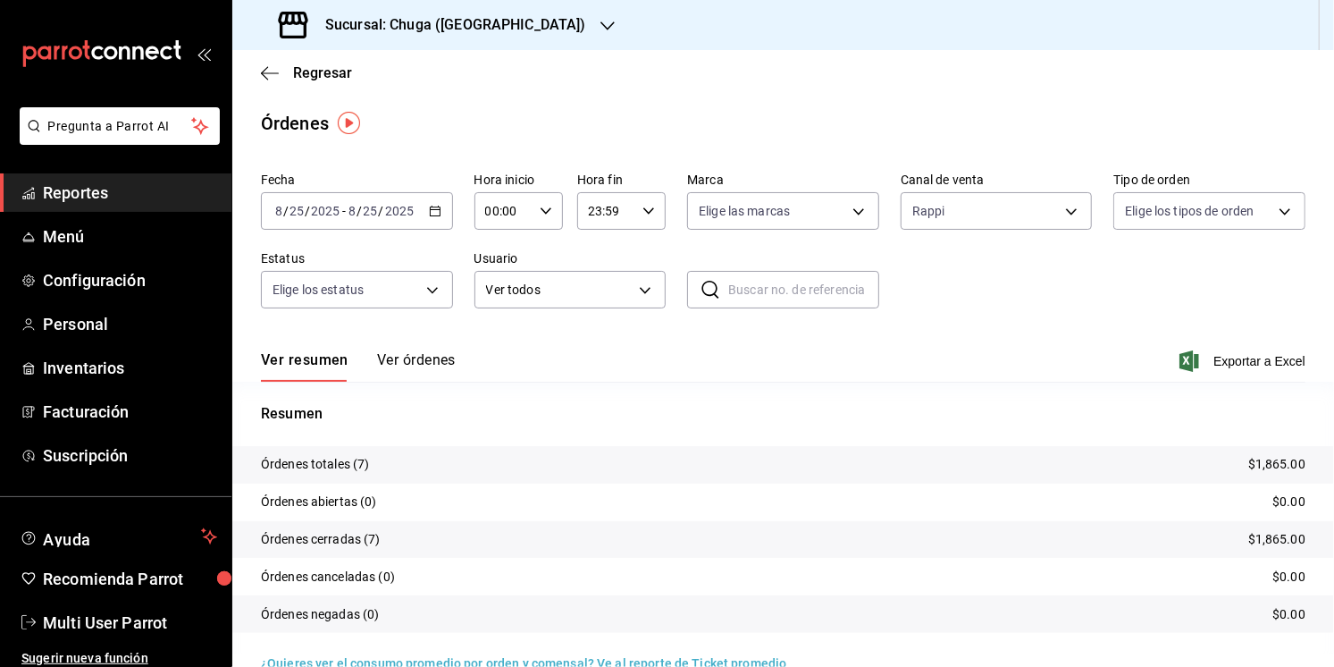
click at [1297, 456] on p "$1,865.00" at bounding box center [1276, 464] width 57 height 19
click at [948, 206] on body "Pregunta a Parrot AI Reportes Menú Configuración Personal Inventarios Facturaci…" at bounding box center [667, 333] width 1334 height 667
click at [965, 383] on span "Uber Eats" at bounding box center [1017, 380] width 135 height 19
type input "RAPPI,UBER_EATS"
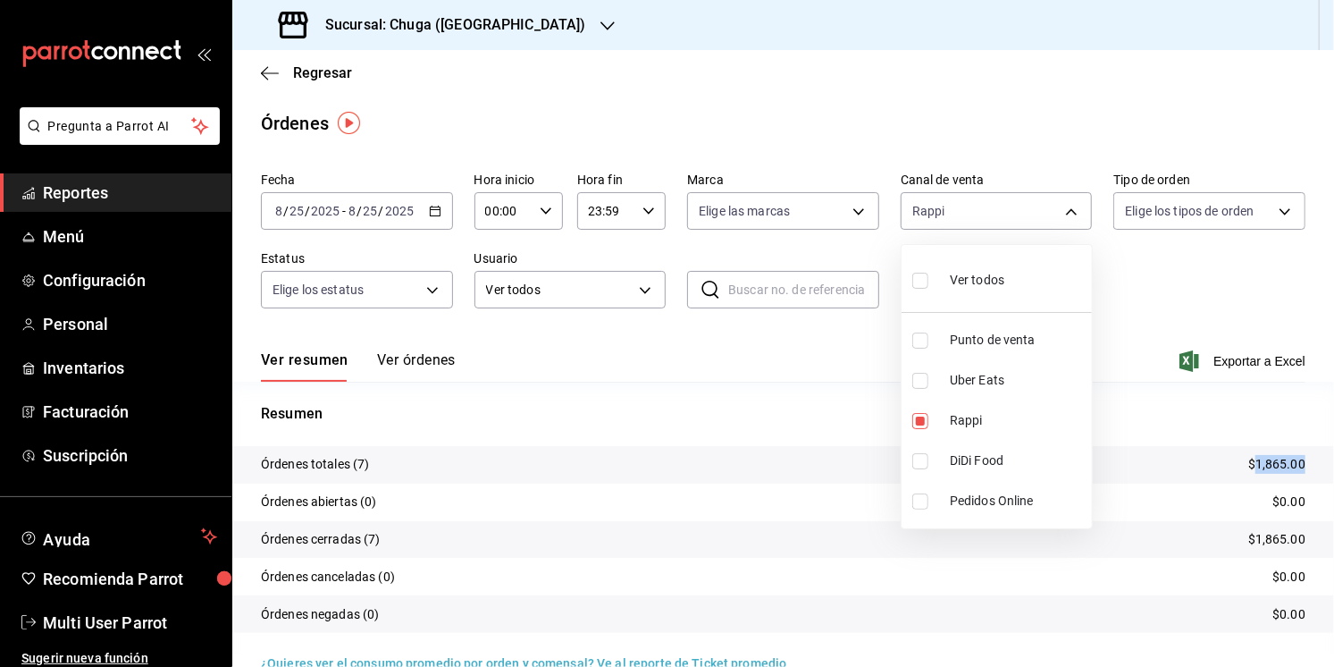
checkbox input "true"
click at [964, 408] on li "Rappi" at bounding box center [997, 420] width 190 height 40
type input "UBER_EATS"
checkbox input "false"
click at [700, 374] on div at bounding box center [667, 333] width 1334 height 667
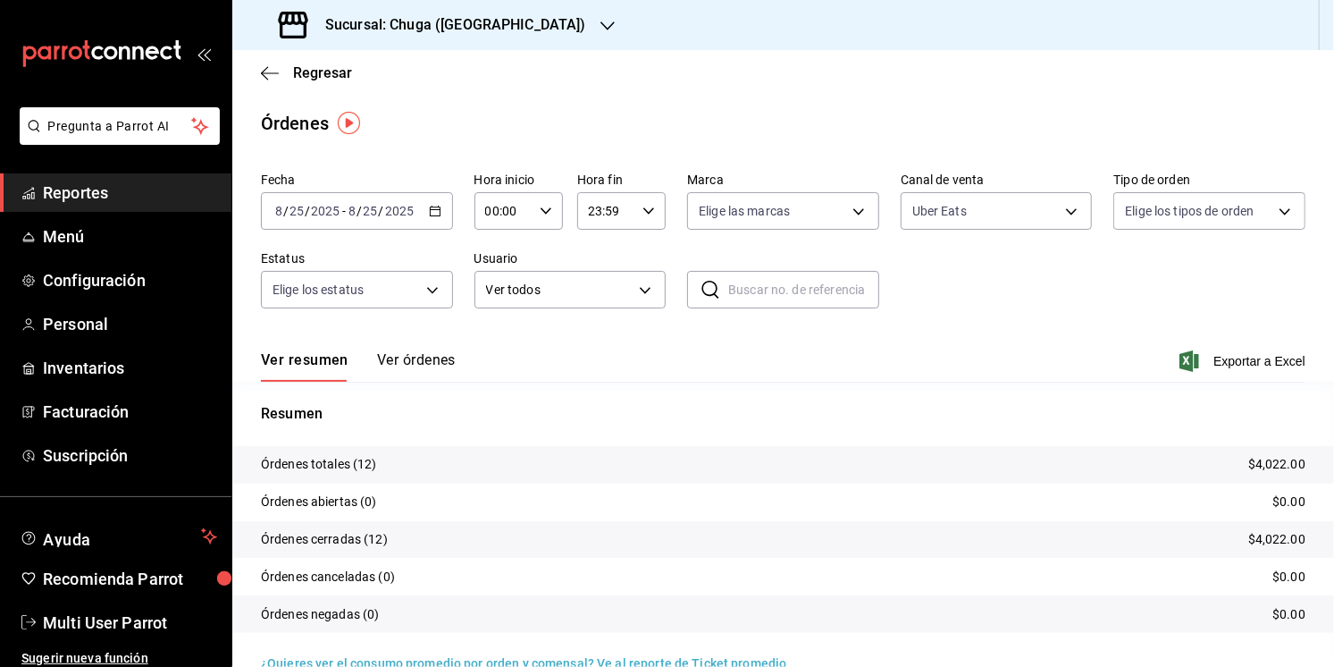
click at [1256, 463] on p "$4,022.00" at bounding box center [1276, 464] width 57 height 19
click at [1044, 217] on body "Pregunta a Parrot AI Reportes Menú Configuración Personal Inventarios Facturaci…" at bounding box center [667, 333] width 1334 height 667
click at [1046, 358] on li "Punto de venta" at bounding box center [997, 340] width 190 height 40
type input "UBER_EATS,PARROT"
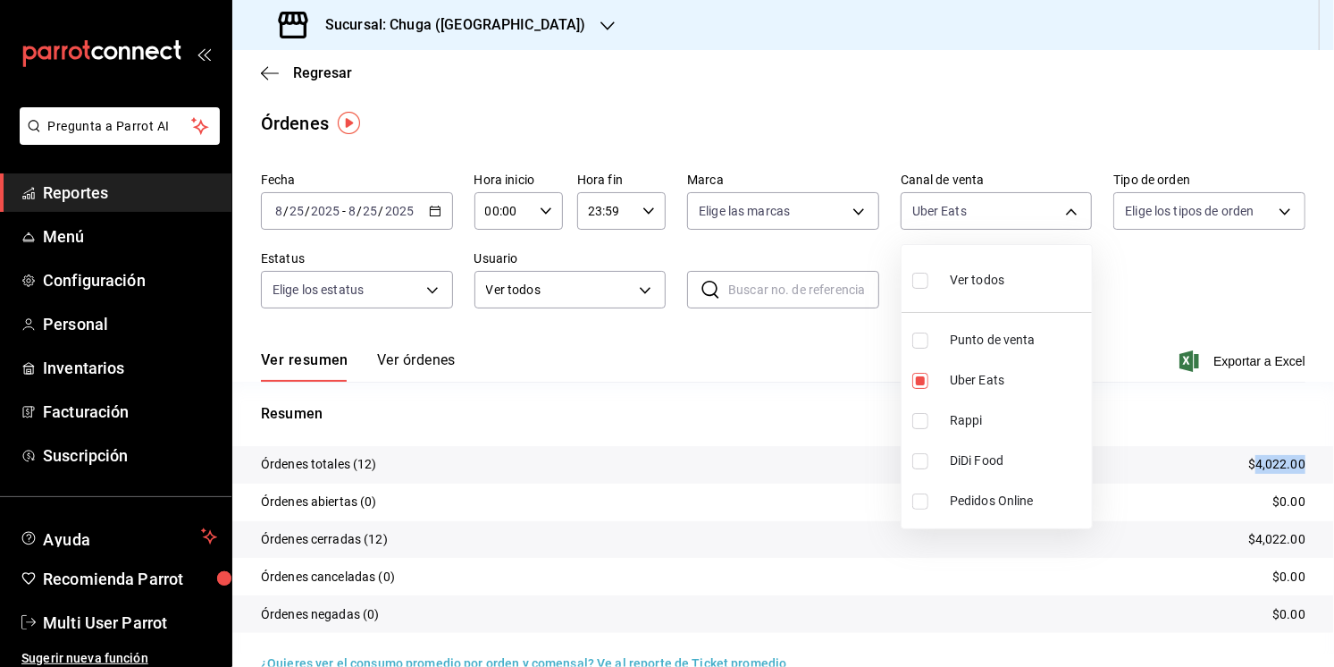
checkbox input "true"
click at [1021, 379] on span "Uber Eats" at bounding box center [1017, 380] width 135 height 19
type input "PARROT"
checkbox input "false"
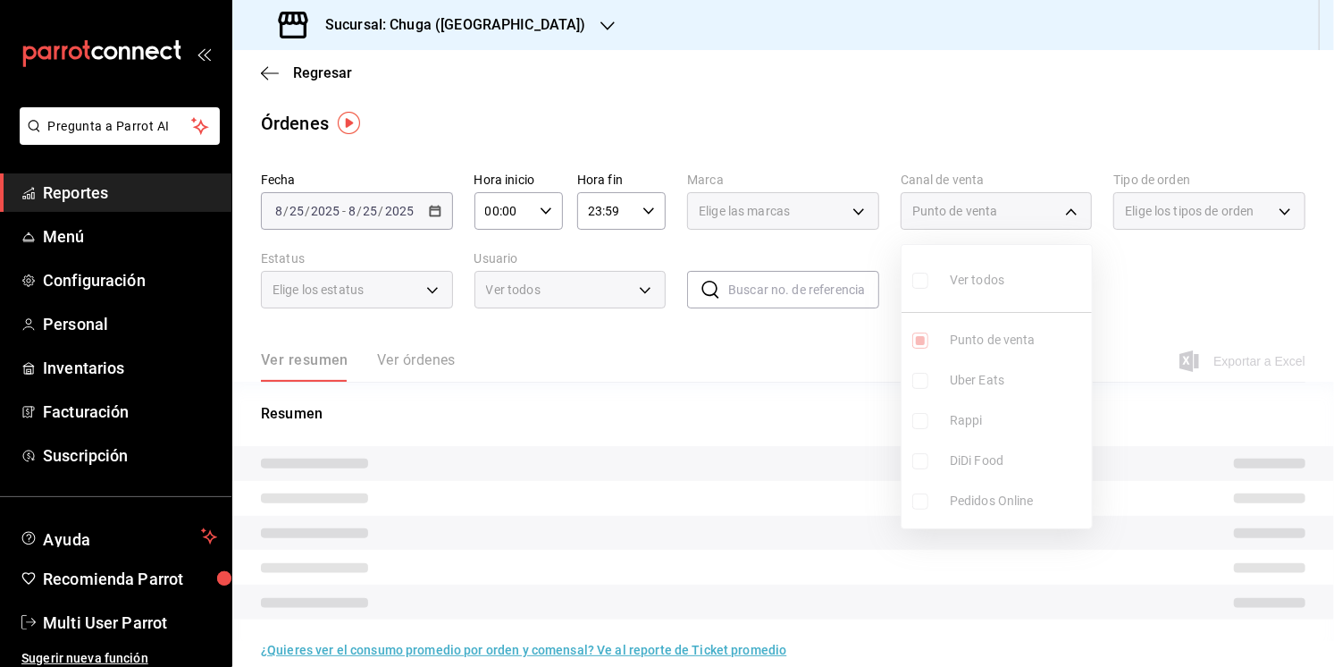
click at [712, 399] on div at bounding box center [667, 333] width 1334 height 667
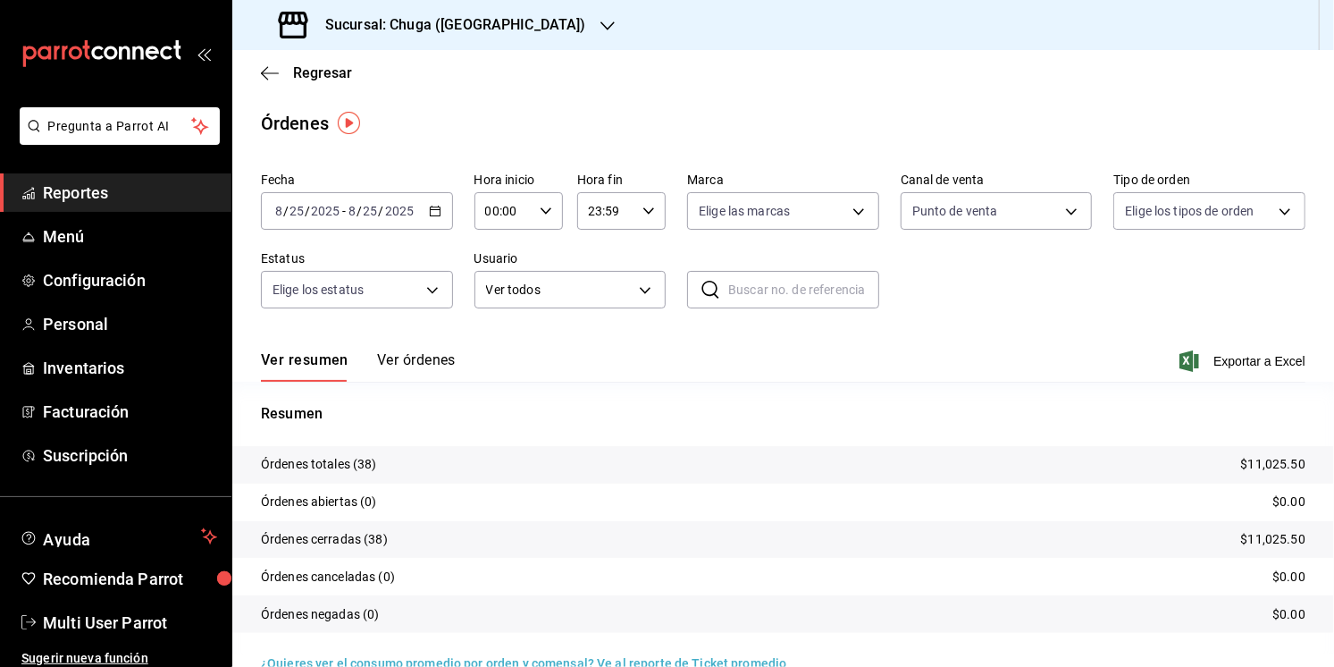
click at [1287, 463] on p "$11,025.50" at bounding box center [1273, 464] width 64 height 19
click at [363, 211] on input "25" at bounding box center [371, 211] width 16 height 14
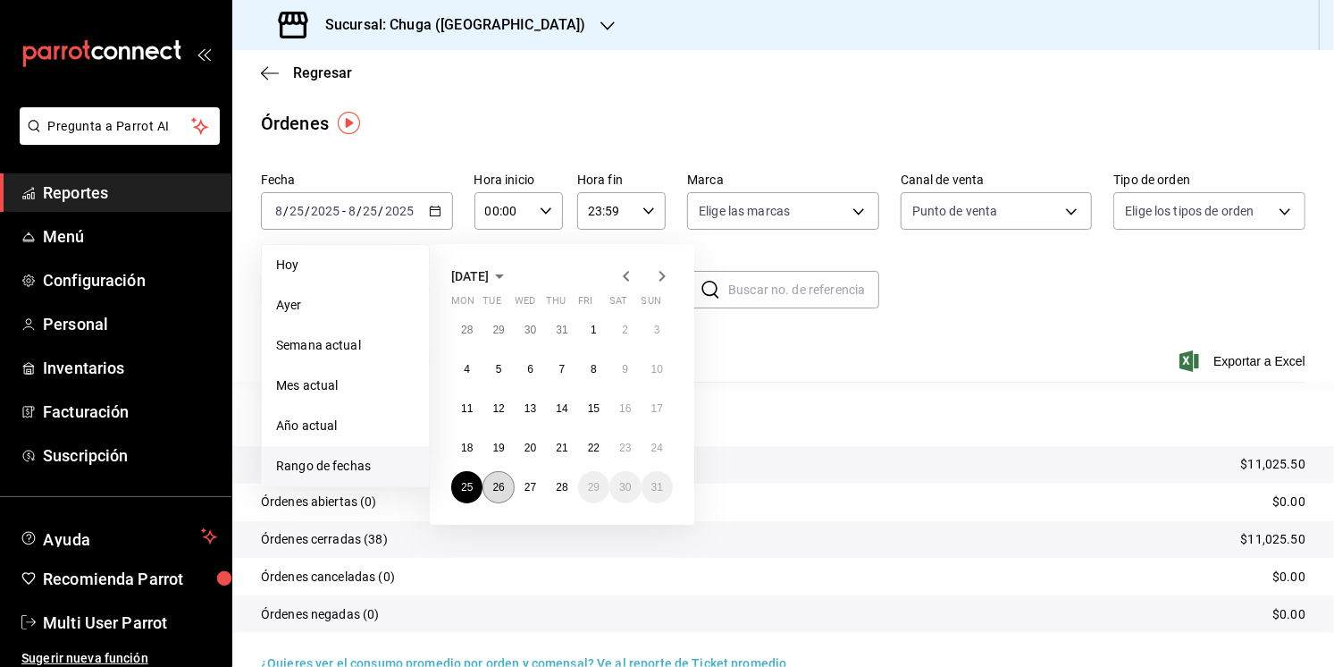
click at [500, 500] on button "26" at bounding box center [498, 487] width 31 height 32
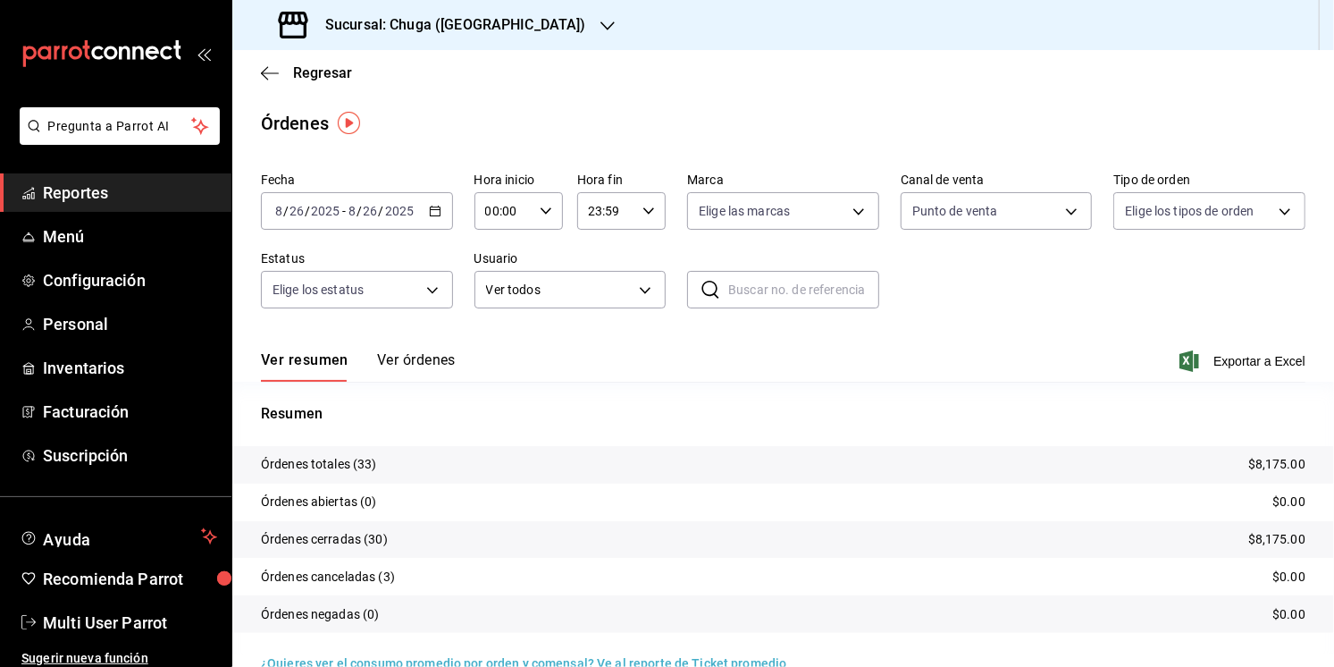
click at [1063, 430] on div "Resumen Órdenes totales (33) $8,175.00 Órdenes abiertas (0) $0.00 Órdenes cerra…" at bounding box center [783, 528] width 1102 height 251
click at [1272, 463] on p "$8,175.00" at bounding box center [1276, 464] width 57 height 19
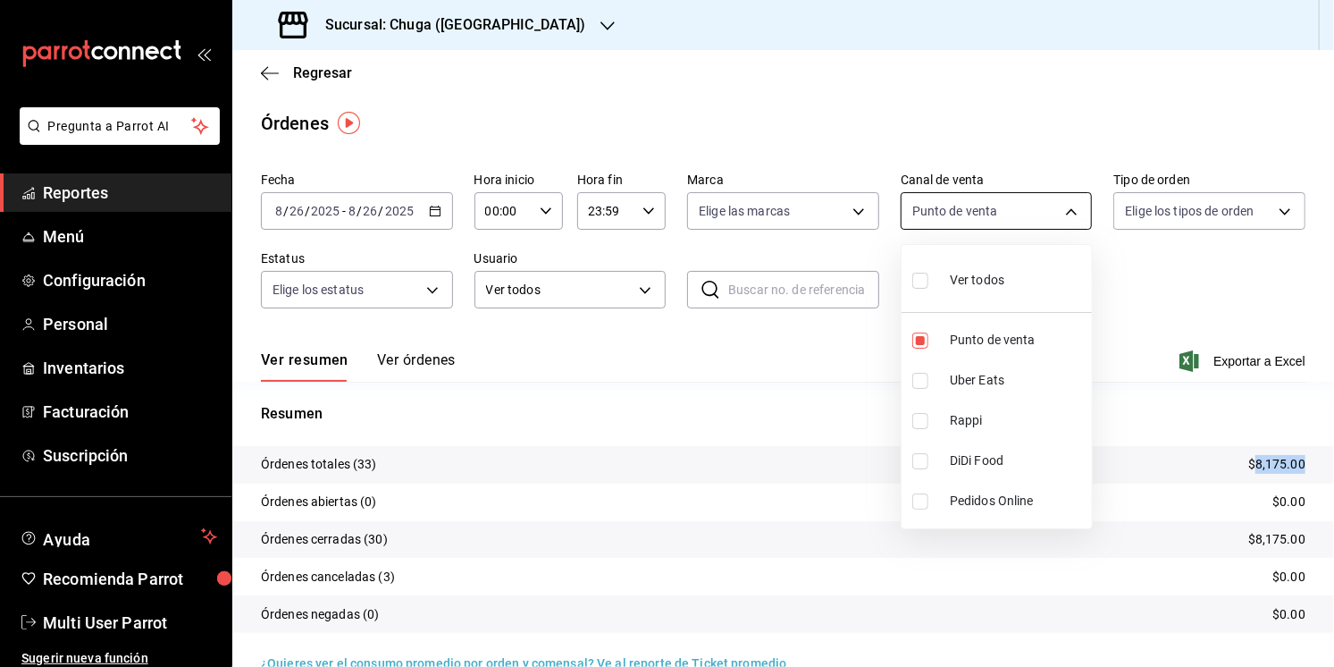
click at [978, 210] on body "Pregunta a Parrot AI Reportes Menú Configuración Personal Inventarios Facturaci…" at bounding box center [667, 333] width 1334 height 667
click at [1009, 396] on li "Uber Eats" at bounding box center [997, 380] width 190 height 40
type input "PARROT,UBER_EATS"
checkbox input "true"
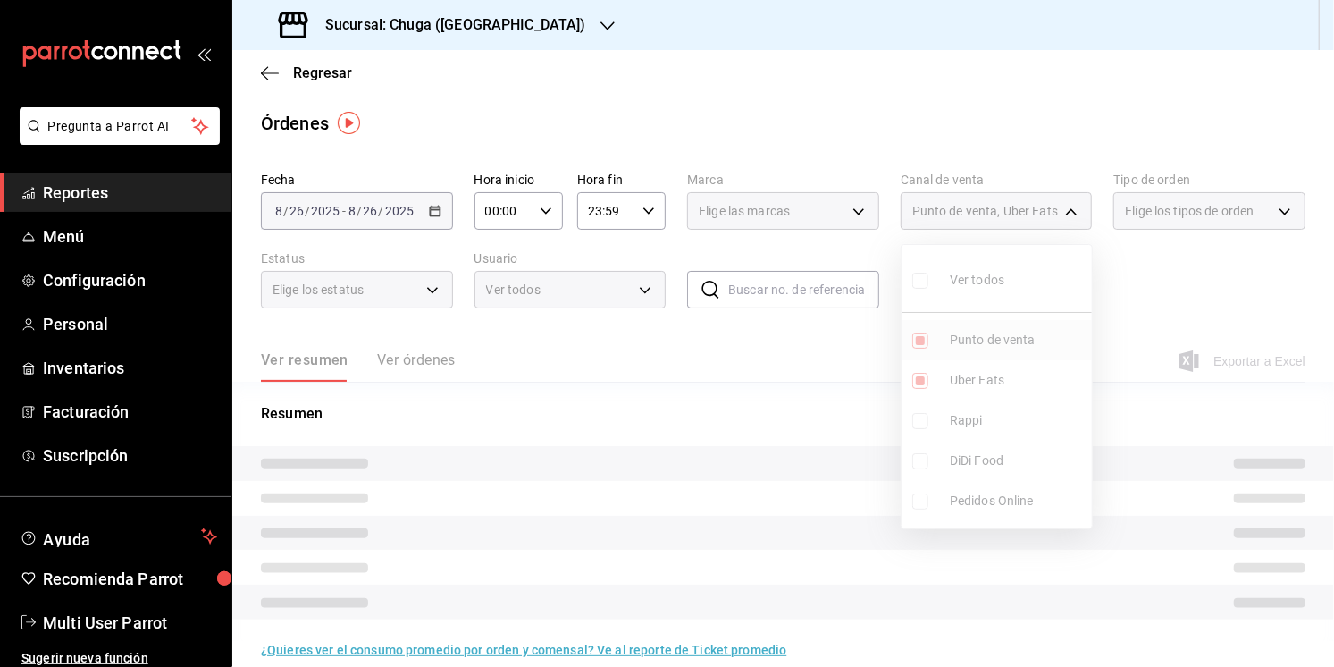
click at [1003, 341] on span "Punto de venta" at bounding box center [1017, 340] width 135 height 19
type input "UBER_EATS"
checkbox input "false"
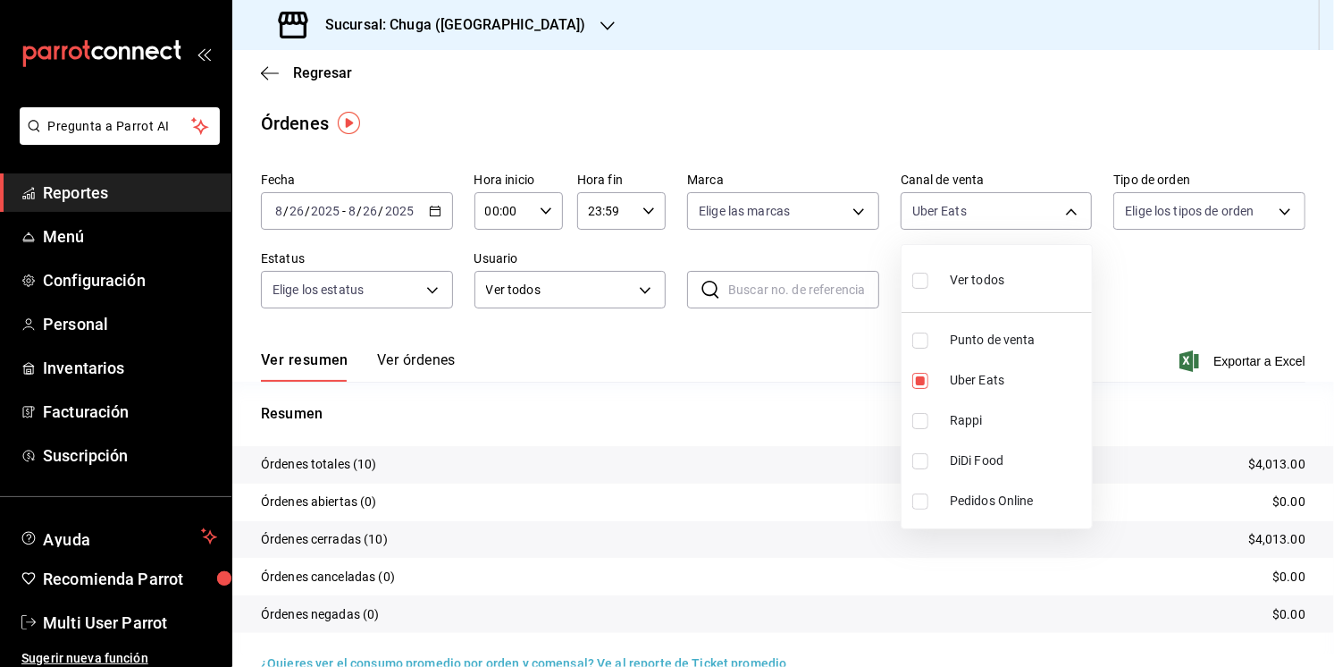
click at [542, 418] on div at bounding box center [667, 333] width 1334 height 667
click at [1278, 465] on p "$4,013.00" at bounding box center [1276, 464] width 57 height 19
click at [980, 198] on body "Pregunta a Parrot AI Reportes Menú Configuración Personal Inventarios Facturaci…" at bounding box center [667, 333] width 1334 height 667
click at [938, 424] on li "Rappi" at bounding box center [997, 420] width 190 height 40
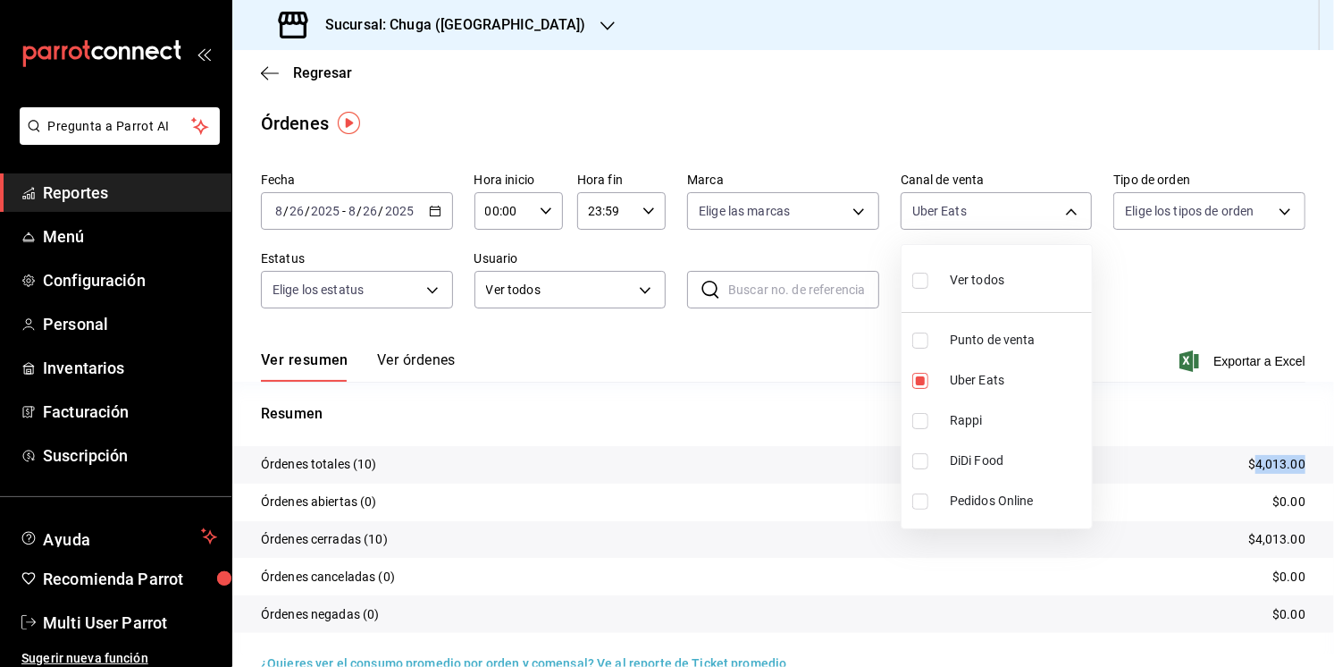
type input "UBER_EATS,RAPPI"
checkbox input "true"
click at [958, 384] on span "Uber Eats" at bounding box center [1017, 380] width 135 height 19
type input "RAPPI"
checkbox input "false"
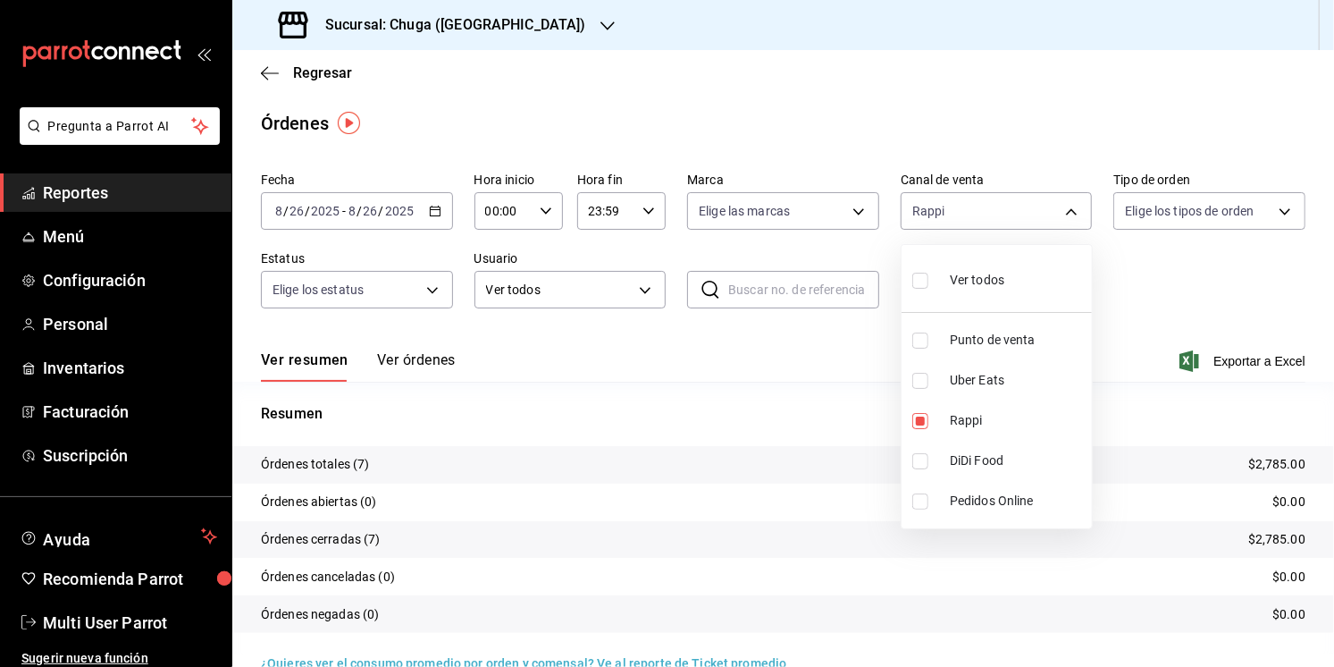
click at [765, 432] on div at bounding box center [667, 333] width 1334 height 667
click at [1268, 470] on p "$2,785.00" at bounding box center [1276, 464] width 57 height 19
click at [369, 222] on div "[DATE] [DATE] - [DATE] [DATE]" at bounding box center [357, 211] width 192 height 38
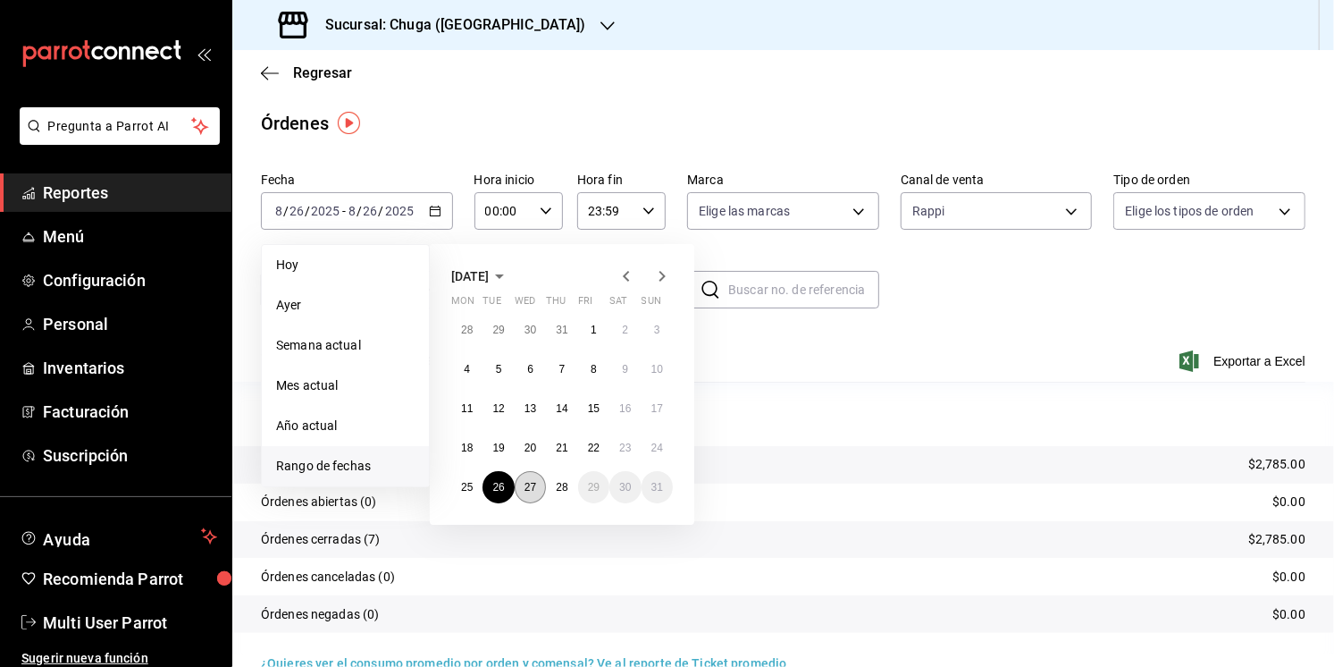
click at [527, 481] on abbr "27" at bounding box center [531, 487] width 12 height 13
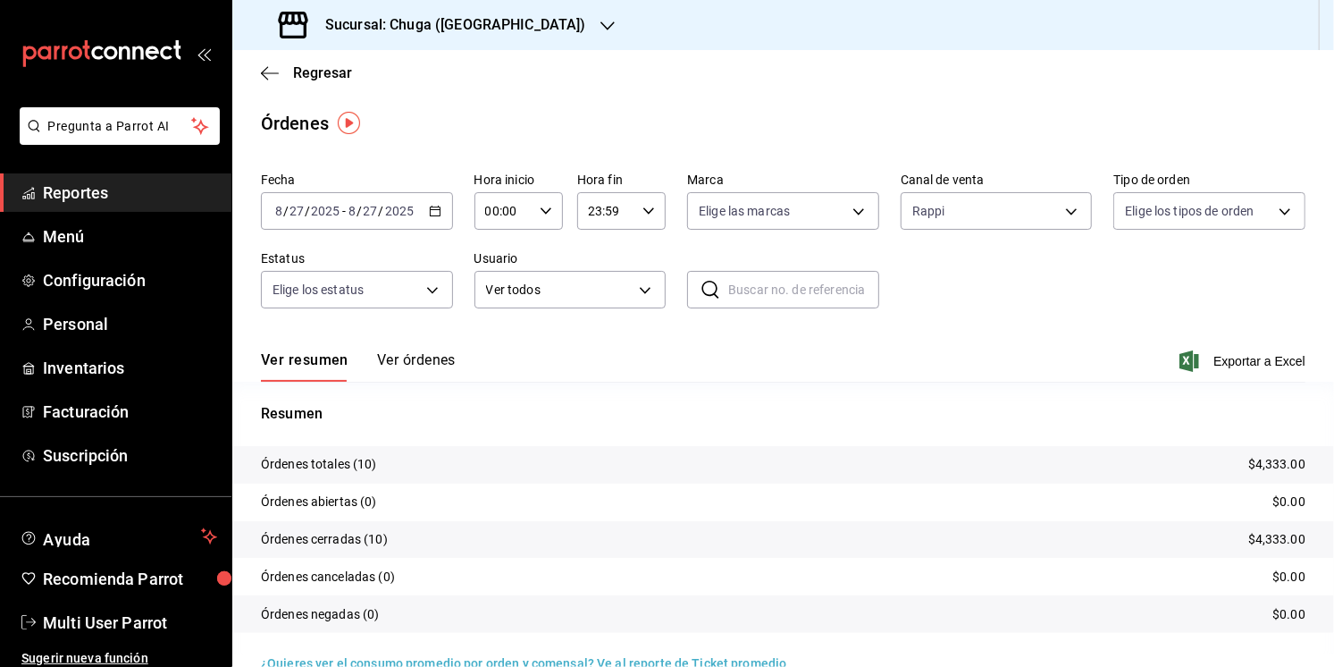
click at [1281, 472] on p "$4,333.00" at bounding box center [1276, 464] width 57 height 19
click at [932, 223] on body "Pregunta a Parrot AI Reportes Menú Configuración Personal Inventarios Facturaci…" at bounding box center [667, 333] width 1334 height 667
click at [972, 377] on span "Uber Eats" at bounding box center [1017, 380] width 135 height 19
type input "RAPPI,UBER_EATS"
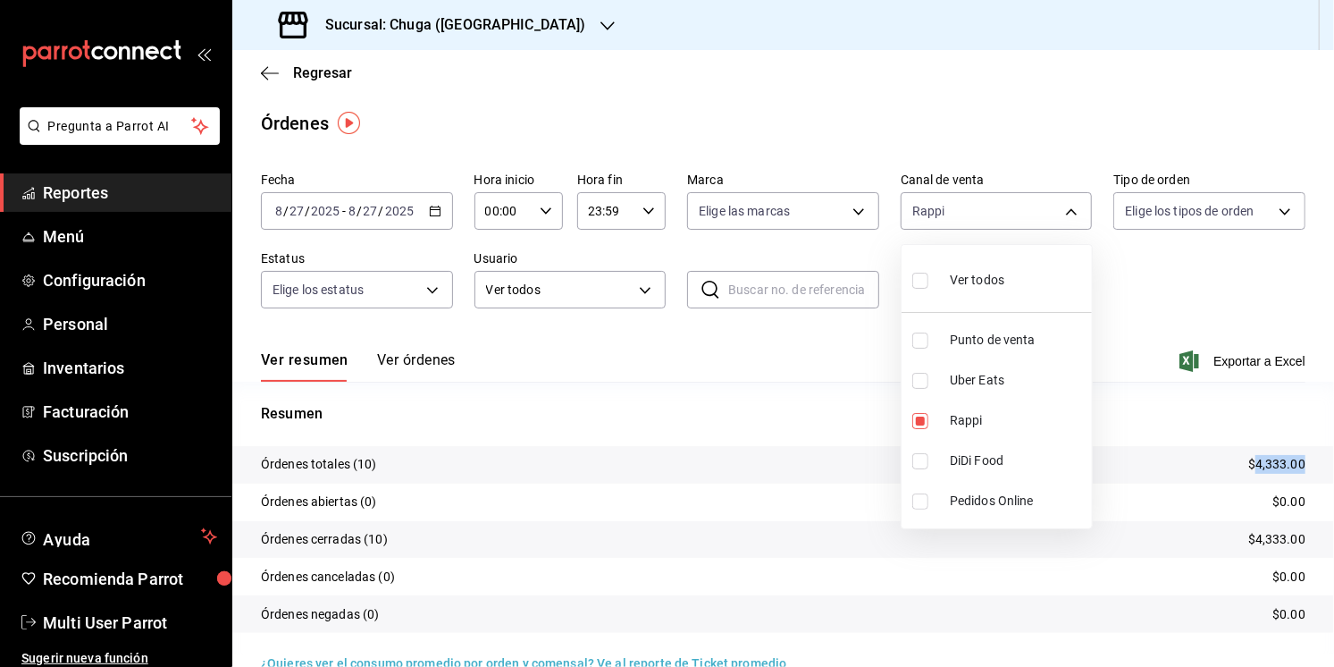
checkbox input "true"
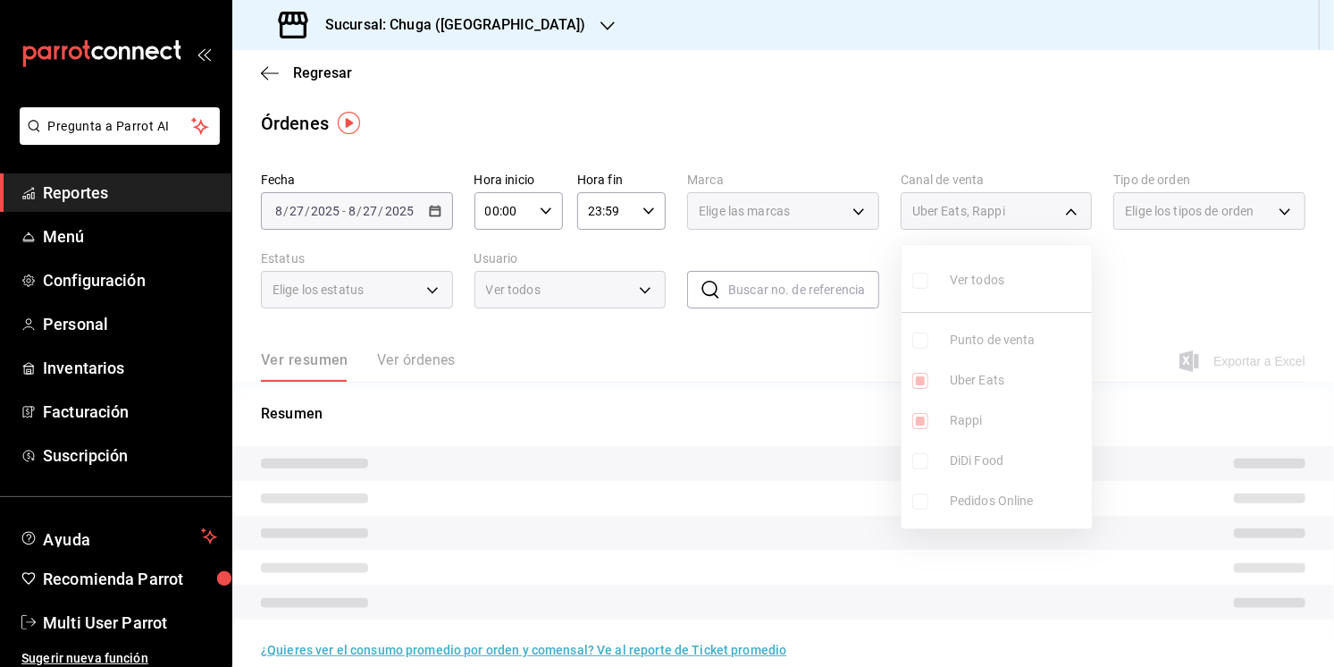
click at [972, 408] on li "Rappi" at bounding box center [997, 420] width 190 height 40
type input "UBER_EATS"
checkbox input "false"
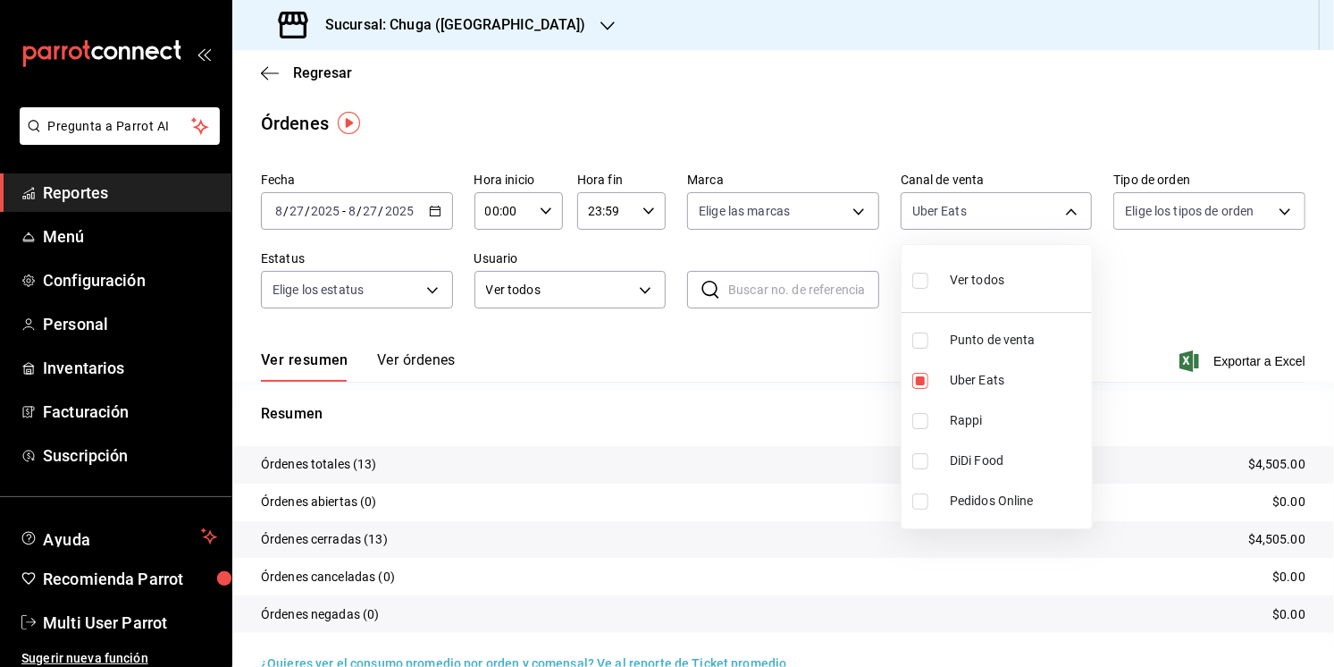
click at [731, 392] on div at bounding box center [667, 333] width 1334 height 667
click at [1277, 458] on p "$4,505.00" at bounding box center [1276, 464] width 57 height 19
click at [972, 231] on div "Fecha [DATE] [DATE] - [DATE] [DATE] Hora inicio 00:00 Hora inicio Hora fin 23:5…" at bounding box center [783, 247] width 1045 height 164
click at [978, 222] on body "Pregunta a Parrot AI Reportes Menú Configuración Personal Inventarios Facturaci…" at bounding box center [667, 333] width 1334 height 667
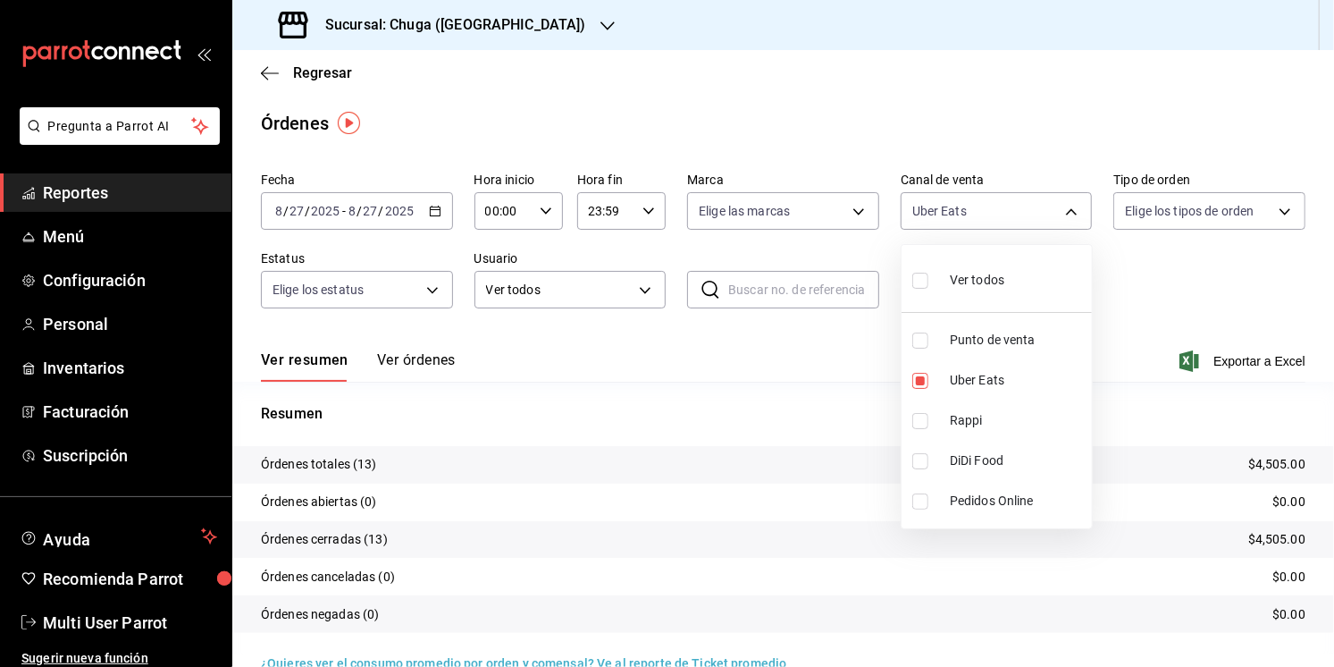
click at [991, 334] on span "Punto de venta" at bounding box center [1017, 340] width 135 height 19
type input "UBER_EATS,PARROT"
checkbox input "true"
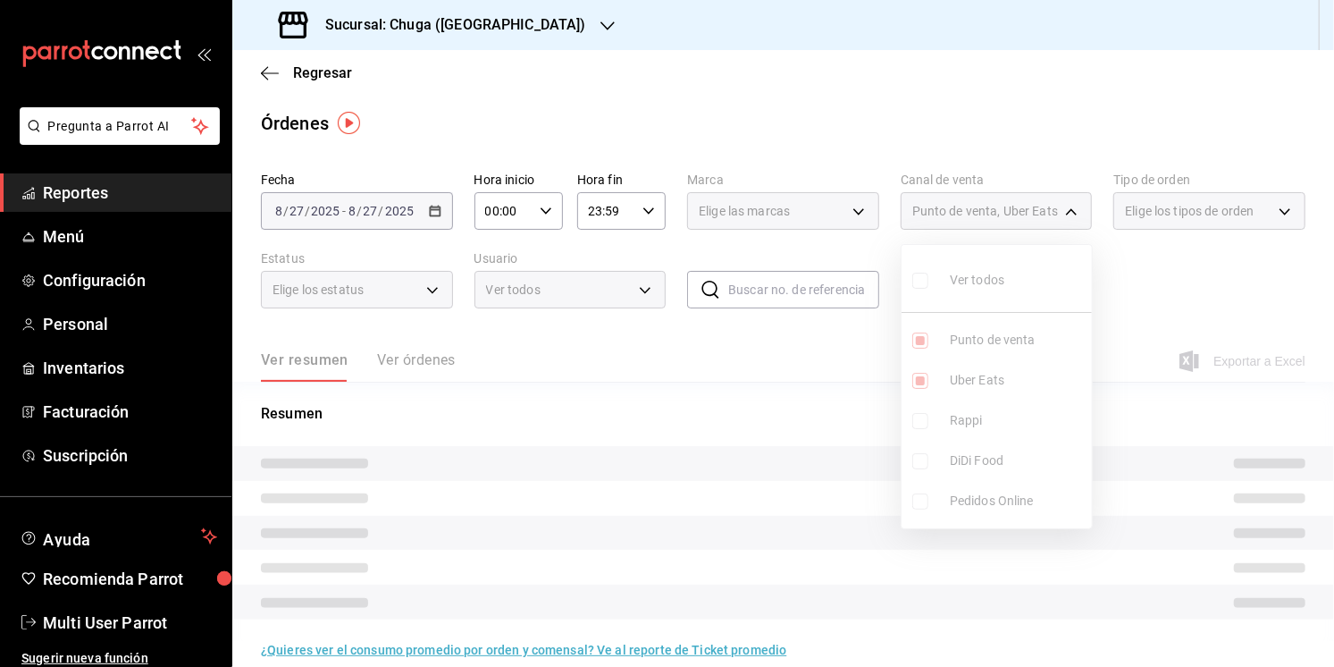
click at [982, 374] on span "Uber Eats" at bounding box center [1017, 380] width 135 height 19
type input "PARROT"
checkbox input "false"
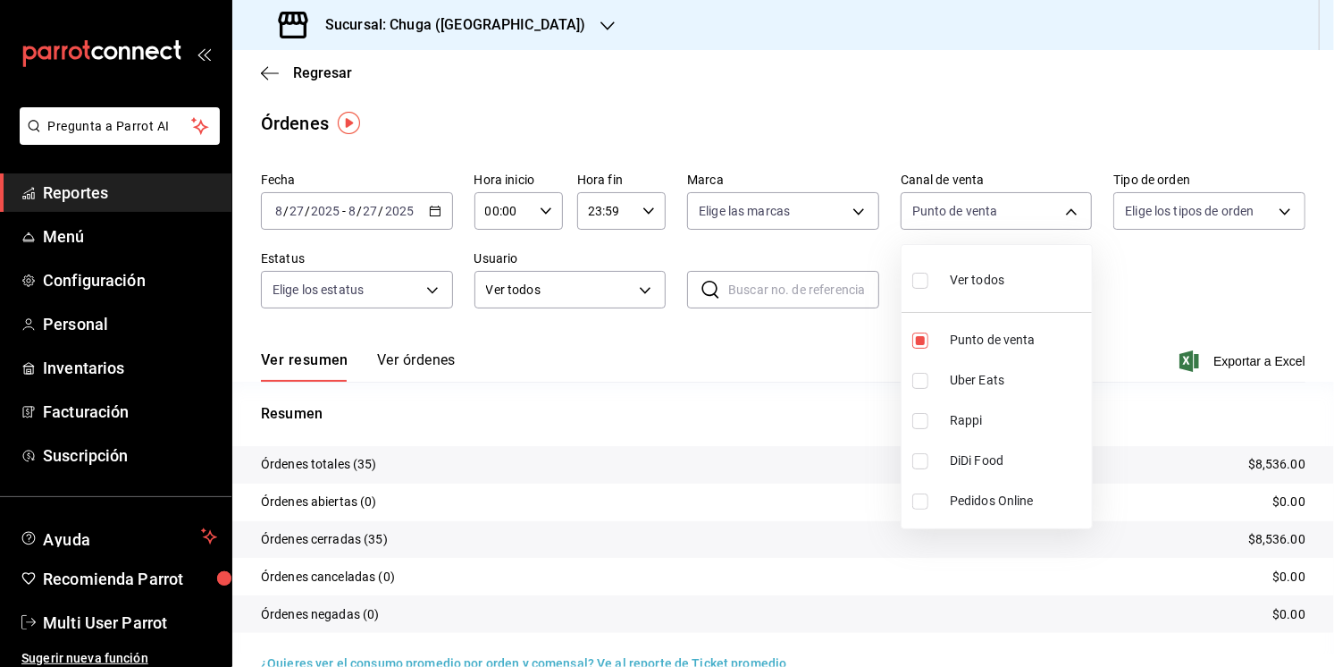
click at [755, 371] on div at bounding box center [667, 333] width 1334 height 667
click at [1268, 463] on p "$8,536.00" at bounding box center [1276, 464] width 57 height 19
click at [368, 33] on h3 "Sucursal: Chuga ([GEOGRAPHIC_DATA])" at bounding box center [448, 24] width 275 height 21
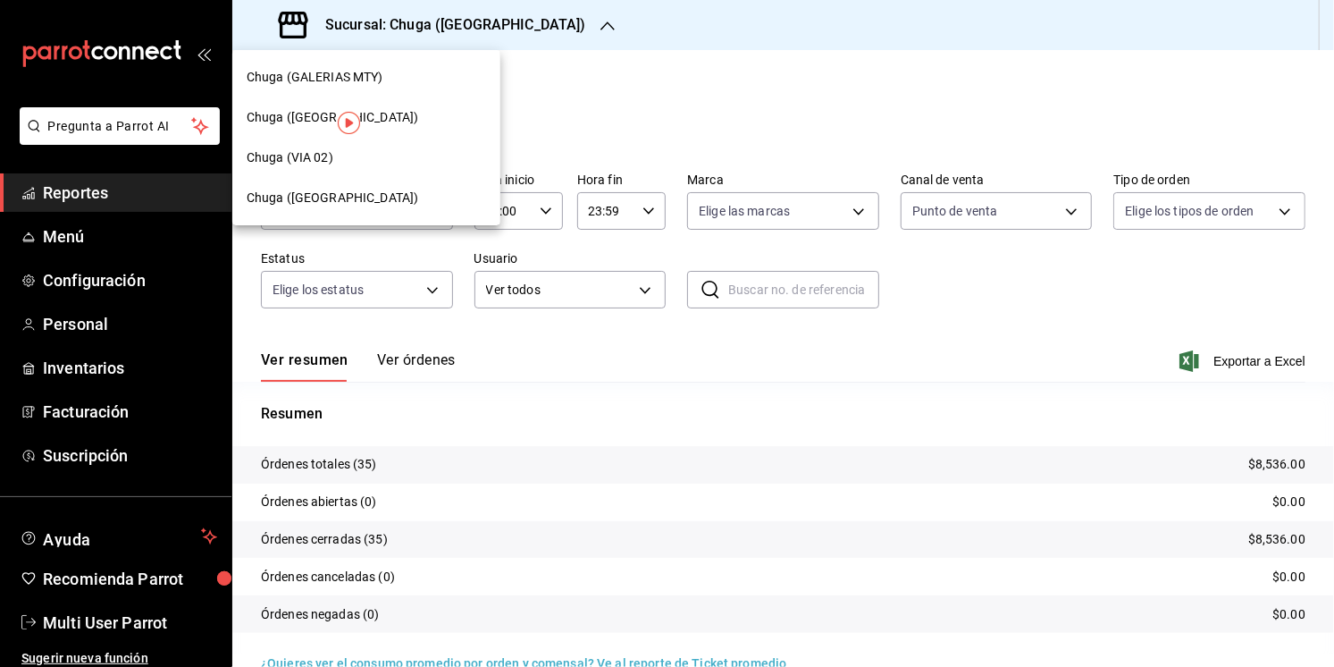
click at [359, 75] on span "Chuga (GALERIAS MTY)" at bounding box center [315, 77] width 137 height 19
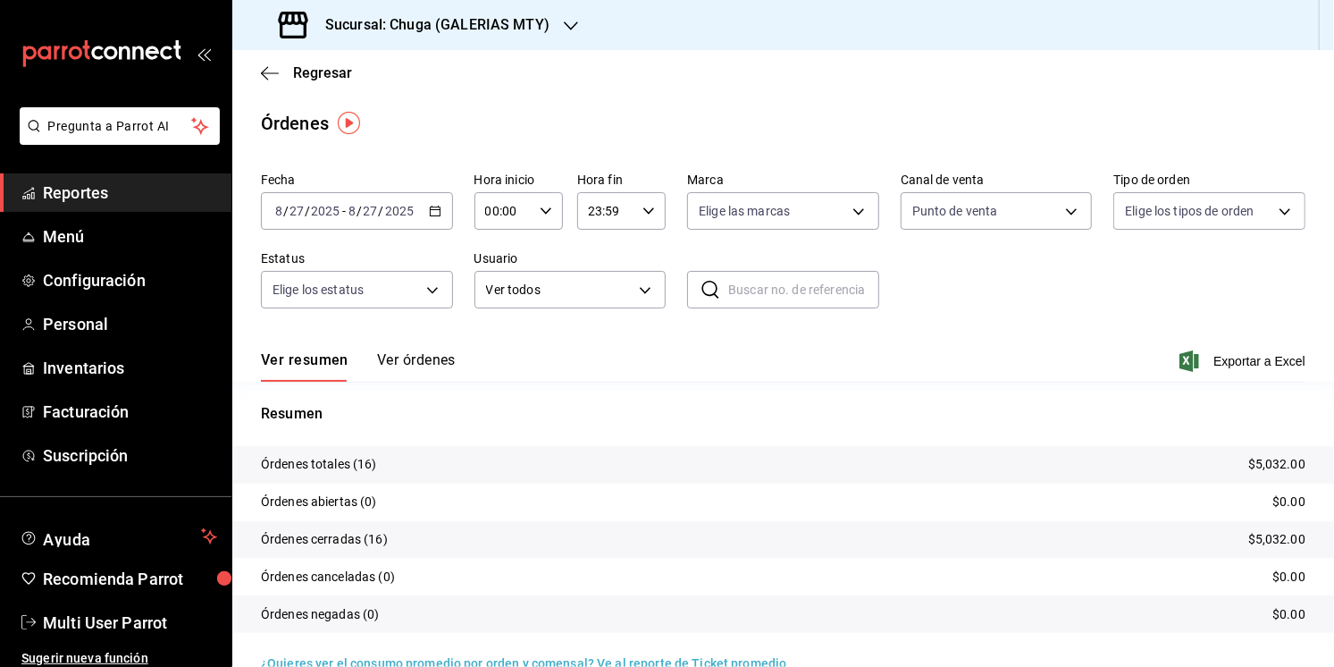
click at [359, 211] on span "/" at bounding box center [359, 211] width 5 height 14
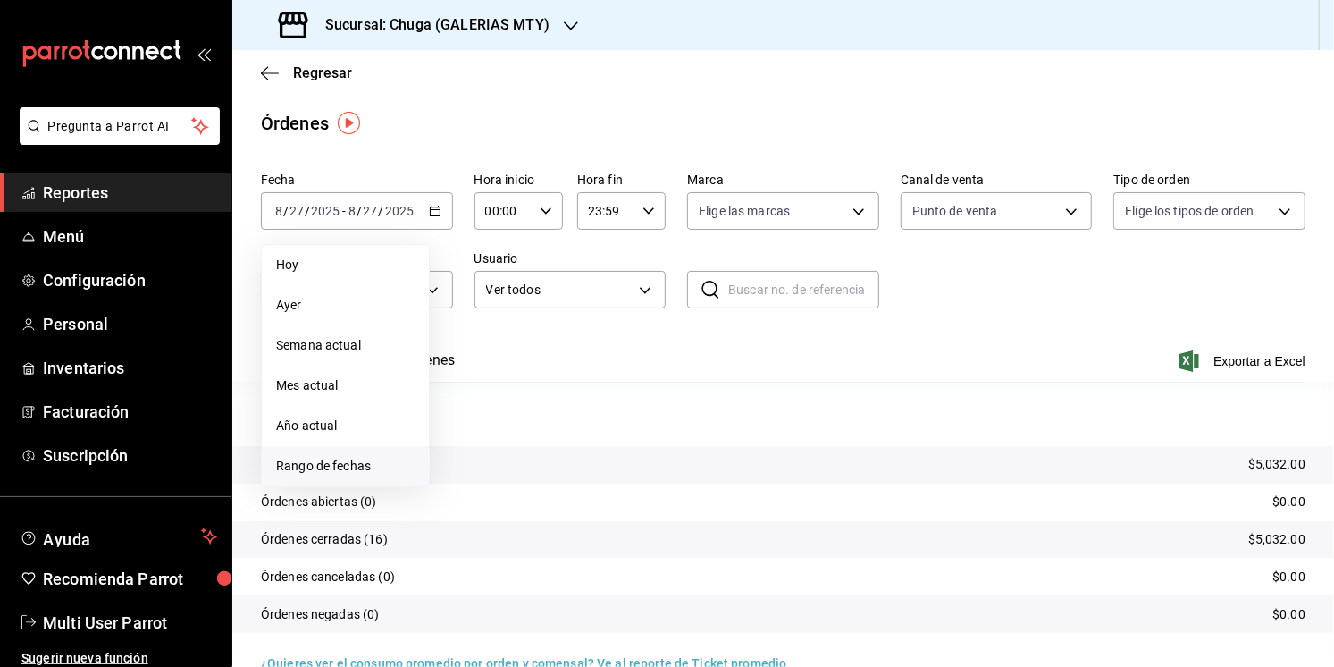
click at [303, 475] on span "Rango de fechas" at bounding box center [345, 466] width 139 height 19
click at [589, 445] on abbr "22" at bounding box center [594, 447] width 12 height 13
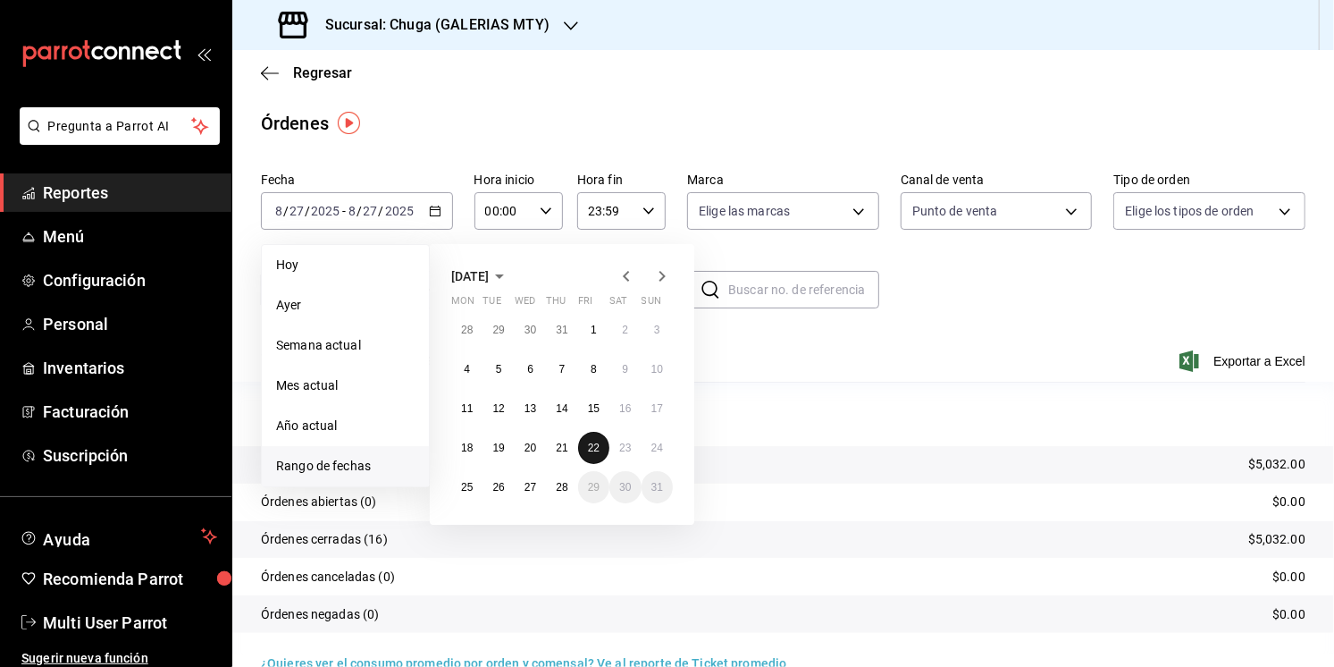
click at [589, 445] on abbr "22" at bounding box center [594, 447] width 12 height 13
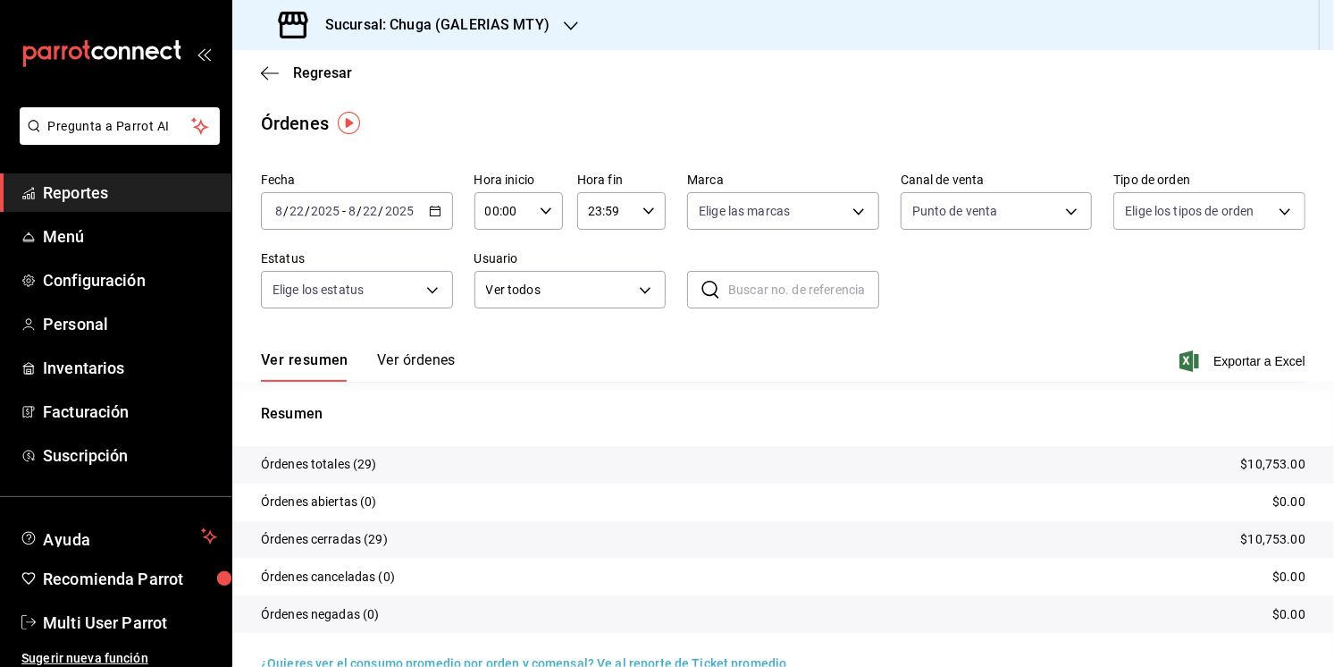
click at [1269, 461] on p "$10,753.00" at bounding box center [1273, 464] width 64 height 19
click at [1008, 213] on body "Pregunta a Parrot AI Reportes Menú Configuración Personal Inventarios Facturaci…" at bounding box center [667, 333] width 1334 height 667
click at [1009, 89] on div at bounding box center [667, 333] width 1334 height 667
click at [340, 212] on input "2025" at bounding box center [325, 211] width 30 height 14
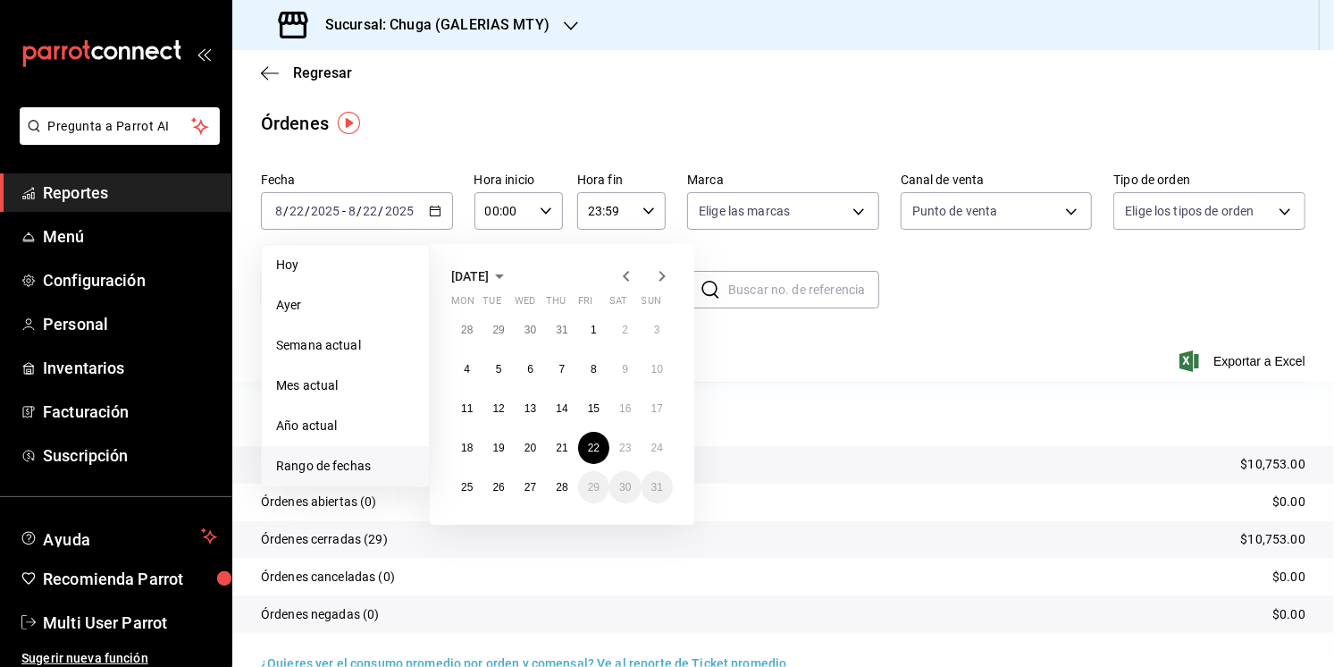
click at [503, 133] on div "Órdenes" at bounding box center [783, 123] width 1102 height 27
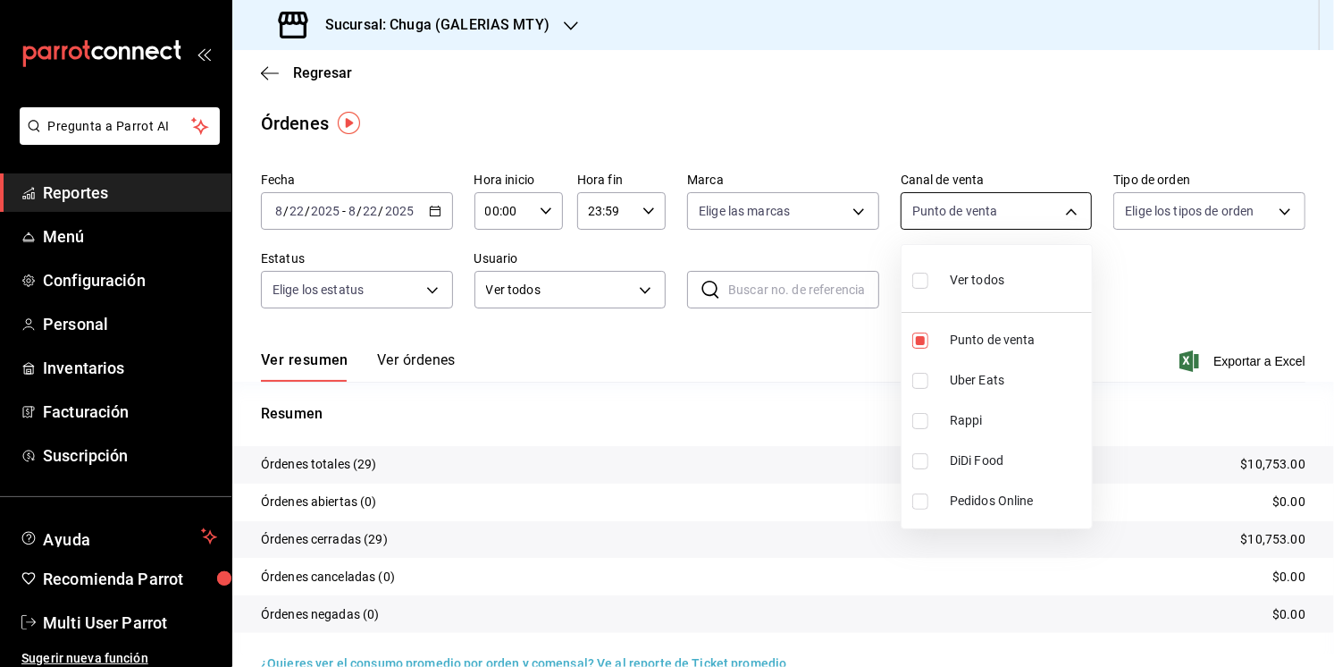
click at [987, 215] on body "Pregunta a Parrot AI Reportes Menú Configuración Personal Inventarios Facturaci…" at bounding box center [667, 333] width 1334 height 667
click at [960, 372] on span "Uber Eats" at bounding box center [1017, 380] width 135 height 19
type input "PARROT,UBER_EATS"
checkbox input "true"
click at [966, 340] on span "Punto de venta" at bounding box center [1017, 340] width 135 height 19
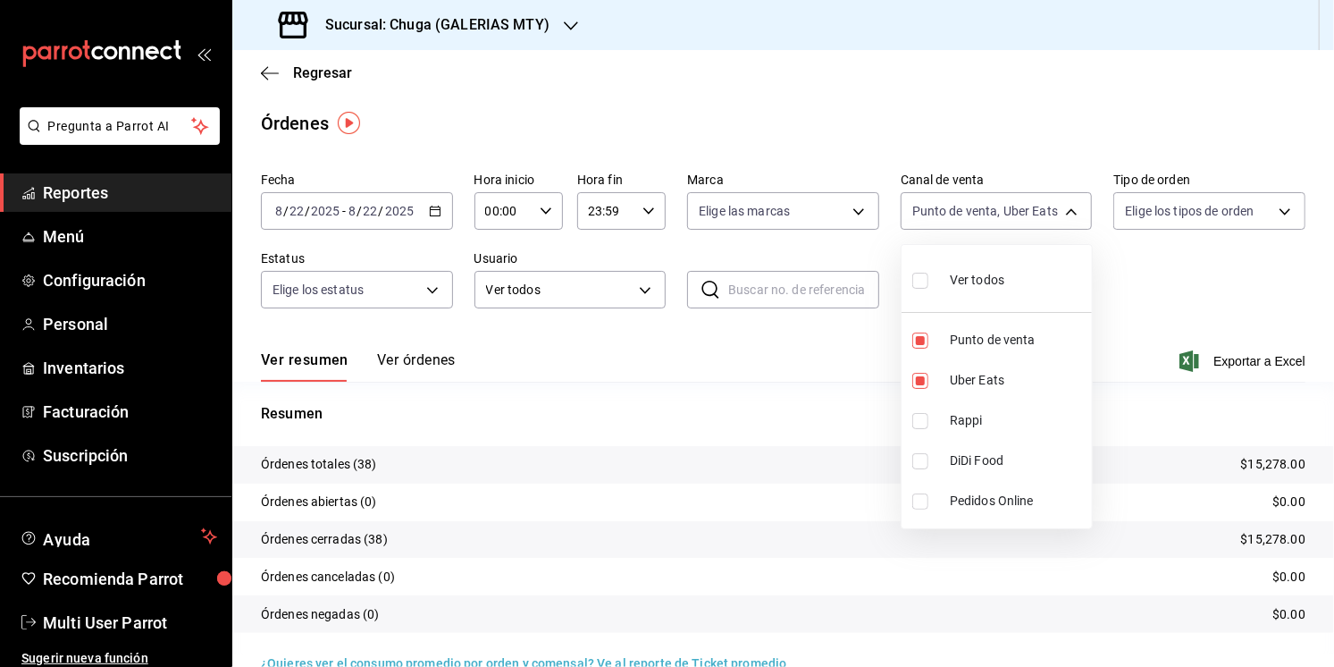
type input "UBER_EATS"
checkbox input "false"
click at [729, 374] on div at bounding box center [667, 333] width 1334 height 667
click at [1274, 455] on p "$4,525.00" at bounding box center [1276, 464] width 57 height 19
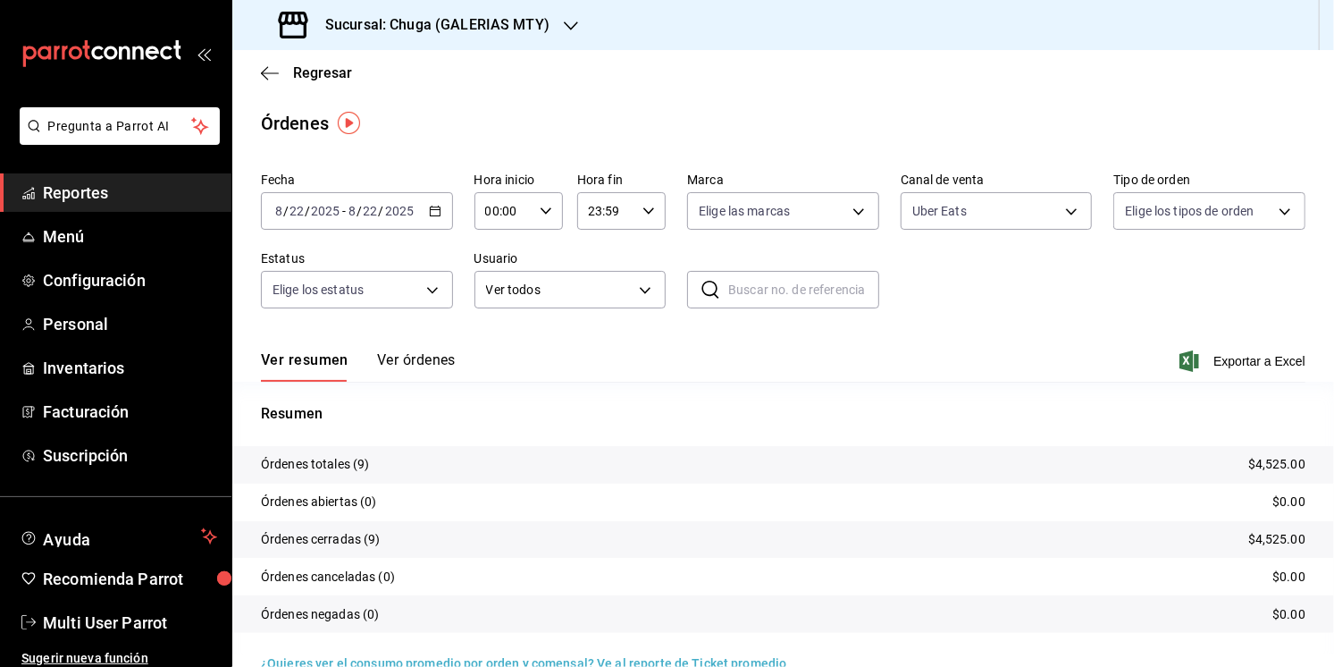
click at [1302, 458] on p "$4,525.00" at bounding box center [1276, 464] width 57 height 19
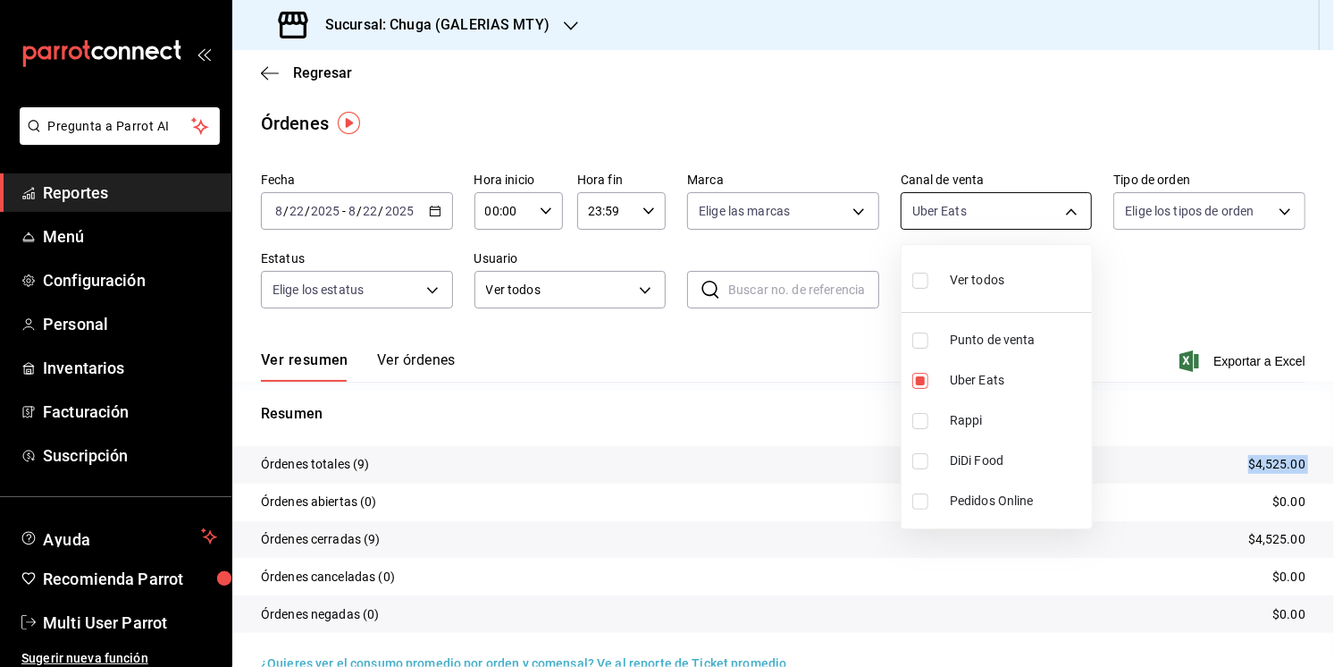
click at [929, 226] on body "Pregunta a Parrot AI Reportes Menú Configuración Personal Inventarios Facturaci…" at bounding box center [667, 333] width 1334 height 667
click at [943, 411] on li "Rappi" at bounding box center [997, 420] width 190 height 40
type input "UBER_EATS,RAPPI"
checkbox input "true"
click at [965, 383] on span "Uber Eats" at bounding box center [1017, 380] width 135 height 19
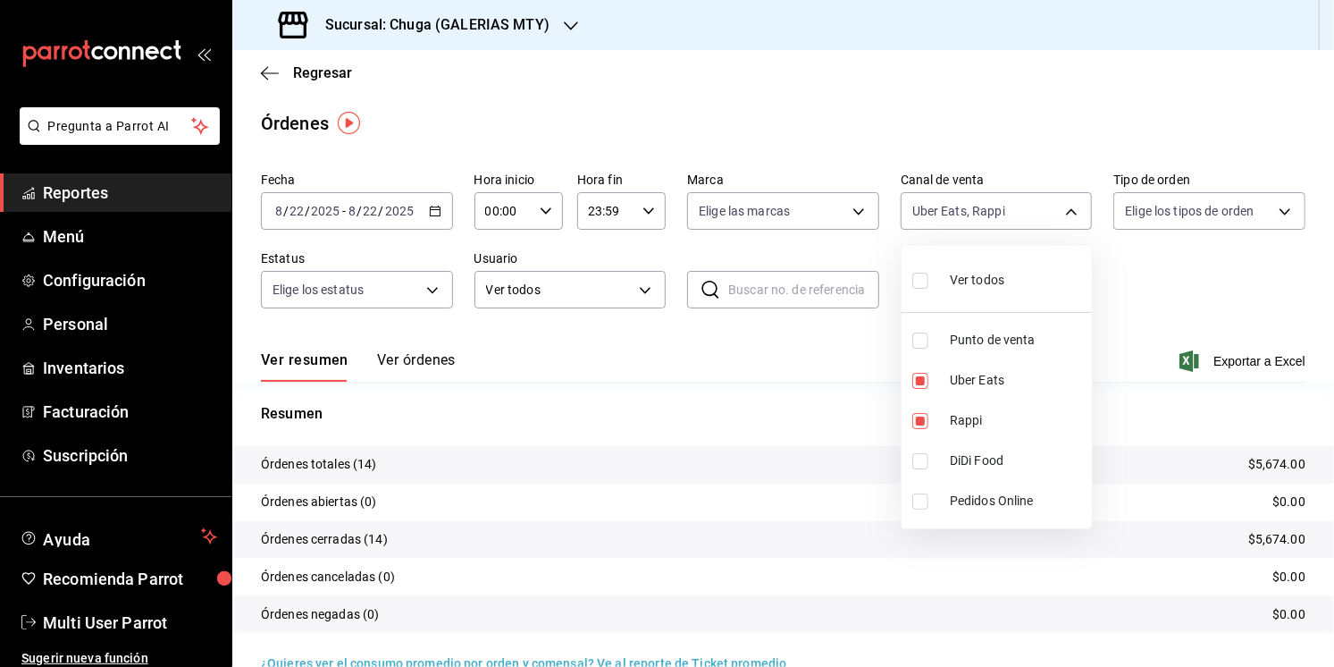
type input "RAPPI"
checkbox input "false"
click at [794, 386] on div at bounding box center [667, 333] width 1334 height 667
click at [1291, 467] on p "$1,149.00" at bounding box center [1276, 464] width 57 height 19
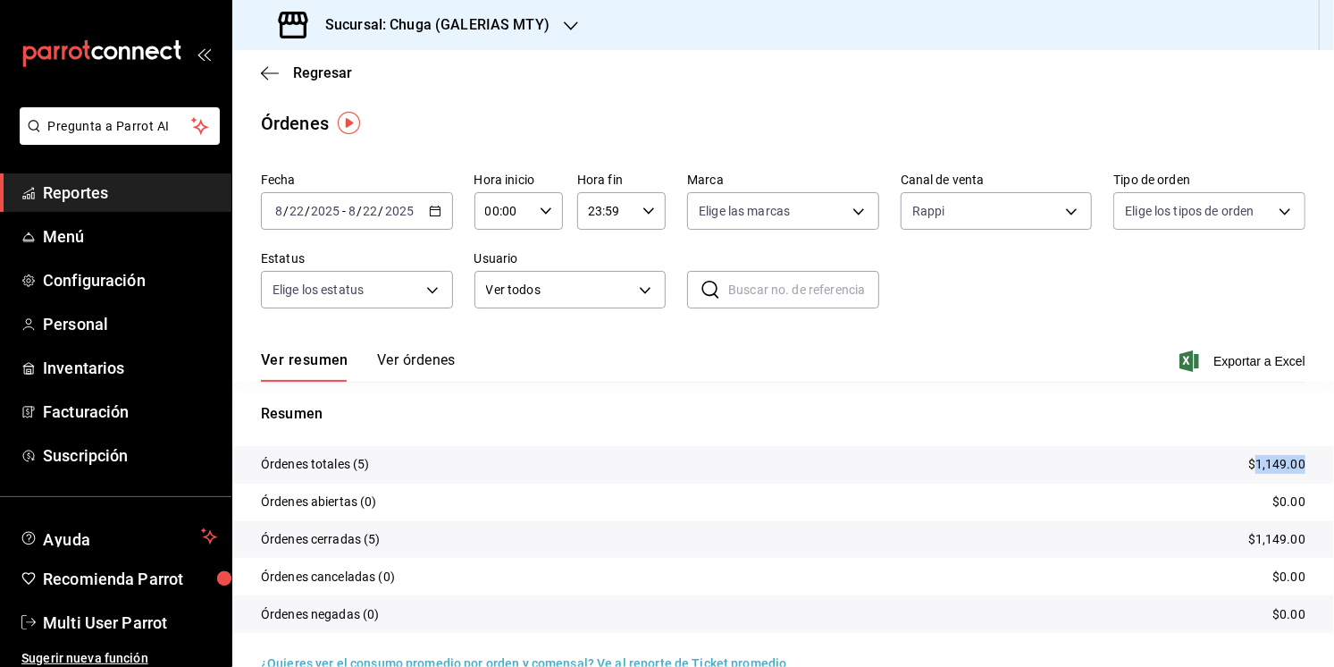
click at [1291, 467] on p "$1,149.00" at bounding box center [1276, 464] width 57 height 19
click at [392, 223] on div "[DATE] [DATE] - [DATE] [DATE]" at bounding box center [357, 211] width 192 height 38
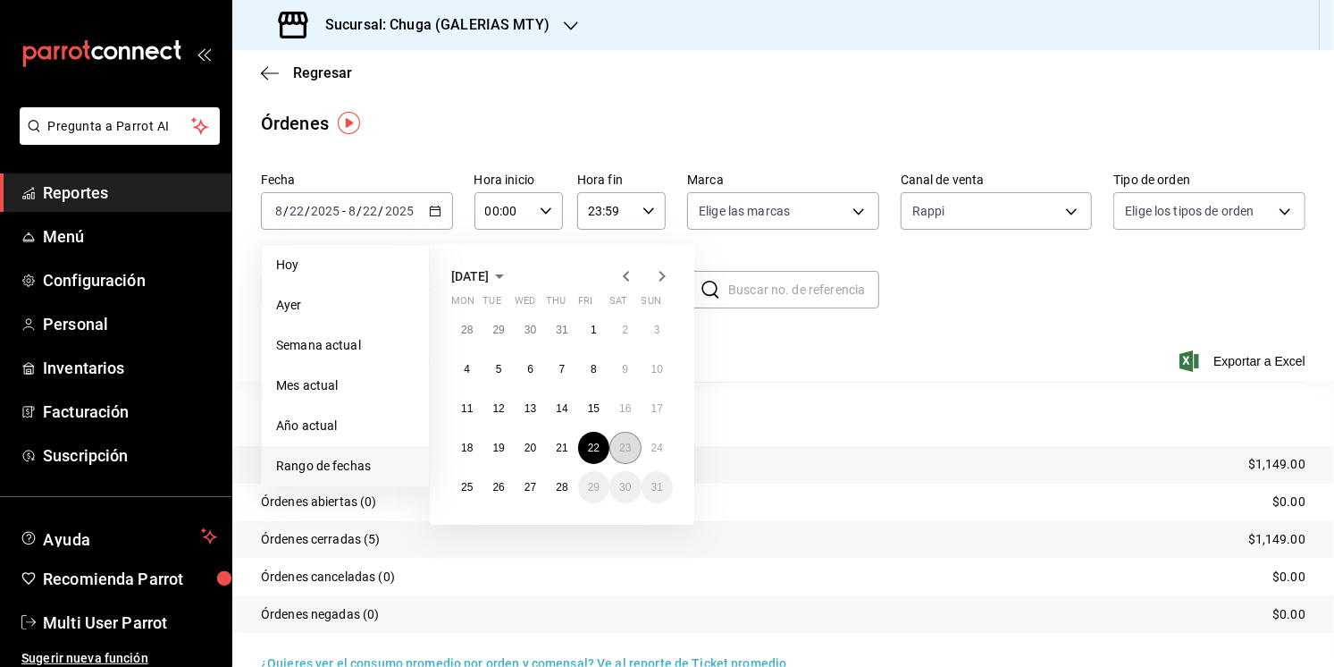
click at [620, 450] on abbr "23" at bounding box center [625, 447] width 12 height 13
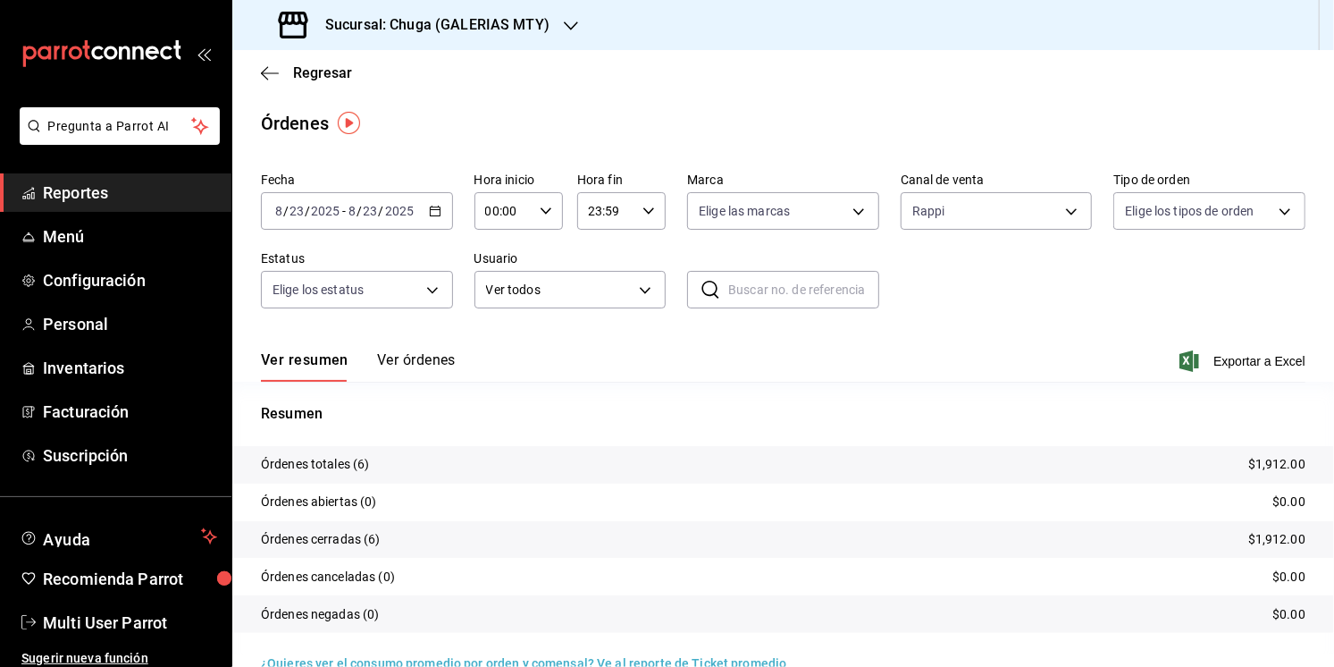
click at [1292, 465] on p "$1,912.00" at bounding box center [1276, 464] width 57 height 19
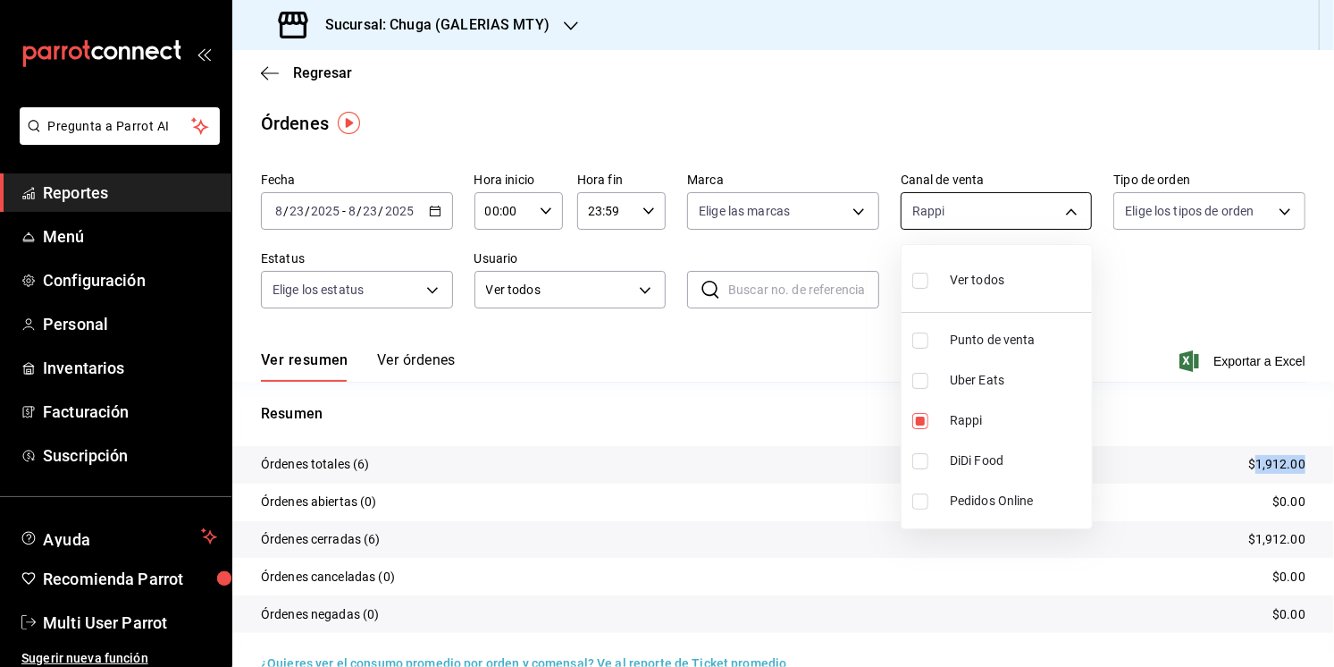
click at [965, 207] on body "Pregunta a Parrot AI Reportes Menú Configuración Personal Inventarios Facturaci…" at bounding box center [667, 333] width 1334 height 667
click at [989, 404] on li "Rappi" at bounding box center [997, 420] width 190 height 40
checkbox input "false"
click at [993, 377] on span "Uber Eats" at bounding box center [1017, 380] width 135 height 19
type input "UBER_EATS"
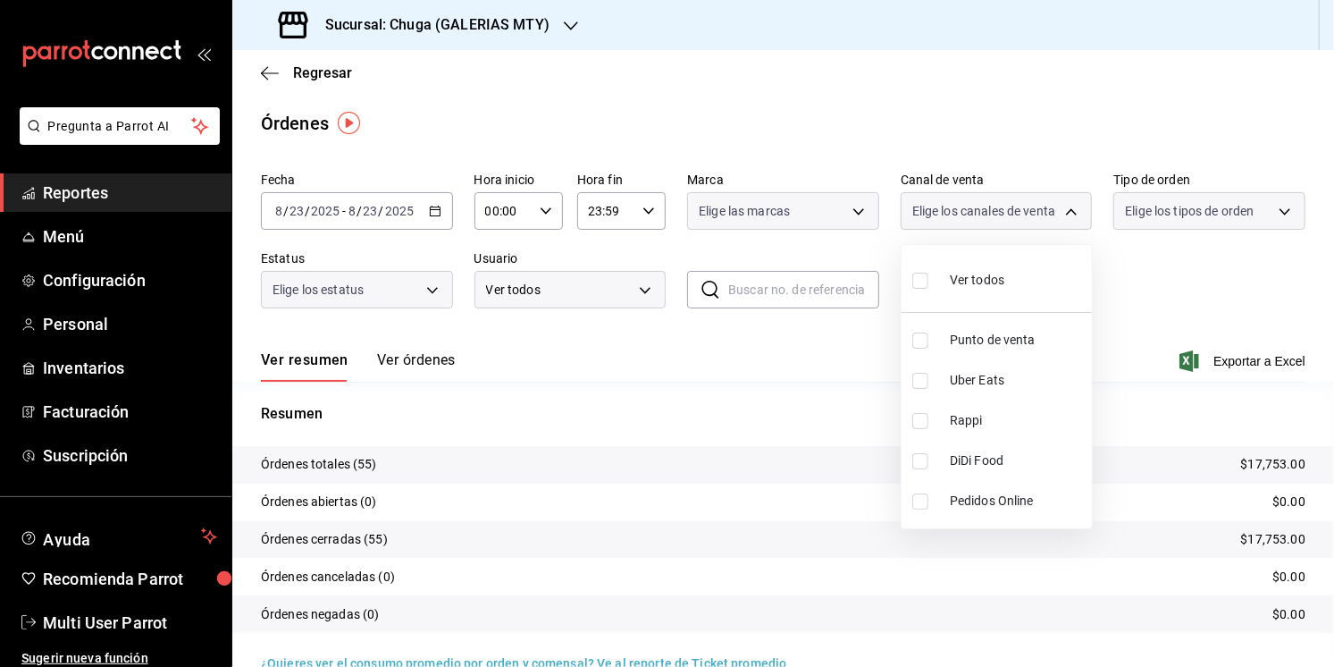
checkbox input "true"
click at [1203, 479] on div at bounding box center [667, 333] width 1334 height 667
click at [1275, 462] on p "$3,875.00" at bounding box center [1276, 464] width 57 height 19
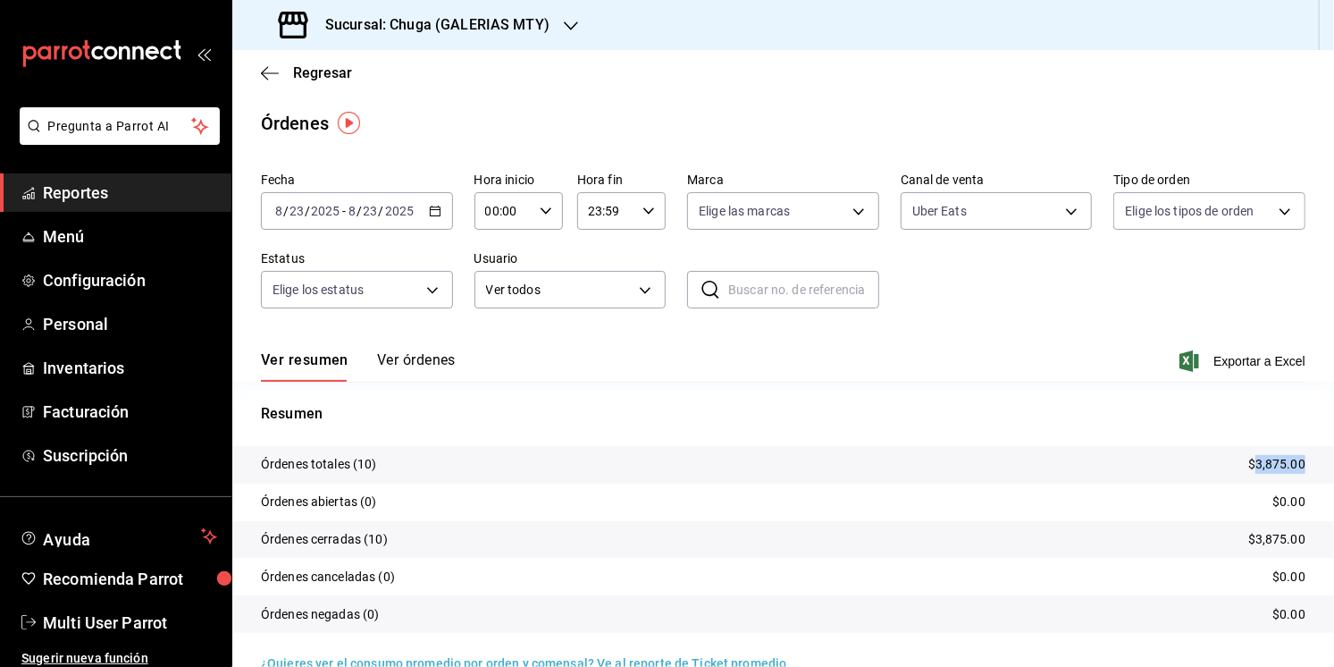
click at [1275, 462] on p "$3,875.00" at bounding box center [1276, 464] width 57 height 19
click at [925, 213] on body "Pregunta a Parrot AI Reportes Menú Configuración Personal Inventarios Facturaci…" at bounding box center [667, 333] width 1334 height 667
click at [964, 331] on span "Punto de venta" at bounding box center [1017, 340] width 135 height 19
type input "UBER_EATS,PARROT"
checkbox input "true"
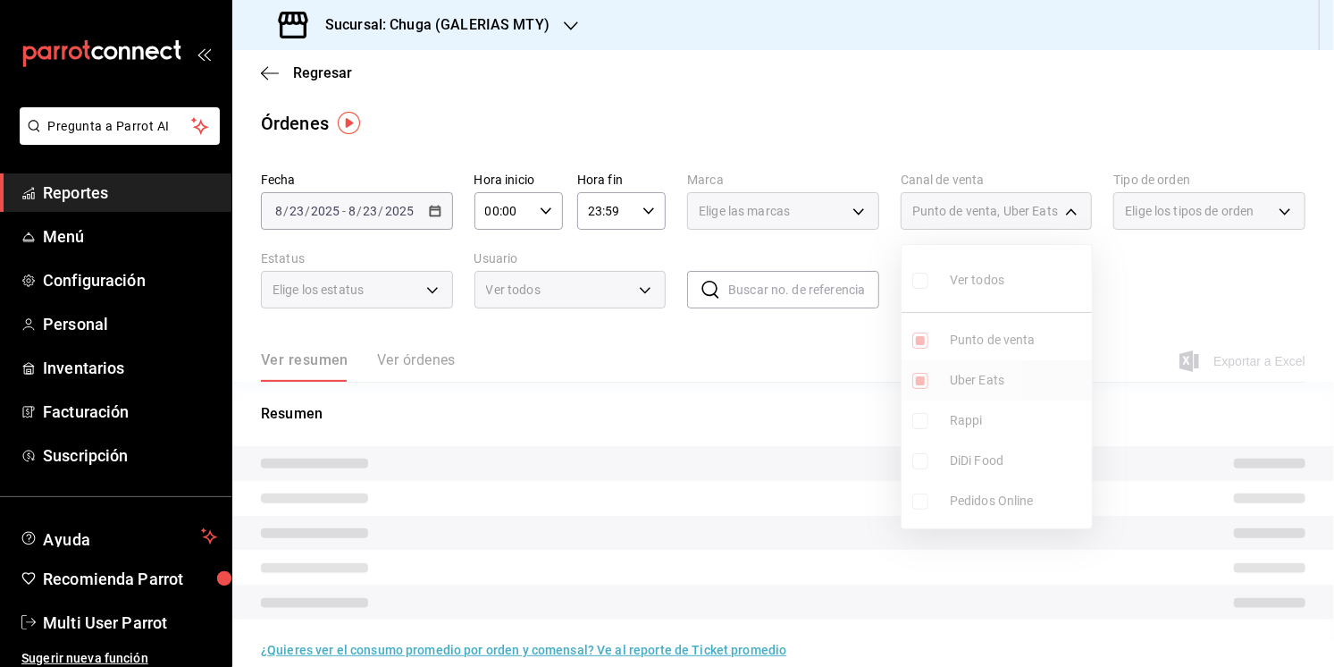
click at [970, 374] on span "Uber Eats" at bounding box center [1017, 380] width 135 height 19
type input "PARROT"
checkbox input "false"
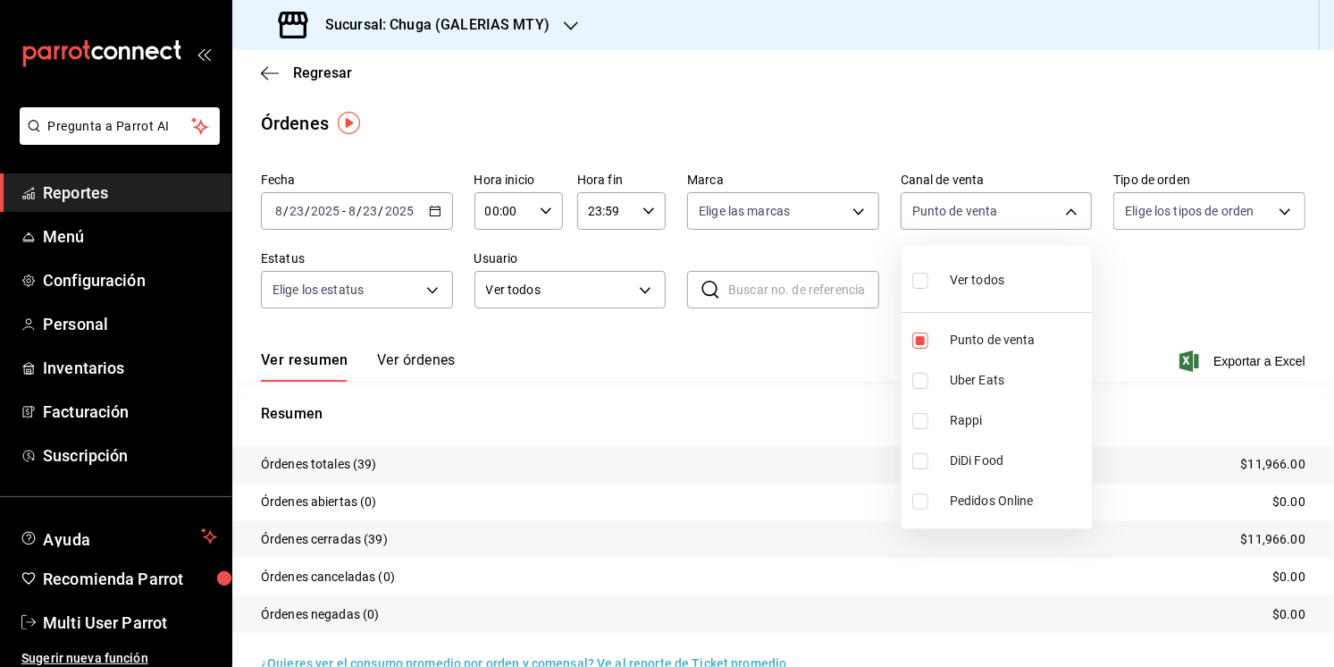
click at [779, 404] on div at bounding box center [667, 333] width 1334 height 667
click at [1274, 451] on tr "Órdenes totales (39) $11,966.00" at bounding box center [783, 465] width 1102 height 38
click at [1274, 459] on p "$11,966.00" at bounding box center [1273, 464] width 64 height 19
click at [357, 221] on div "[DATE] [DATE] - [DATE] [DATE]" at bounding box center [357, 211] width 192 height 38
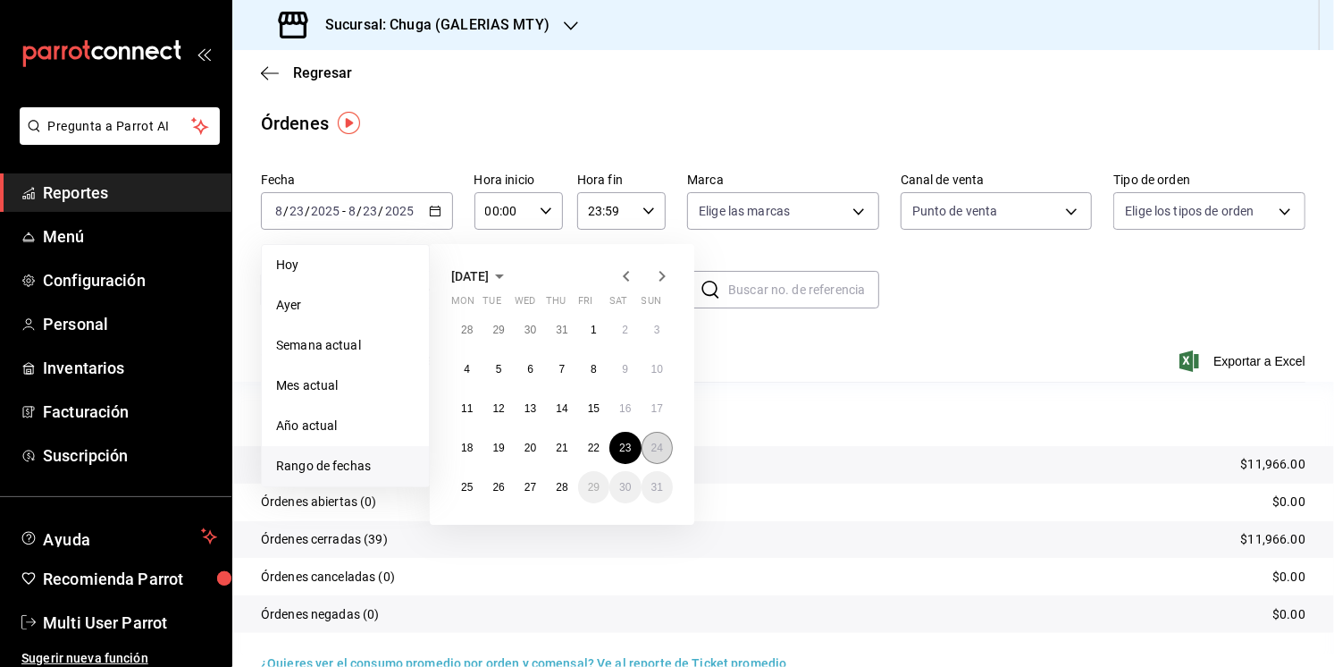
click at [664, 451] on button "24" at bounding box center [657, 448] width 31 height 32
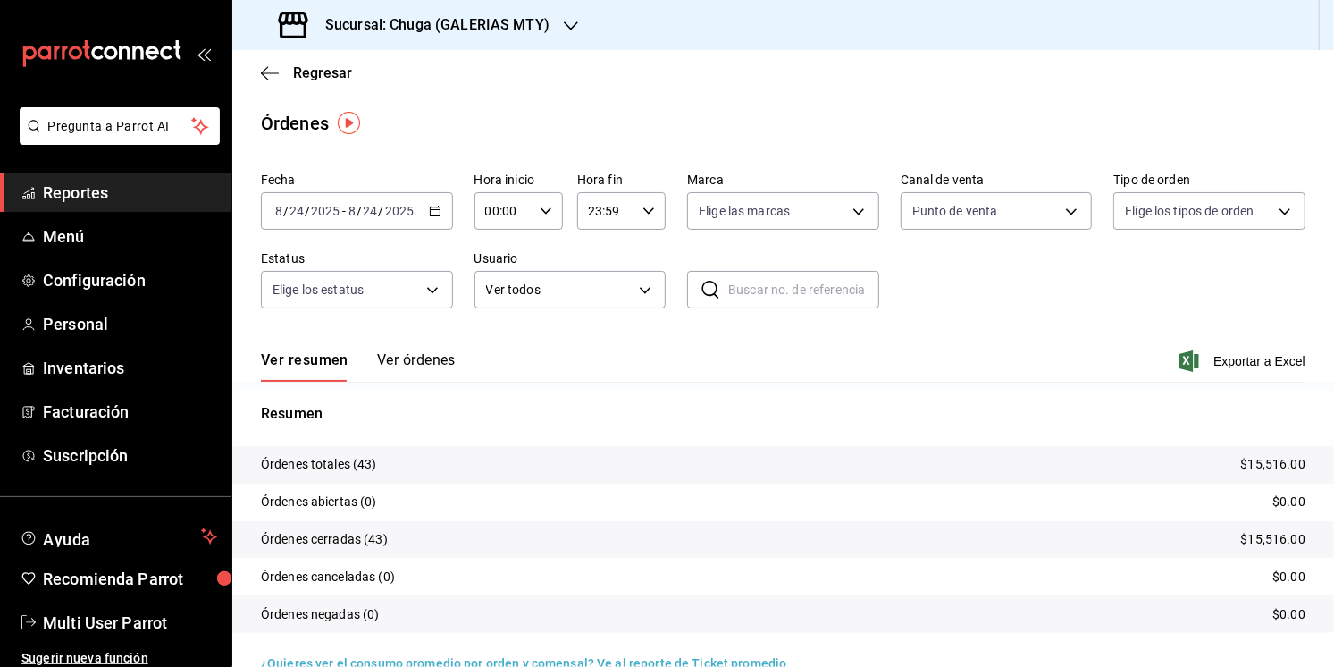
click at [1275, 463] on p "$15,516.00" at bounding box center [1273, 464] width 64 height 19
click at [980, 207] on body "Pregunta a Parrot AI Reportes Menú Configuración Personal Inventarios Facturaci…" at bounding box center [667, 333] width 1334 height 667
click at [994, 375] on span "Uber Eats" at bounding box center [1017, 380] width 135 height 19
type input "PARROT,UBER_EATS"
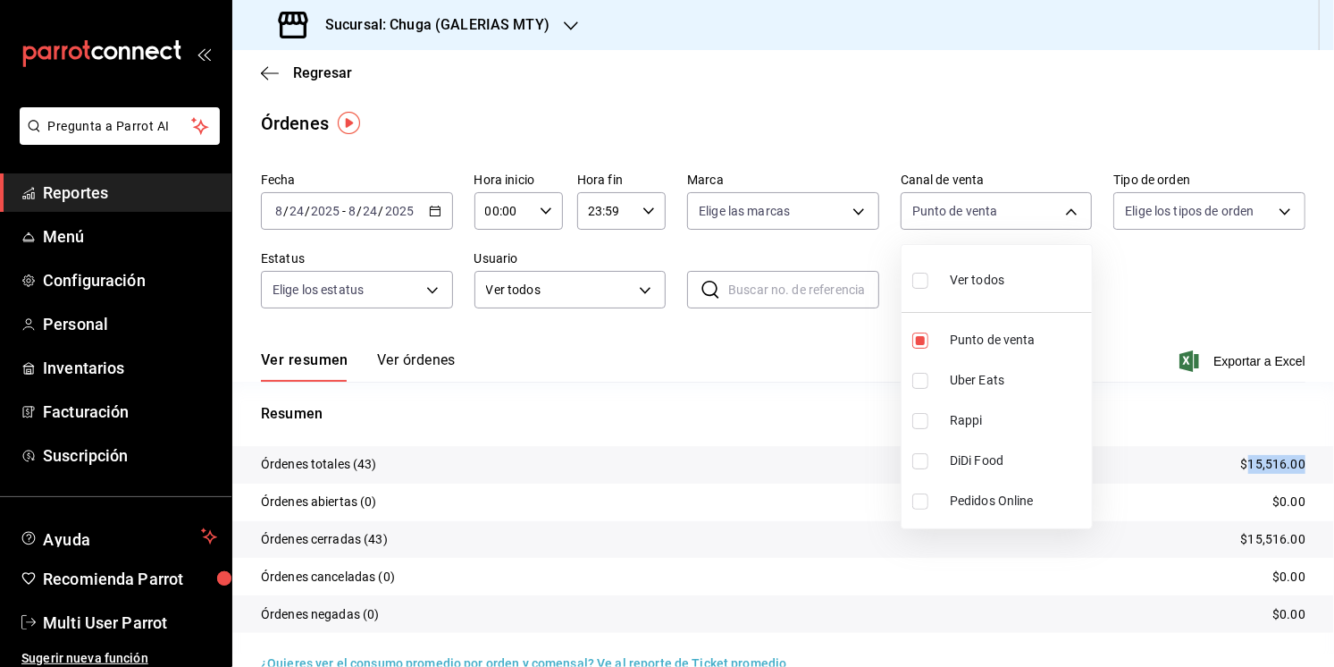
checkbox input "true"
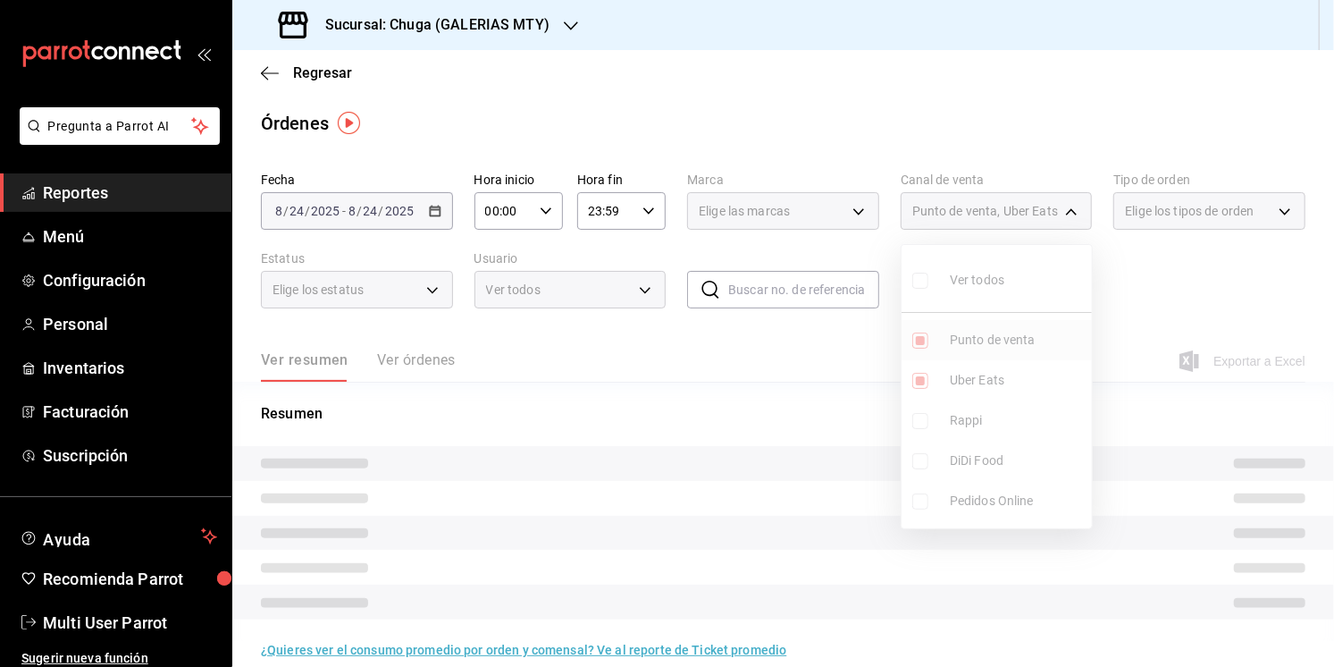
click at [996, 346] on span "Punto de venta" at bounding box center [1017, 340] width 135 height 19
type input "UBER_EATS"
checkbox input "false"
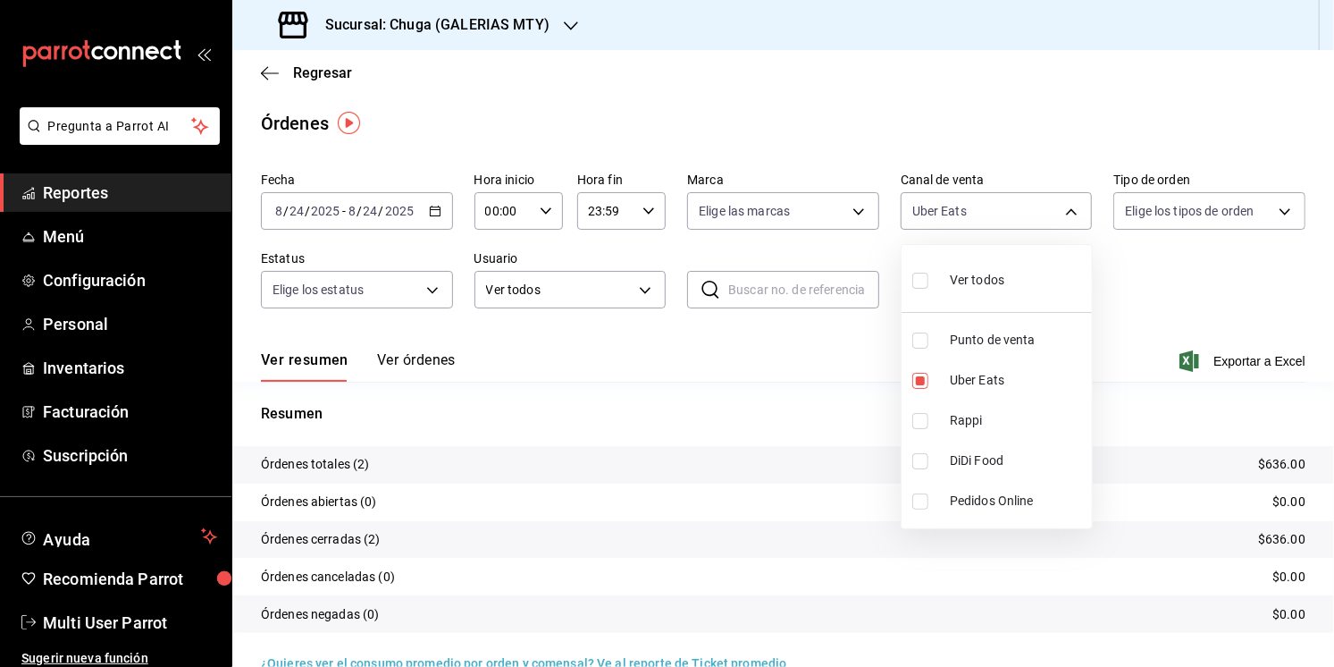
click at [793, 411] on div at bounding box center [667, 333] width 1334 height 667
click at [1291, 460] on p "$636.00" at bounding box center [1281, 464] width 47 height 19
click at [993, 224] on body "Pregunta a Parrot AI Reportes Menú Configuración Personal Inventarios Facturaci…" at bounding box center [667, 333] width 1334 height 667
click at [989, 408] on li "Rappi" at bounding box center [997, 420] width 190 height 40
type input "UBER_EATS,RAPPI"
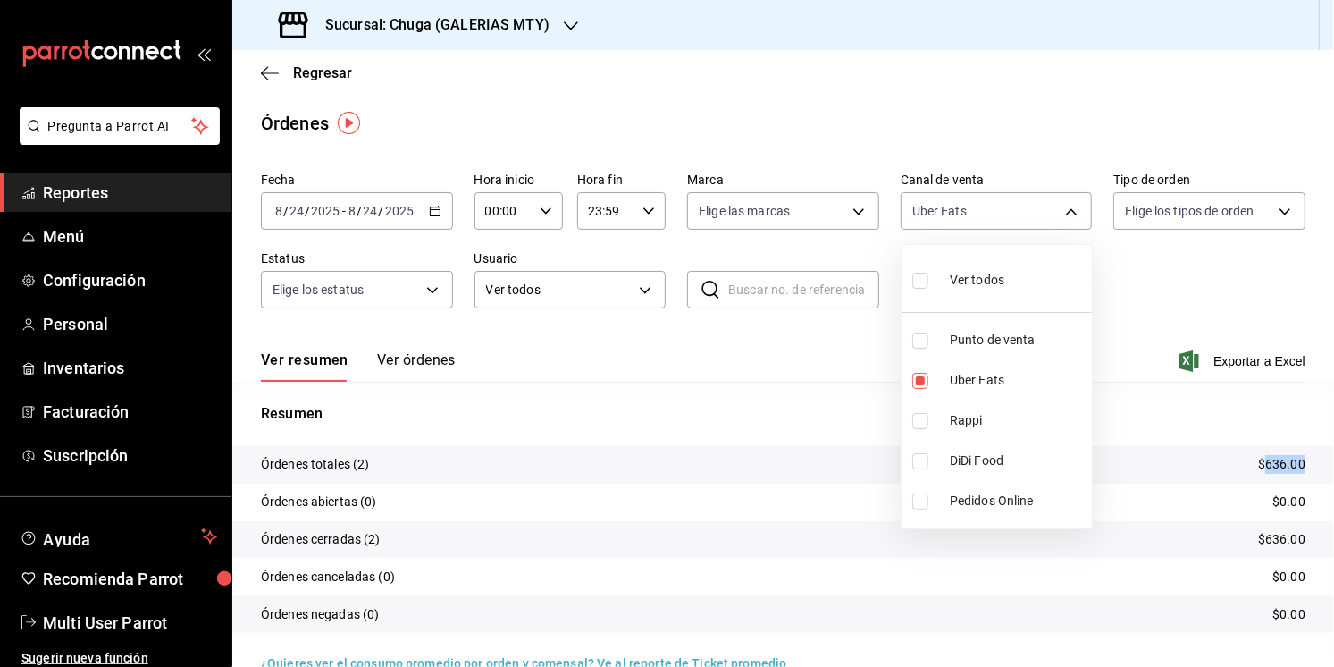
checkbox input "true"
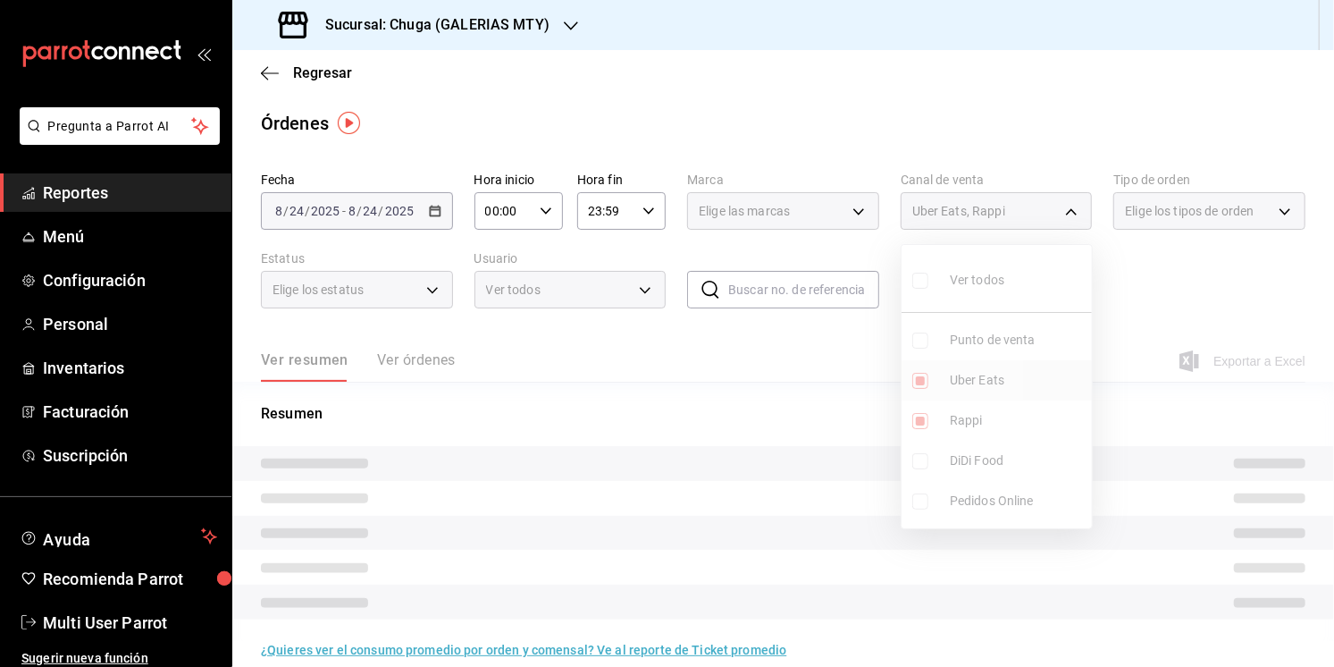
click at [995, 381] on span "Uber Eats" at bounding box center [1017, 380] width 135 height 19
type input "RAPPI"
checkbox input "false"
click at [767, 430] on div at bounding box center [667, 333] width 1334 height 667
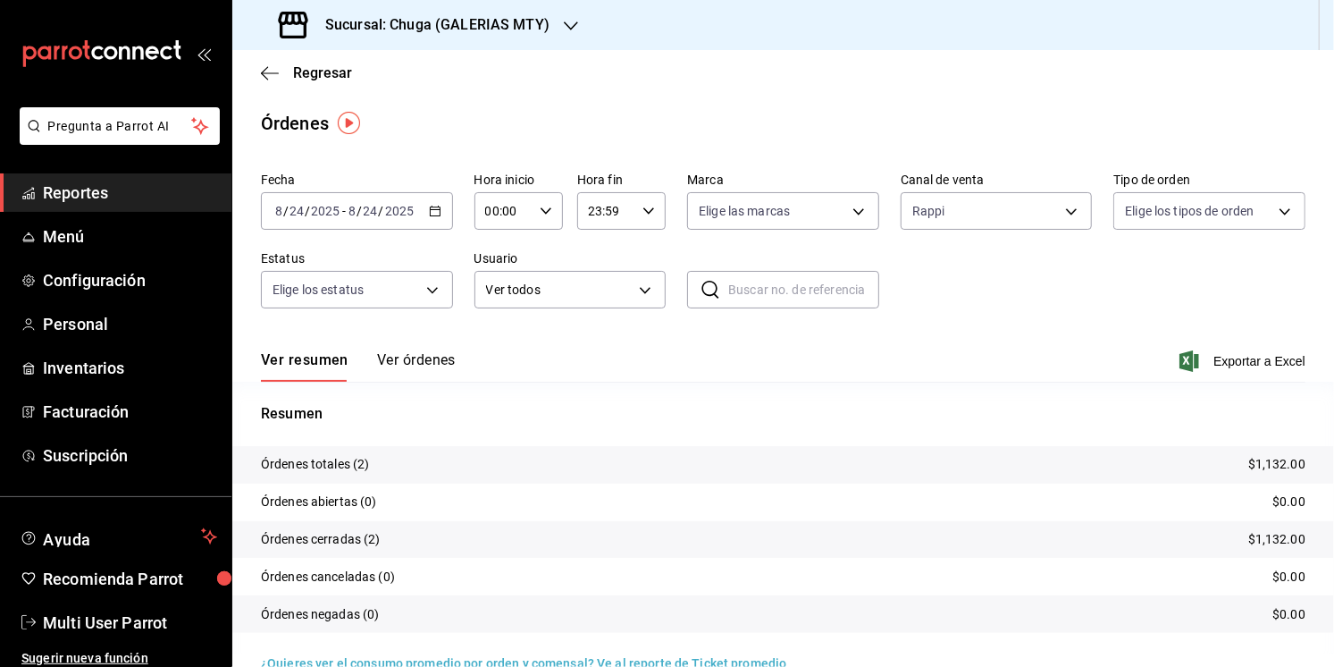
click at [1270, 467] on p "$1,132.00" at bounding box center [1276, 464] width 57 height 19
click at [374, 220] on div "[DATE] [DATE] - [DATE] [DATE]" at bounding box center [357, 211] width 192 height 38
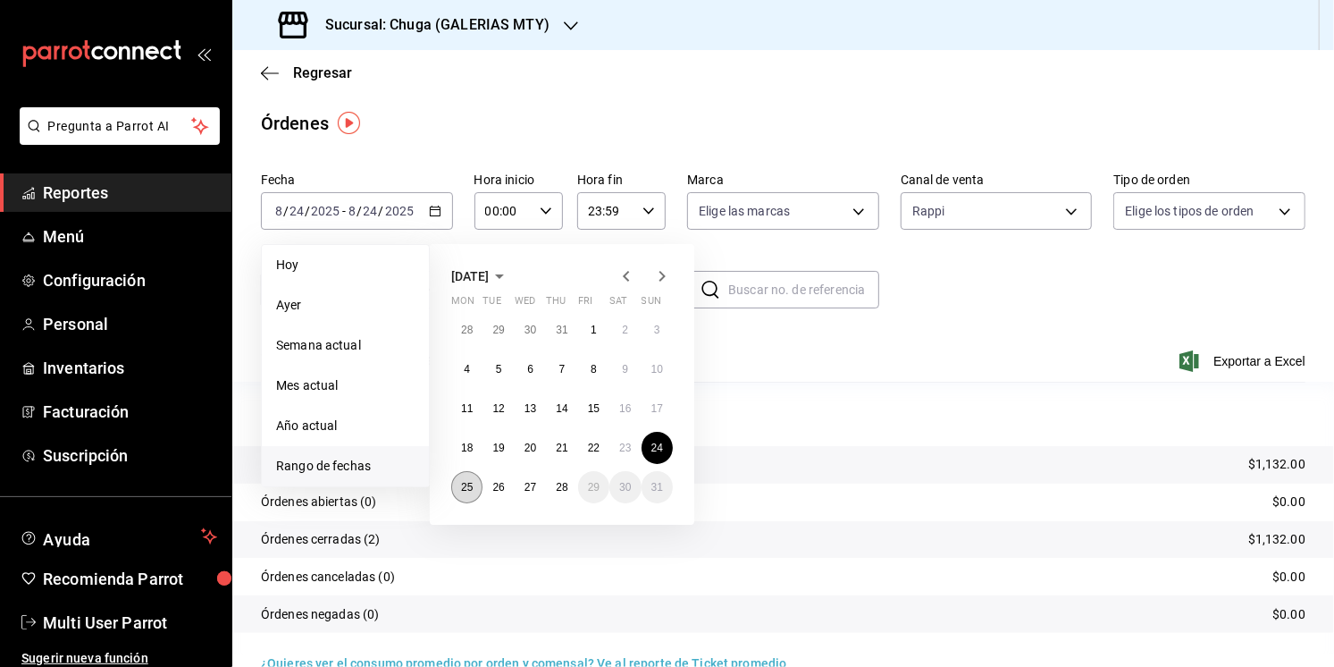
click at [470, 483] on abbr "25" at bounding box center [467, 487] width 12 height 13
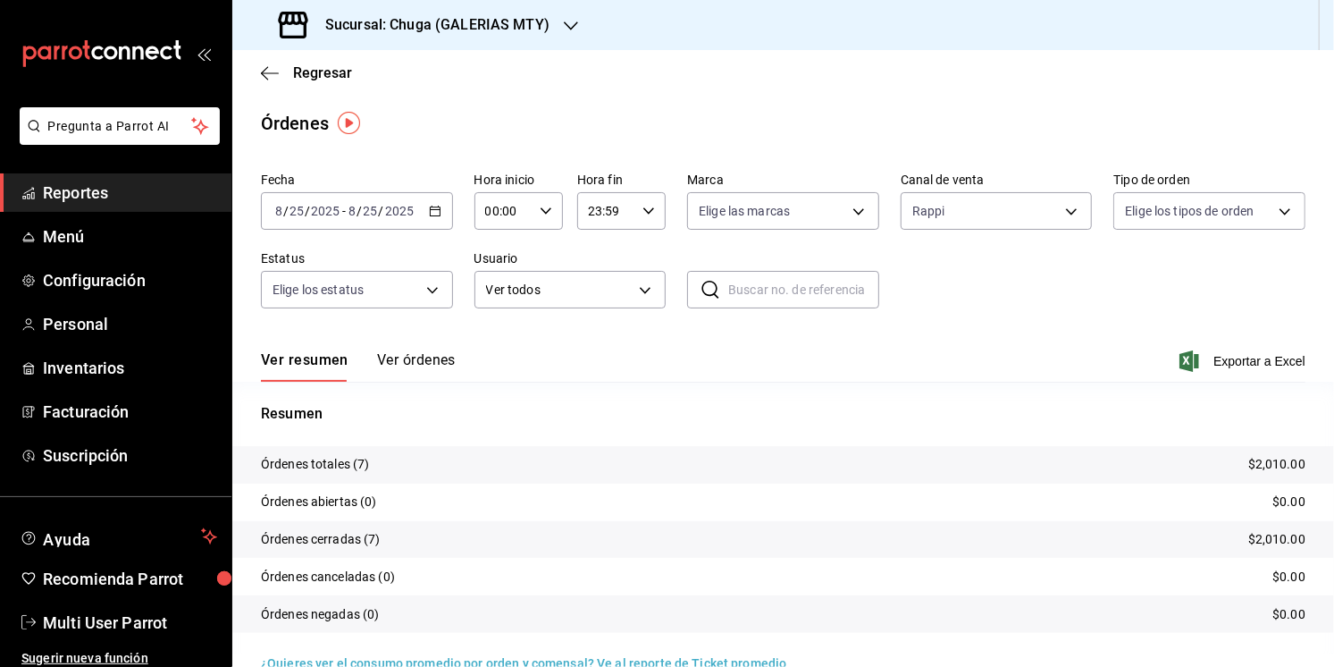
click at [1279, 471] on p "$2,010.00" at bounding box center [1276, 464] width 57 height 19
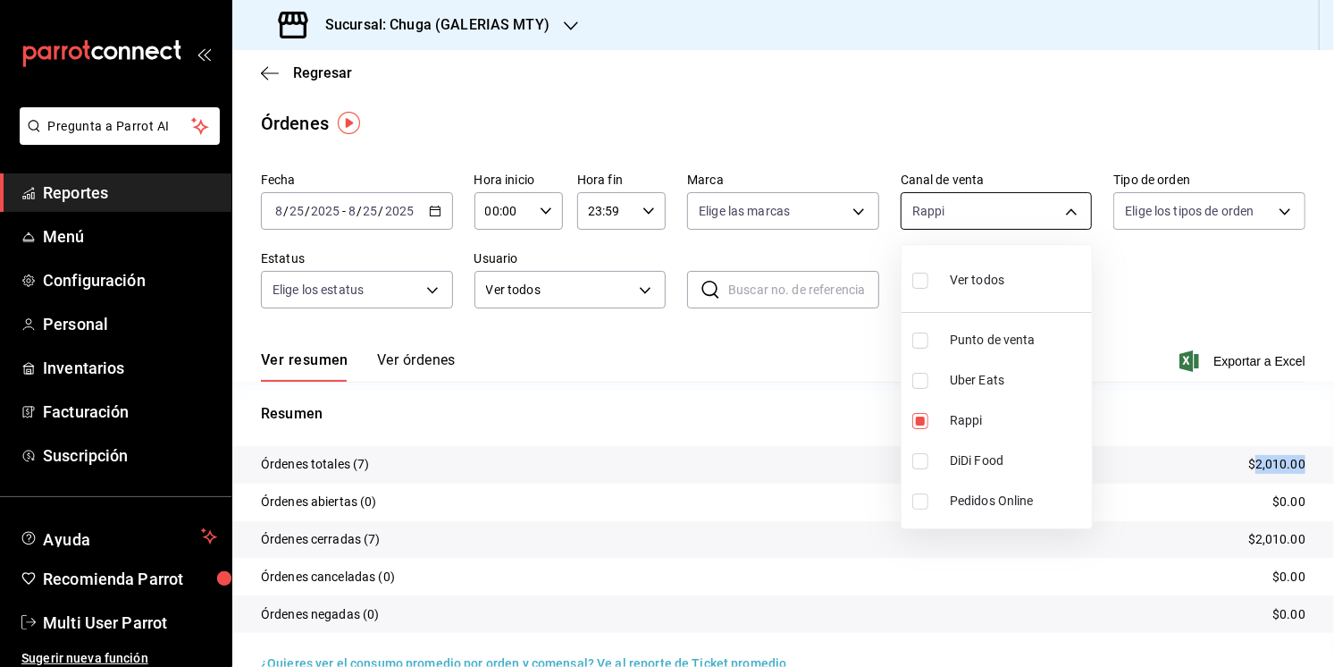
click at [960, 210] on body "Pregunta a Parrot AI Reportes Menú Configuración Personal Inventarios Facturaci…" at bounding box center [667, 333] width 1334 height 667
click at [1001, 374] on span "Uber Eats" at bounding box center [1017, 380] width 135 height 19
type input "RAPPI,UBER_EATS"
checkbox input "true"
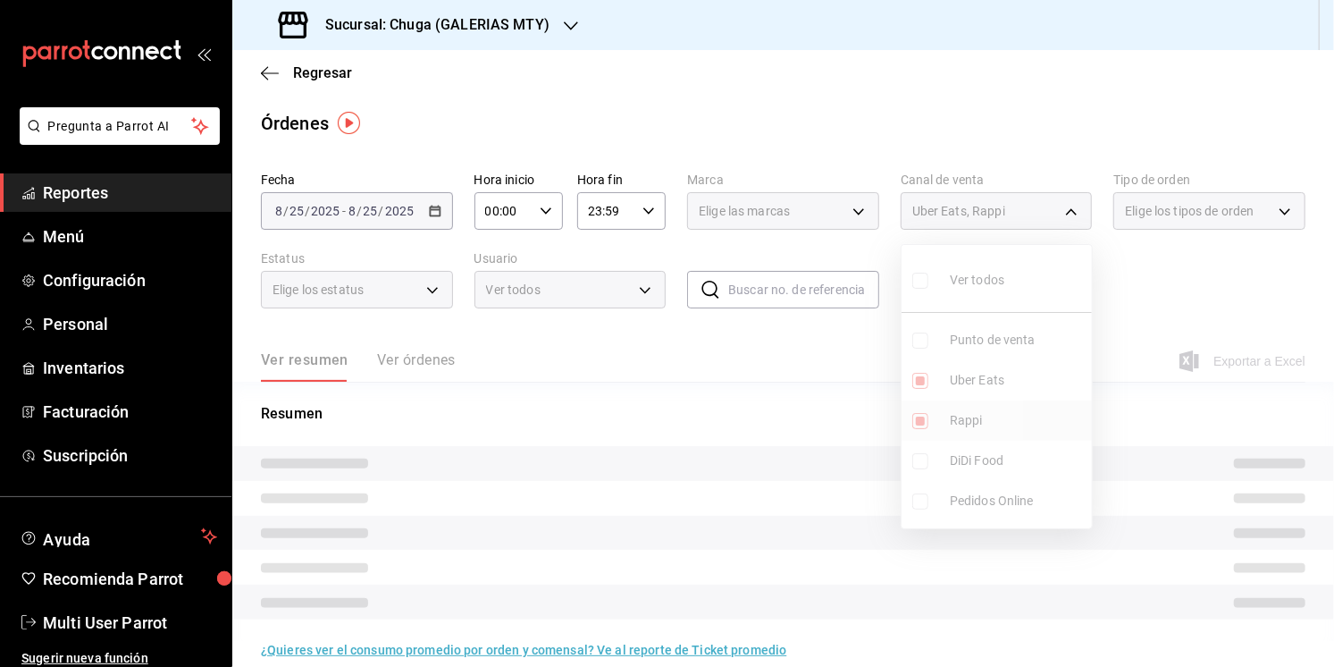
click at [984, 415] on span "Rappi" at bounding box center [1017, 420] width 135 height 19
type input "UBER_EATS"
checkbox input "false"
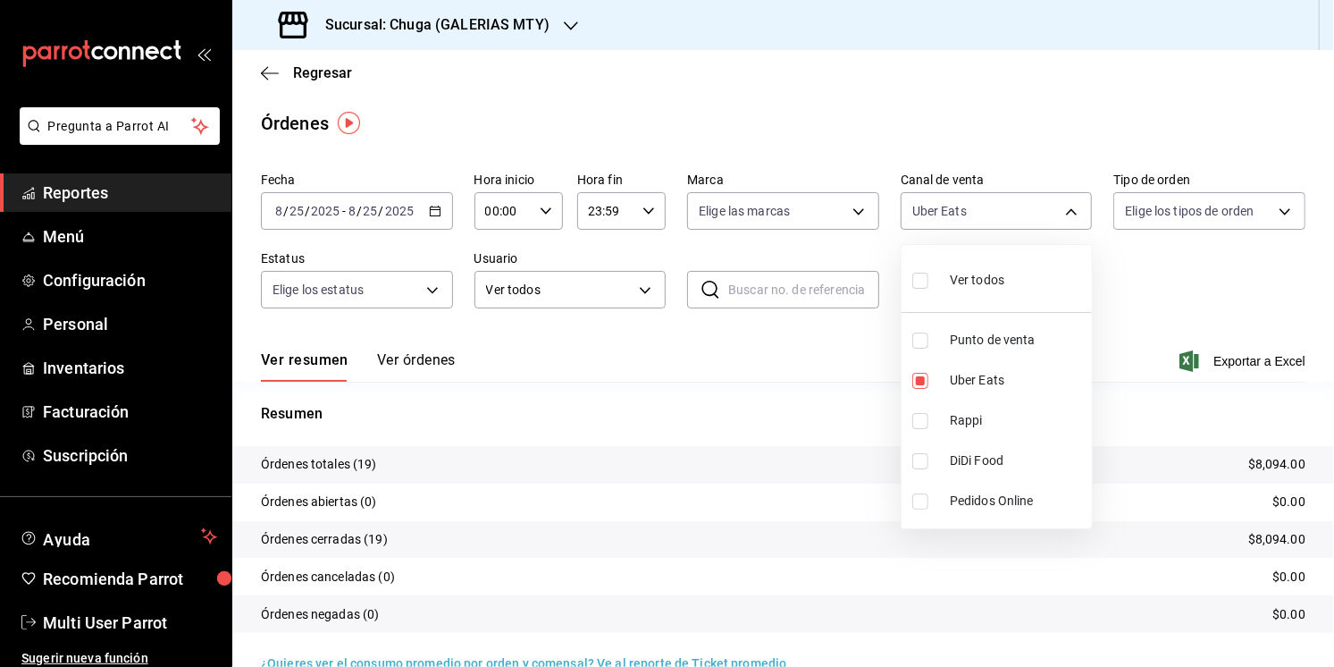
click at [853, 455] on div at bounding box center [667, 333] width 1334 height 667
click at [1286, 463] on p "$8,094.00" at bounding box center [1276, 464] width 57 height 19
click at [957, 206] on body "Pregunta a Parrot AI Reportes Menú Configuración Personal Inventarios Facturaci…" at bounding box center [667, 333] width 1334 height 667
click at [995, 340] on span "Punto de venta" at bounding box center [1017, 340] width 135 height 19
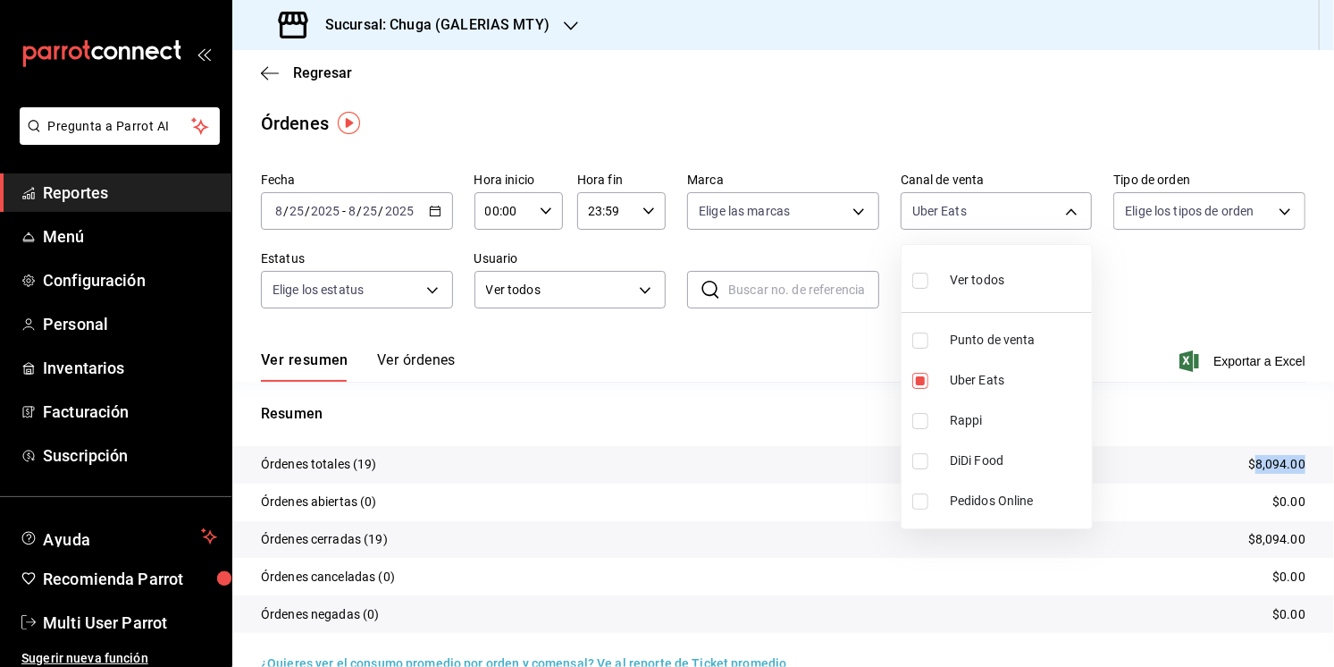
type input "UBER_EATS,PARROT"
checkbox input "true"
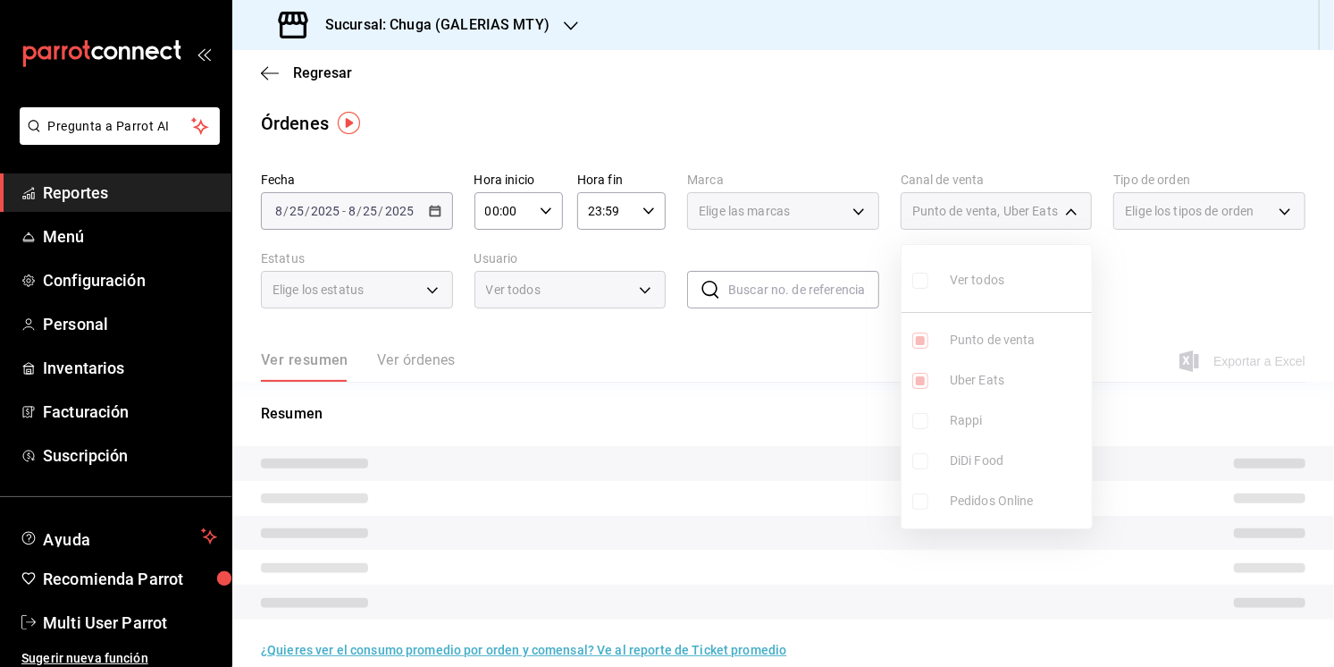
click at [993, 379] on ul "Ver todos Punto de venta Uber Eats Rappi DiDi Food Pedidos Online" at bounding box center [997, 386] width 190 height 283
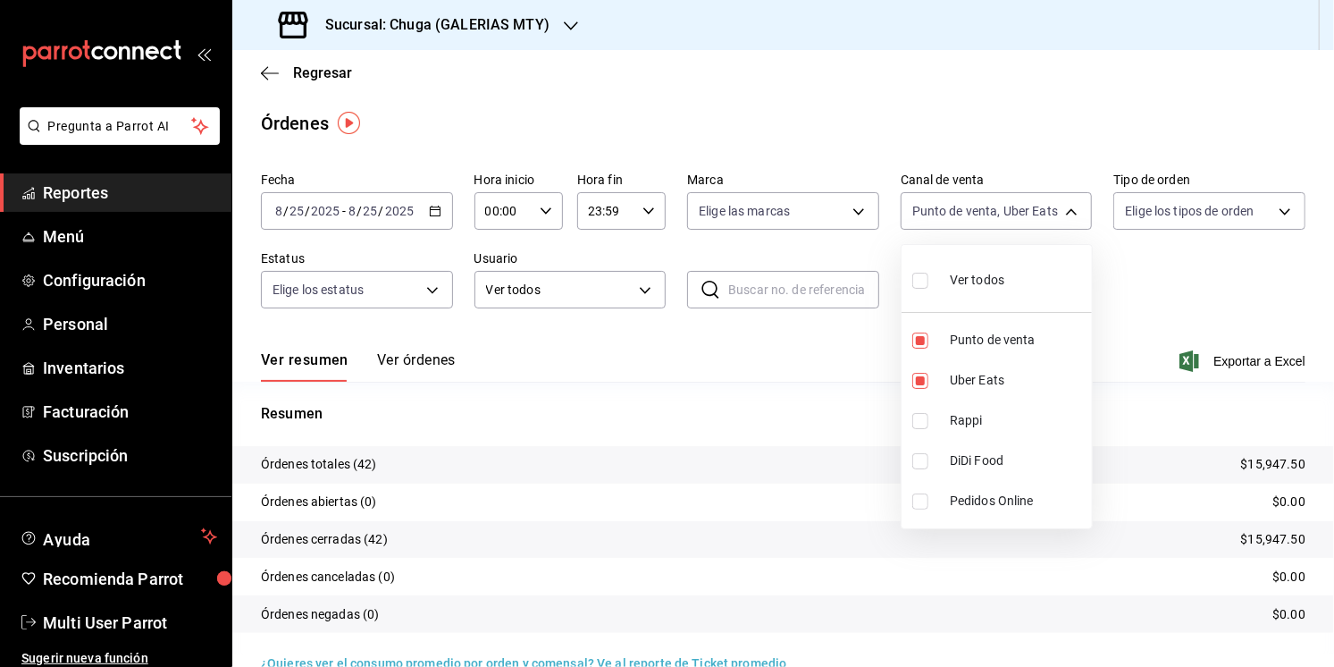
click at [993, 379] on span "Uber Eats" at bounding box center [1017, 380] width 135 height 19
type input "PARROT"
checkbox input "false"
click at [704, 370] on div at bounding box center [667, 333] width 1334 height 667
click at [1286, 464] on p "$7,853.50" at bounding box center [1276, 464] width 57 height 19
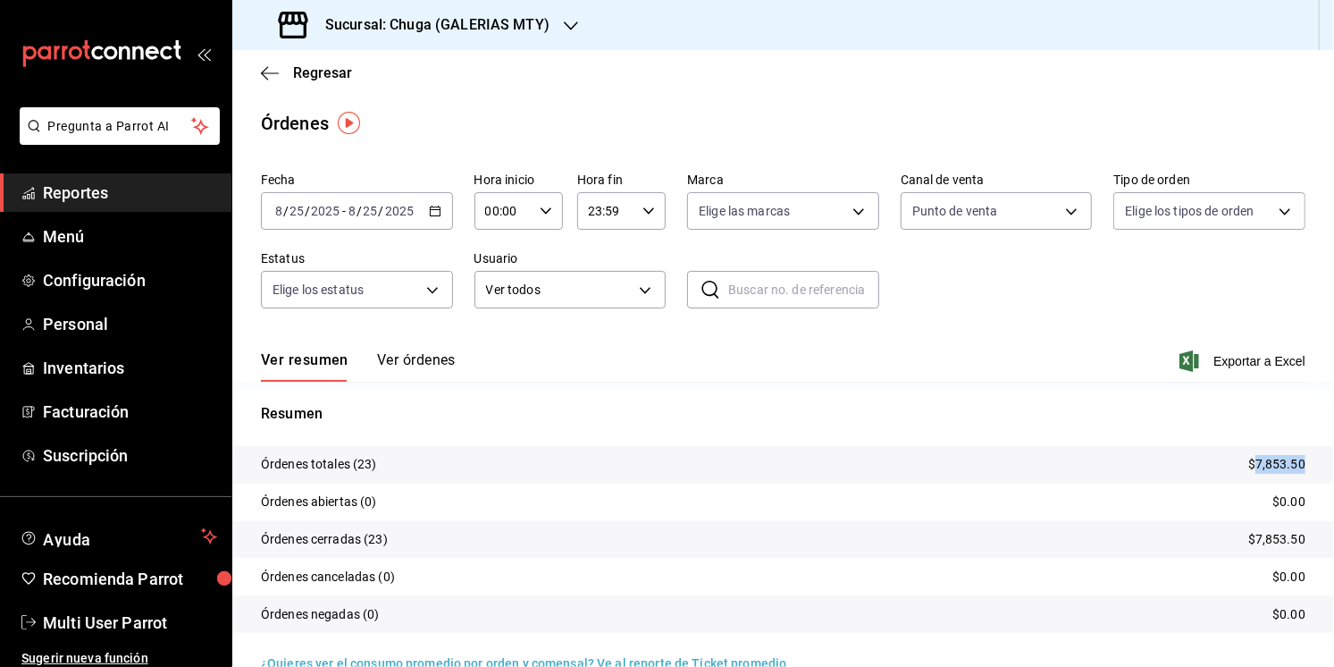
click at [1286, 464] on p "$7,853.50" at bounding box center [1276, 464] width 57 height 19
click at [402, 215] on input "2025" at bounding box center [399, 211] width 30 height 14
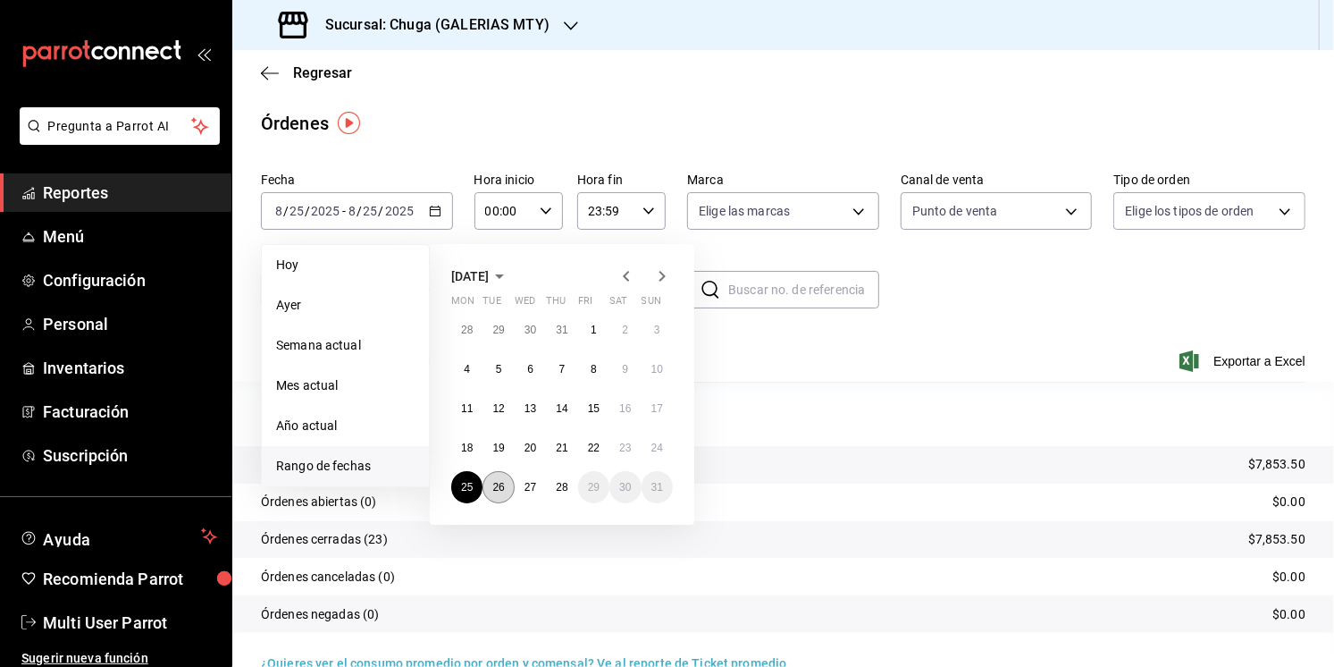
click at [493, 483] on abbr "26" at bounding box center [498, 487] width 12 height 13
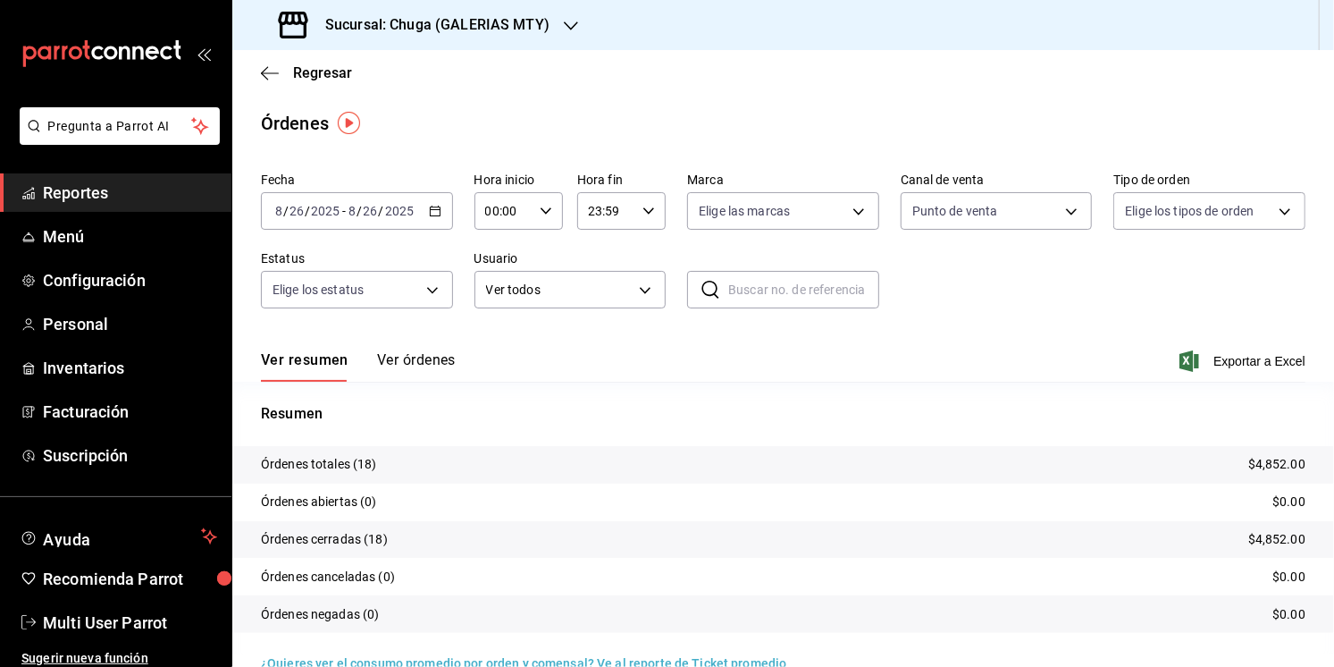
click at [1285, 460] on p "$4,852.00" at bounding box center [1276, 464] width 57 height 19
click at [1005, 210] on body "Pregunta a Parrot AI Reportes Menú Configuración Personal Inventarios Facturaci…" at bounding box center [667, 333] width 1334 height 667
click at [1013, 381] on span "Uber Eats" at bounding box center [1017, 380] width 135 height 19
type input "PARROT,UBER_EATS"
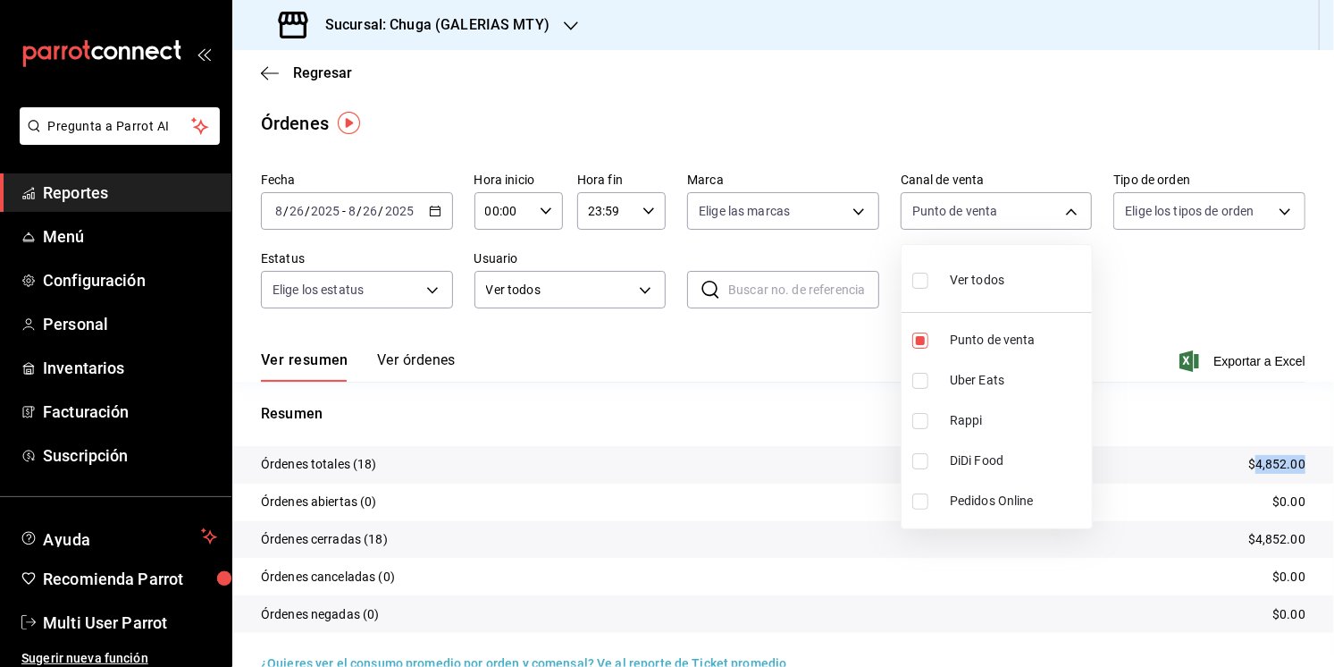
checkbox input "true"
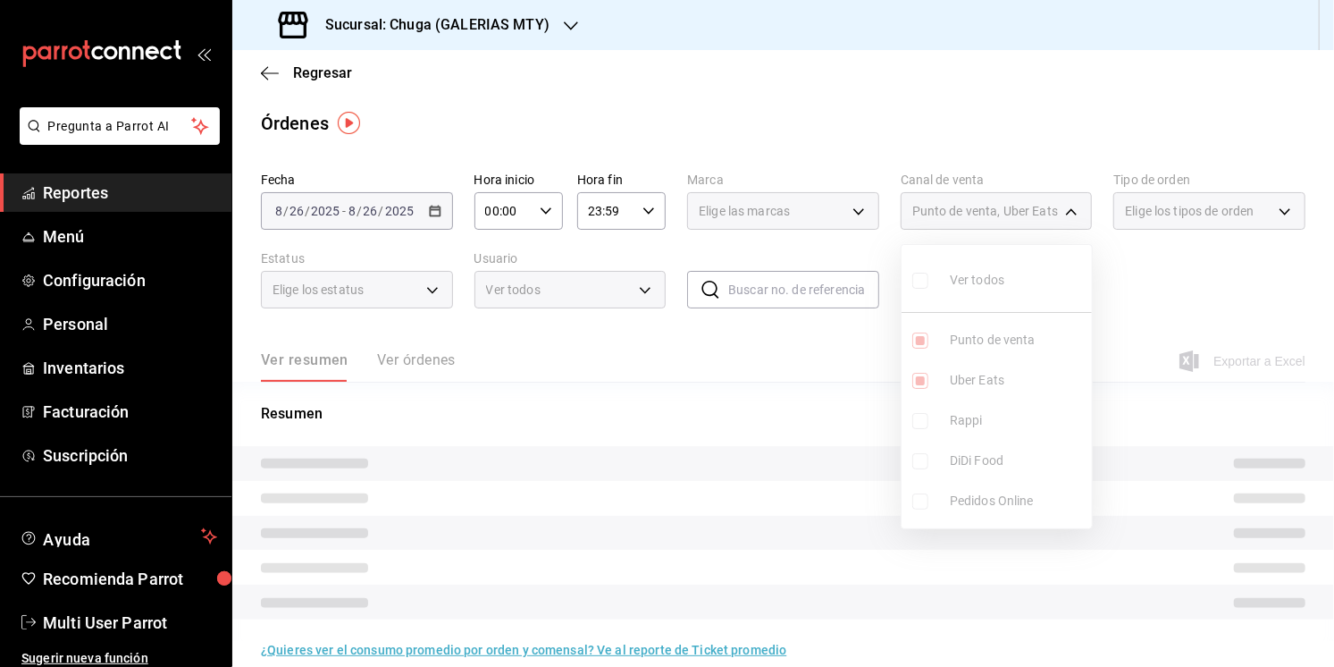
click at [1012, 340] on span "Punto de venta" at bounding box center [1017, 340] width 135 height 19
type input "UBER_EATS"
checkbox input "false"
click at [750, 401] on div at bounding box center [667, 333] width 1334 height 667
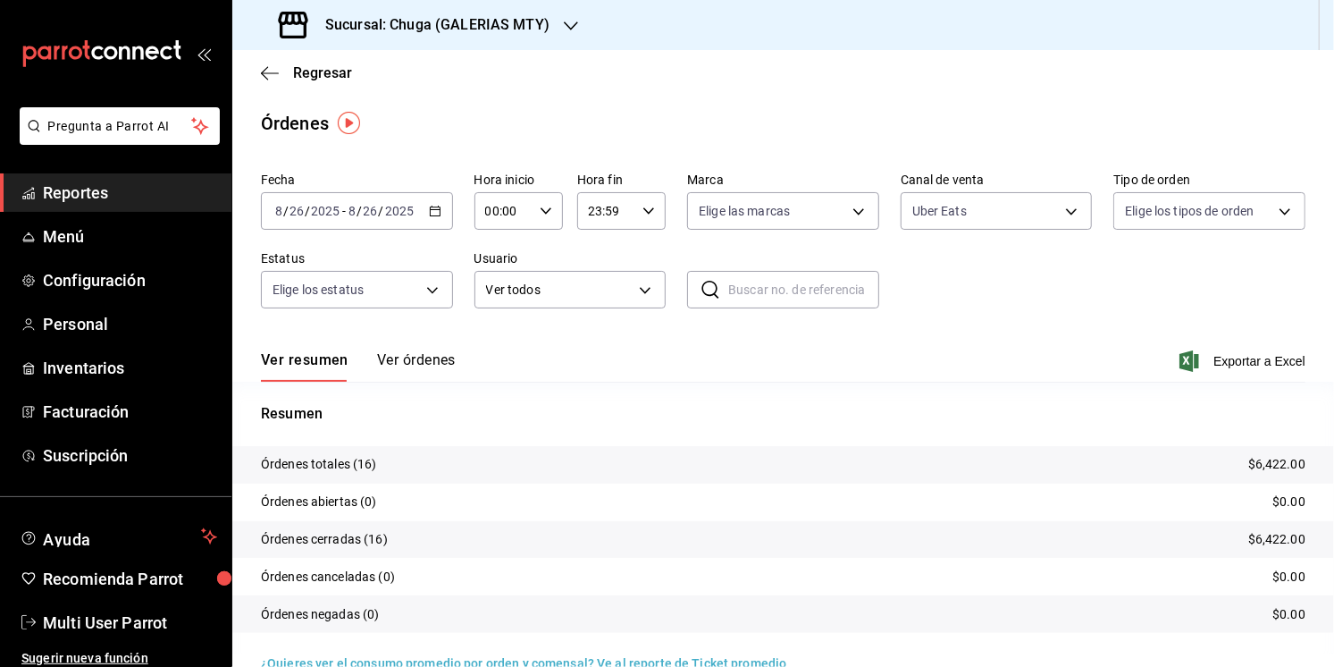
click at [1268, 457] on p "$6,422.00" at bounding box center [1276, 464] width 57 height 19
click at [954, 198] on div "Canal de venta Uber Eats UBER_EATS" at bounding box center [997, 200] width 192 height 57
click at [954, 198] on body "Pregunta a Parrot AI Reportes Menú Configuración Personal Inventarios Facturaci…" at bounding box center [667, 333] width 1334 height 667
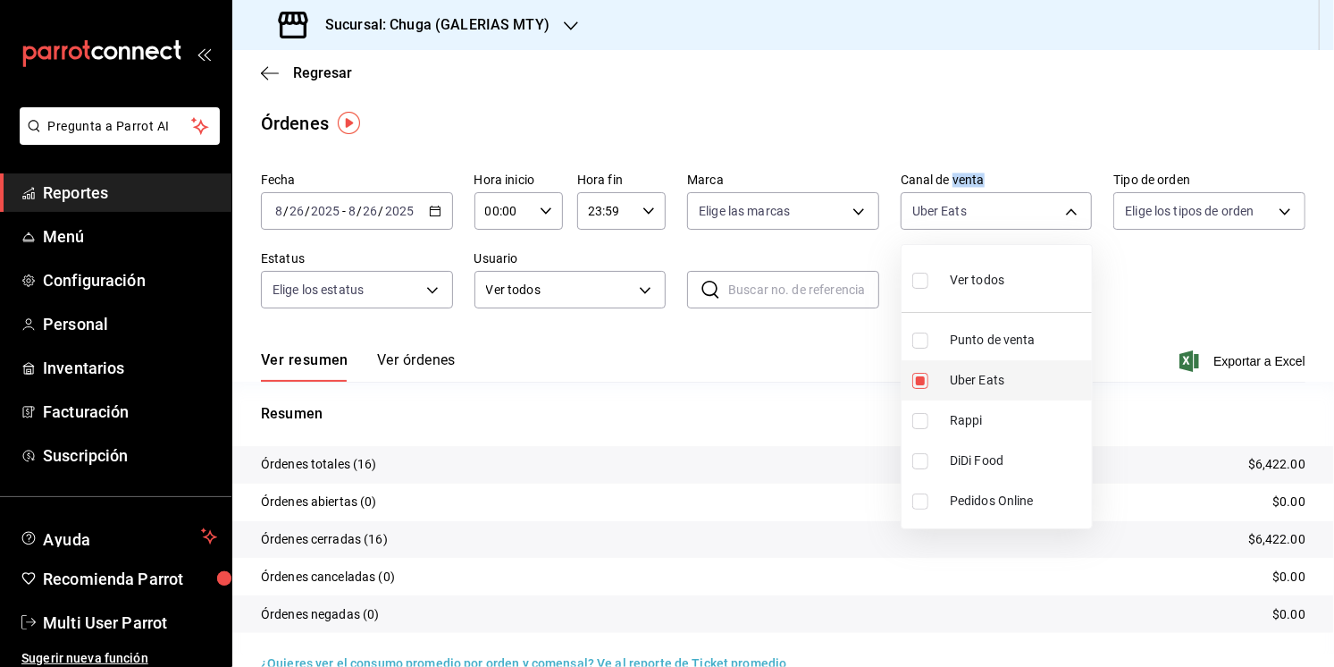
click at [990, 399] on li "Uber Eats" at bounding box center [997, 380] width 190 height 40
checkbox input "false"
click at [980, 425] on span "Rappi" at bounding box center [1017, 420] width 135 height 19
click at [779, 425] on div at bounding box center [667, 333] width 1334 height 667
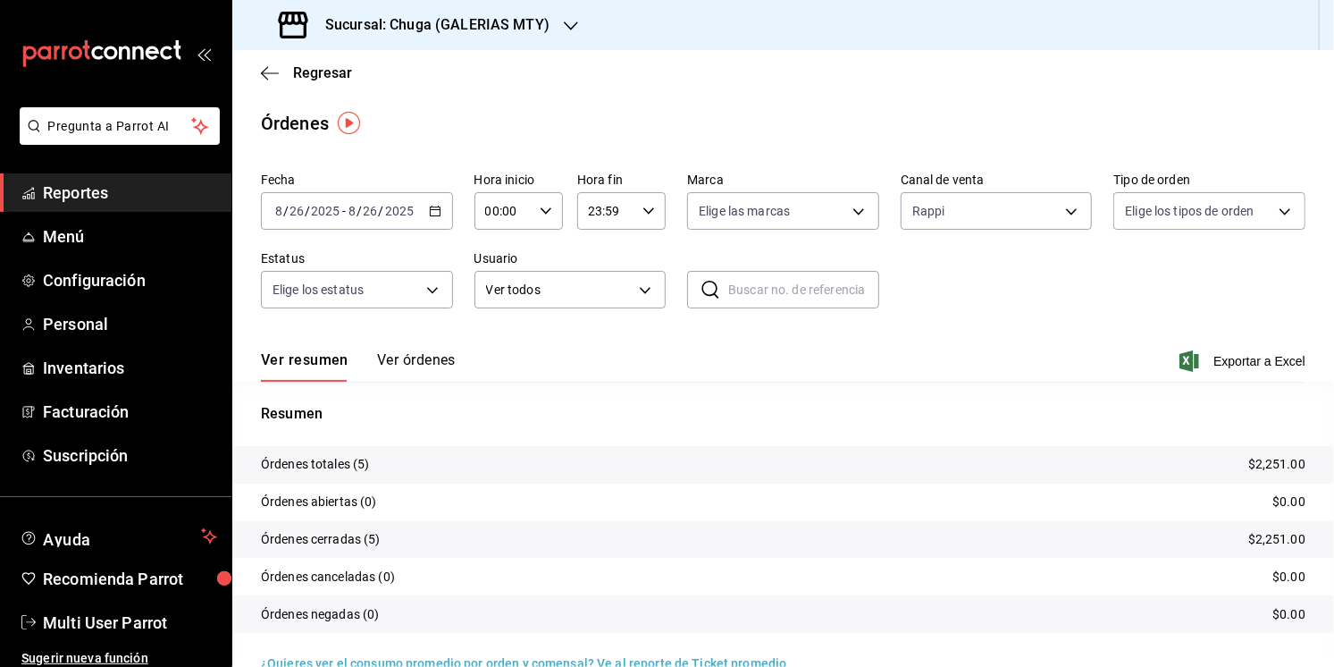
click at [1273, 469] on p "$2,251.00" at bounding box center [1276, 464] width 57 height 19
click at [363, 188] on div "Fecha [DATE] [DATE] - [DATE] [DATE]" at bounding box center [357, 200] width 192 height 57
click at [364, 212] on input "26" at bounding box center [371, 211] width 16 height 14
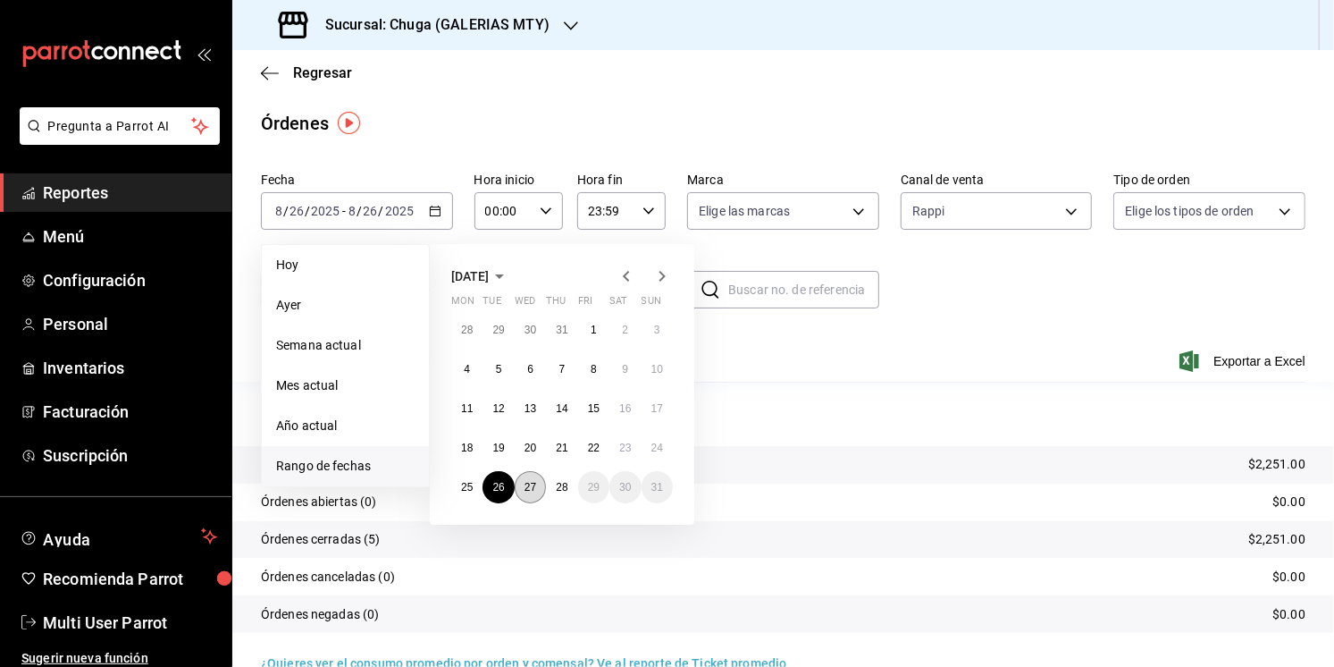
click at [525, 471] on button "27" at bounding box center [530, 487] width 31 height 32
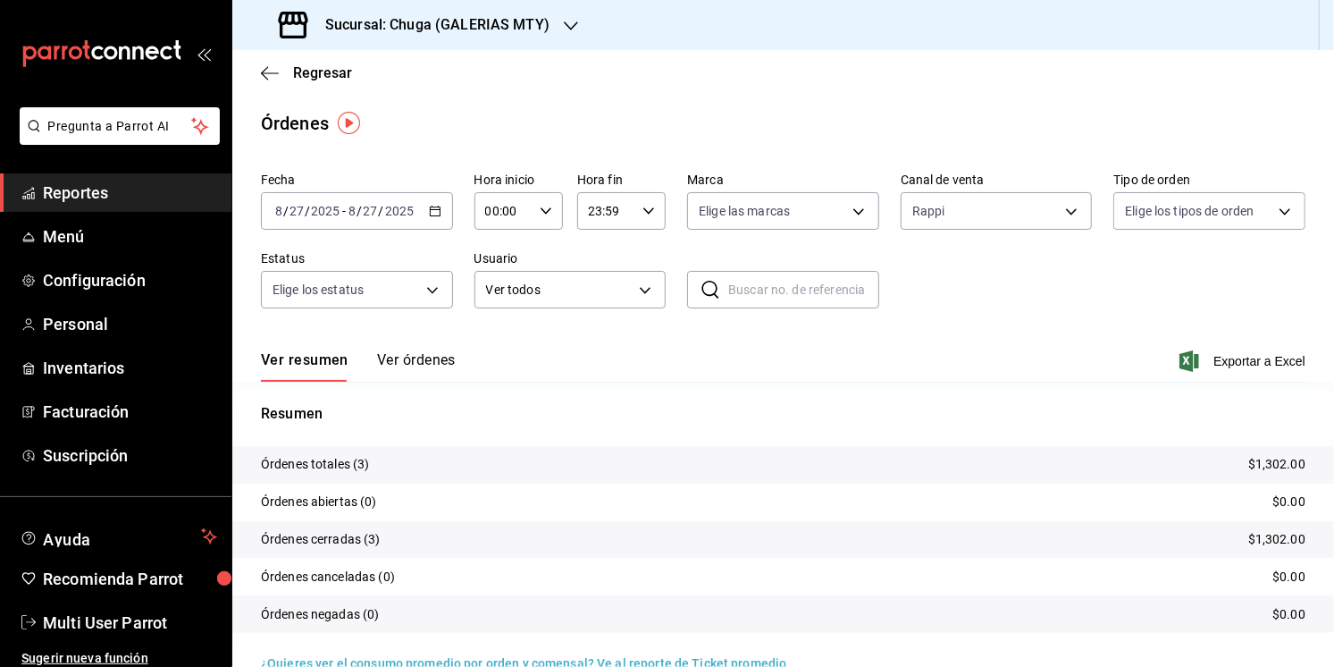
click at [1326, 463] on tr "Órdenes totales (3) $1,302.00" at bounding box center [783, 465] width 1102 height 38
click at [1298, 463] on p "$1,302.00" at bounding box center [1276, 464] width 57 height 19
click at [947, 212] on body "Pregunta a Parrot AI Reportes Menú Configuración Personal Inventarios Facturaci…" at bounding box center [667, 333] width 1334 height 667
click at [948, 371] on li "Uber Eats" at bounding box center [997, 380] width 190 height 40
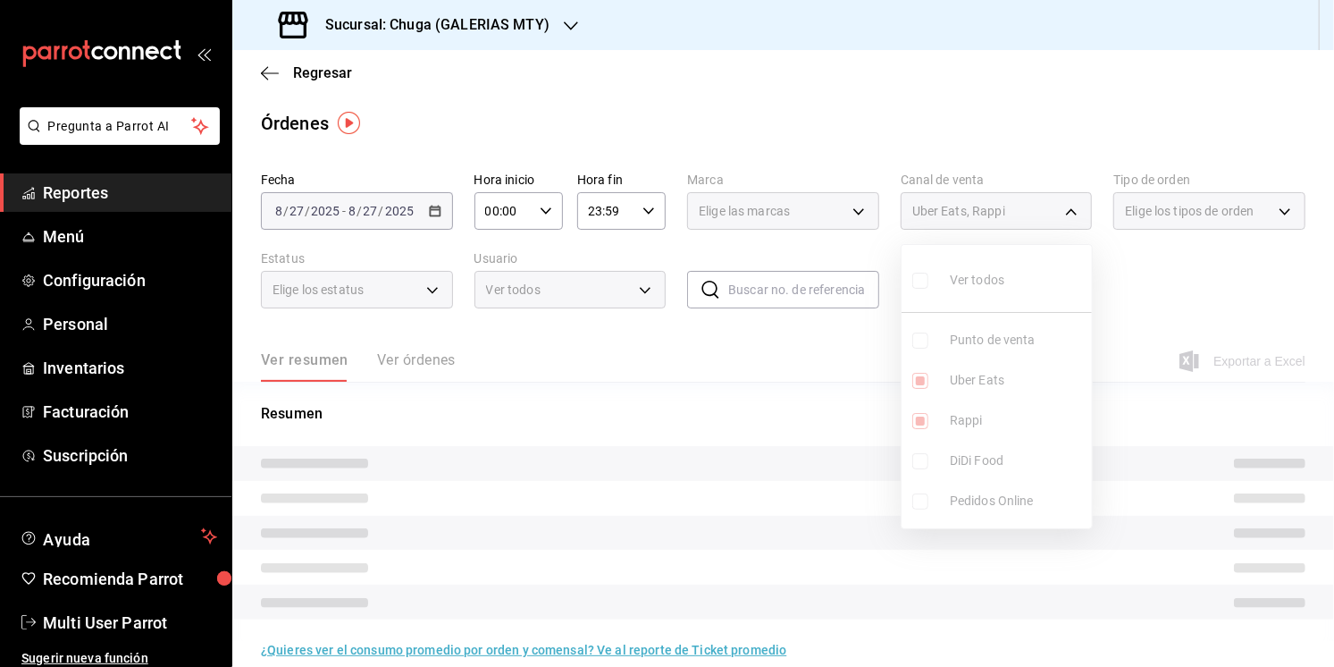
click at [948, 424] on ul "Ver todos Punto de venta Uber Eats Rappi DiDi Food Pedidos Online" at bounding box center [997, 386] width 190 height 283
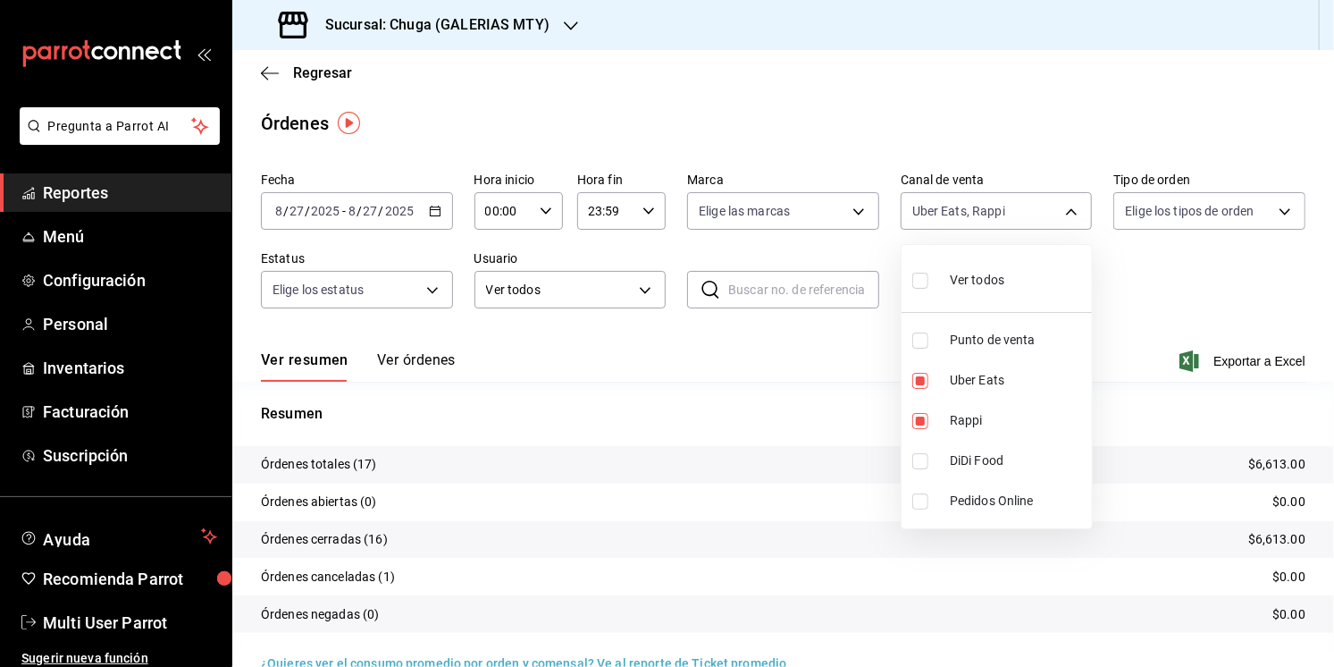
click at [948, 424] on li "Rappi" at bounding box center [997, 420] width 190 height 40
click at [782, 437] on div at bounding box center [667, 333] width 1334 height 667
click at [1298, 470] on p "$5,311.00" at bounding box center [1276, 464] width 57 height 19
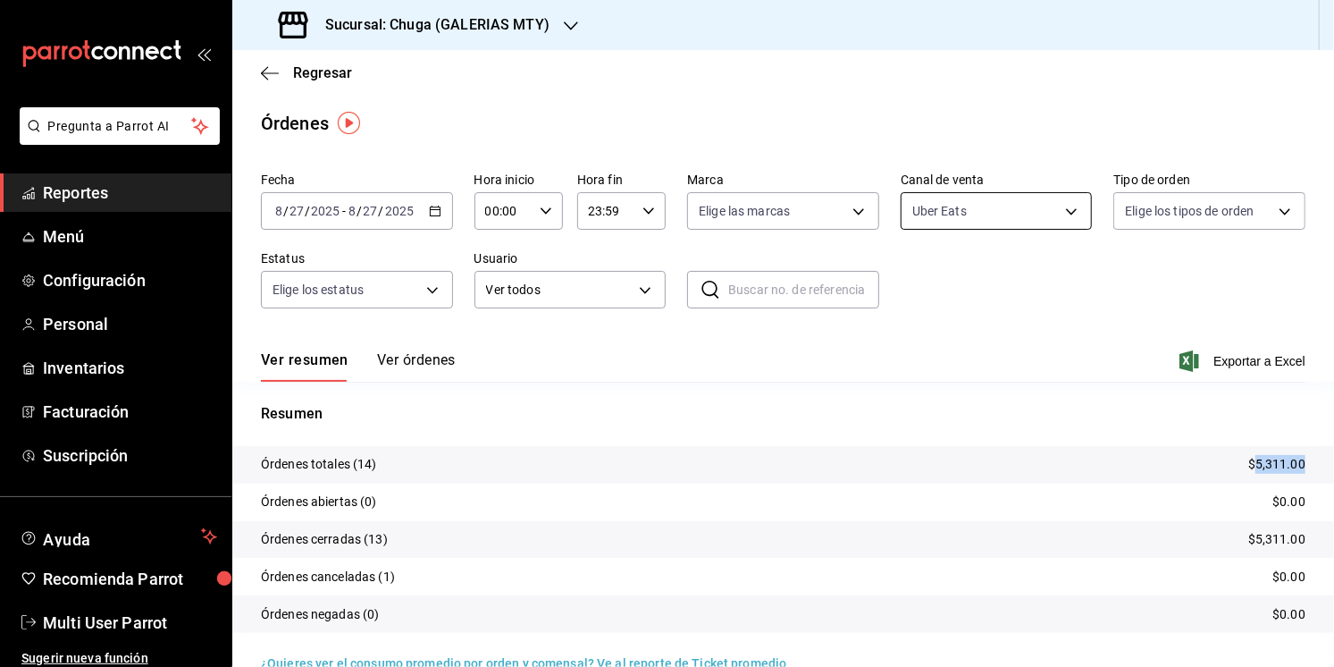
click at [1039, 216] on body "Pregunta a Parrot AI Reportes Menú Configuración Personal Inventarios Facturaci…" at bounding box center [667, 333] width 1334 height 667
click at [1050, 355] on li "Punto de venta" at bounding box center [997, 340] width 190 height 40
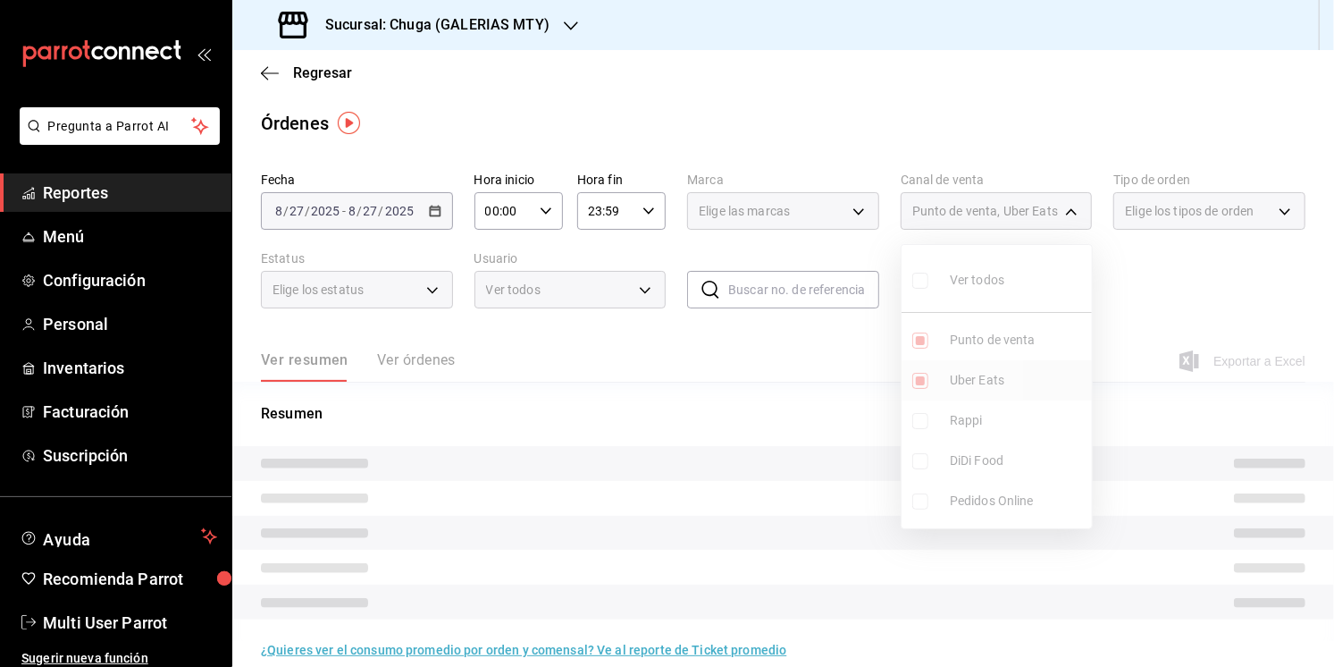
click at [1015, 375] on span "Uber Eats" at bounding box center [1017, 380] width 135 height 19
click at [829, 398] on div at bounding box center [667, 333] width 1334 height 667
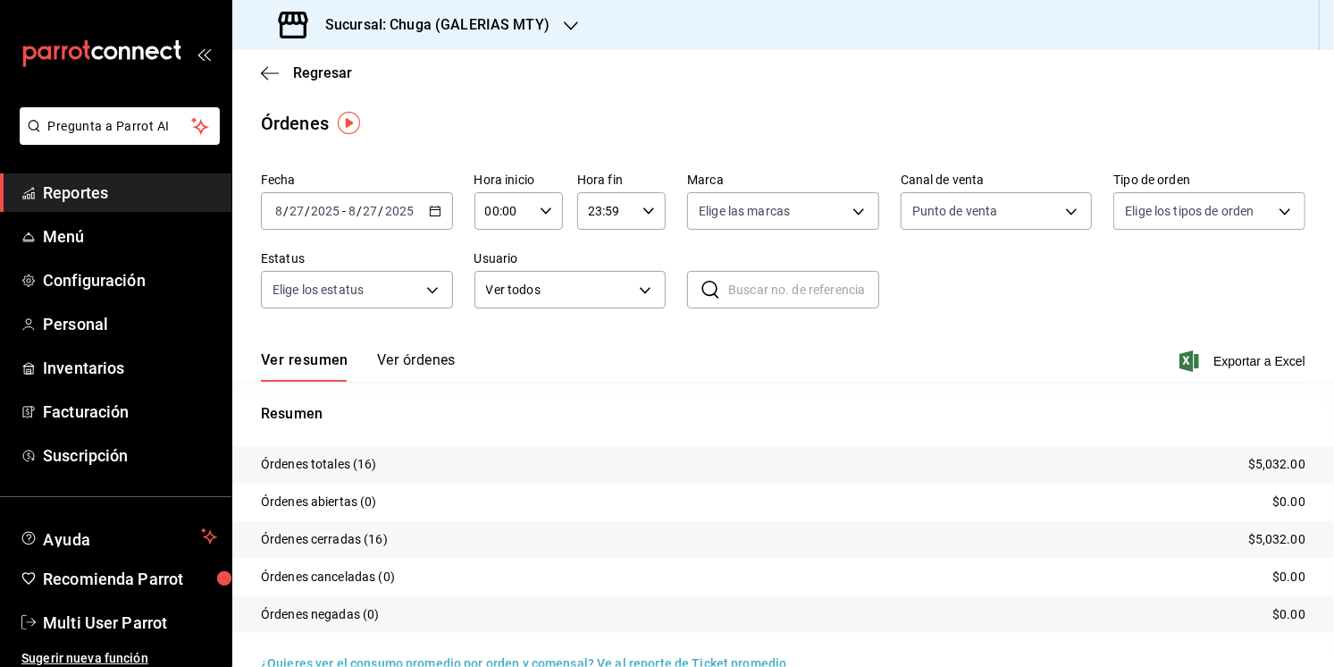
click at [1296, 475] on tr "Órdenes totales (16) $5,032.00" at bounding box center [783, 465] width 1102 height 38
click at [1270, 453] on tr "Órdenes totales (16) $5,032.00" at bounding box center [783, 465] width 1102 height 38
